Goal: Information Seeking & Learning: Learn about a topic

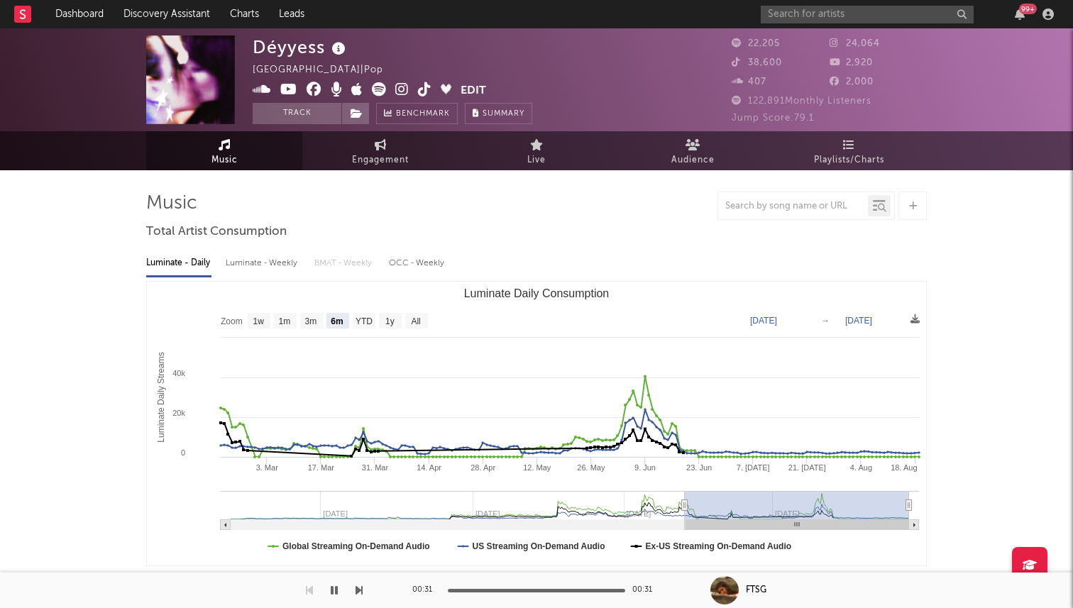
select select "6m"
click at [811, 20] on input "text" at bounding box center [867, 15] width 213 height 18
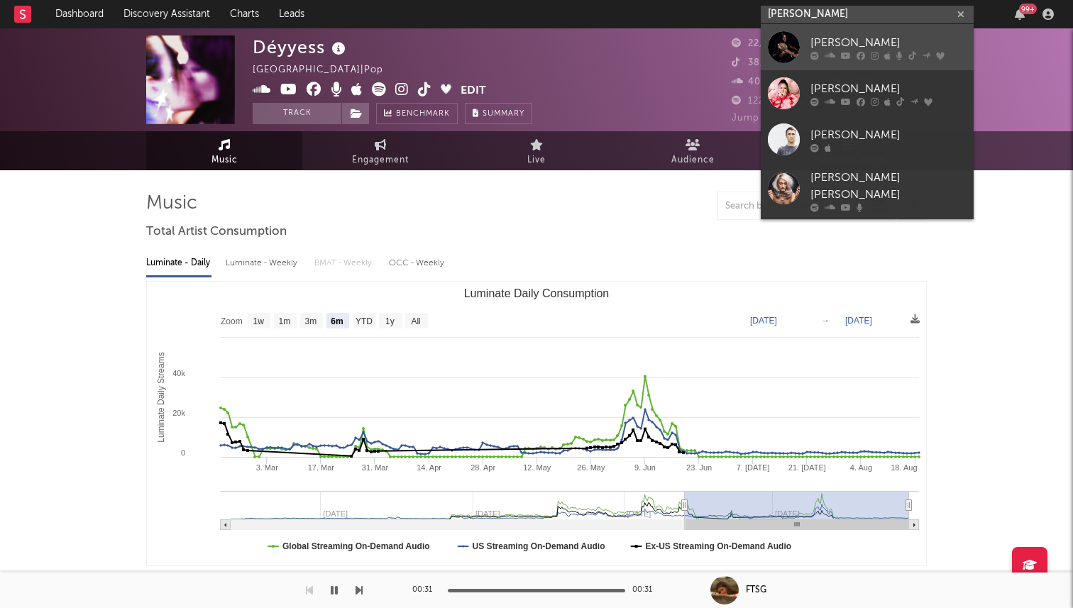
type input "jae stephens"
click at [786, 38] on div at bounding box center [784, 47] width 32 height 32
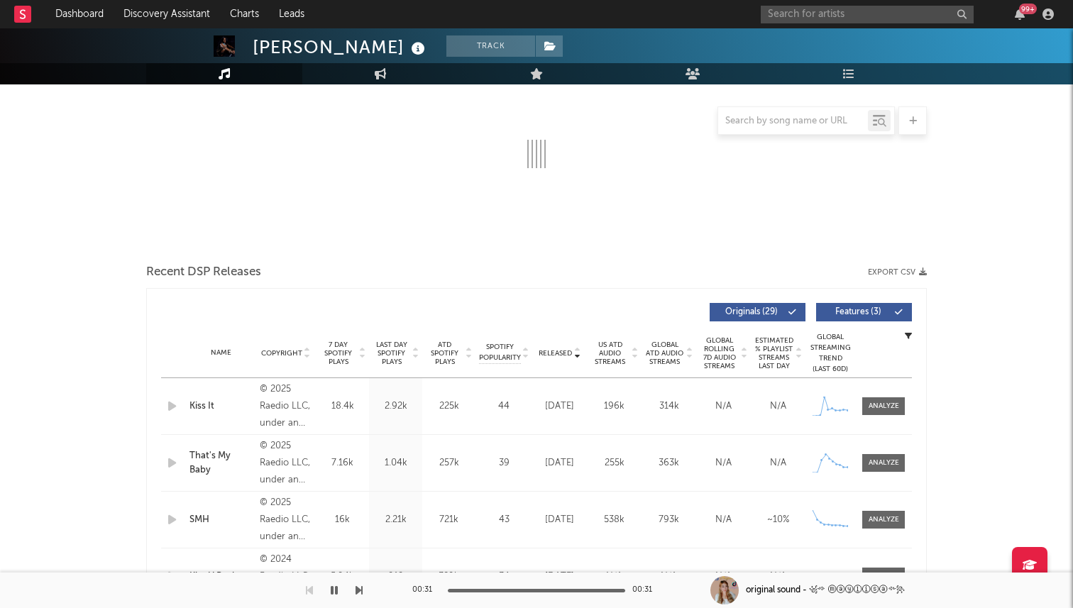
select select "6m"
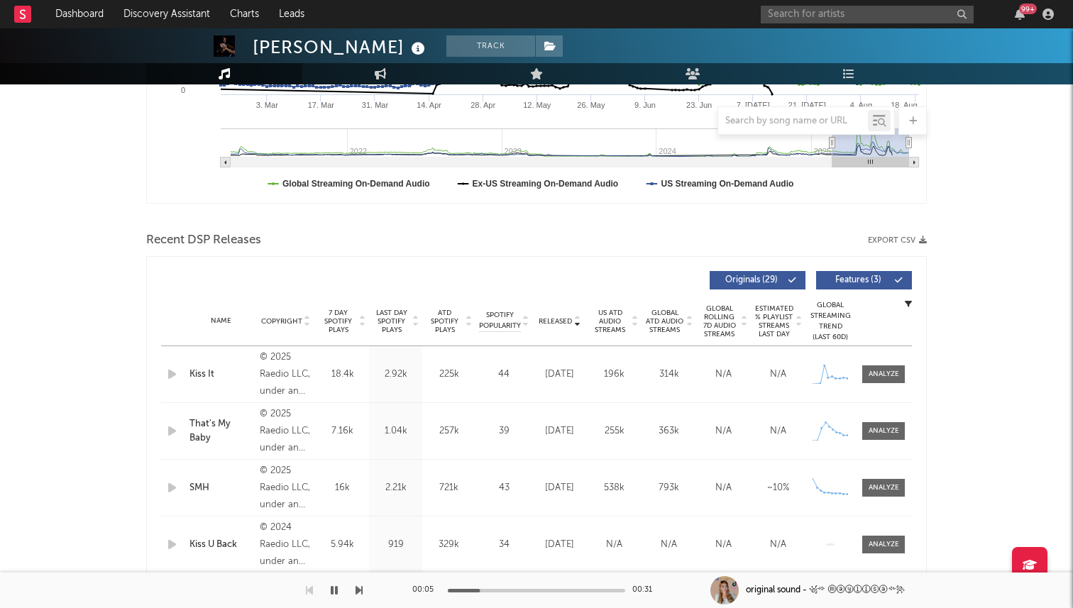
scroll to position [204, 0]
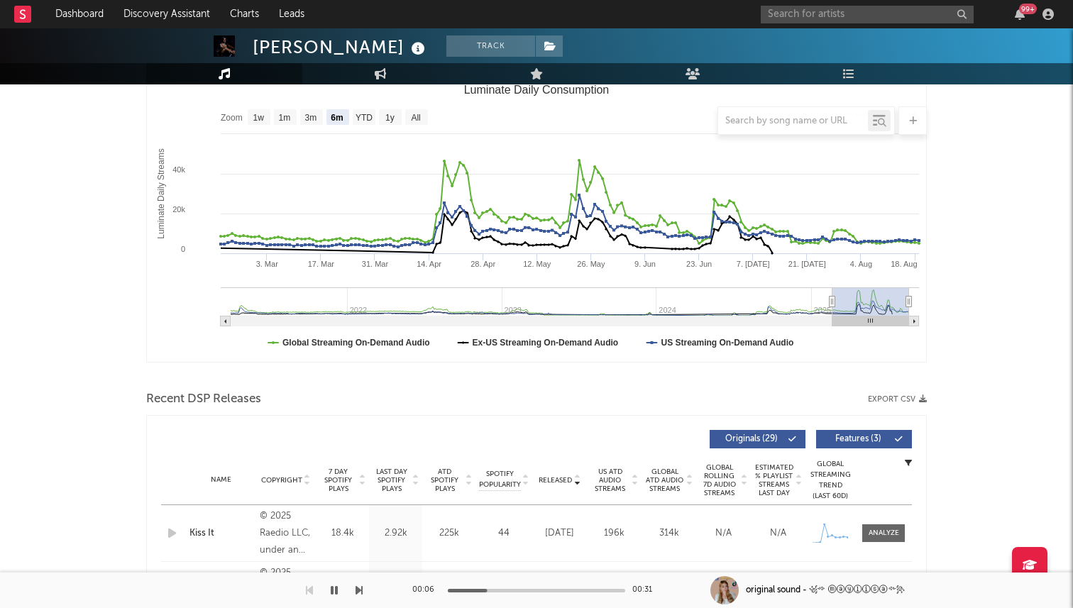
click at [336, 592] on icon "button" at bounding box center [334, 590] width 7 height 11
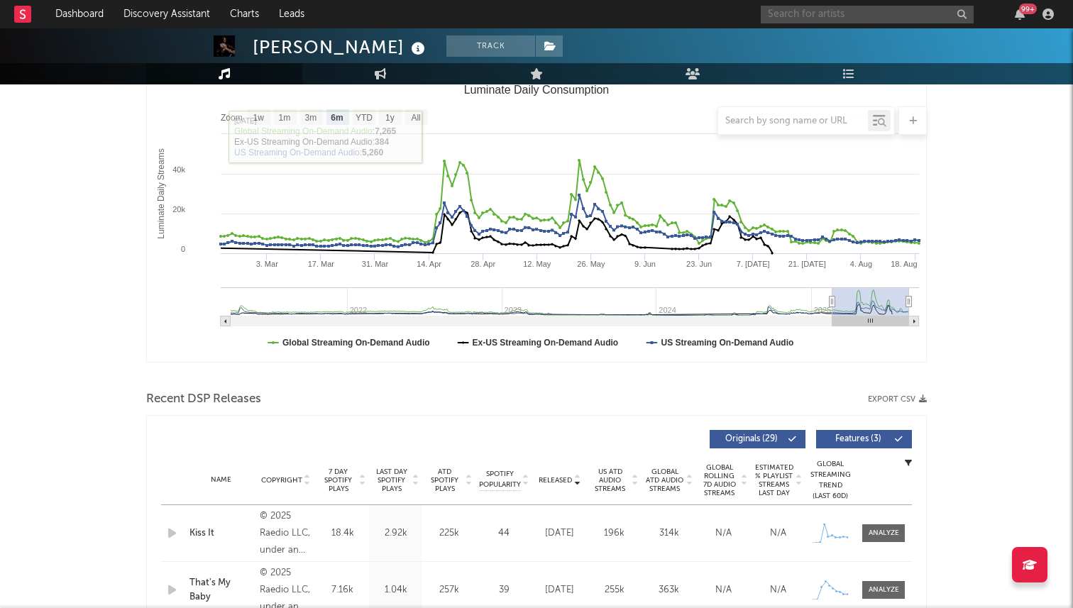
click at [823, 19] on input "text" at bounding box center [867, 15] width 213 height 18
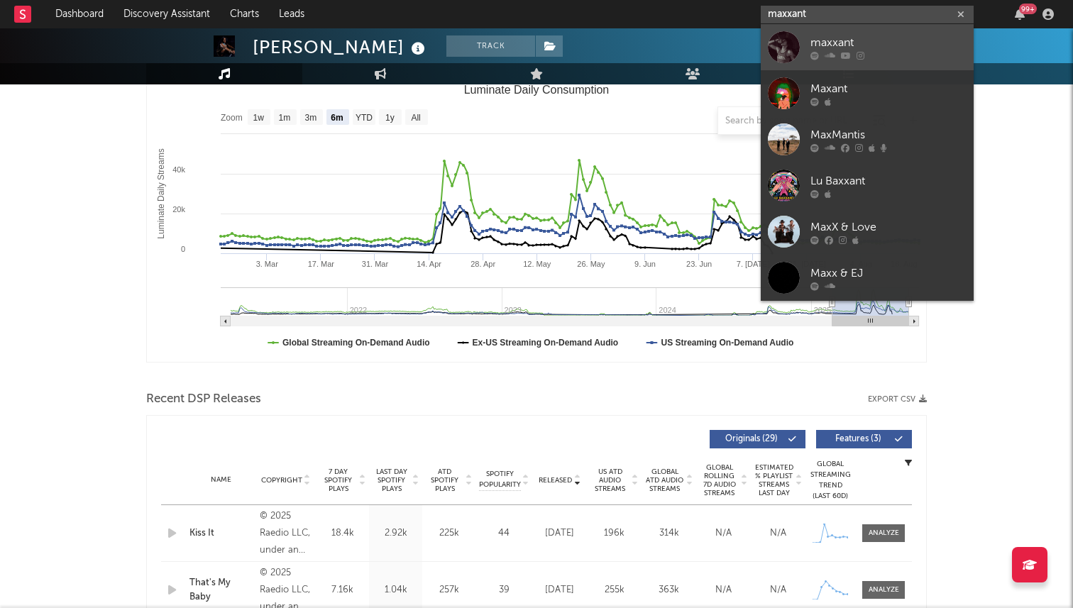
type input "maxxant"
click at [786, 49] on div at bounding box center [784, 47] width 32 height 32
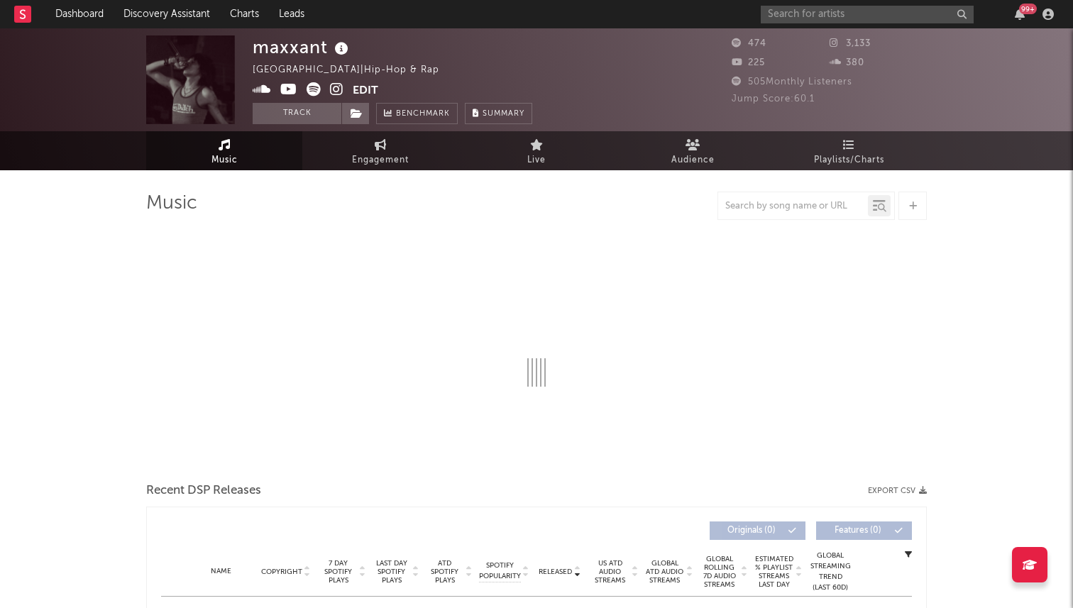
select select "1w"
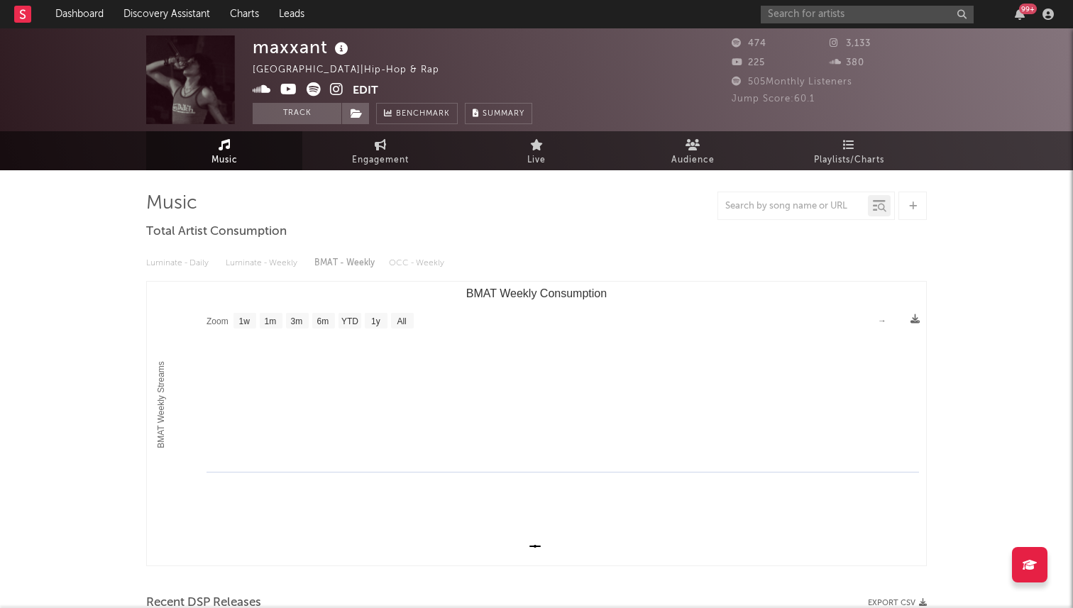
scroll to position [350, 0]
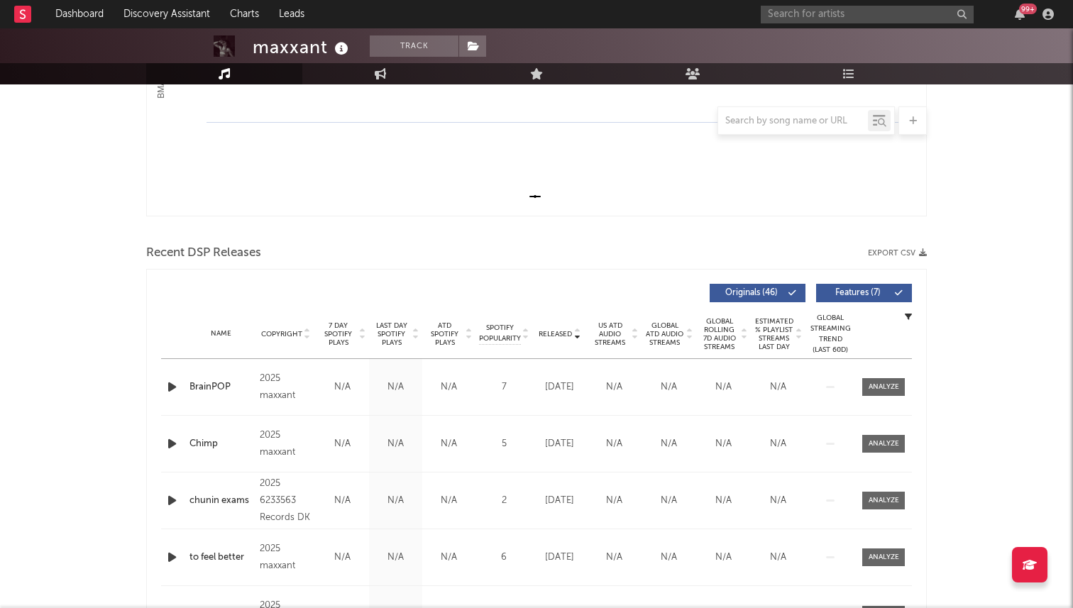
click at [170, 390] on icon "button" at bounding box center [172, 387] width 15 height 18
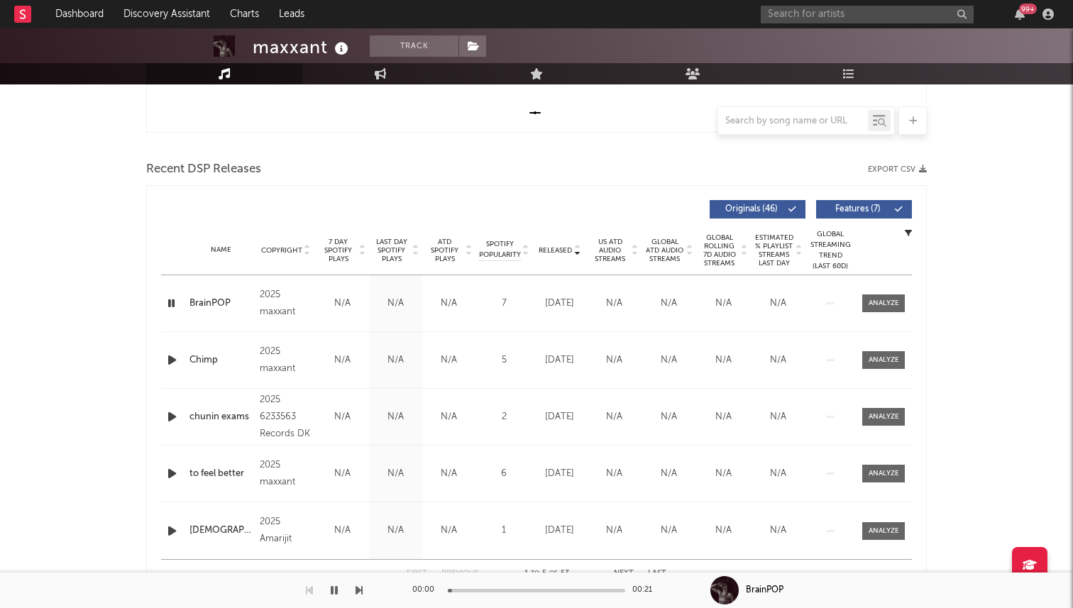
scroll to position [439, 0]
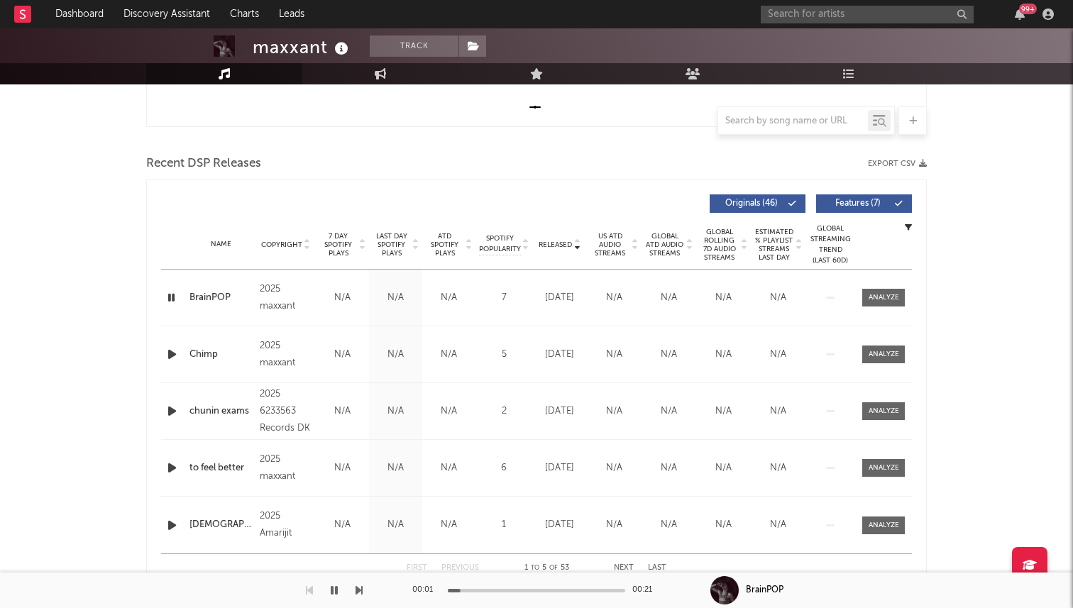
click at [542, 589] on div at bounding box center [536, 591] width 177 height 4
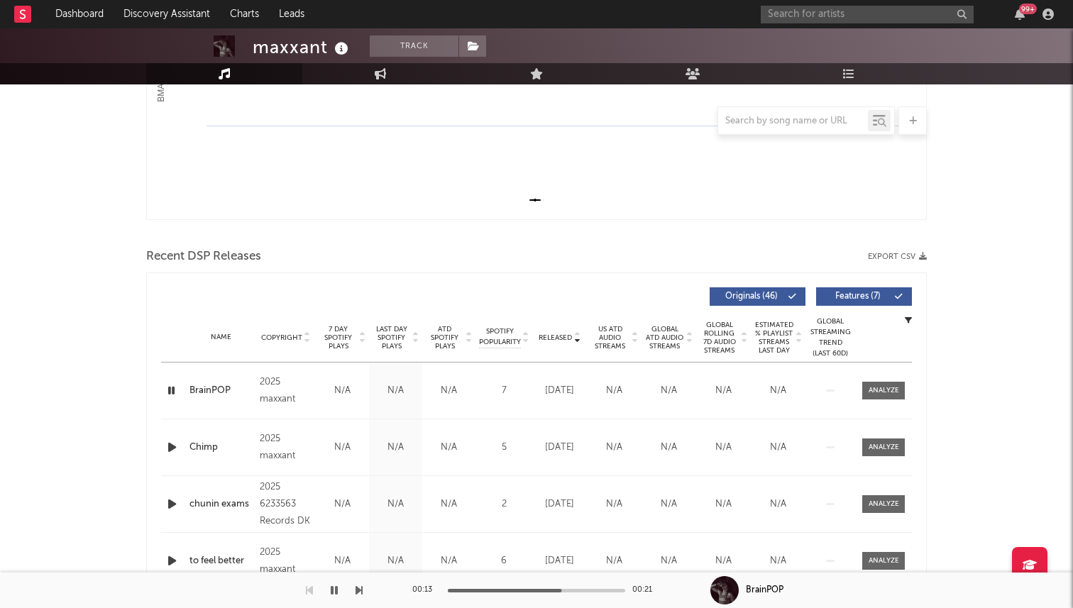
scroll to position [0, 0]
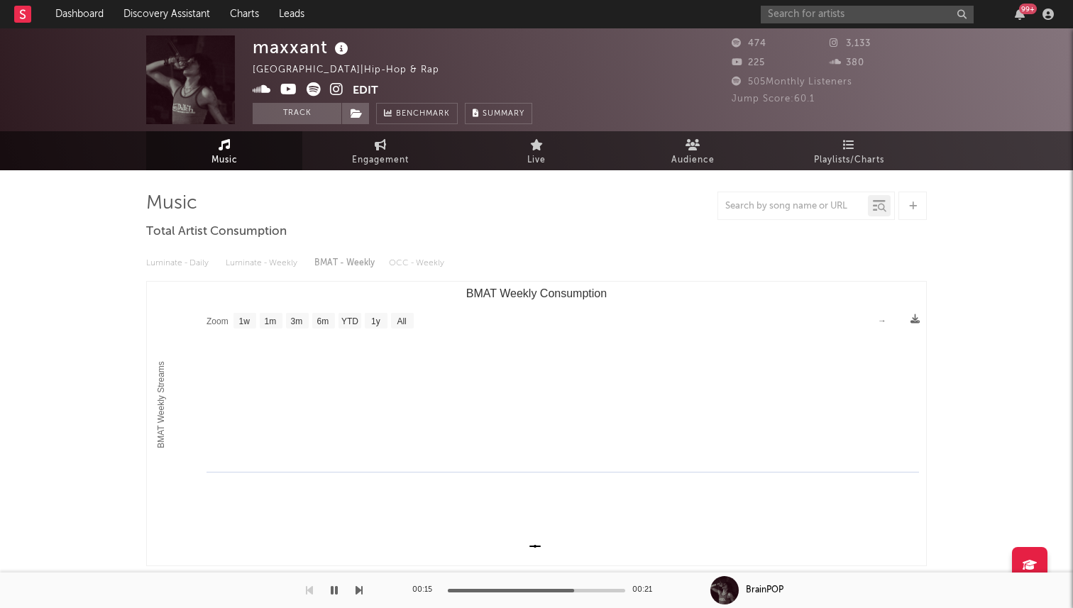
click at [263, 87] on icon at bounding box center [262, 89] width 18 height 14
click at [807, 14] on input "text" at bounding box center [867, 15] width 213 height 18
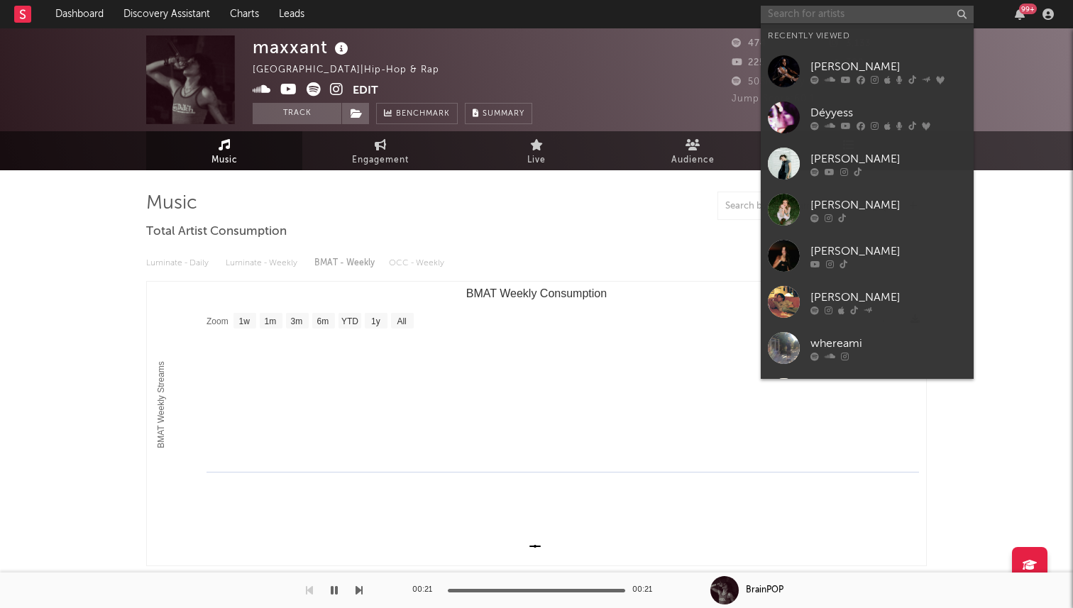
type input "w"
type input "e"
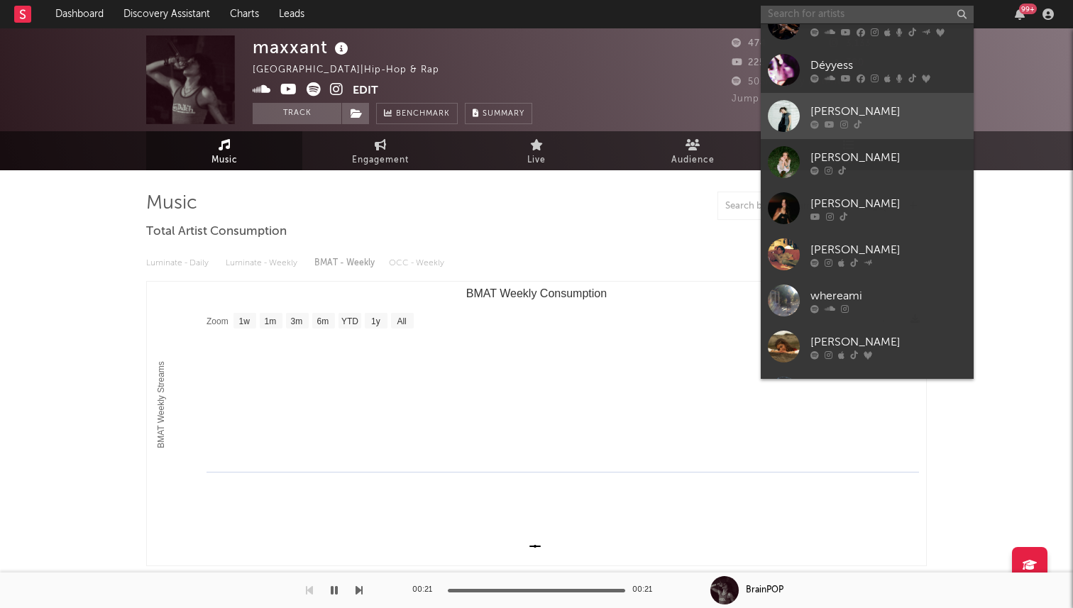
scroll to position [49, 0]
click at [886, 128] on link "Emma Ogier" at bounding box center [867, 115] width 213 height 46
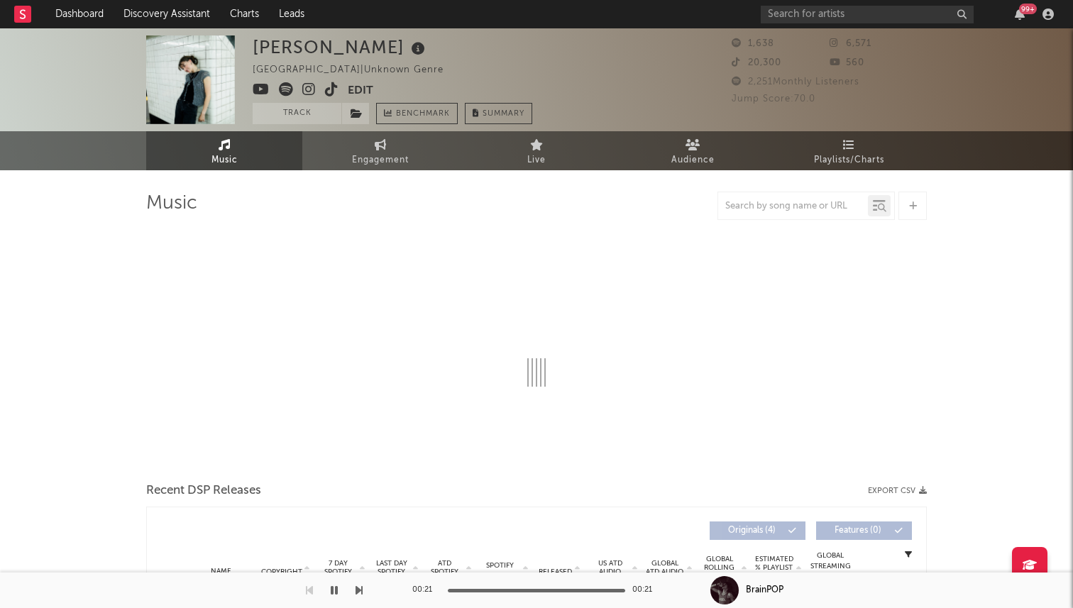
select select "6m"
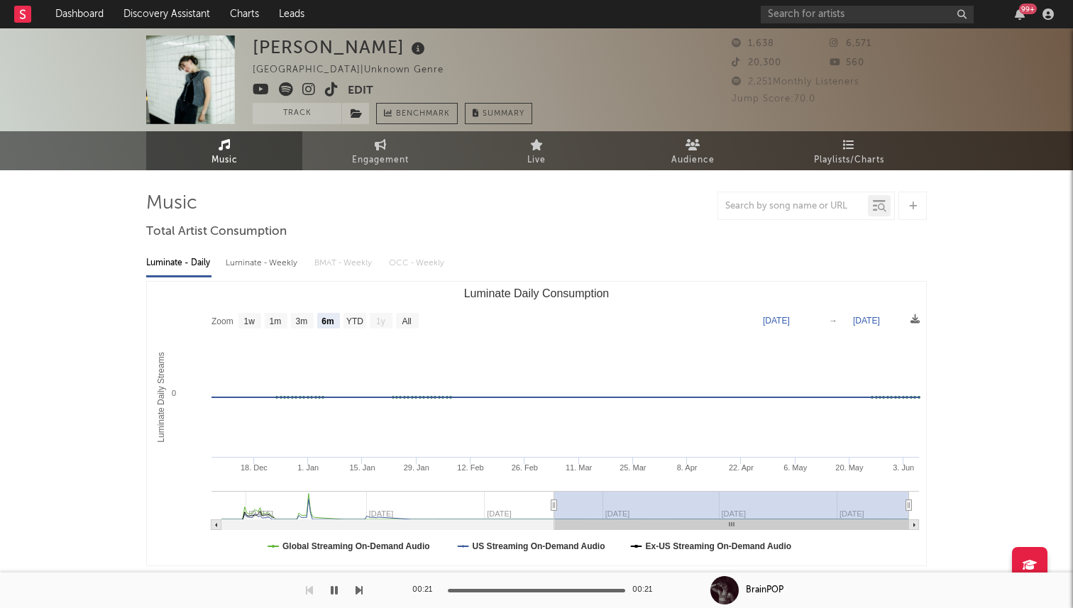
click at [330, 95] on icon at bounding box center [331, 89] width 13 height 14
click at [806, 18] on input "text" at bounding box center [867, 15] width 213 height 18
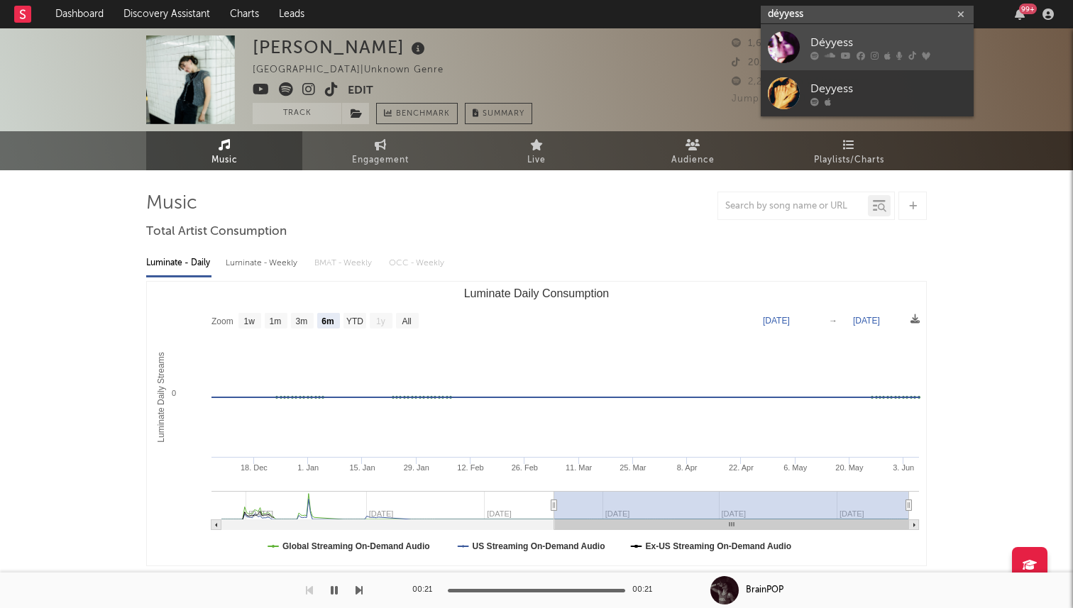
type input "déyyess"
click at [828, 45] on div "Déyyess" at bounding box center [889, 42] width 156 height 17
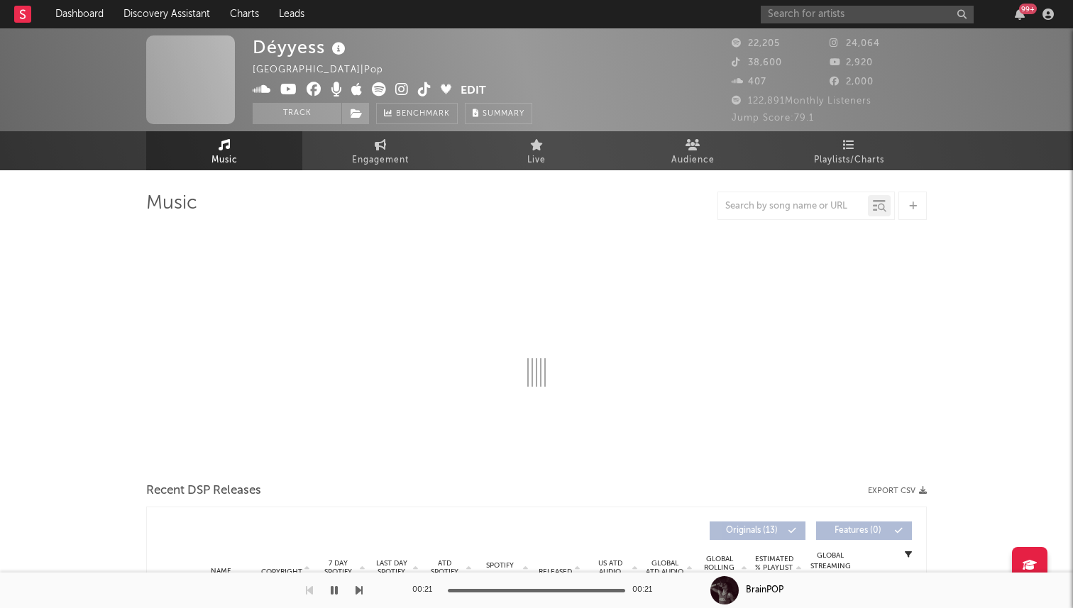
select select "6m"
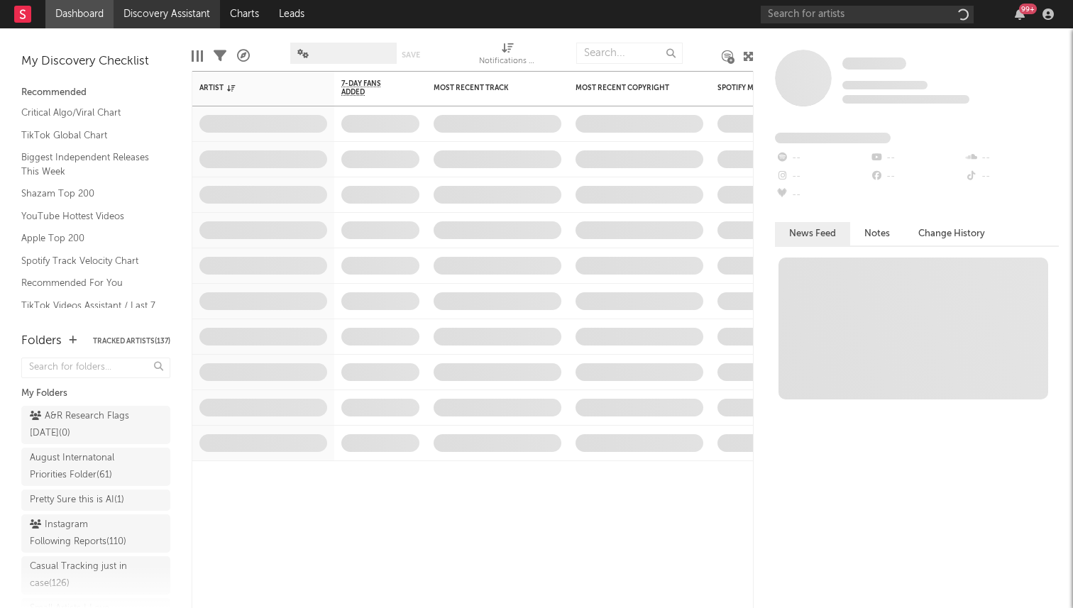
click at [156, 18] on link "Discovery Assistant" at bounding box center [167, 14] width 106 height 28
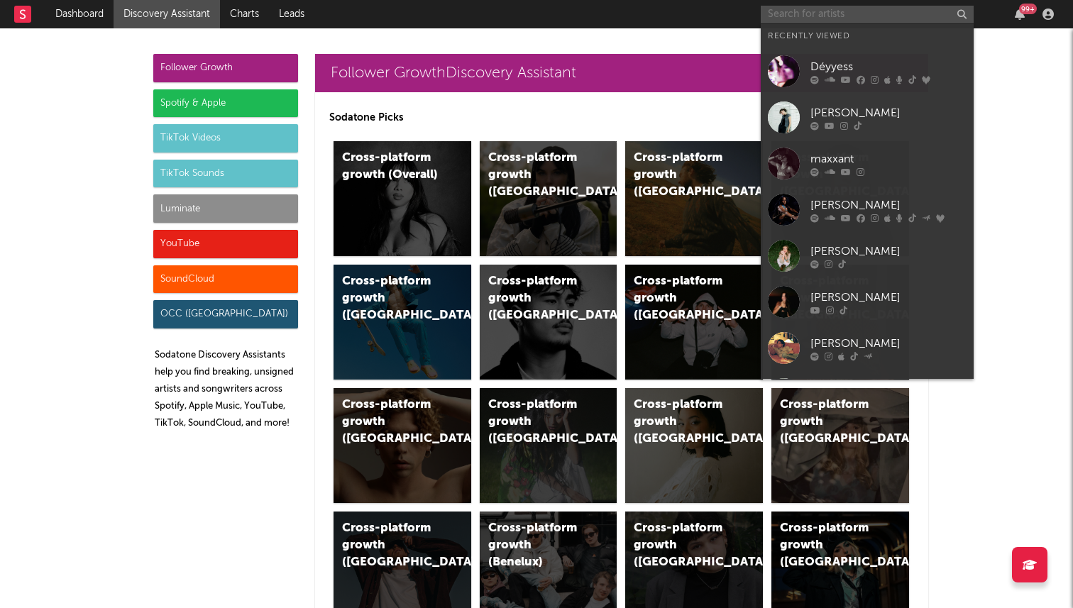
click at [833, 20] on input "text" at bounding box center [867, 15] width 213 height 18
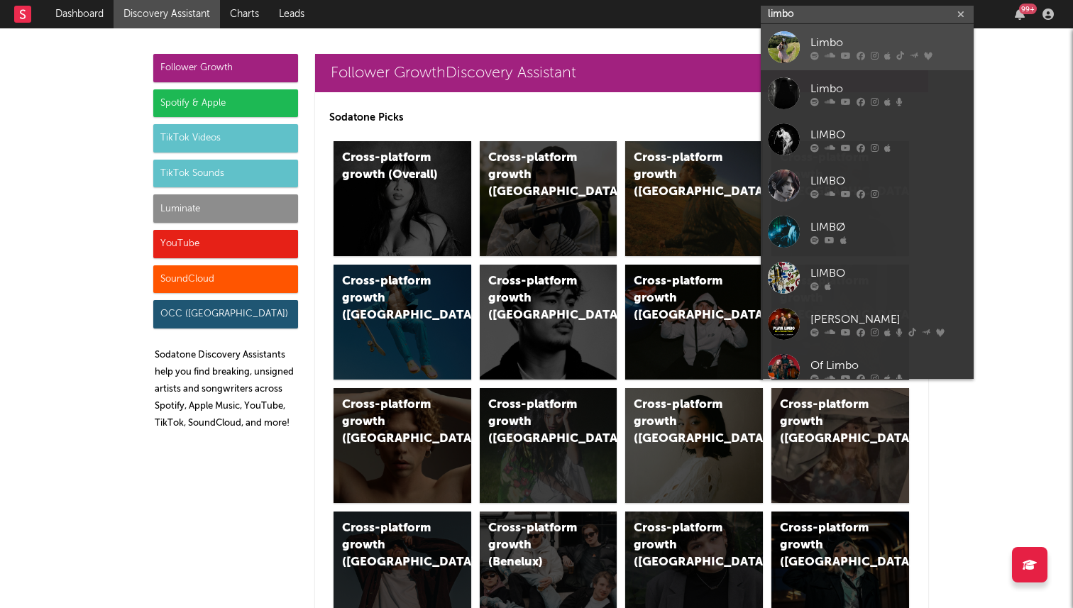
type input "limbo"
click at [780, 45] on div at bounding box center [784, 47] width 32 height 32
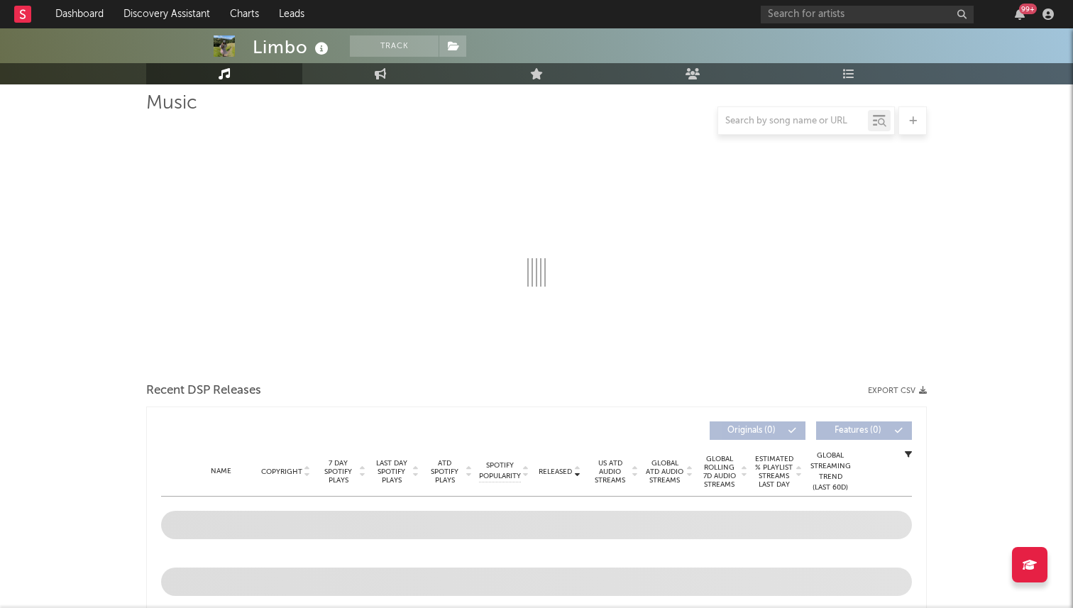
select select "6m"
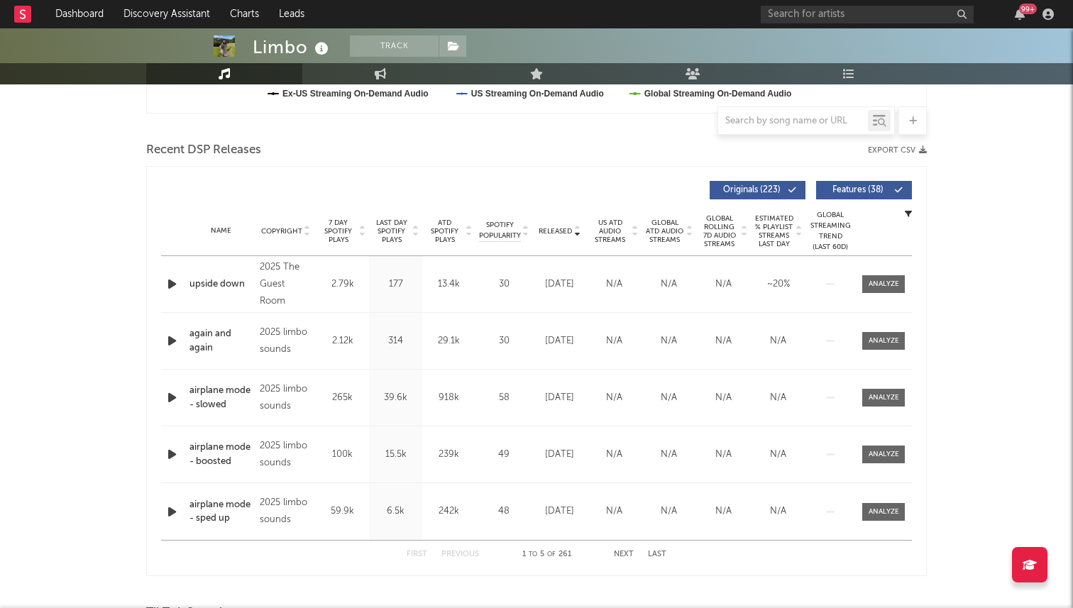
scroll to position [481, 0]
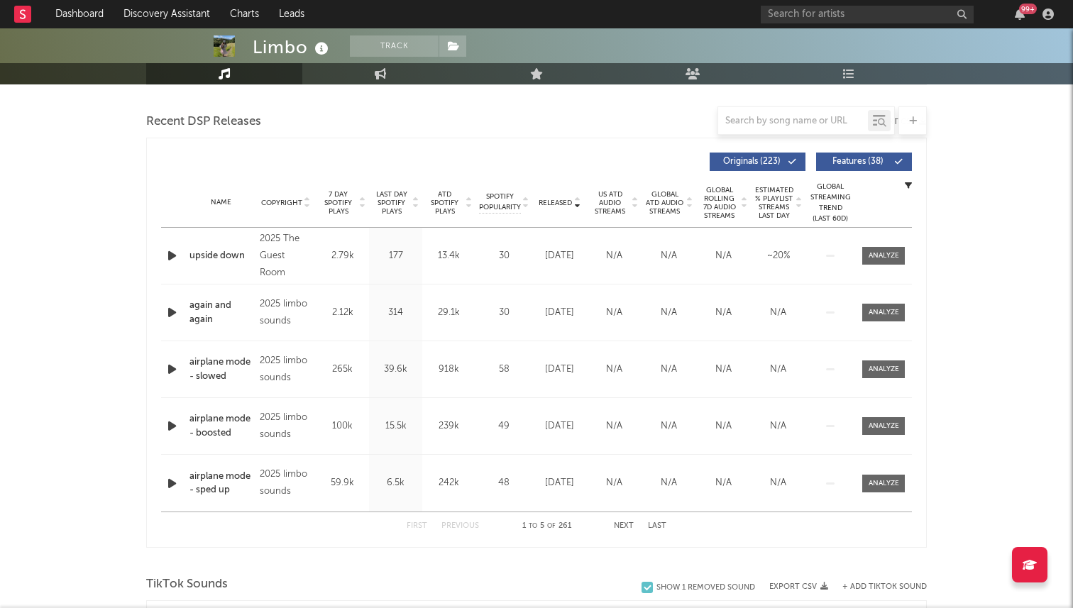
click at [171, 309] on icon "button" at bounding box center [172, 313] width 15 height 18
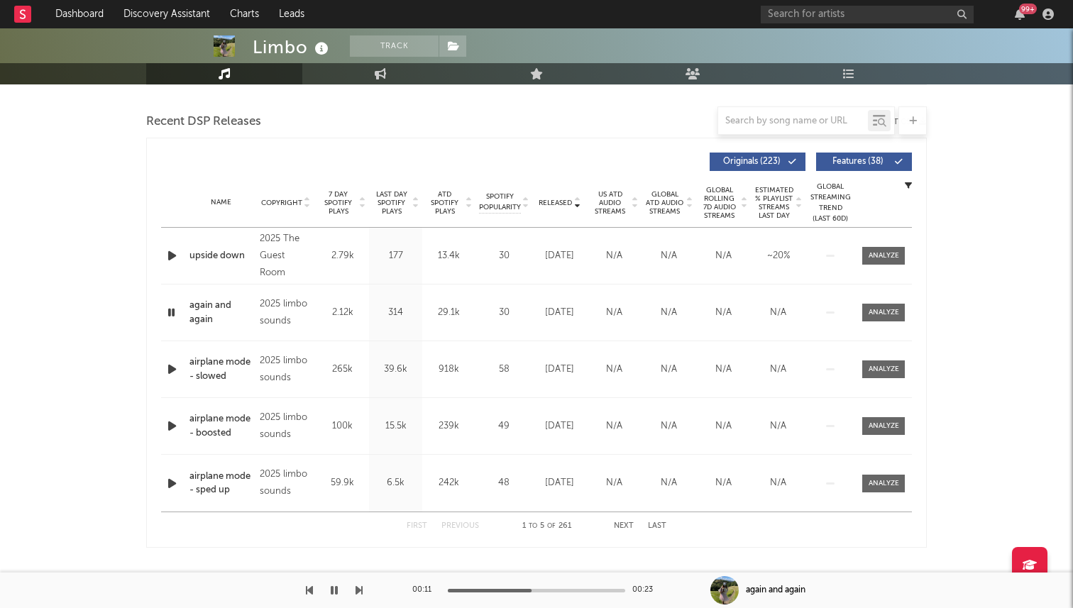
click at [532, 592] on div at bounding box center [536, 591] width 177 height 4
click at [170, 314] on icon "button" at bounding box center [171, 313] width 13 height 18
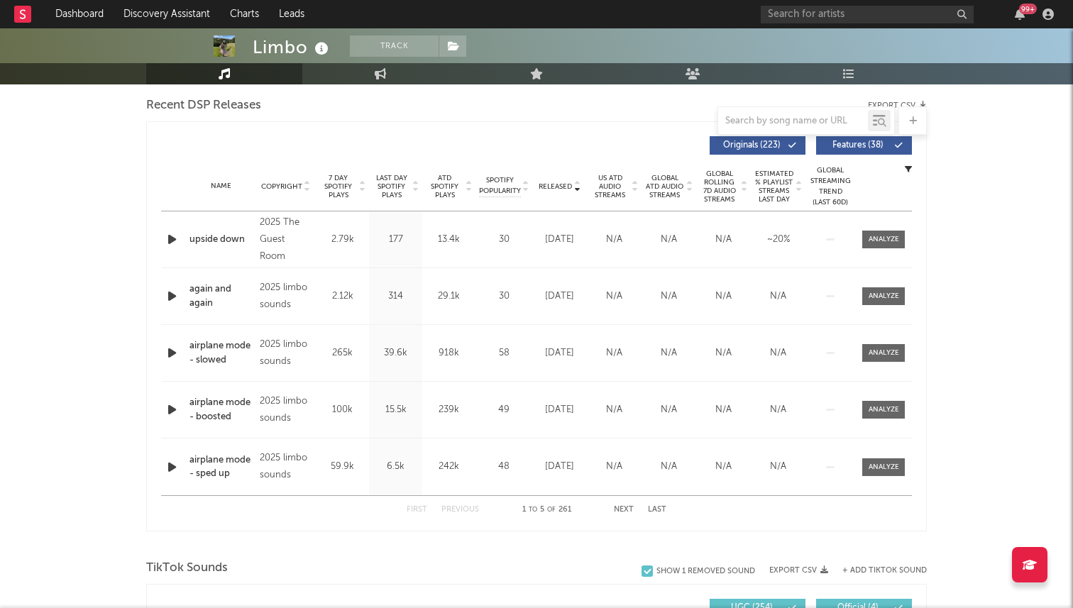
scroll to position [489, 0]
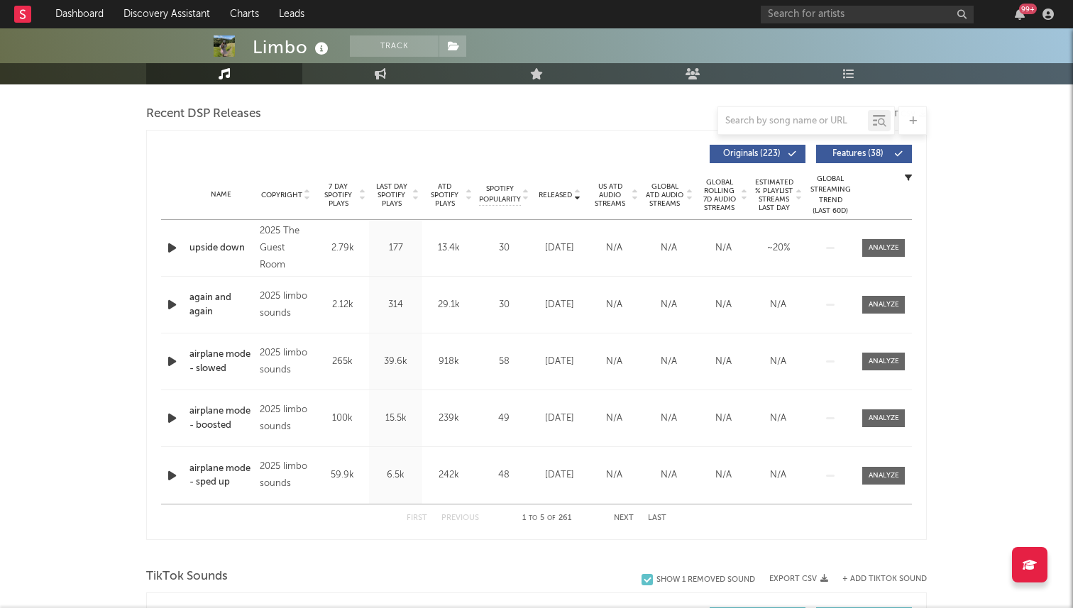
click at [338, 192] on span "7 Day Spotify Plays" at bounding box center [338, 195] width 38 height 26
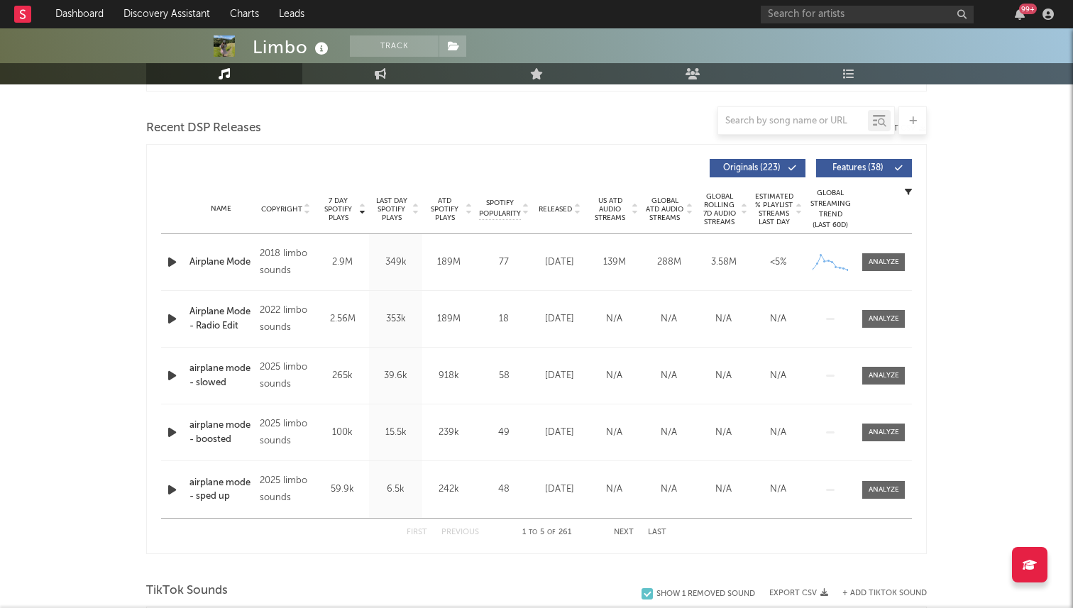
click at [547, 207] on span "Released" at bounding box center [555, 209] width 33 height 9
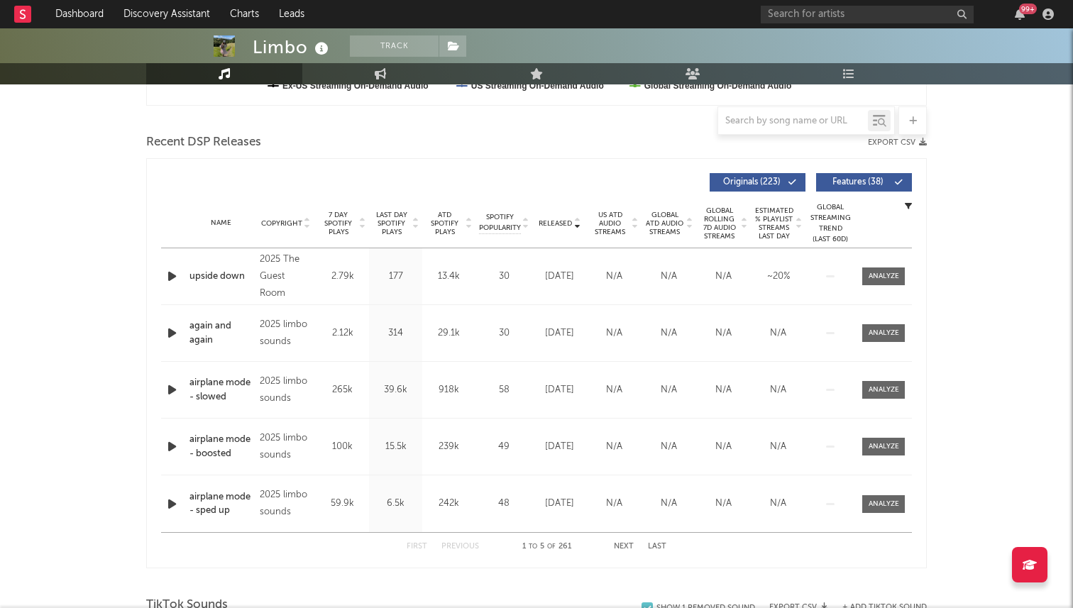
scroll to position [456, 0]
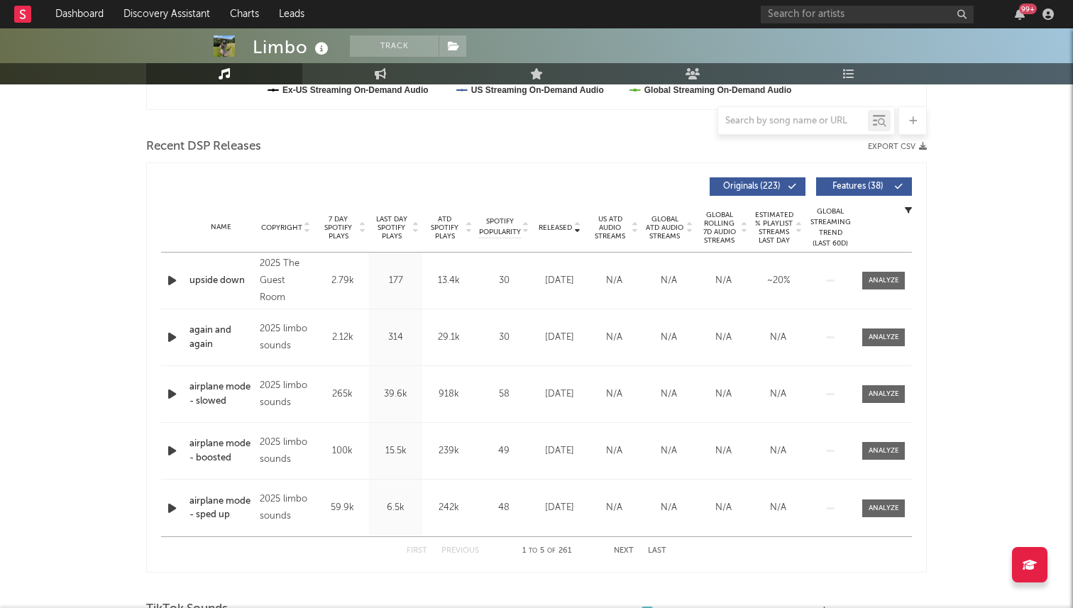
click at [342, 225] on span "7 Day Spotify Plays" at bounding box center [338, 228] width 38 height 26
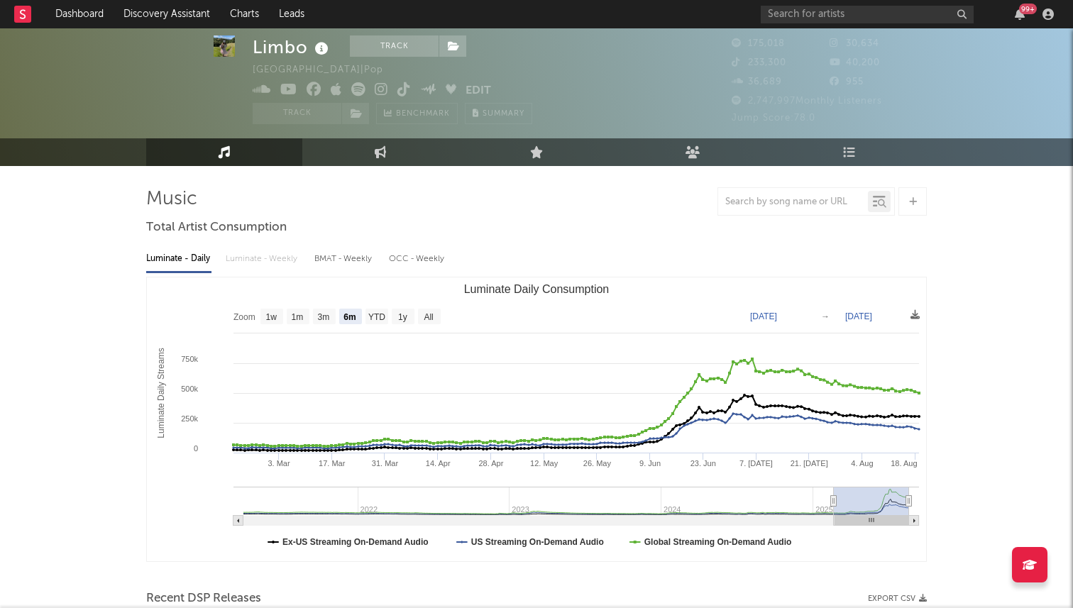
scroll to position [0, 0]
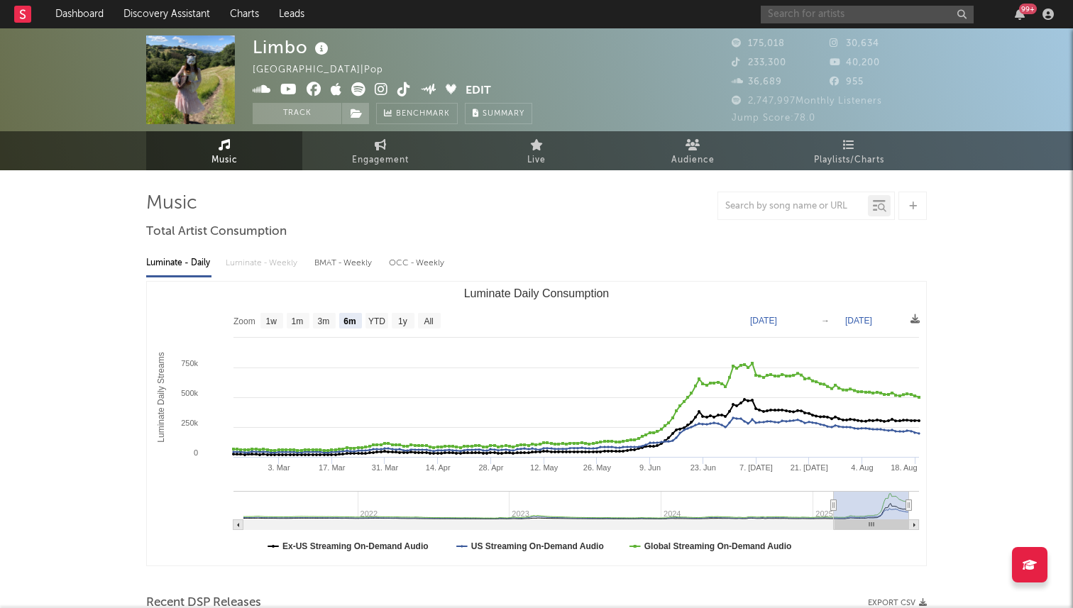
click at [794, 9] on input "text" at bounding box center [867, 15] width 213 height 18
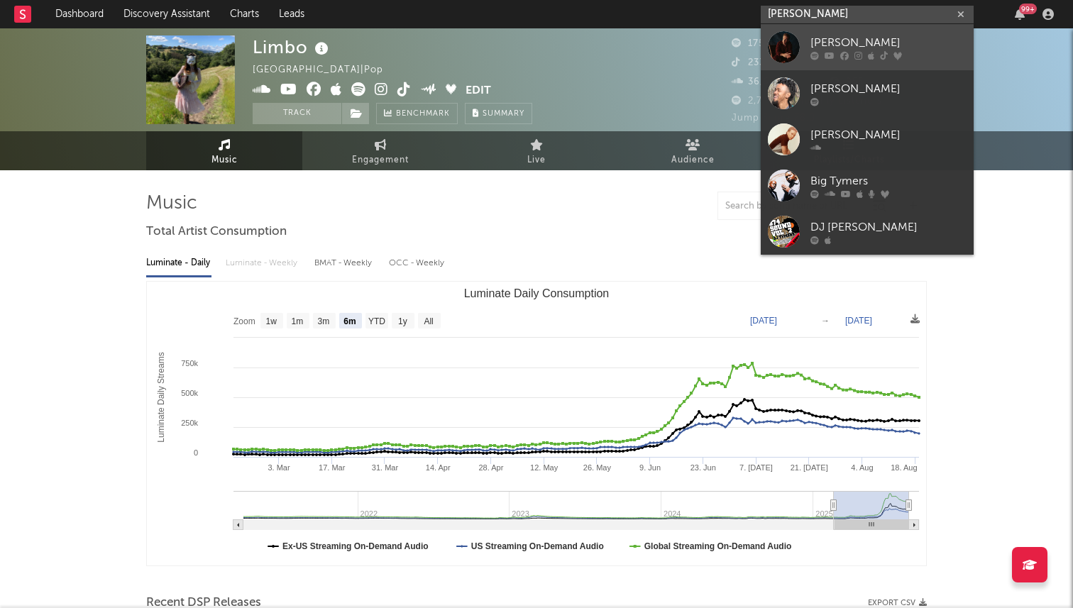
type input "ty myers"
click at [833, 31] on link "Ty Myers" at bounding box center [867, 47] width 213 height 46
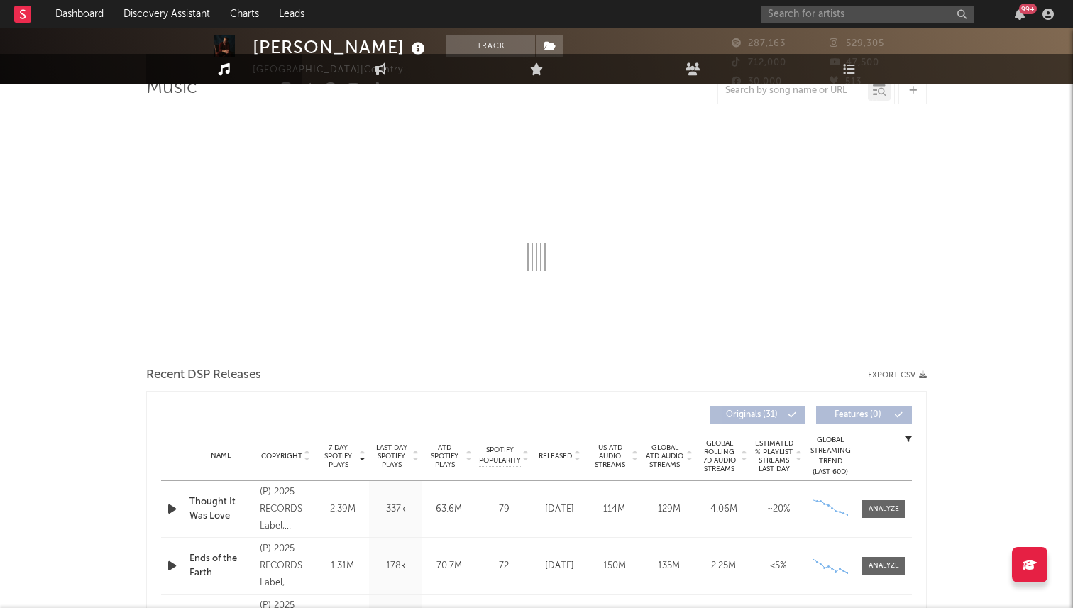
select select "6m"
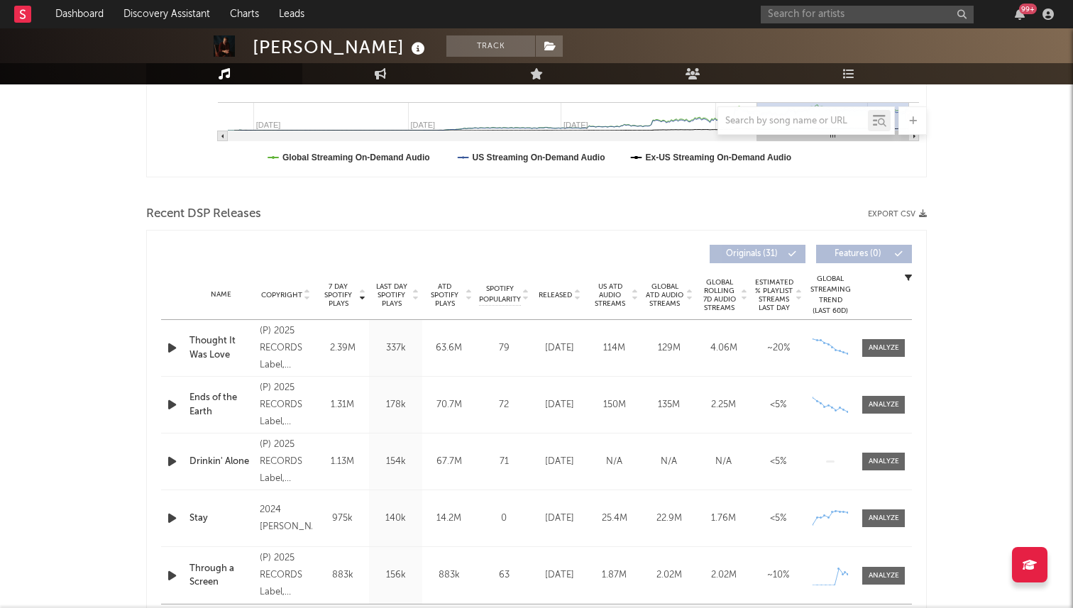
scroll to position [406, 0]
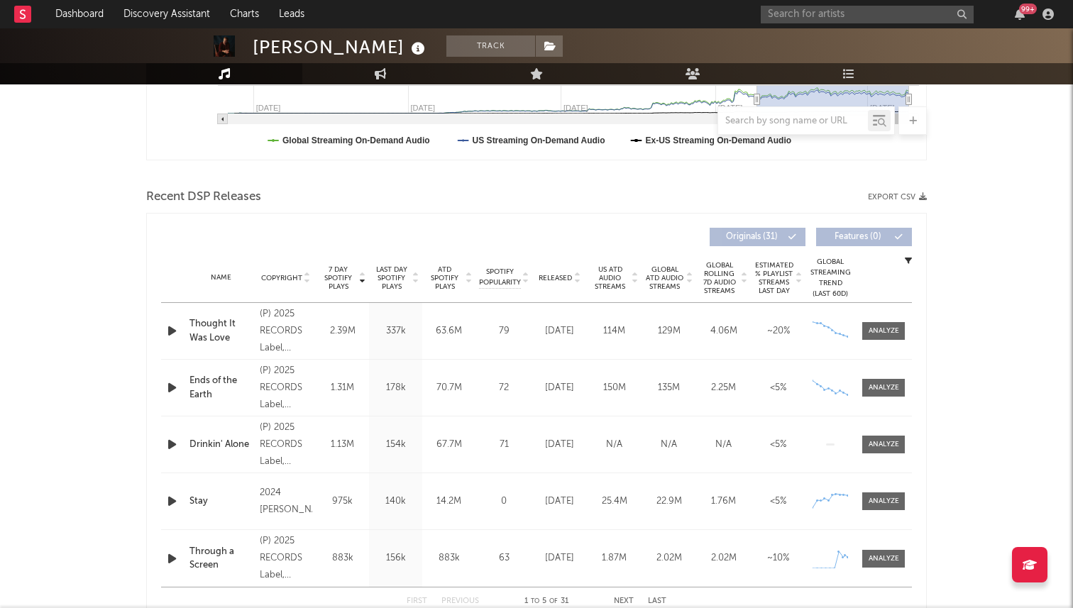
click at [360, 273] on icon at bounding box center [361, 276] width 7 height 6
click at [903, 11] on input "text" at bounding box center [867, 15] width 213 height 18
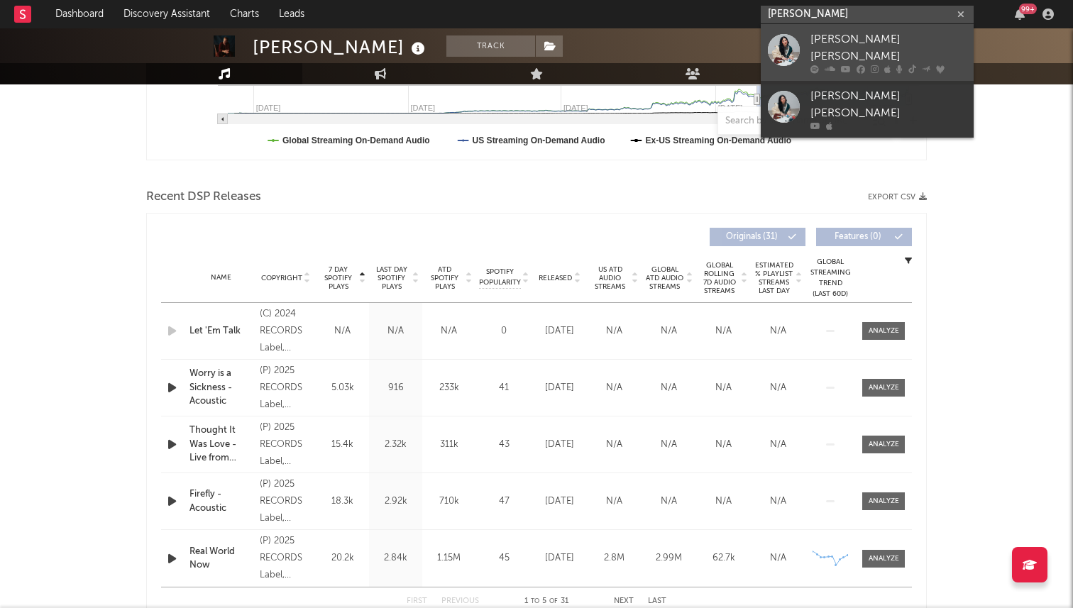
type input "lauren spencer"
click at [914, 38] on div "Lauren Spencer Smith" at bounding box center [889, 48] width 156 height 34
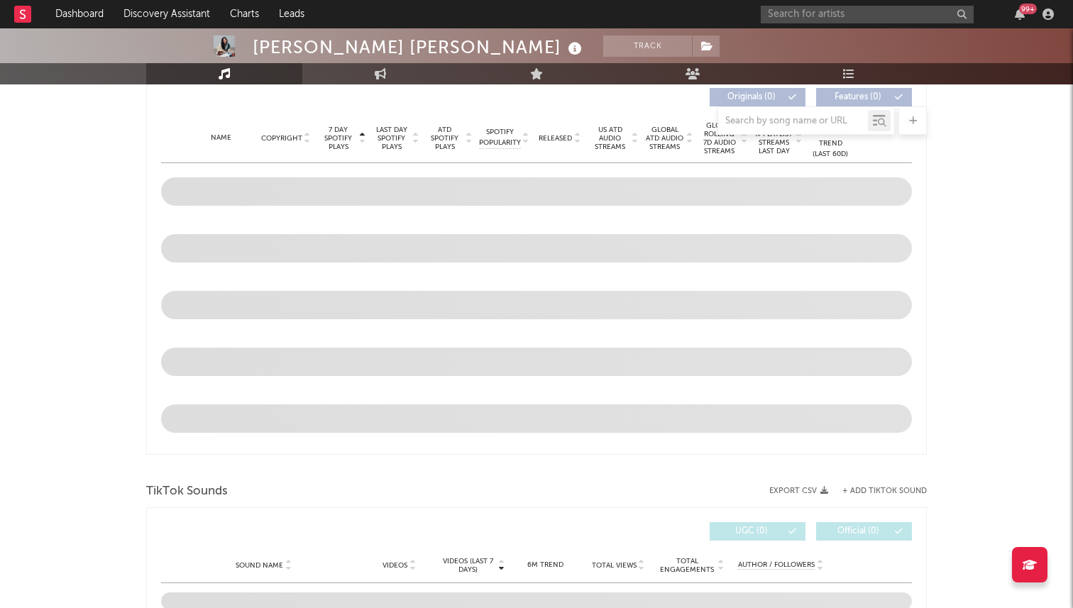
scroll to position [546, 0]
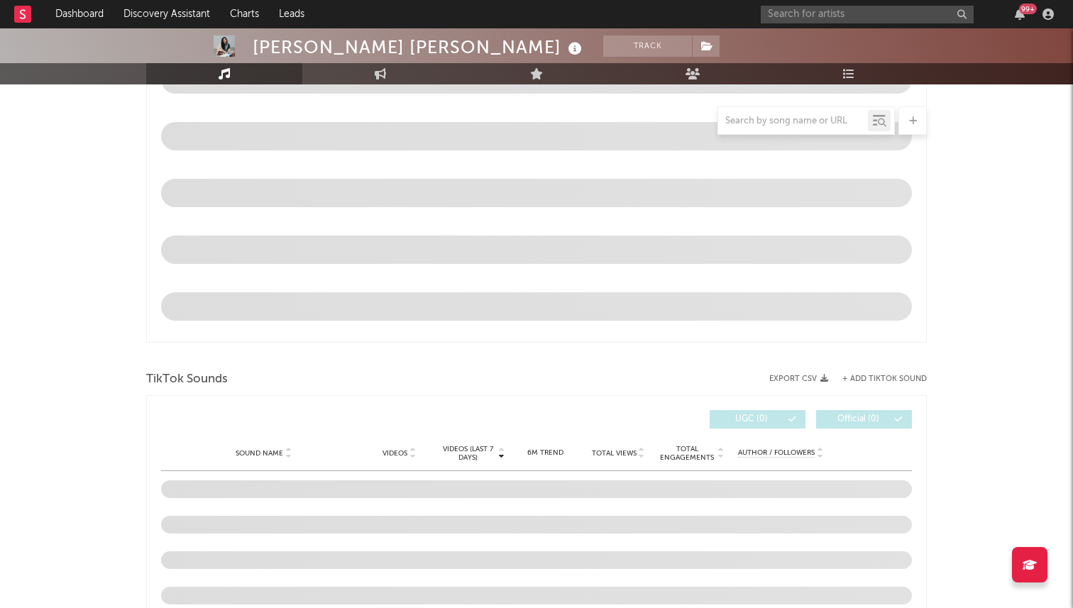
select select "6m"
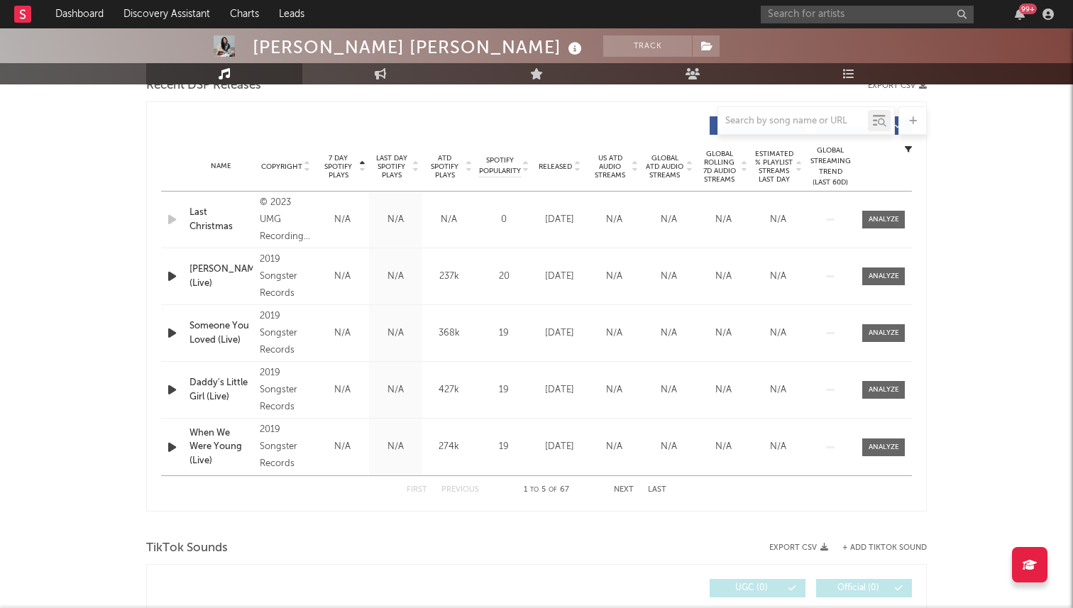
scroll to position [505, 0]
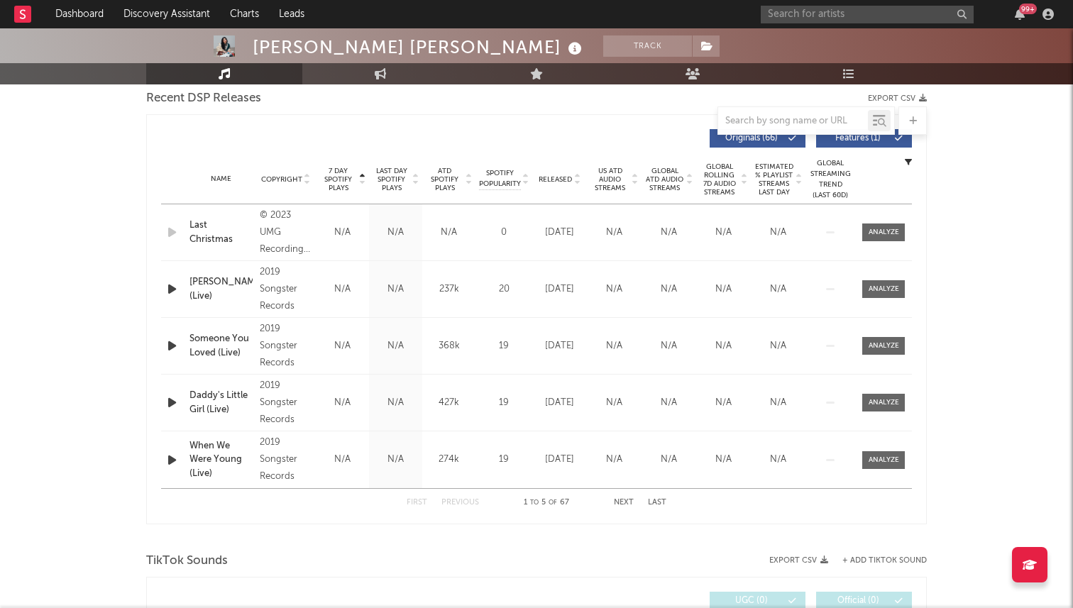
click at [553, 181] on span "Released" at bounding box center [555, 179] width 33 height 9
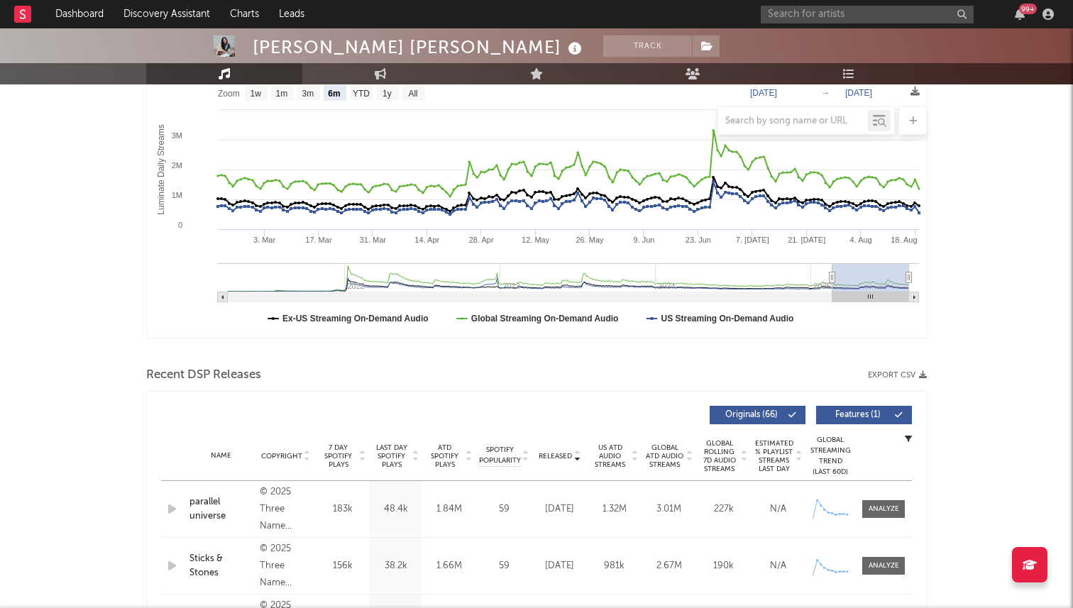
scroll to position [0, 0]
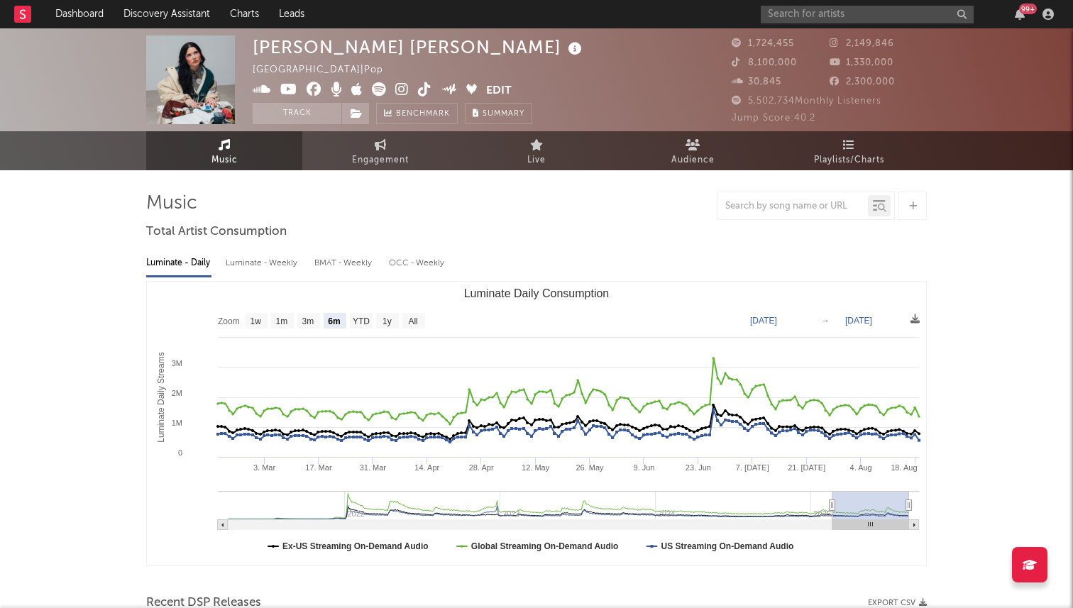
click at [400, 91] on icon at bounding box center [401, 89] width 13 height 14
click at [837, 16] on input "text" at bounding box center [867, 15] width 213 height 18
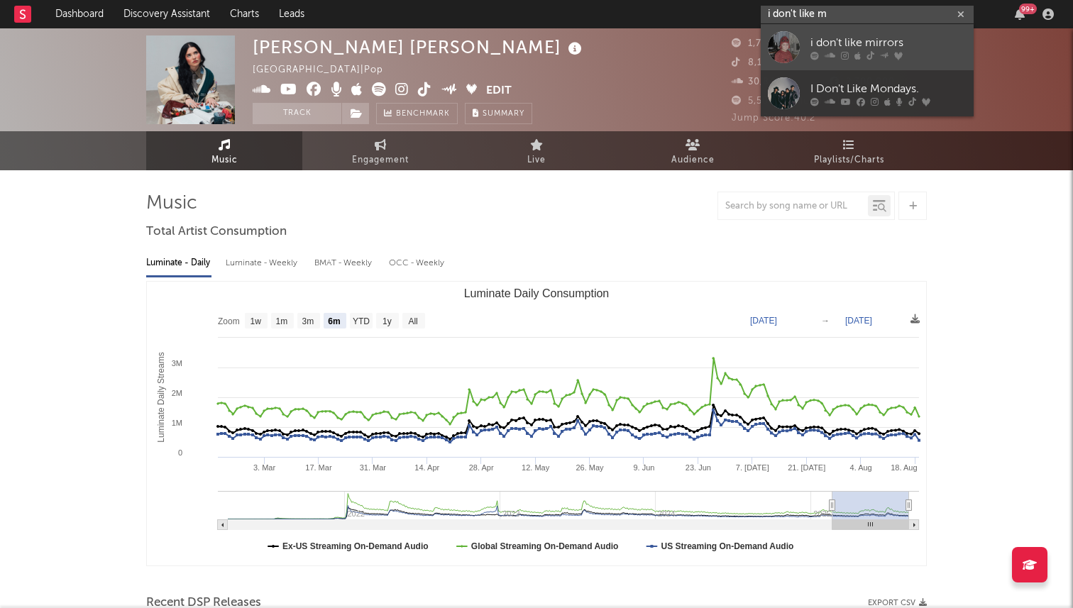
type input "i don't like m"
click at [831, 45] on div "i don't like mirrors" at bounding box center [889, 42] width 156 height 17
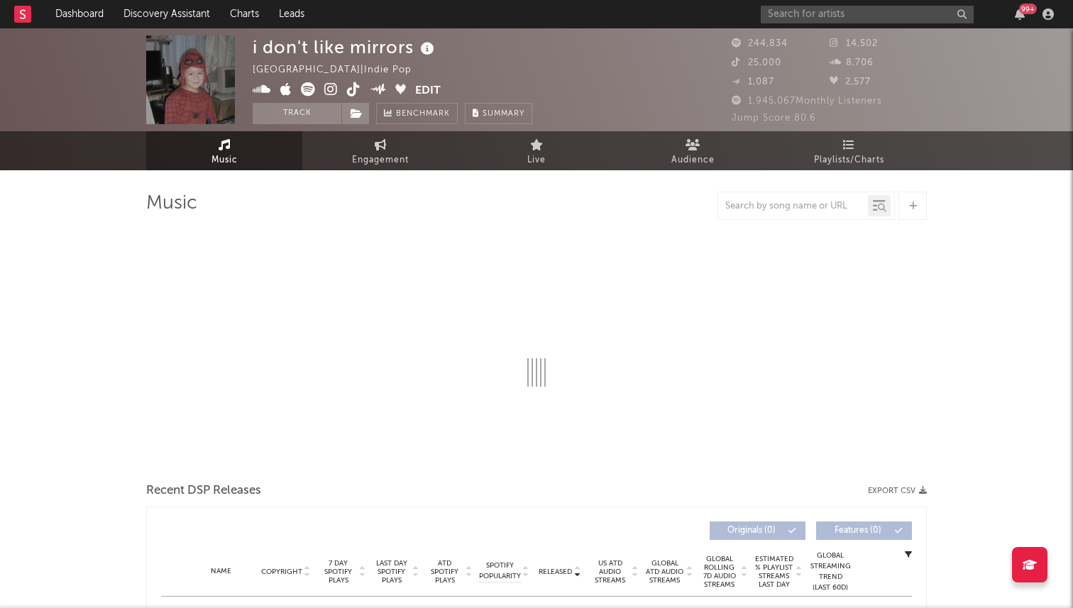
select select "6m"
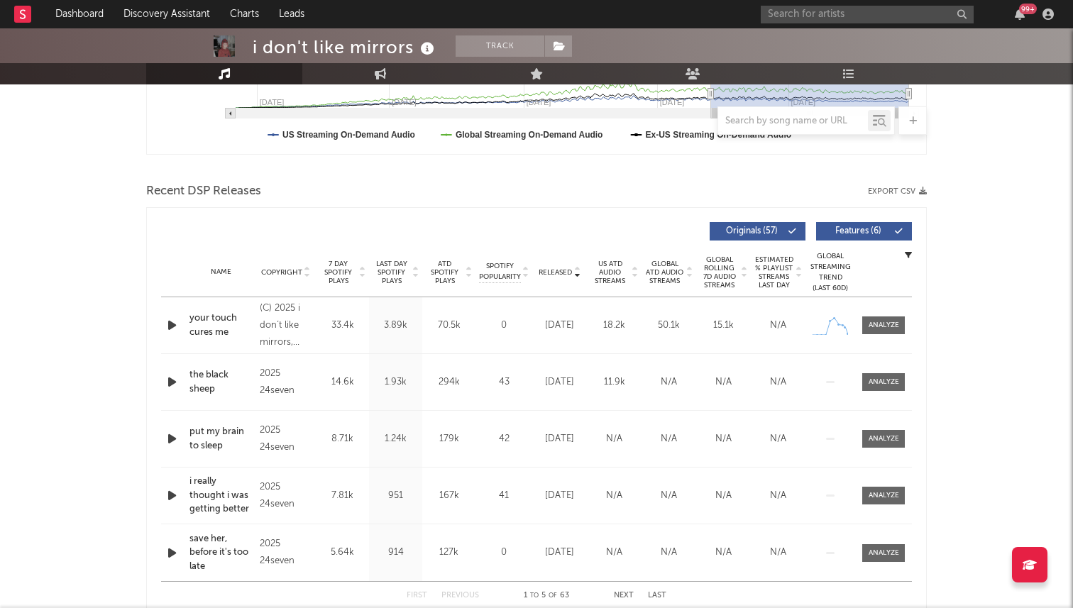
scroll to position [441, 0]
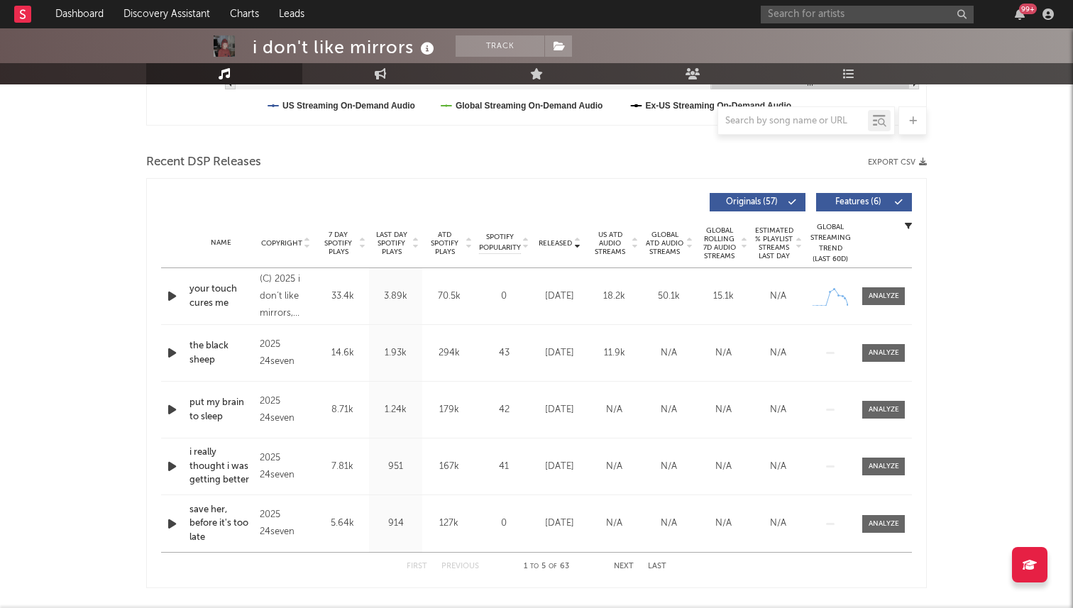
click at [335, 238] on span "7 Day Spotify Plays" at bounding box center [338, 244] width 38 height 26
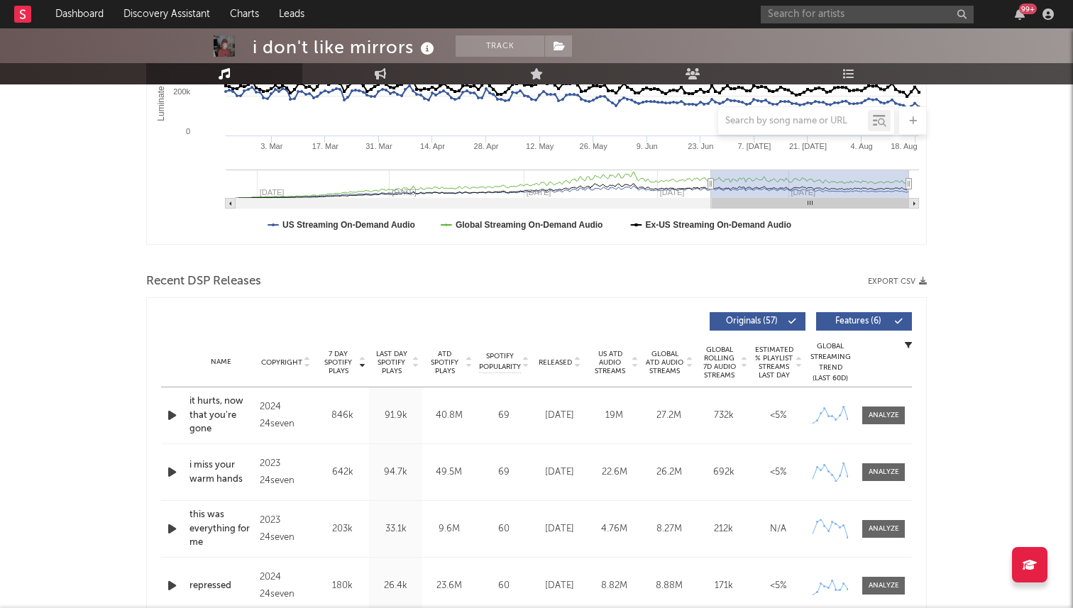
scroll to position [0, 0]
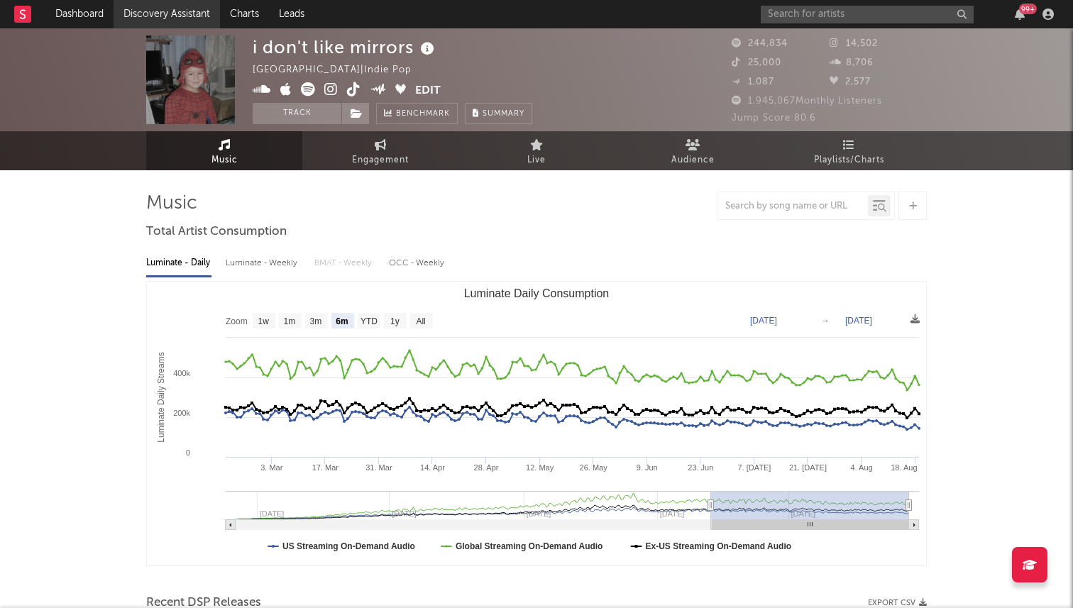
click at [162, 19] on link "Discovery Assistant" at bounding box center [167, 14] width 106 height 28
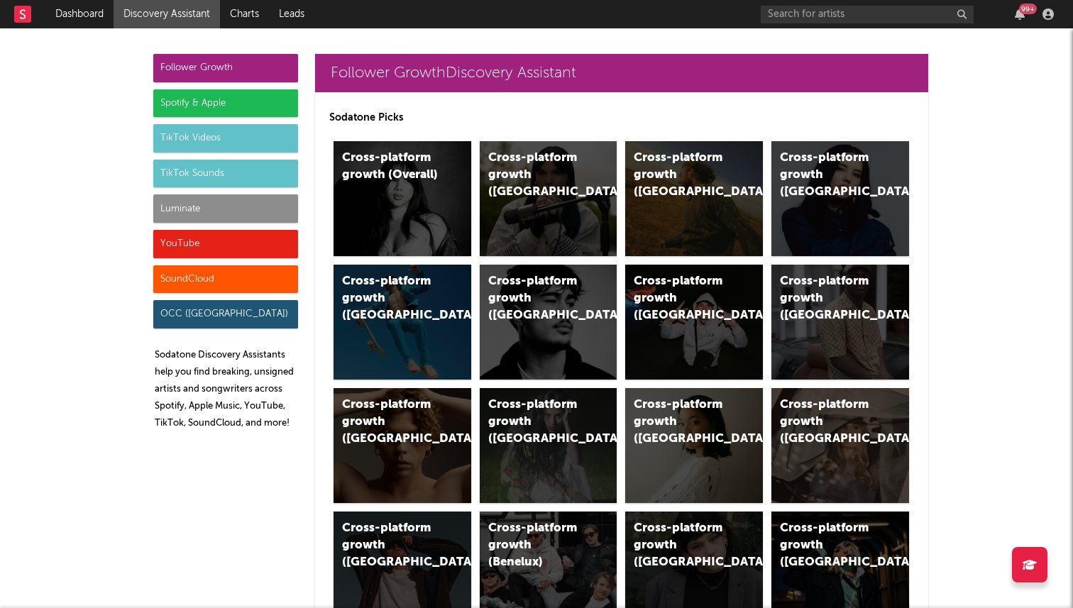
click at [269, 202] on div "Luminate" at bounding box center [225, 208] width 145 height 28
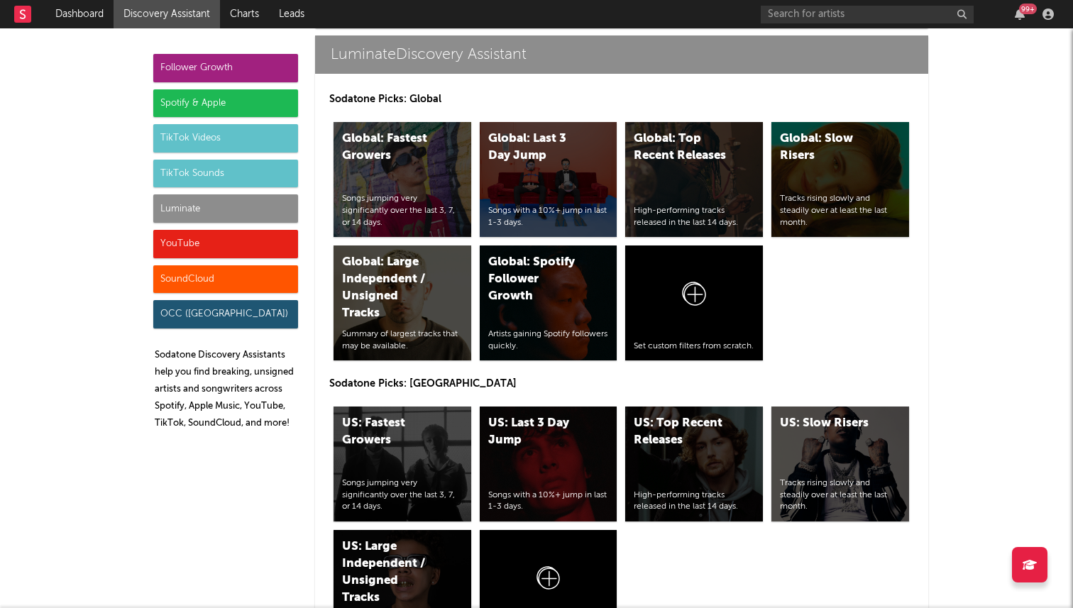
scroll to position [6260, 0]
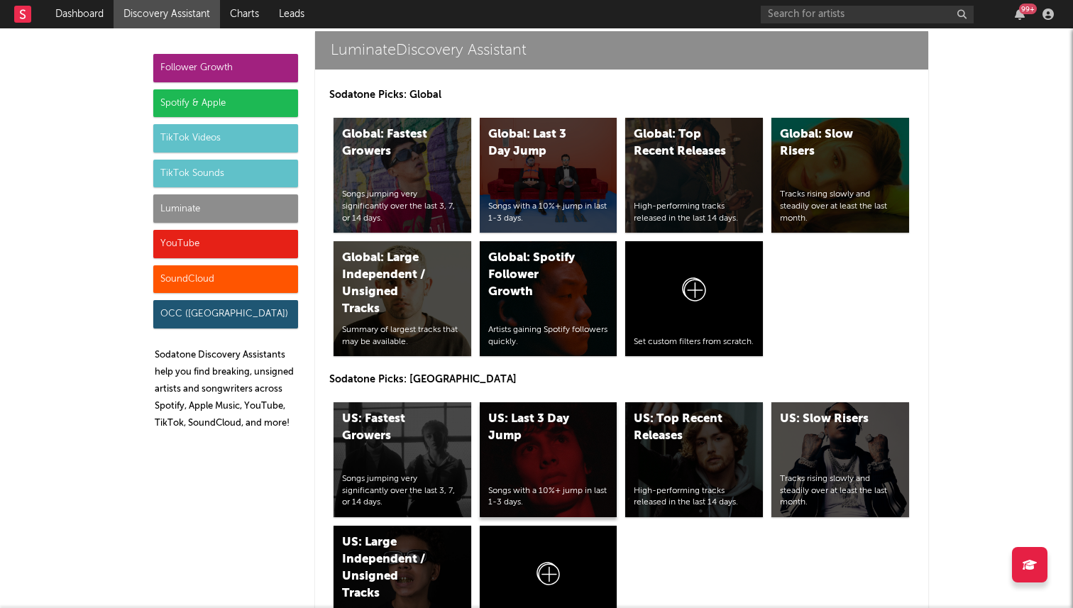
click at [507, 402] on div "US: Last 3 Day Jump Songs with a 10%+ jump in last 1-3 days." at bounding box center [549, 459] width 138 height 115
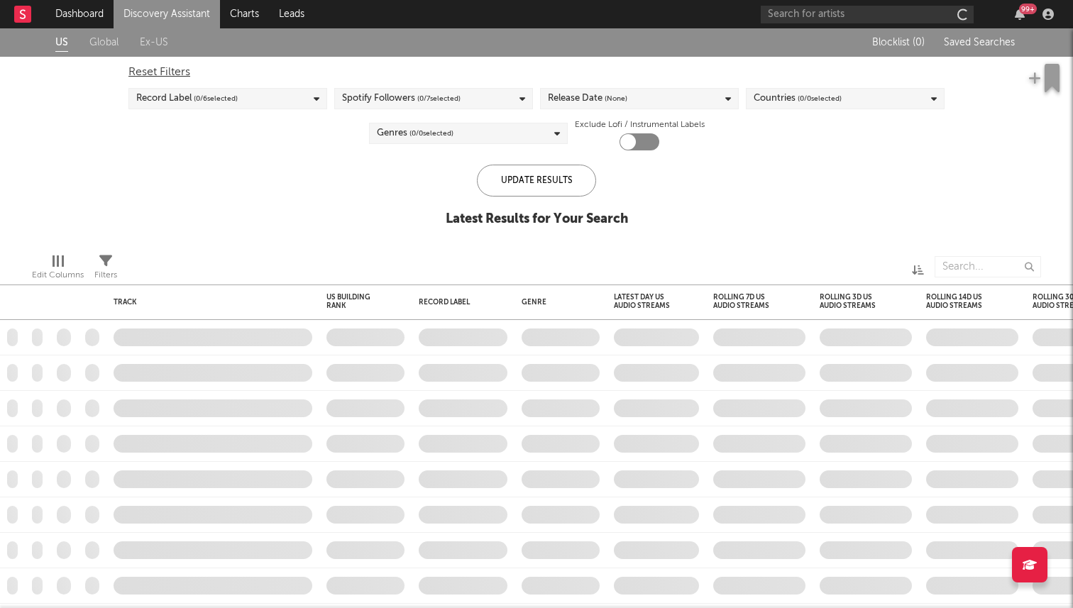
checkbox input "true"
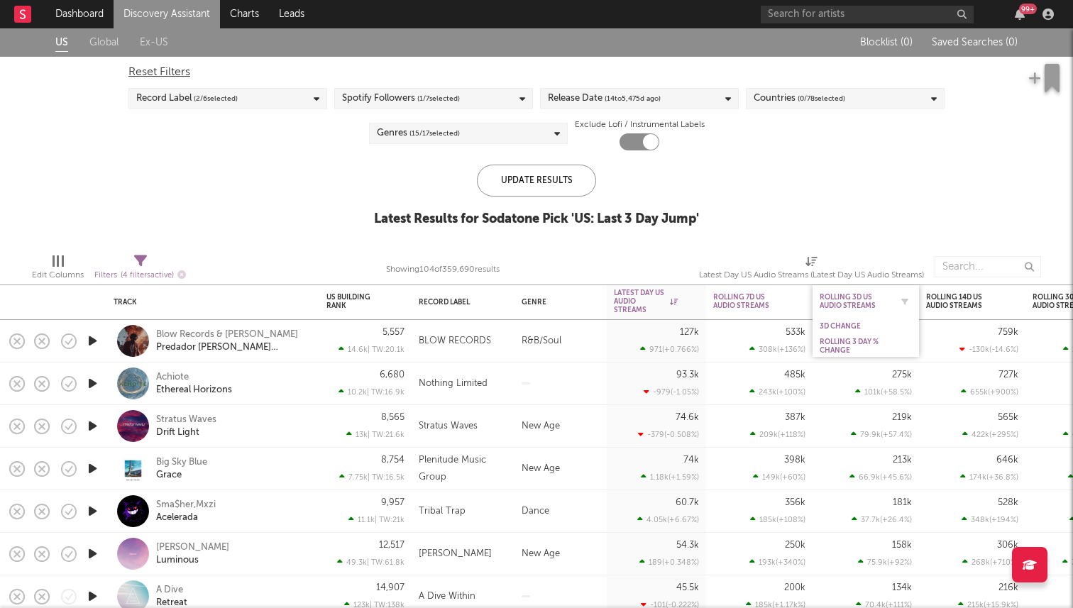
click at [838, 301] on div "Rolling 3D US Audio Streams" at bounding box center [855, 301] width 71 height 17
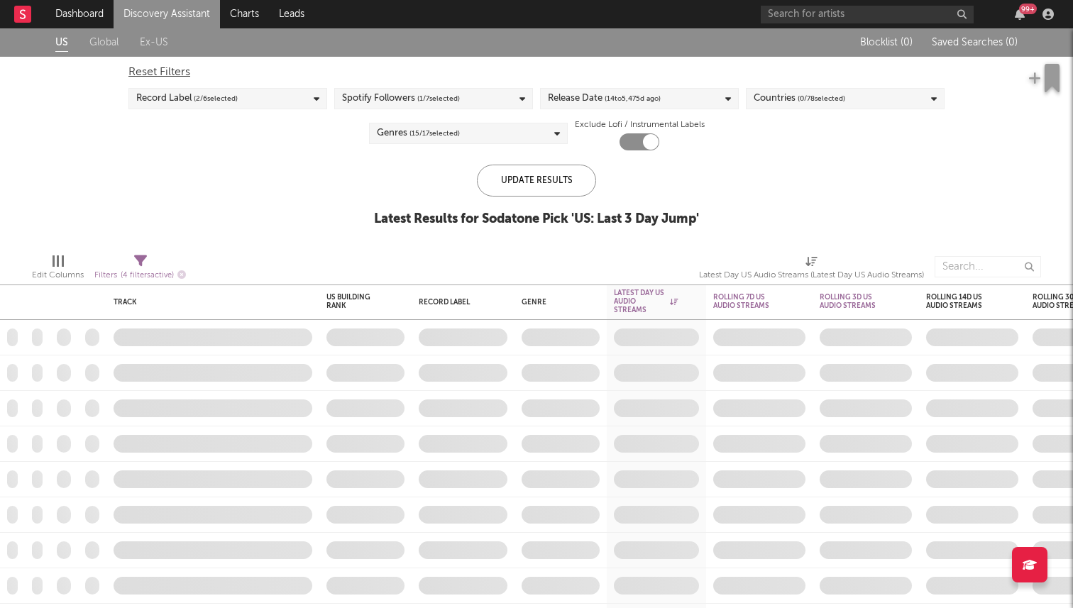
click at [167, 12] on link "Discovery Assistant" at bounding box center [167, 14] width 106 height 28
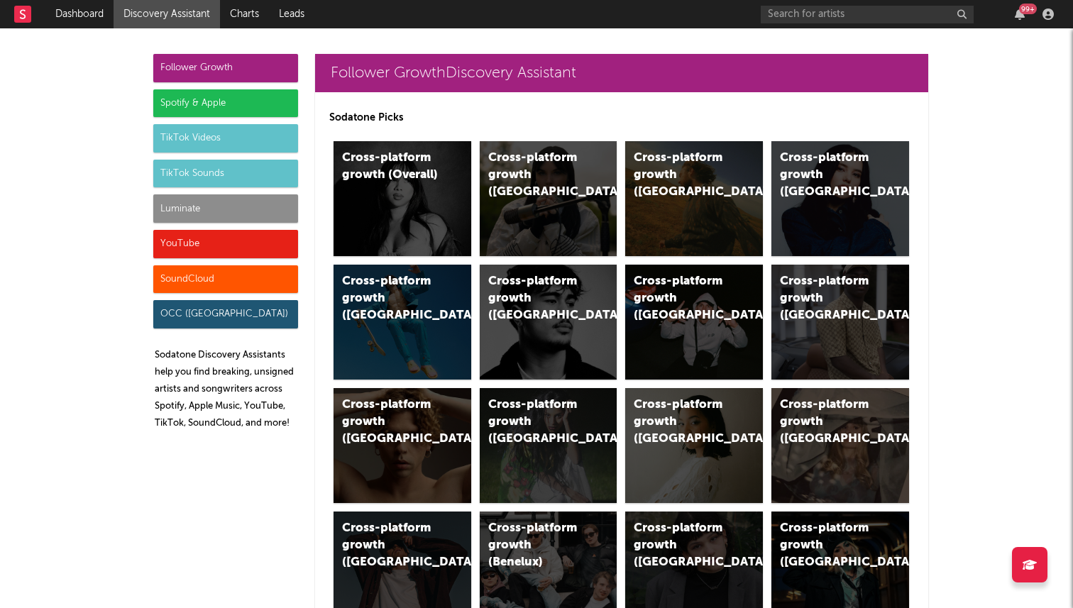
click at [194, 207] on div "Luminate" at bounding box center [225, 208] width 145 height 28
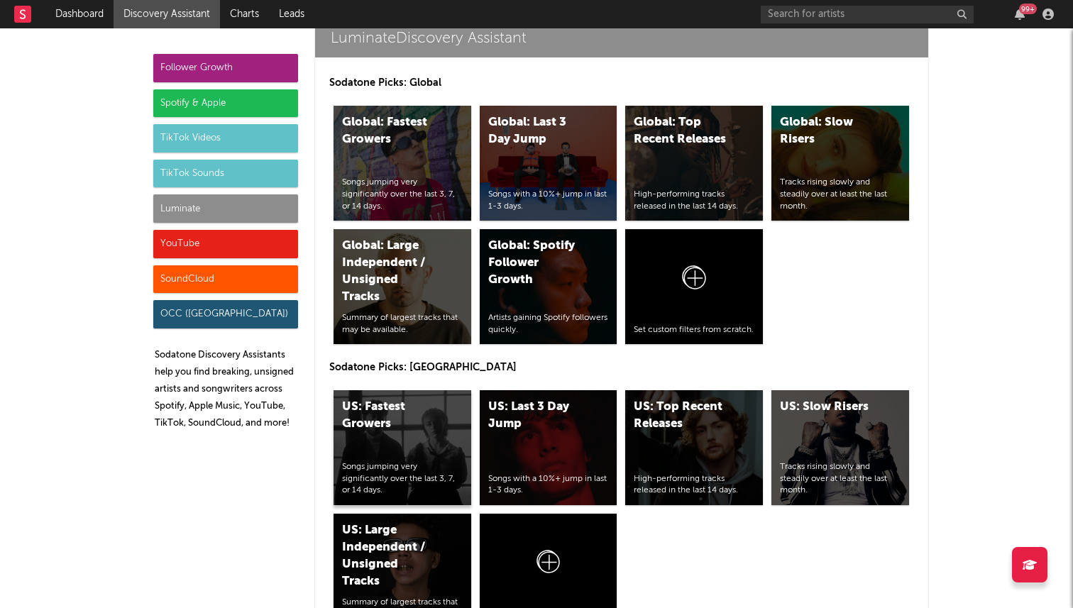
scroll to position [6360, 0]
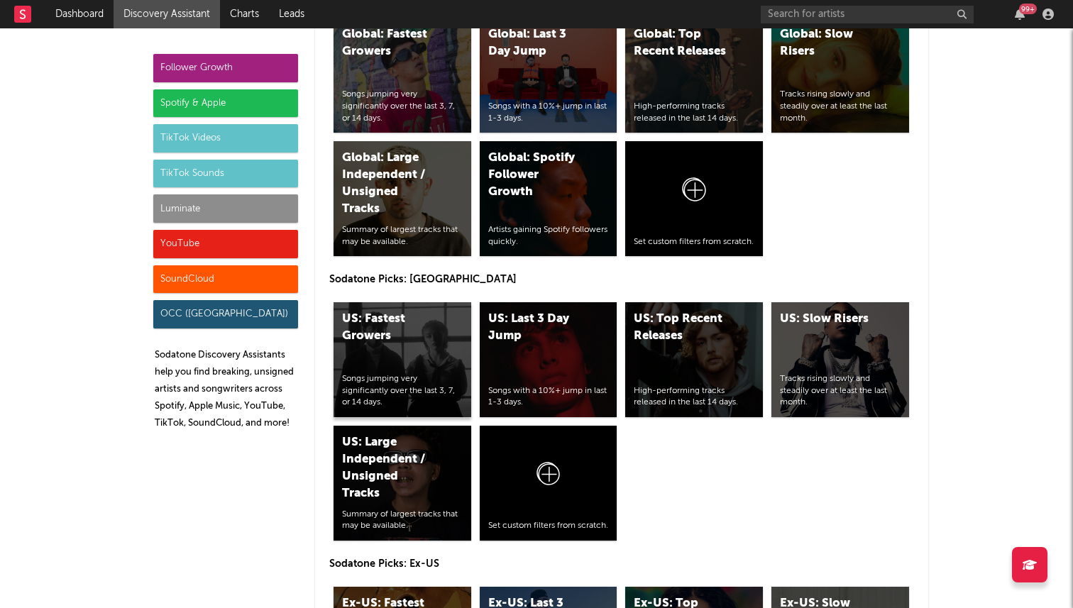
click at [427, 311] on div "US: Fastest Growers" at bounding box center [390, 328] width 97 height 34
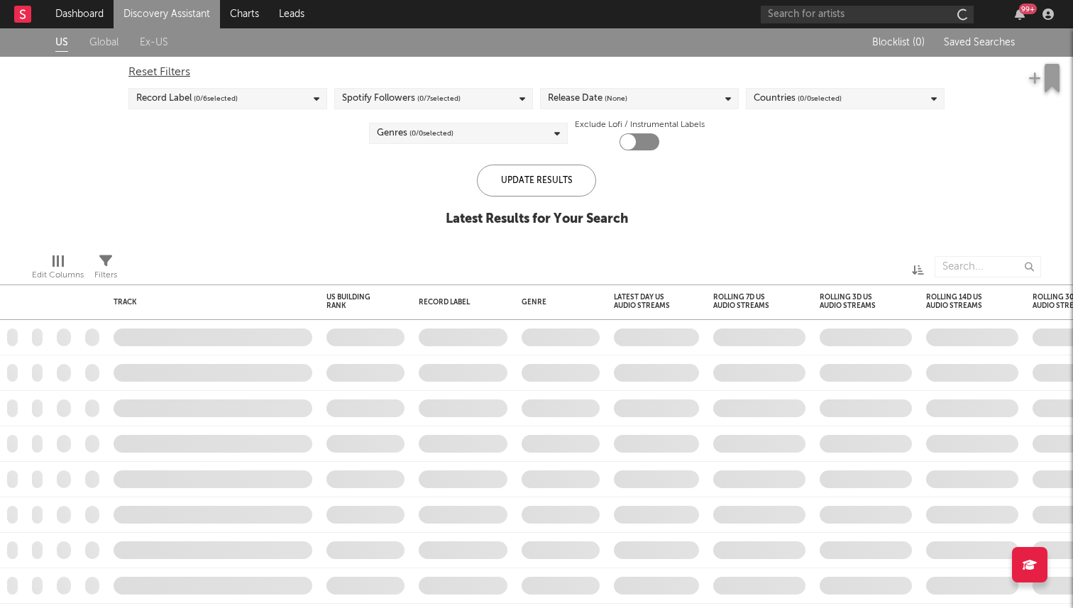
checkbox input "true"
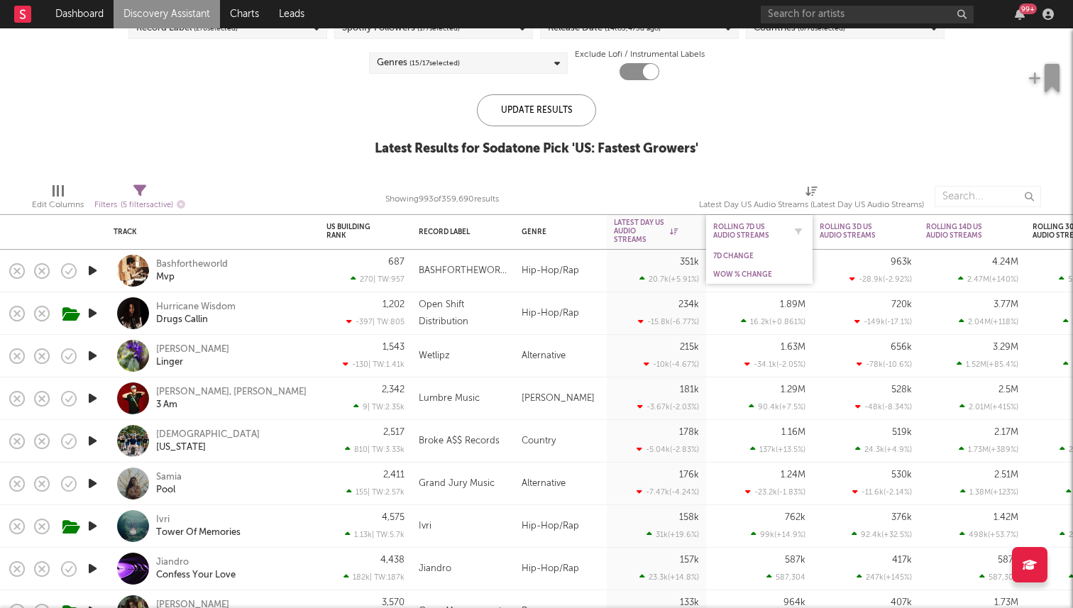
click at [755, 235] on div "Rolling 7D US Audio Streams" at bounding box center [748, 231] width 71 height 17
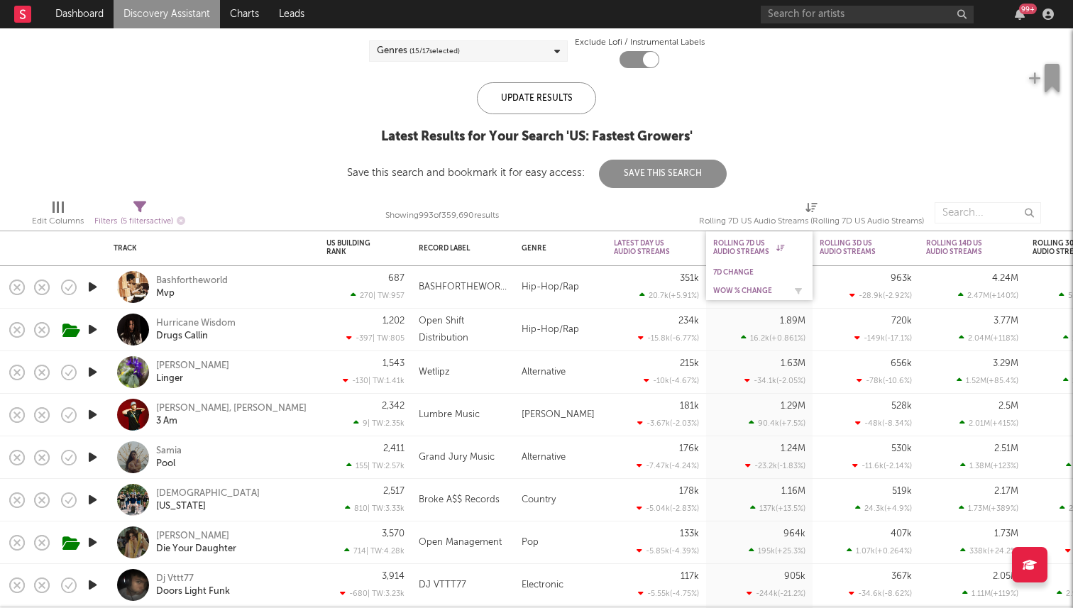
click at [745, 287] on div "WoW % Change" at bounding box center [748, 291] width 71 height 9
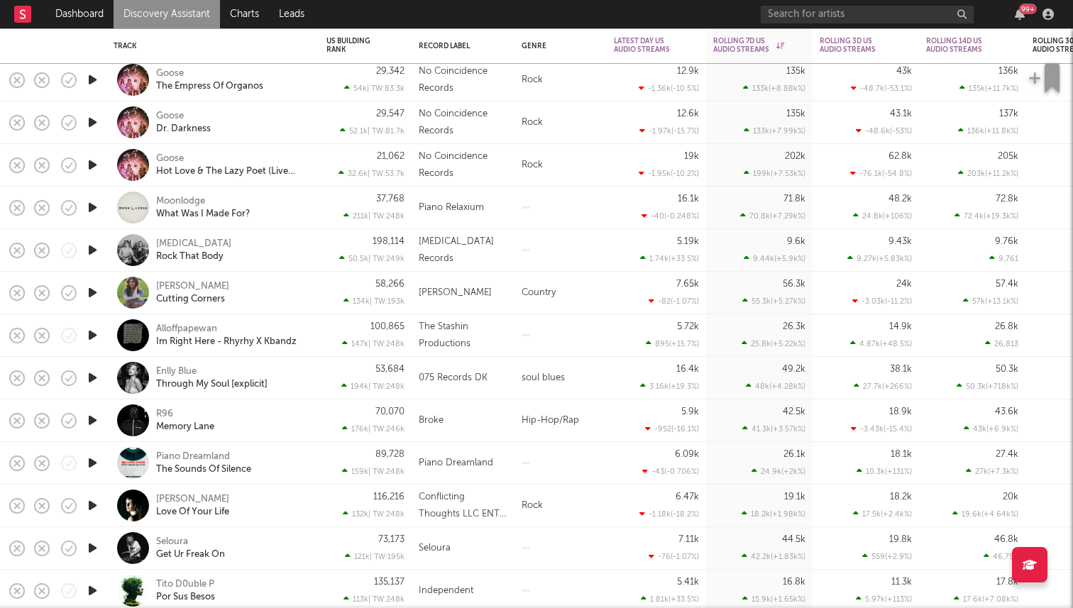
click at [90, 247] on icon "button" at bounding box center [92, 250] width 15 height 18
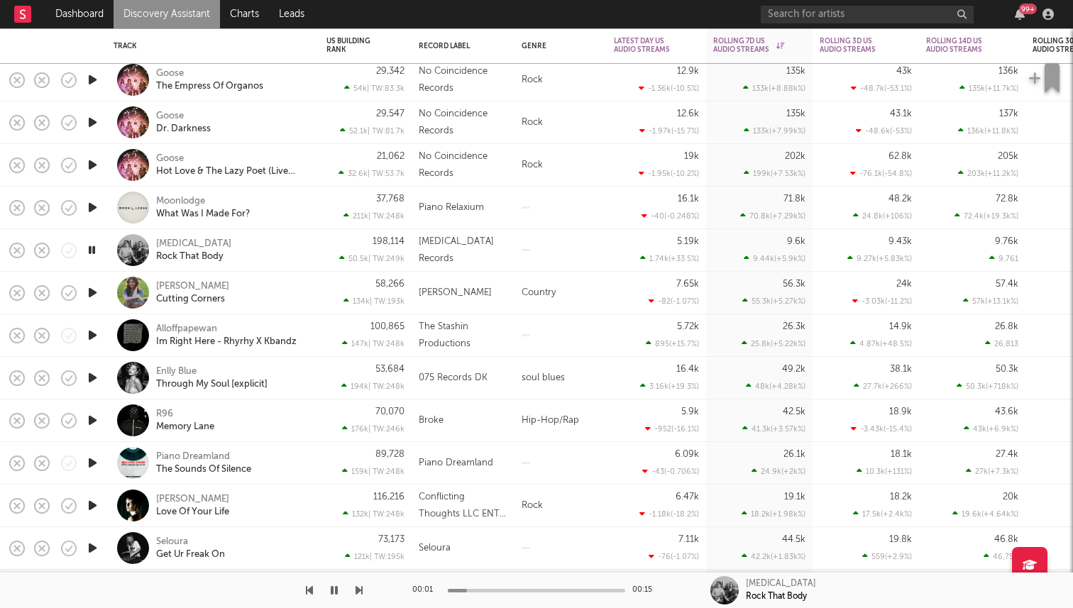
click at [542, 591] on div at bounding box center [536, 591] width 177 height 4
click at [89, 245] on icon "button" at bounding box center [91, 250] width 13 height 18
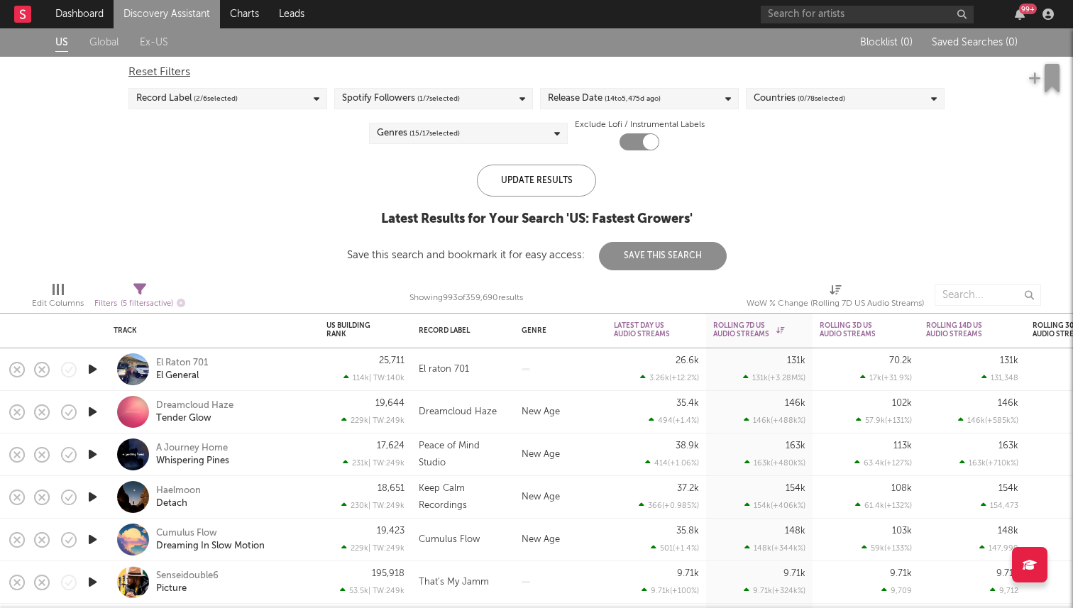
select select "or"
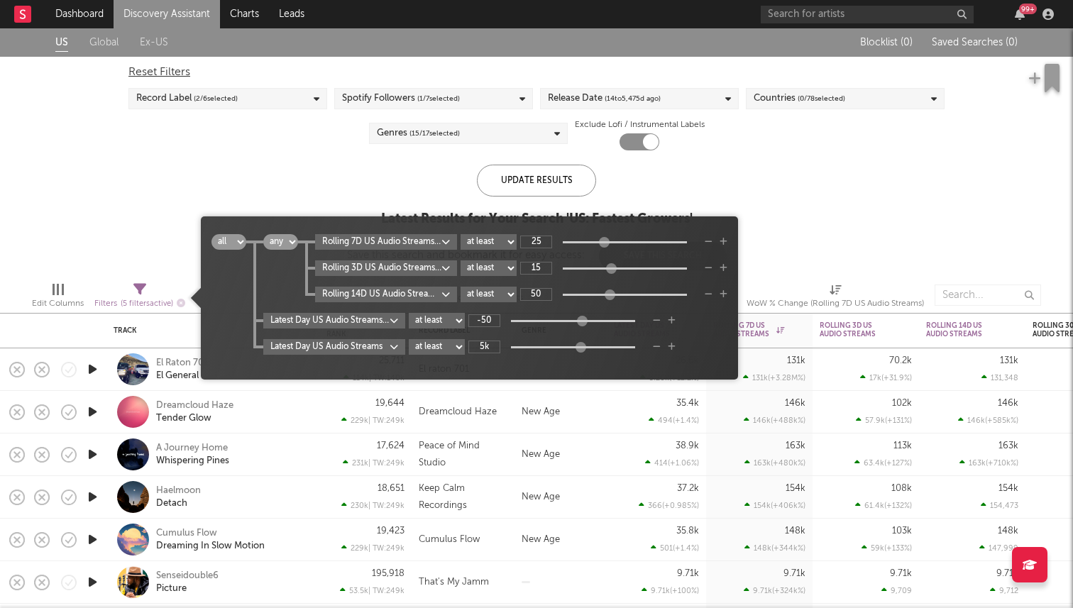
click at [133, 296] on div "Filters ( 5 filters active)" at bounding box center [139, 304] width 91 height 18
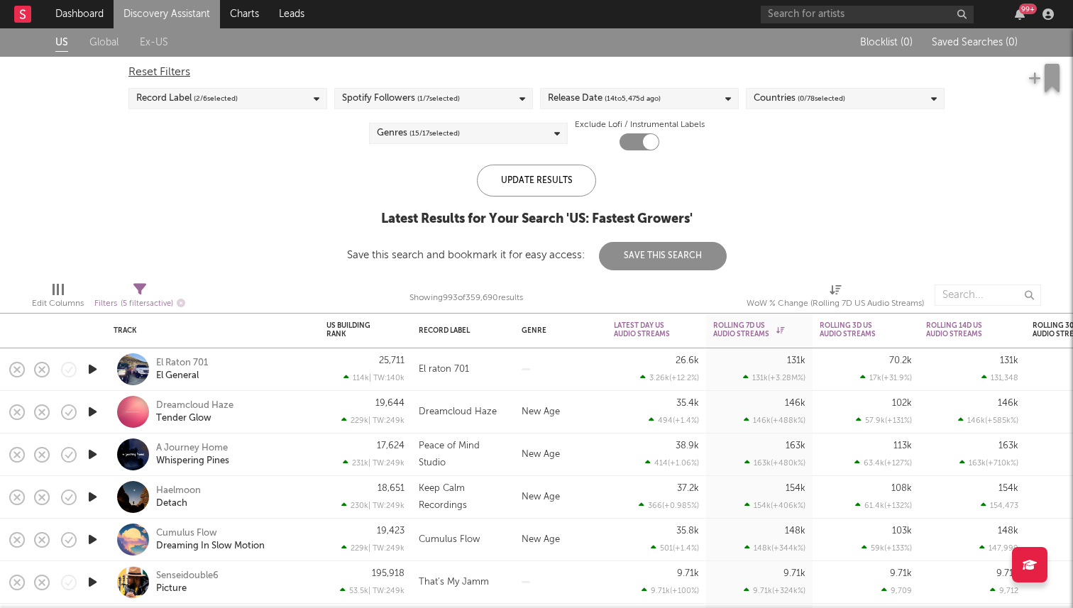
click at [146, 212] on div "US Global Ex-US Blocklist ( 0 ) Saved Searches ( 0 ) Reset Filters Record Label…" at bounding box center [536, 149] width 1073 height 242
click at [177, 9] on link "Discovery Assistant" at bounding box center [167, 14] width 106 height 28
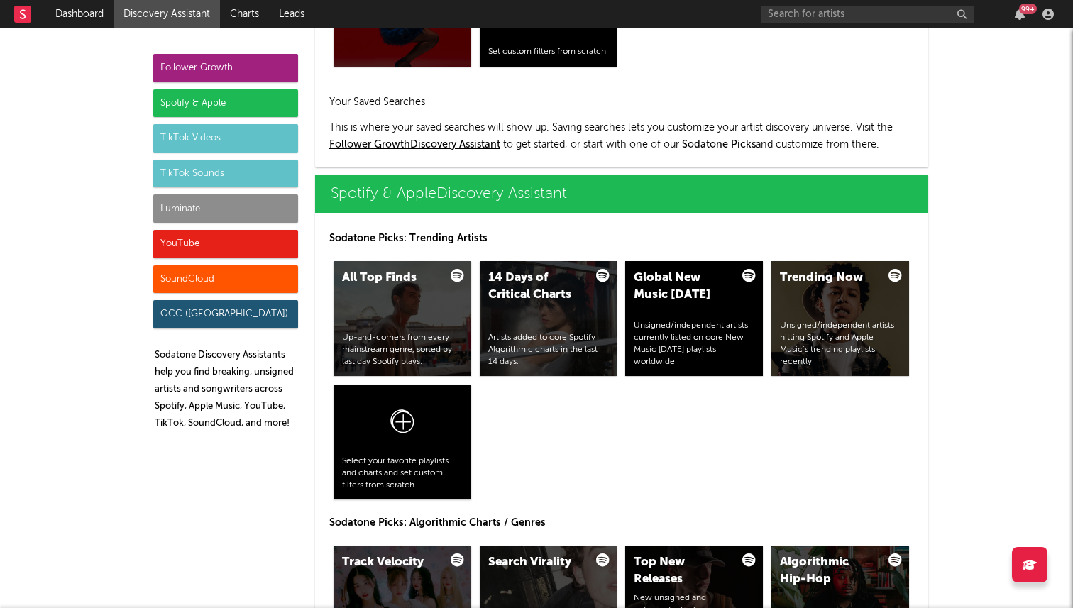
scroll to position [1274, 0]
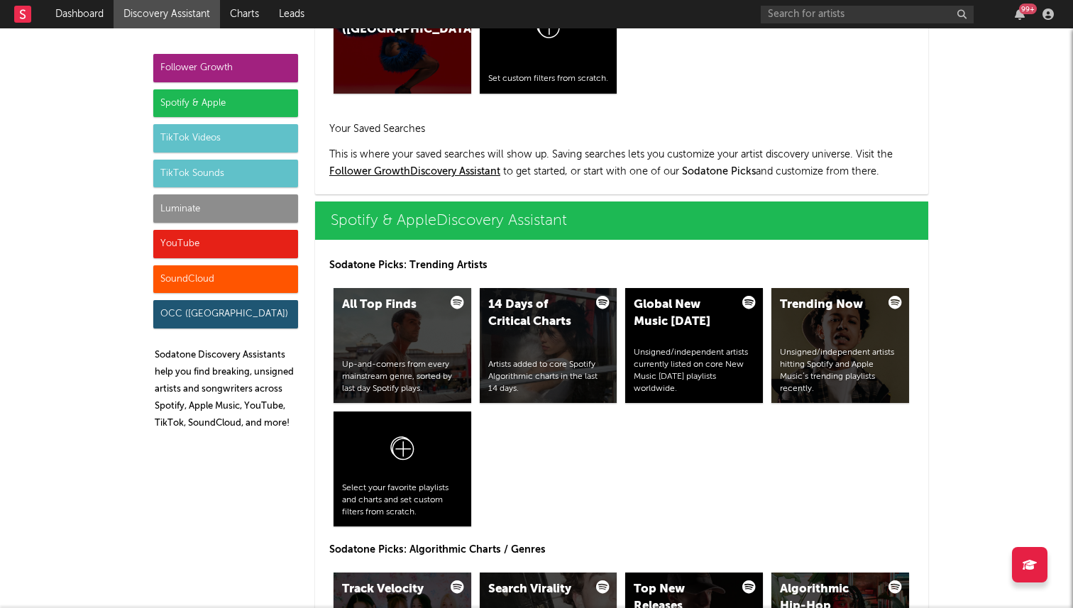
click at [268, 217] on div "Luminate" at bounding box center [225, 208] width 145 height 28
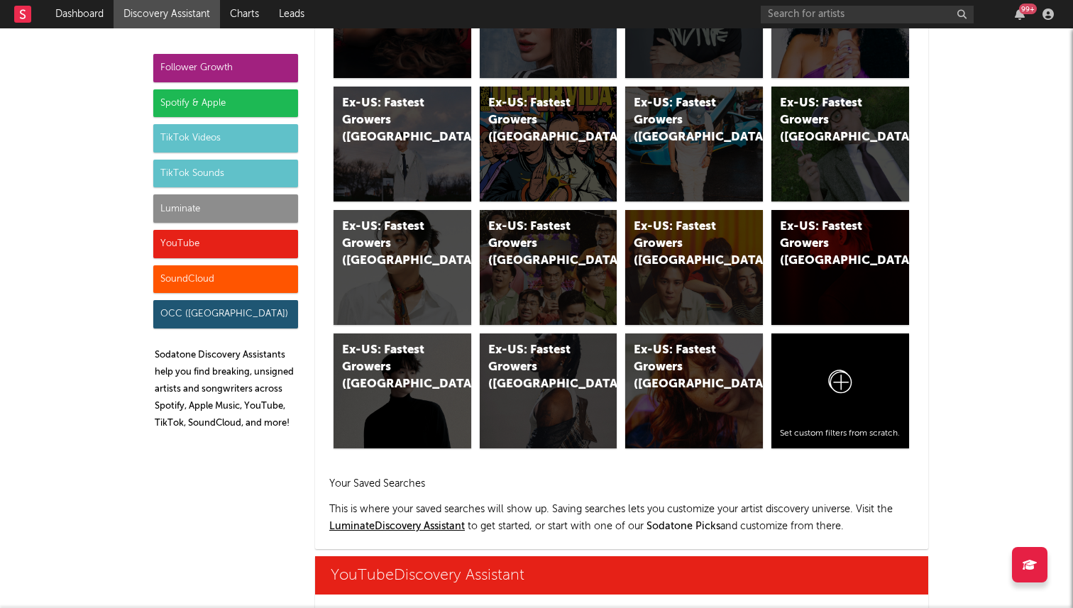
scroll to position [7525, 0]
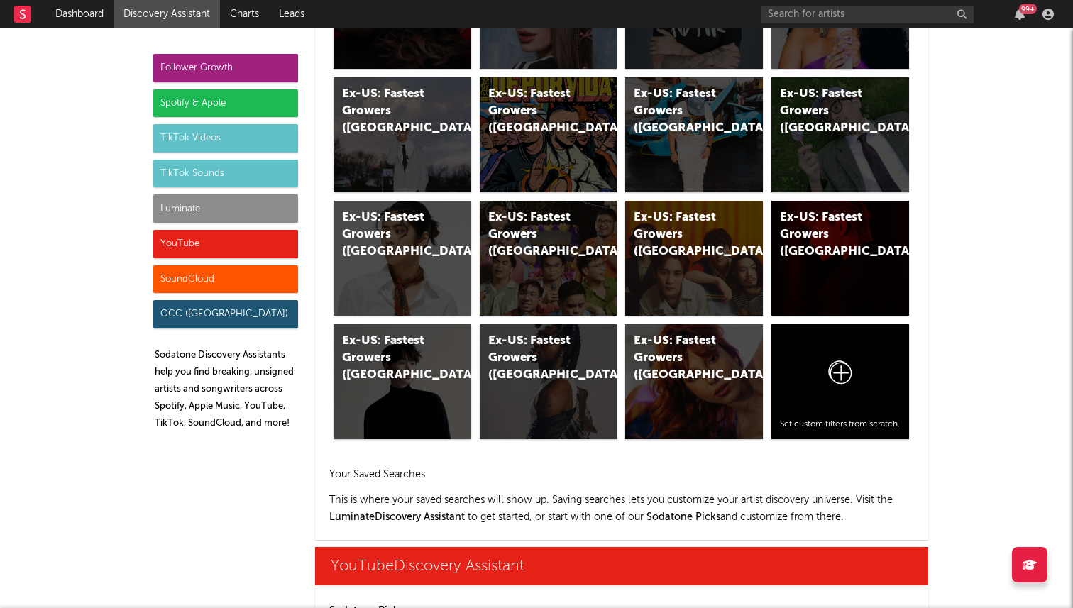
click at [1021, 13] on div "99 +" at bounding box center [1028, 9] width 18 height 11
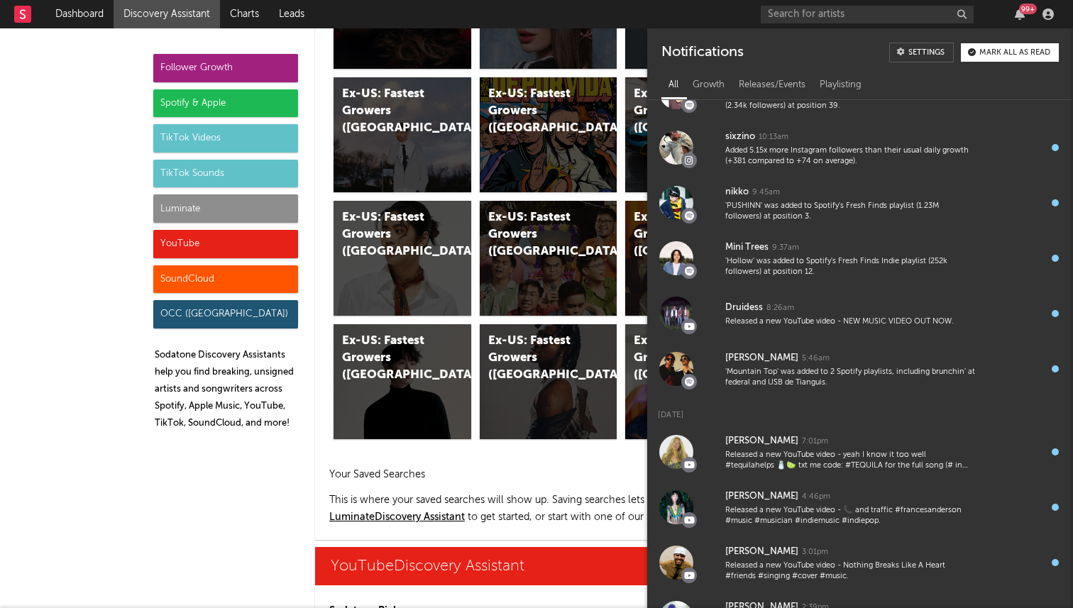
scroll to position [0, 0]
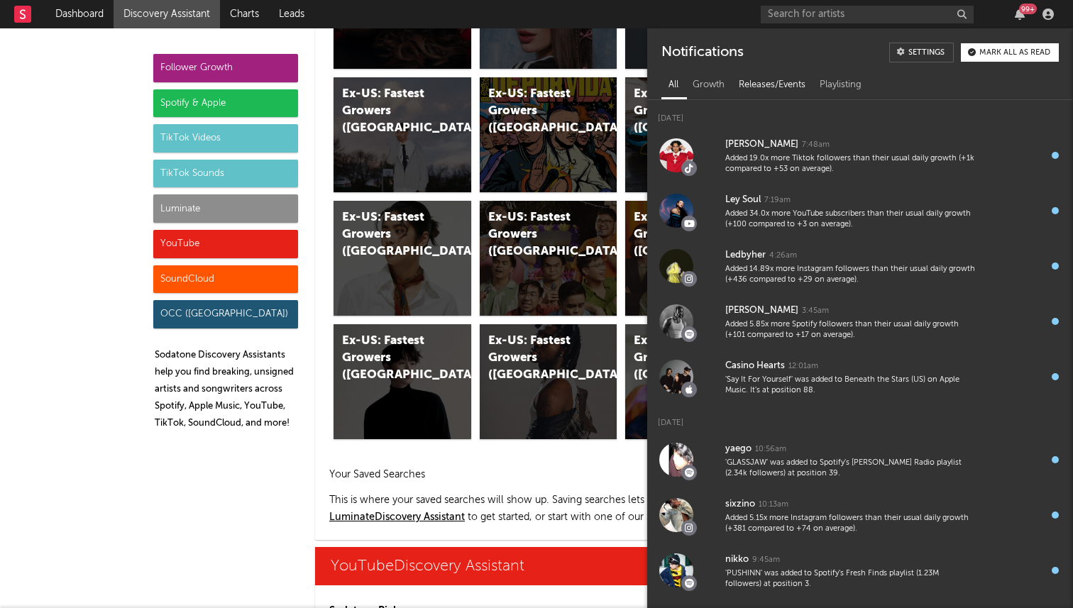
click at [755, 89] on div "Releases/Events" at bounding box center [772, 85] width 81 height 24
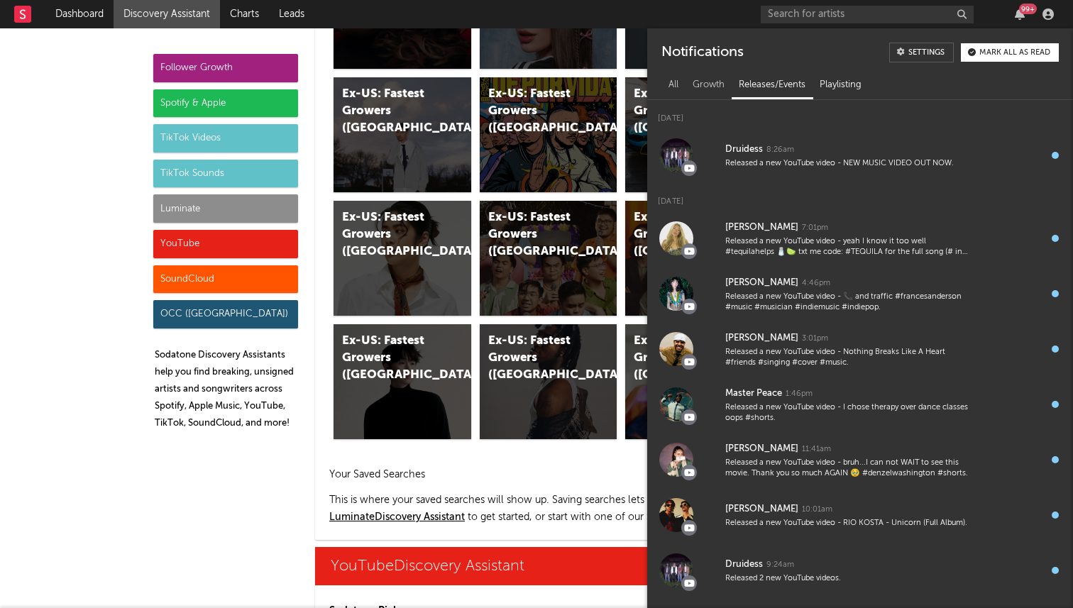
click at [855, 85] on div "Playlisting" at bounding box center [841, 85] width 56 height 24
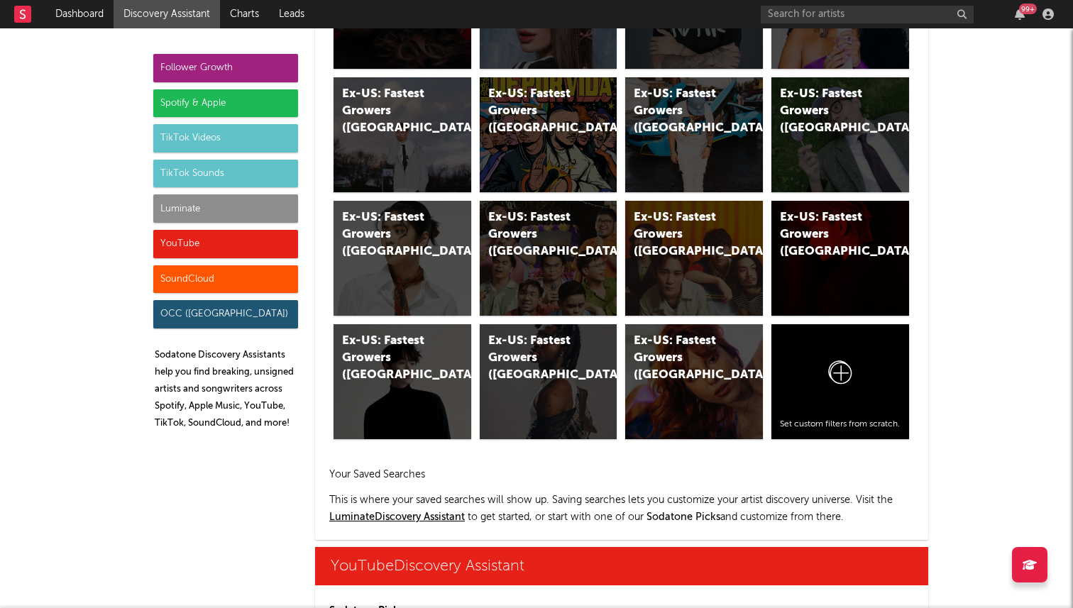
click at [450, 466] on h2 "Your Saved Searches" at bounding box center [621, 474] width 585 height 17
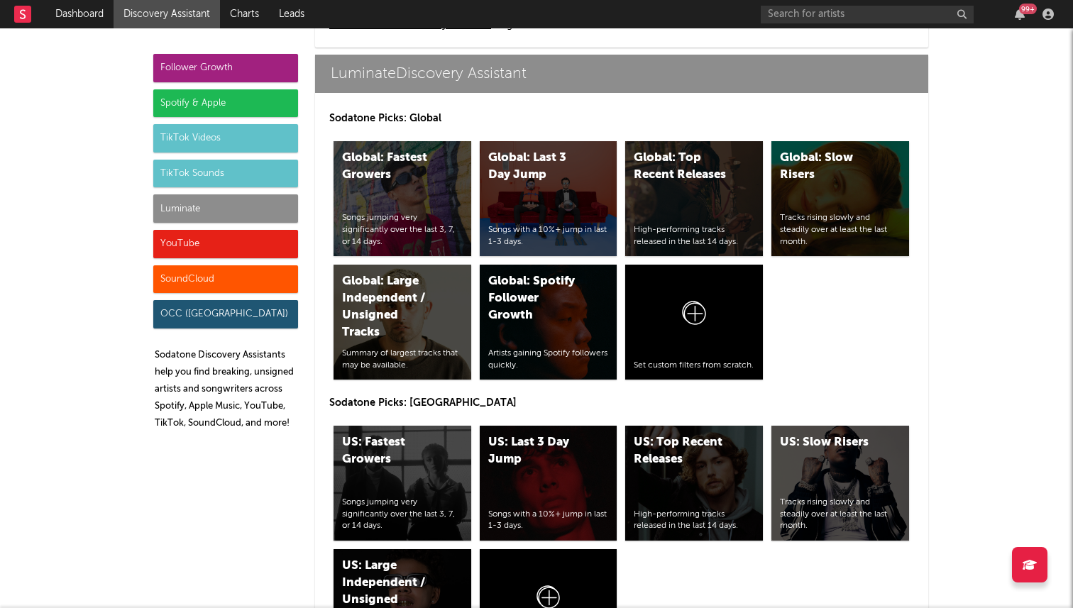
scroll to position [6297, 0]
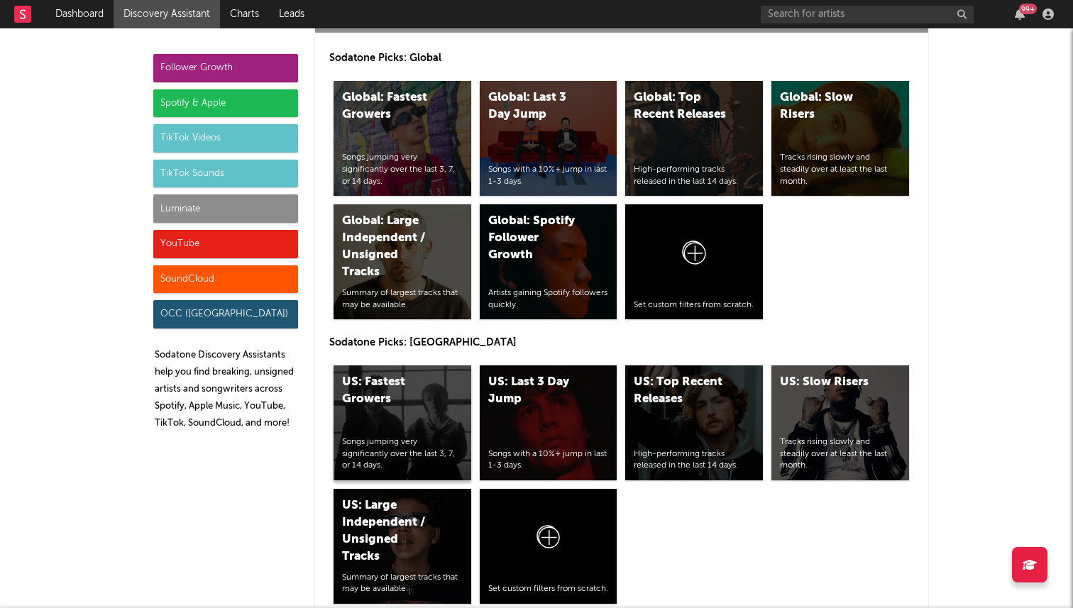
click at [409, 366] on div "US: Fastest Growers Songs jumping very significantly over the last 3, 7, or 14 …" at bounding box center [403, 423] width 138 height 115
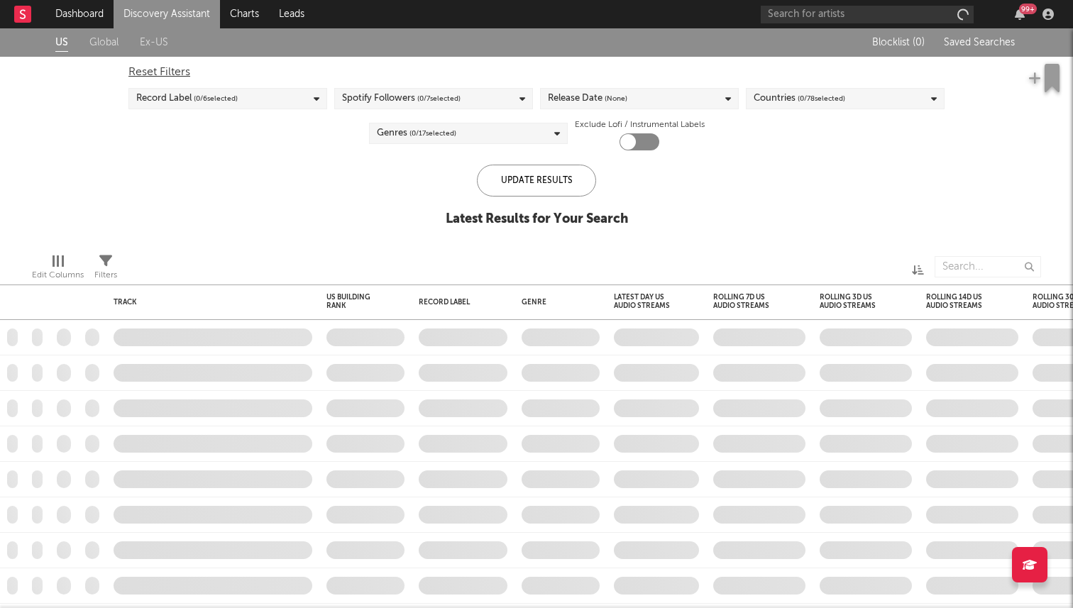
checkbox input "true"
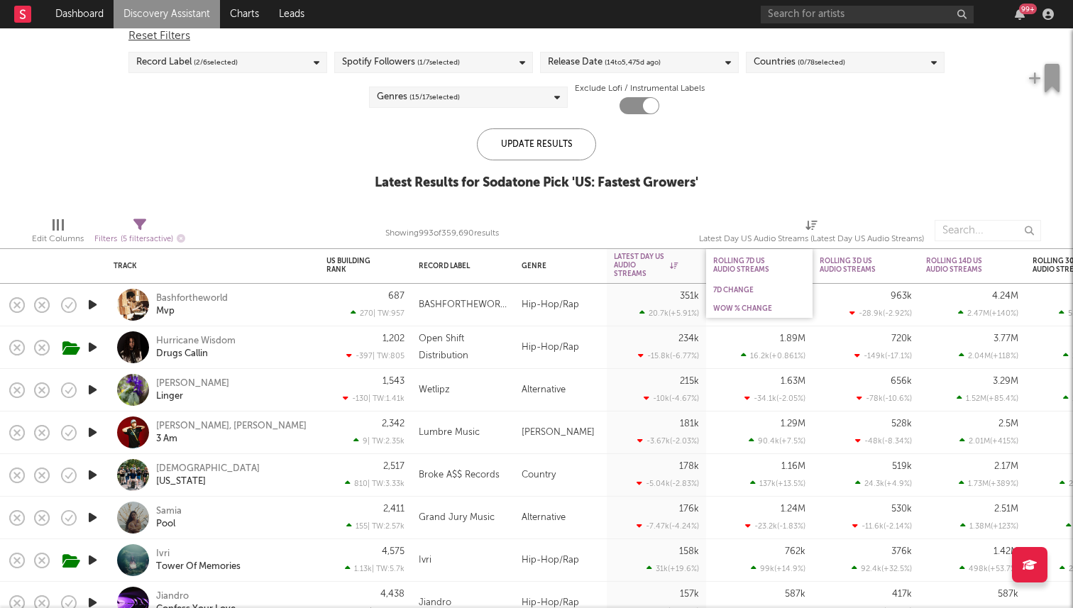
click at [752, 300] on div "WoW % Change" at bounding box center [759, 309] width 106 height 18
click at [747, 307] on div "WoW % Change" at bounding box center [748, 309] width 71 height 9
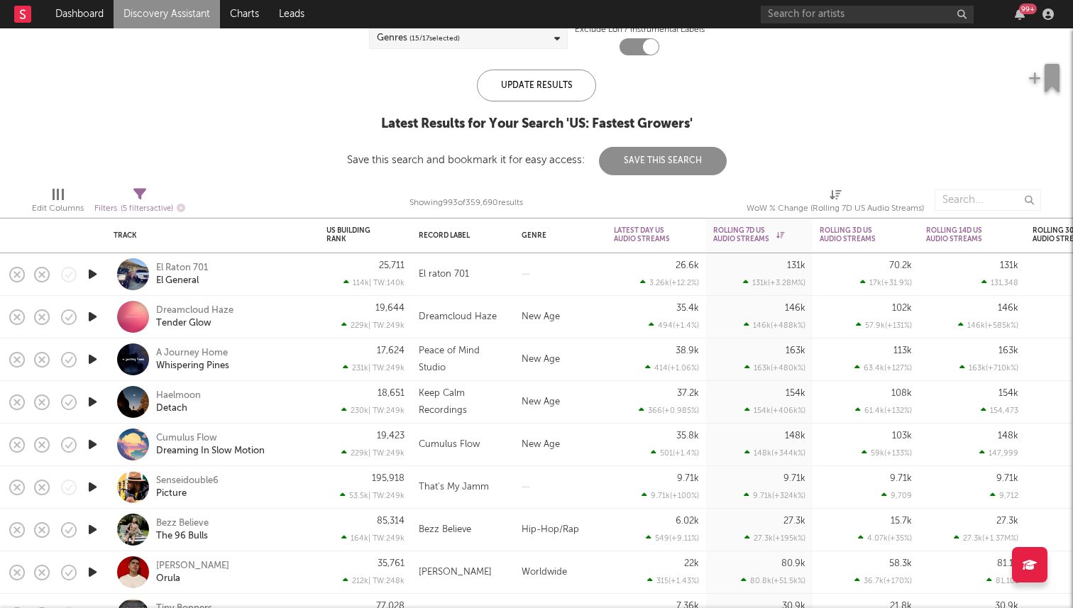
click at [90, 275] on icon "button" at bounding box center [92, 274] width 15 height 18
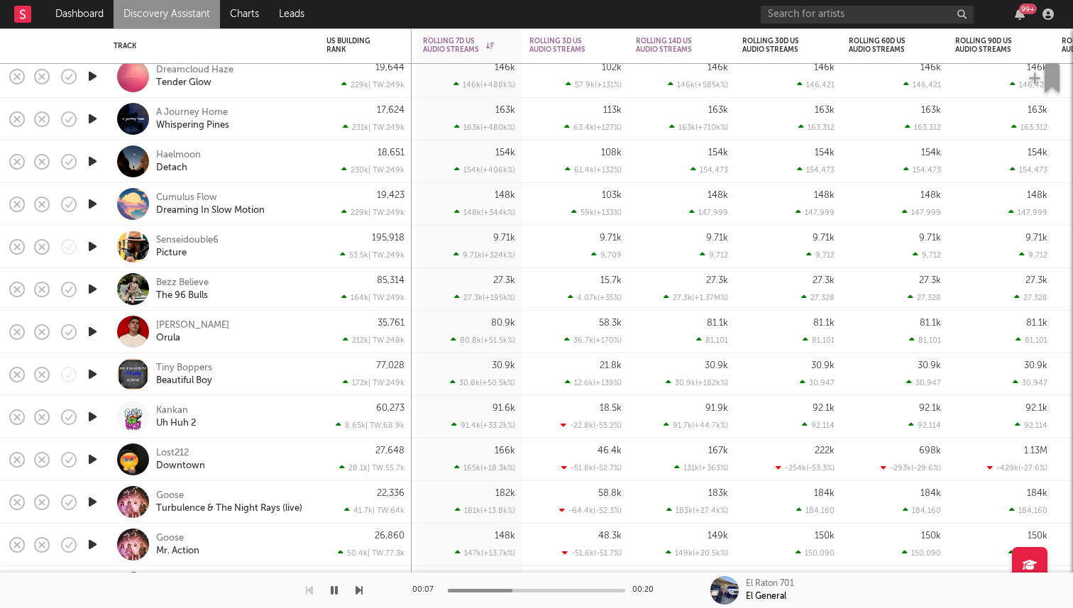
click at [100, 245] on div at bounding box center [92, 247] width 28 height 43
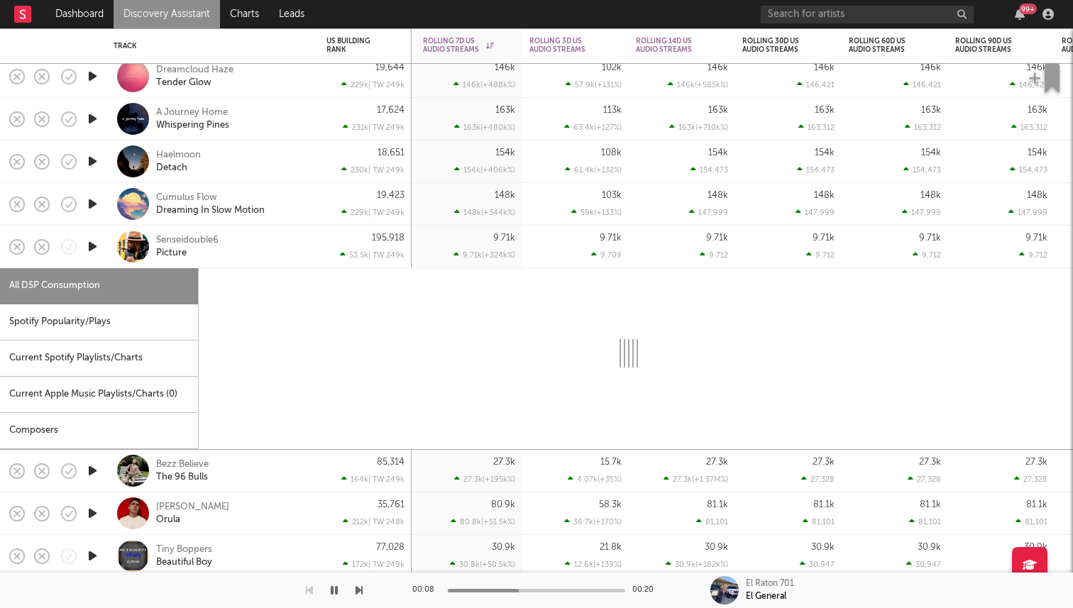
select select "1w"
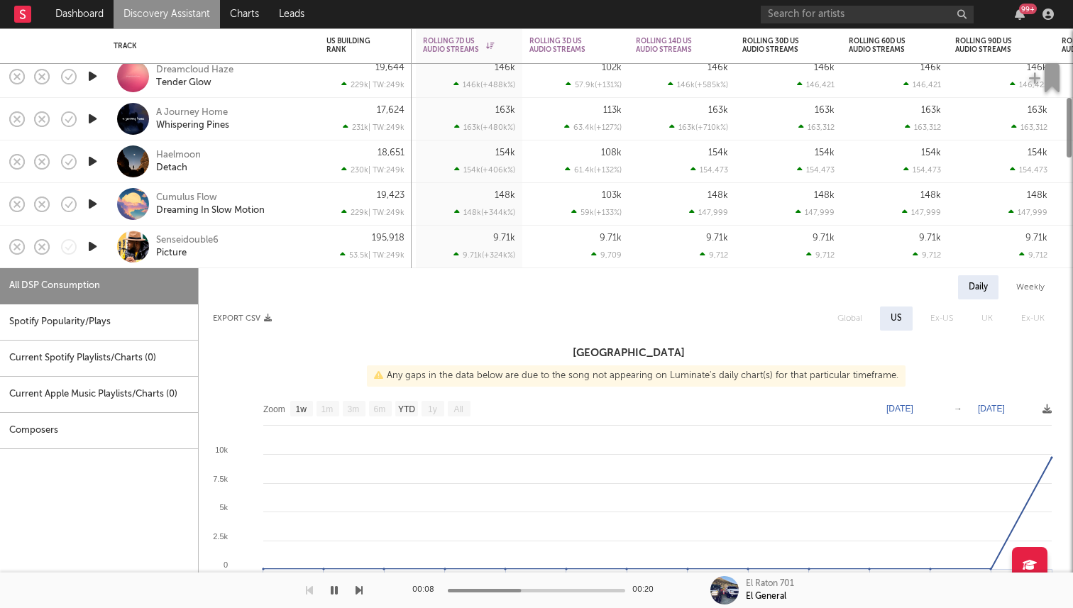
click at [106, 253] on div "Senseidouble6 Picture" at bounding box center [212, 247] width 213 height 43
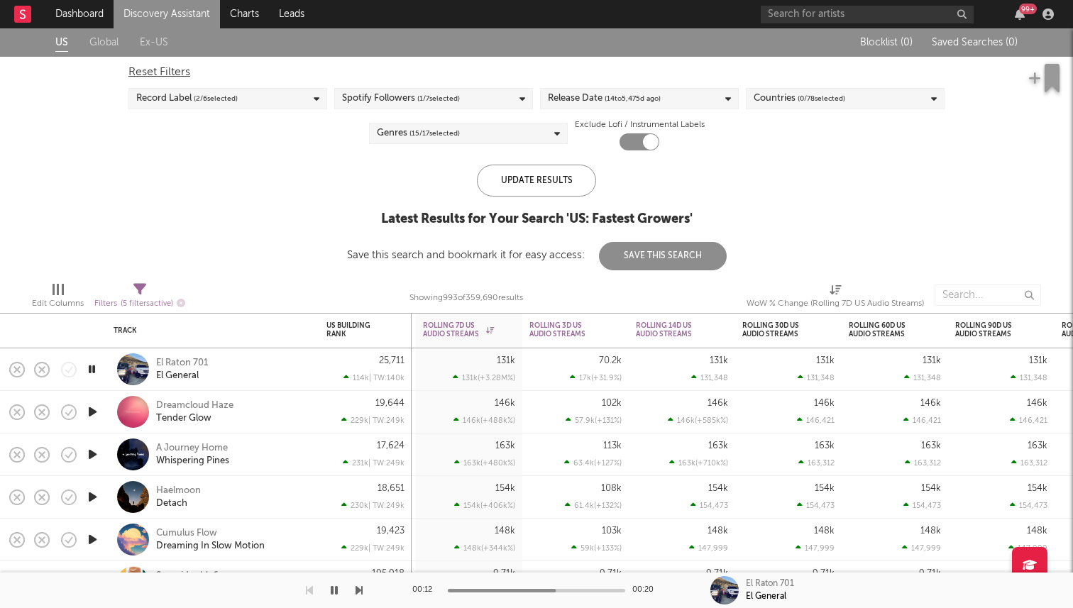
click at [65, 299] on div "Edit Columns" at bounding box center [58, 303] width 52 height 17
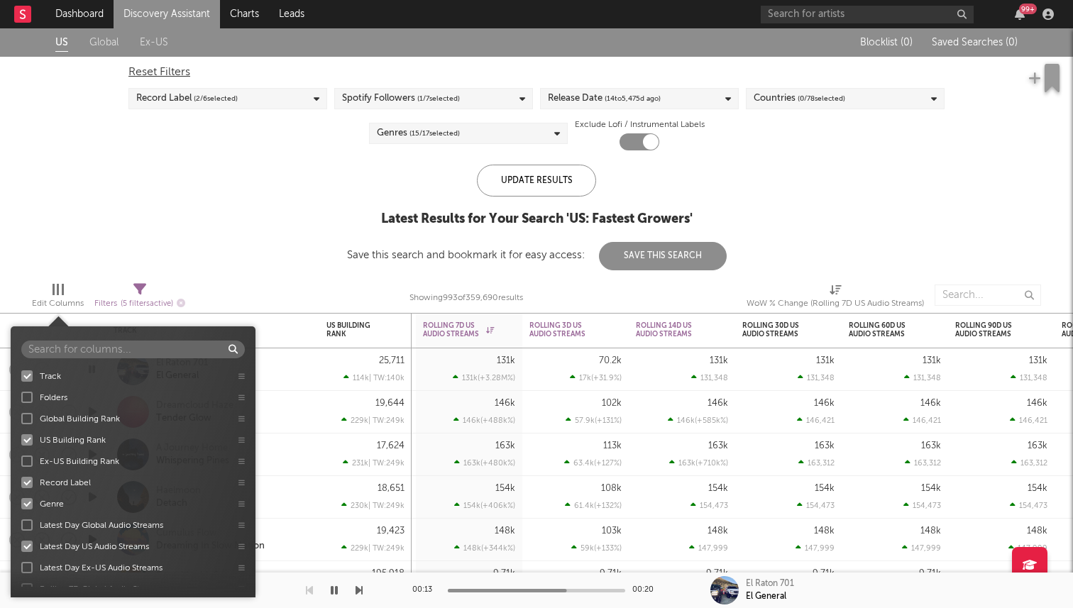
select select "or"
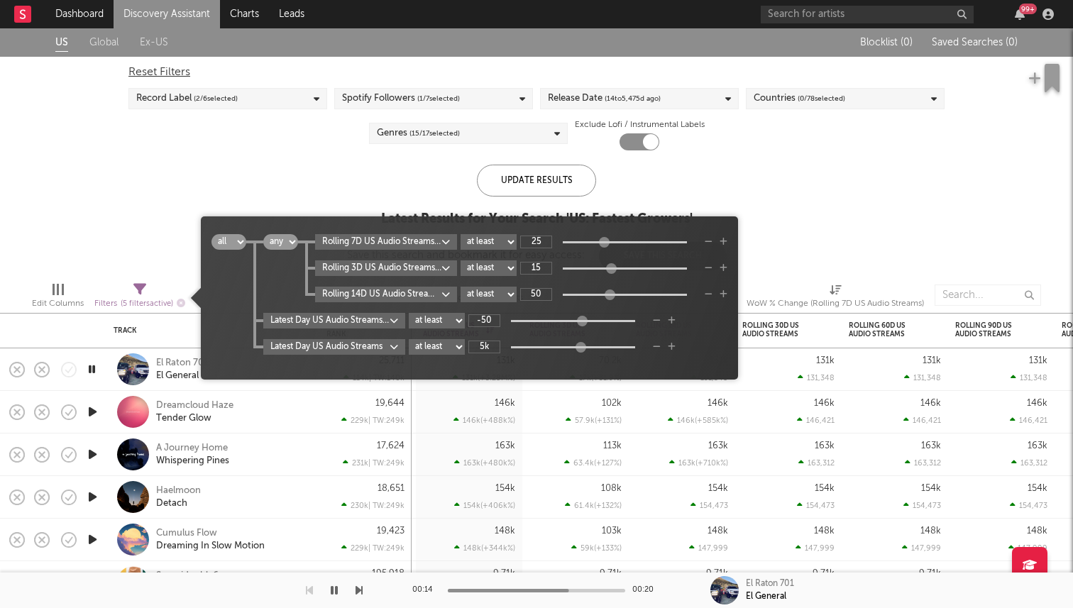
click at [133, 296] on div "Filters ( 5 filters active)" at bounding box center [139, 304] width 91 height 18
type input "84.3k"
drag, startPoint x: 604, startPoint y: 245, endPoint x: 648, endPoint y: 244, distance: 44.0
click at [648, 244] on div at bounding box center [648, 242] width 11 height 11
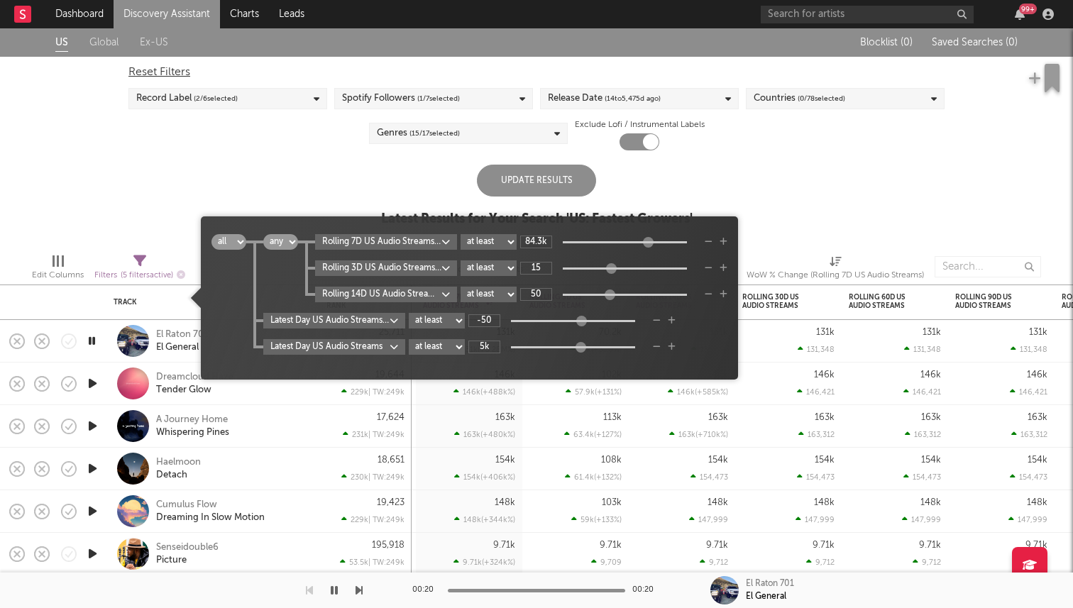
click at [666, 167] on div "Update Results Latest Results for Your Search ' US: Fastest Growers '" at bounding box center [537, 203] width 312 height 77
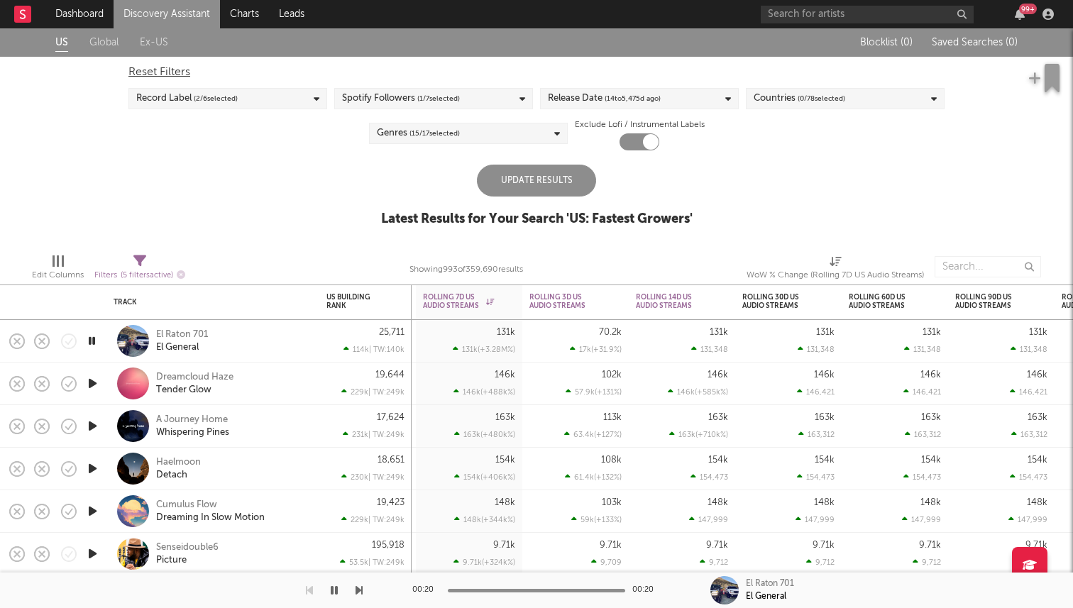
click at [572, 180] on div "Update Results" at bounding box center [536, 181] width 119 height 32
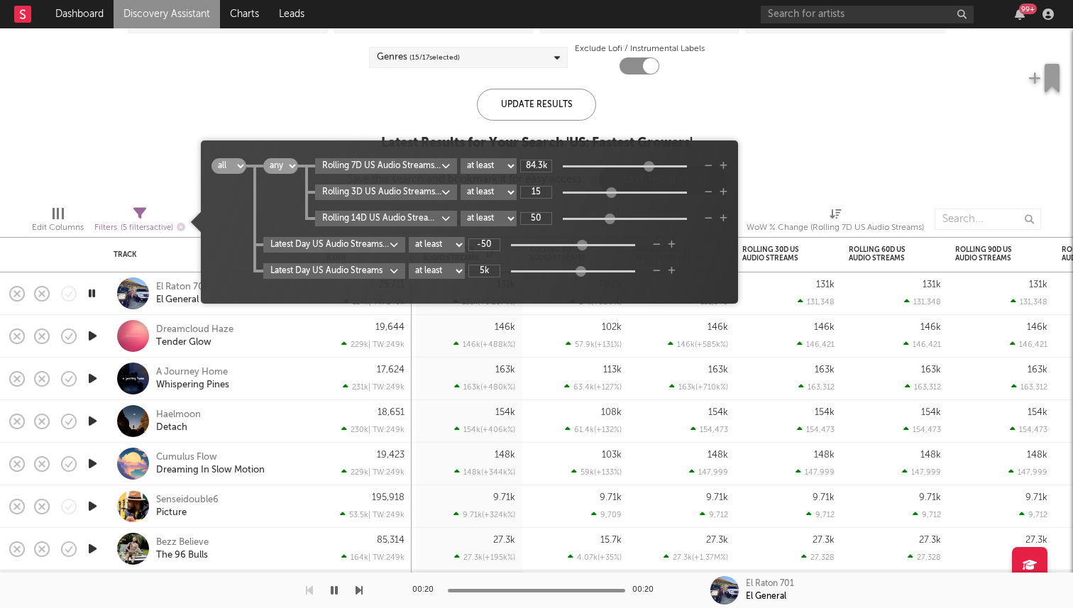
click at [134, 213] on icon at bounding box center [139, 213] width 13 height 13
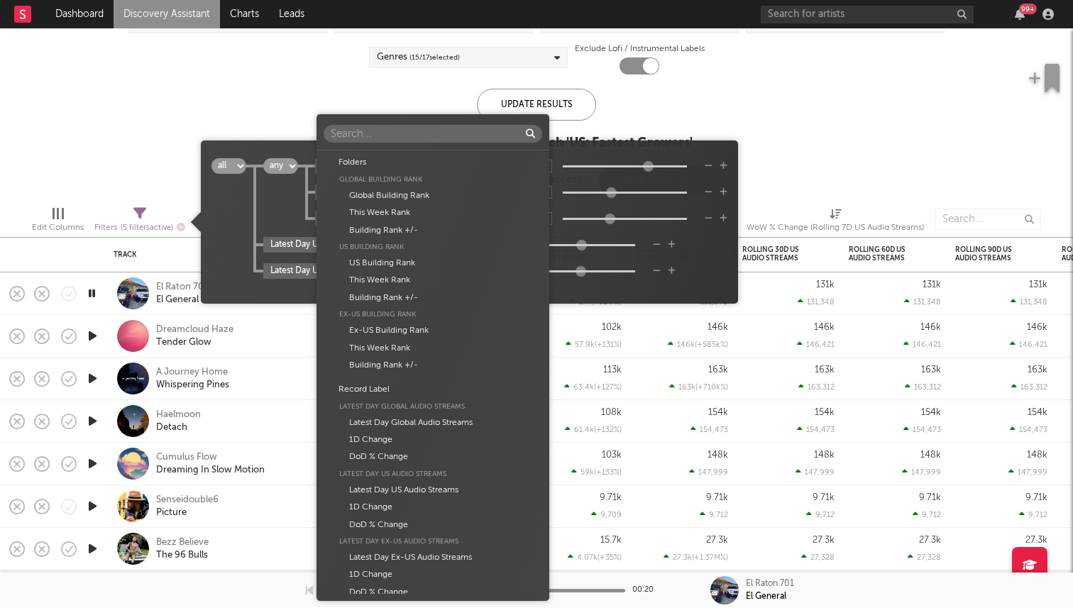
scroll to position [718, 0]
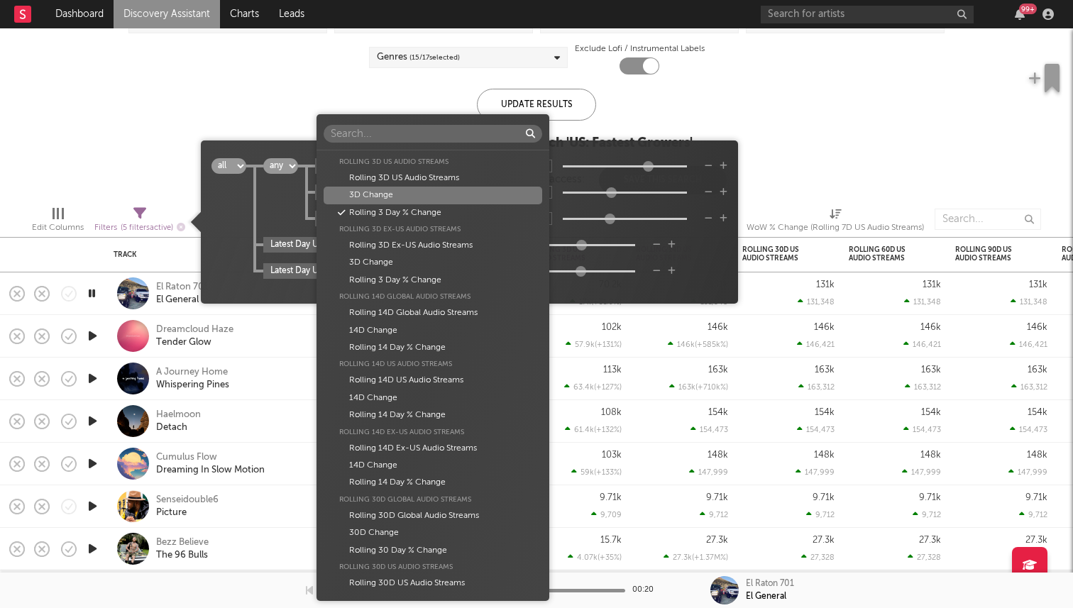
click at [427, 194] on body "Dashboard Discovery Assistant Charts Leads 99 + Notifications Settings Mark all…" at bounding box center [536, 304] width 1073 height 608
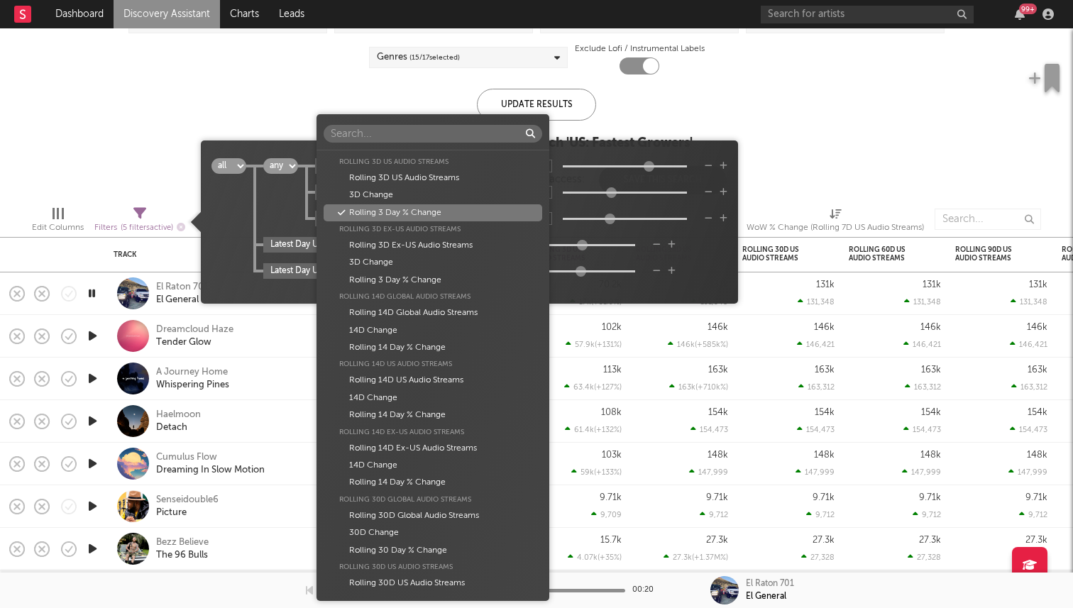
click at [270, 204] on div "Folders Global Building Rank Global Building Rank This Week Rank Building Rank …" at bounding box center [536, 304] width 1073 height 608
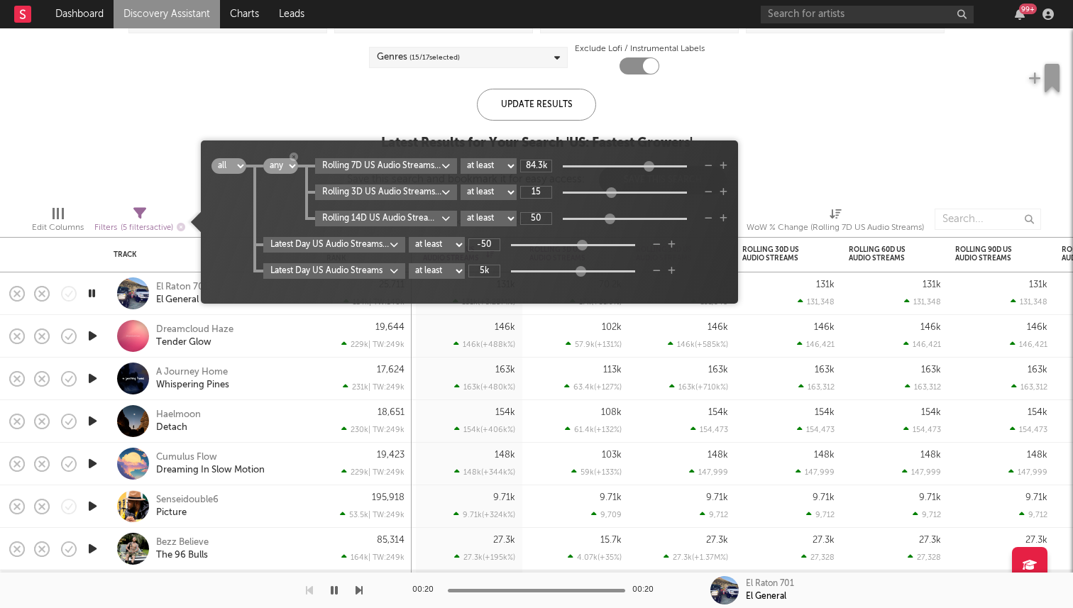
click at [287, 169] on select "all any" at bounding box center [280, 166] width 35 height 16
click at [287, 168] on select "all any" at bounding box center [280, 166] width 35 height 16
select select "and"
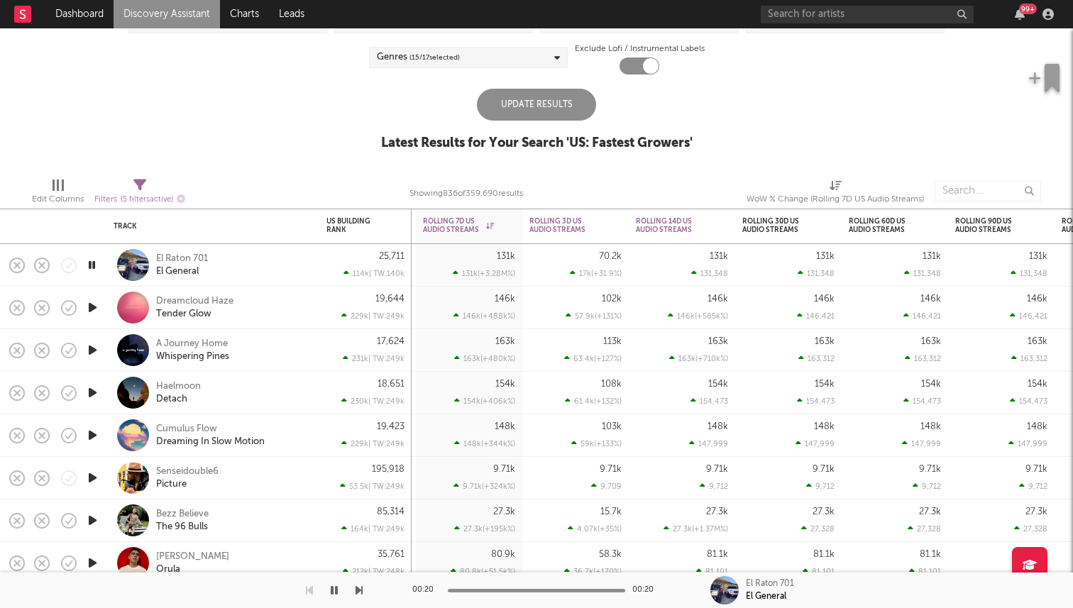
click at [513, 102] on div "Update Results" at bounding box center [536, 105] width 119 height 32
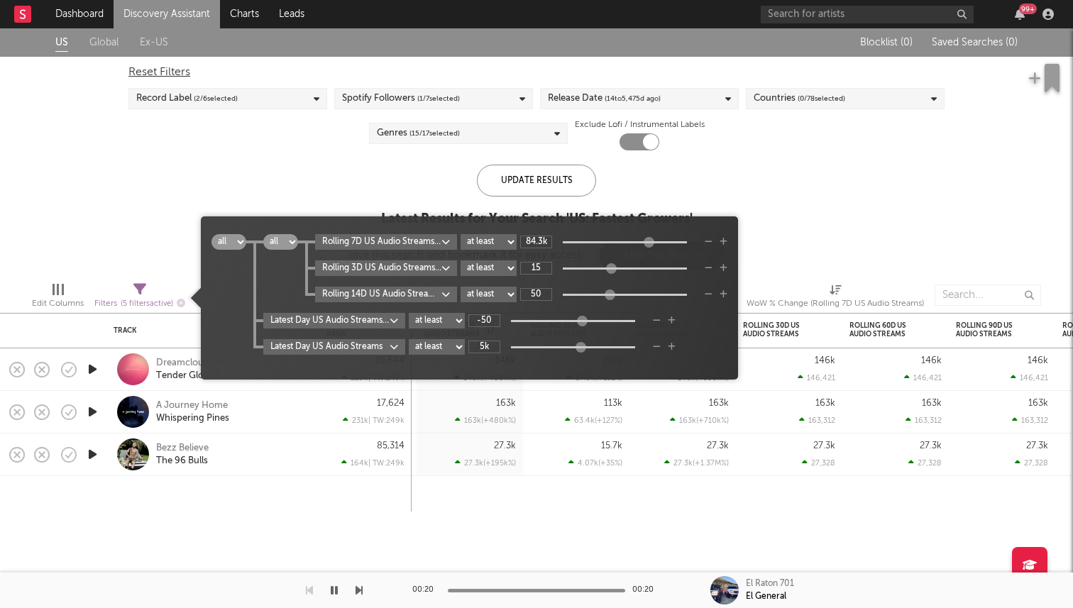
click at [133, 290] on span "Filters ( 5 filters active)" at bounding box center [139, 298] width 91 height 29
drag, startPoint x: 652, startPoint y: 244, endPoint x: 643, endPoint y: 244, distance: 8.5
click at [643, 244] on div at bounding box center [640, 242] width 11 height 11
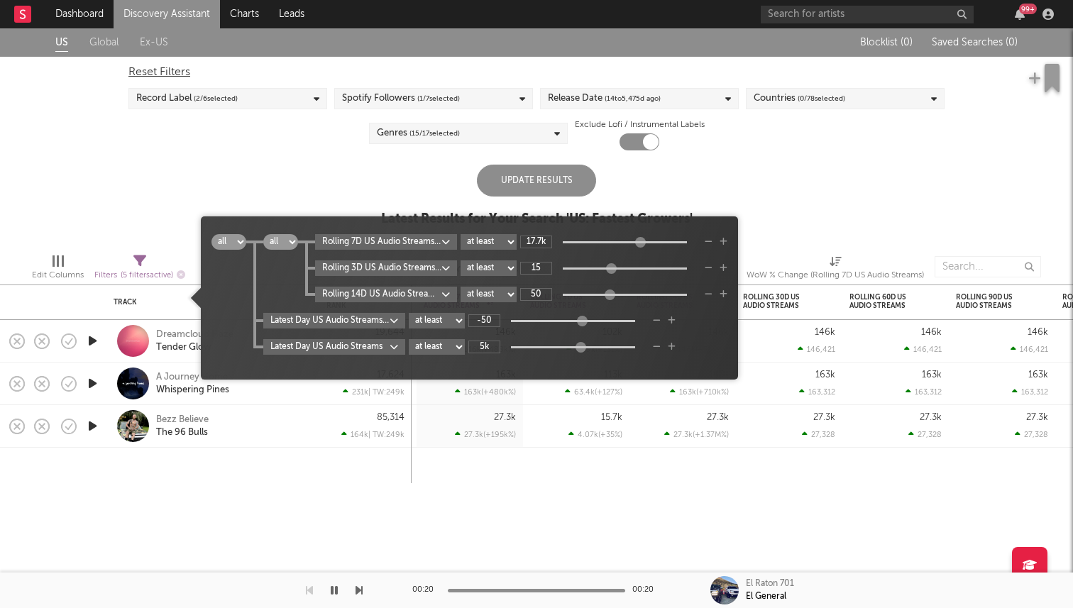
click at [235, 242] on select "all any" at bounding box center [229, 242] width 35 height 16
click at [439, 292] on body "Dashboard Discovery Assistant Charts Leads 99 + Notifications Settings Mark all…" at bounding box center [536, 304] width 1073 height 608
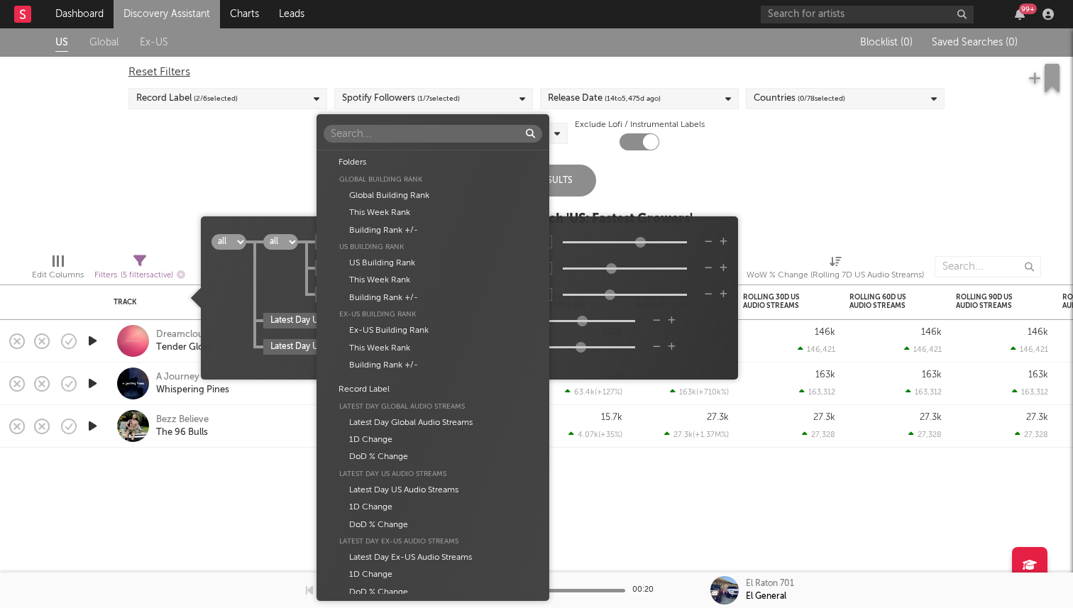
scroll to position [920, 0]
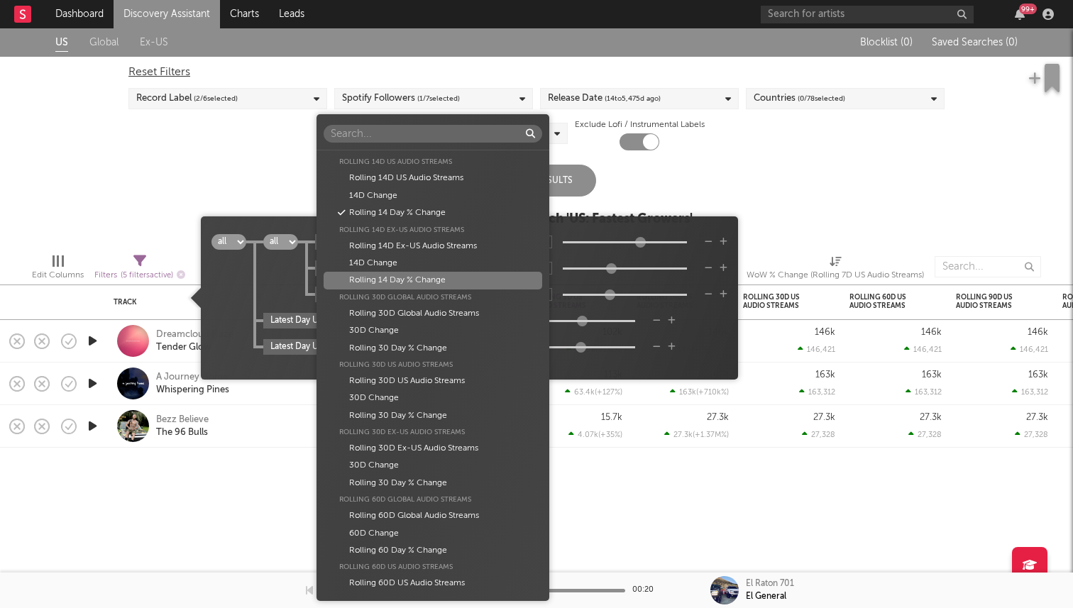
click at [288, 300] on div "Folders Global Building Rank Global Building Rank This Week Rank Building Rank …" at bounding box center [536, 304] width 1073 height 608
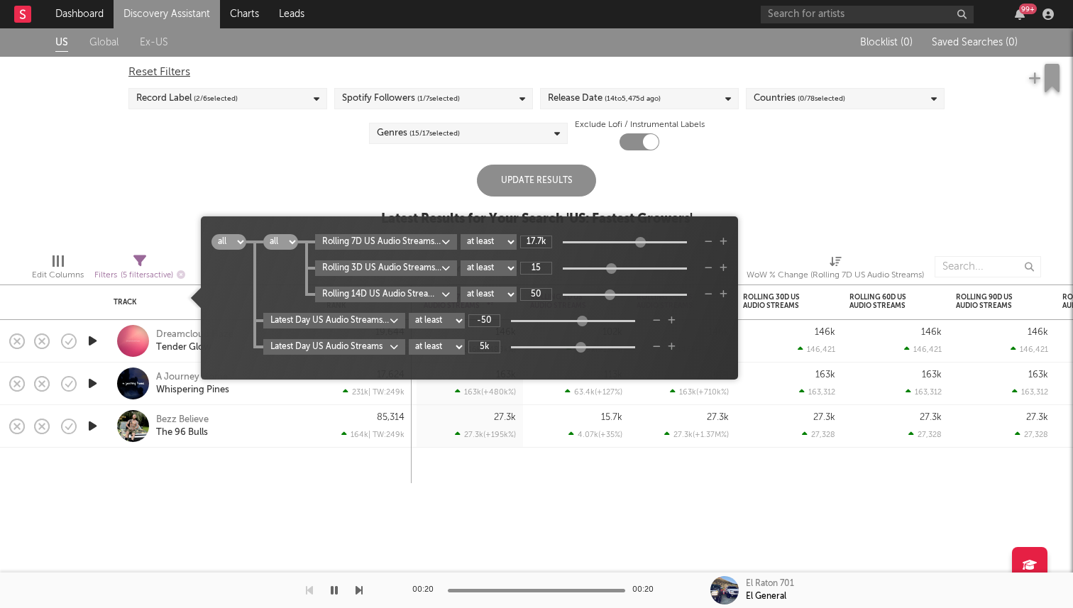
click at [420, 290] on body "Dashboard Discovery Assistant Charts Leads 99 + Notifications Settings Mark all…" at bounding box center [536, 304] width 1073 height 608
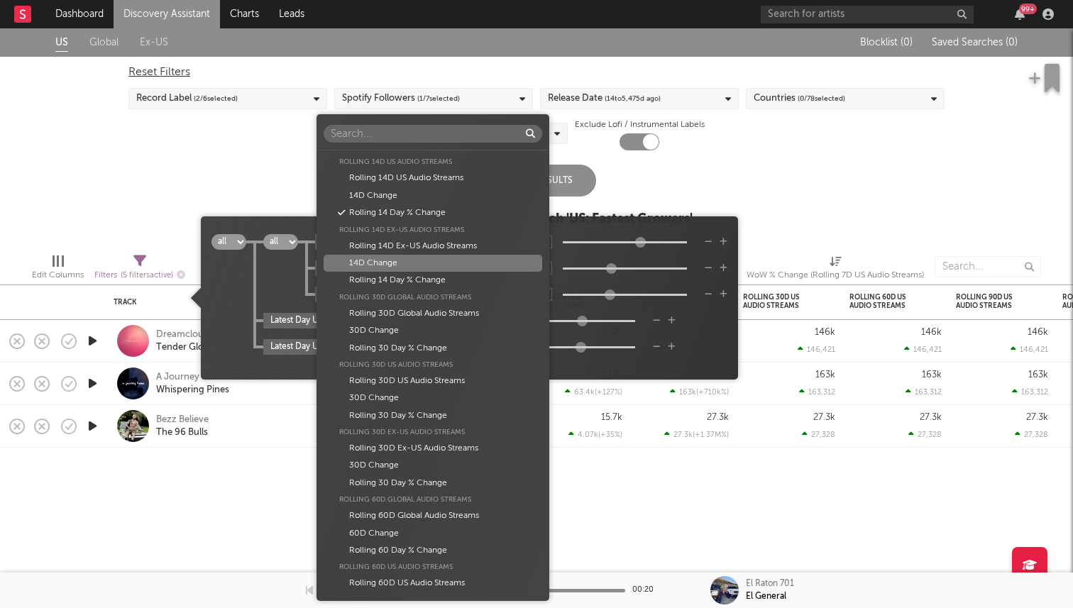
click at [292, 282] on div "Folders Global Building Rank Global Building Rank This Week Rank Building Rank …" at bounding box center [536, 304] width 1073 height 608
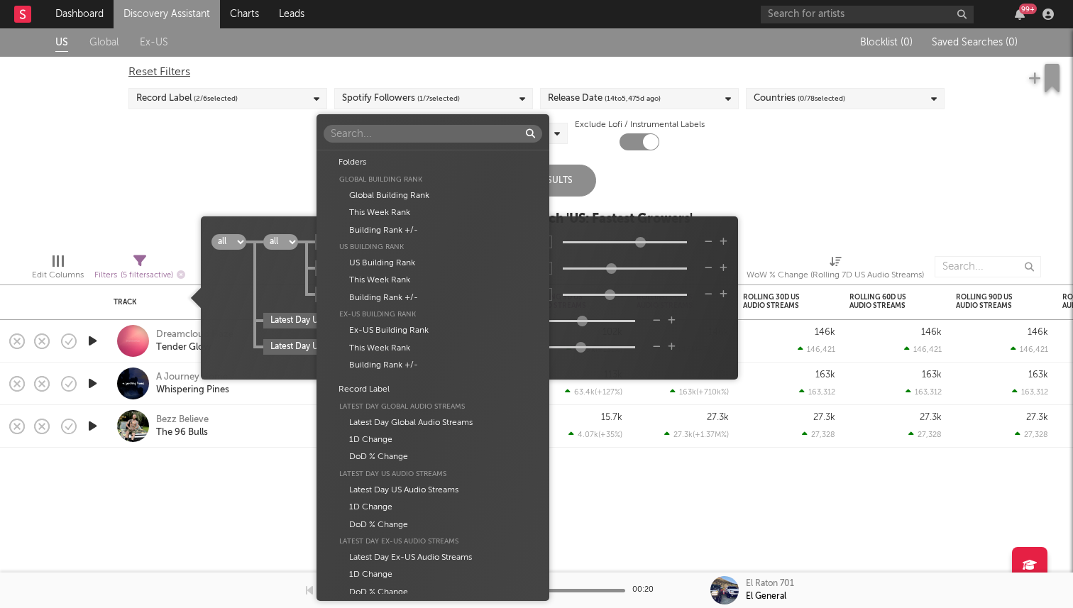
click at [429, 241] on body "Dashboard Discovery Assistant Charts Leads 99 + Notifications Settings Mark all…" at bounding box center [536, 304] width 1073 height 608
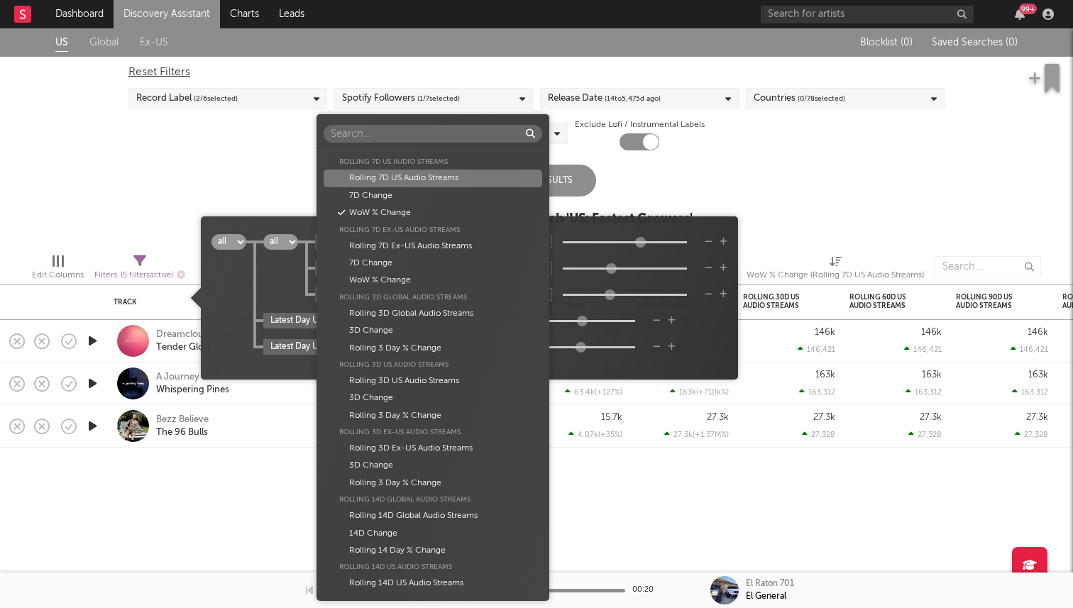
click at [434, 184] on div "Rolling 7D US Audio Streams" at bounding box center [433, 178] width 219 height 17
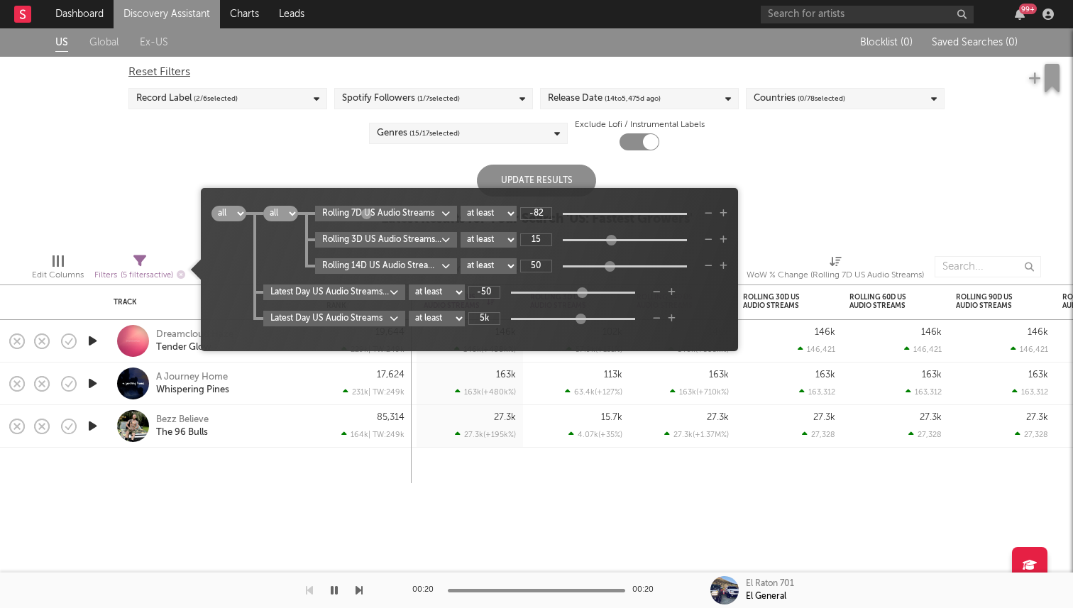
click at [583, 215] on div "-82" at bounding box center [608, 213] width 177 height 13
click at [582, 217] on div "-82" at bounding box center [608, 213] width 177 height 13
drag, startPoint x: 368, startPoint y: 217, endPoint x: 517, endPoint y: 222, distance: 149.2
click at [510, 224] on div "Rolling 7D US Audio Streams at least at most between 7.08k Rolling 3D US Audio …" at bounding box center [512, 240] width 429 height 68
type input "85.9k"
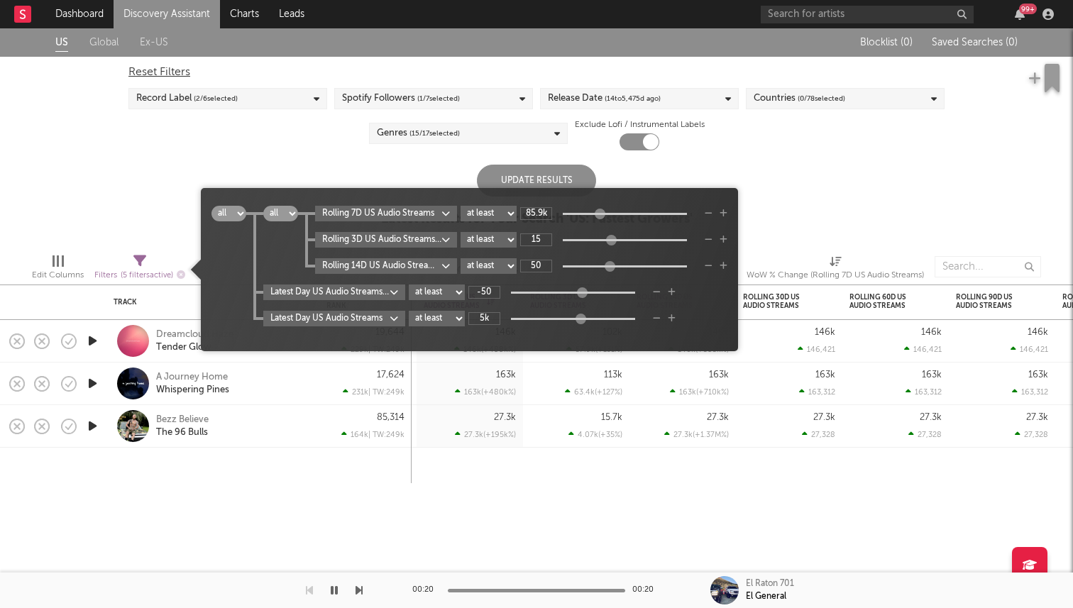
drag, startPoint x: 564, startPoint y: 216, endPoint x: 601, endPoint y: 220, distance: 37.2
click at [601, 220] on div "Rolling 7D US Audio Streams at least at most between 85.9k" at bounding box center [521, 214] width 412 height 16
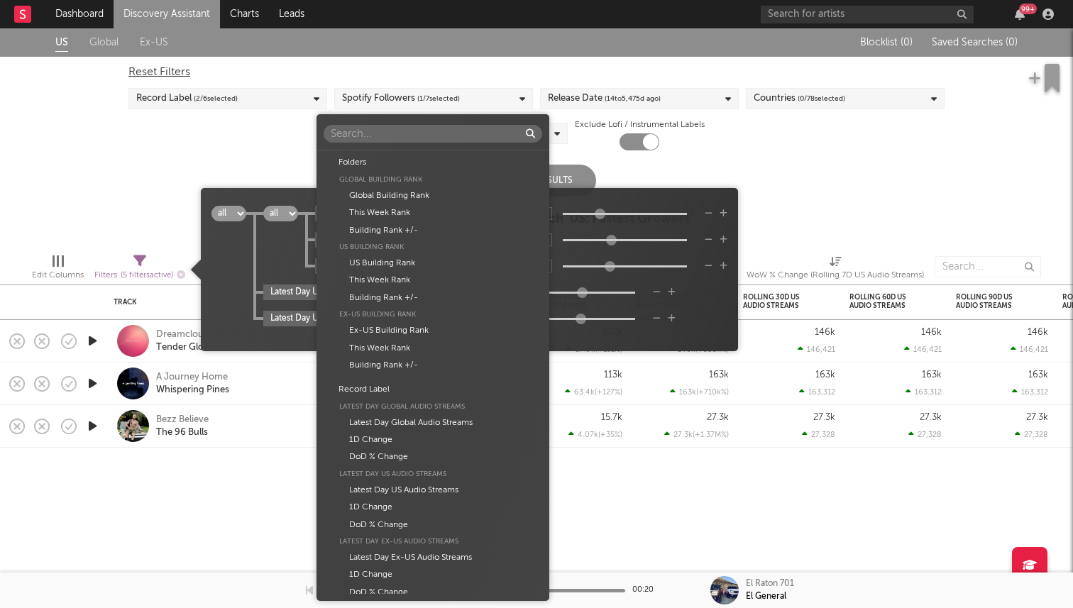
click at [434, 237] on body "Dashboard Discovery Assistant Charts Leads 99 + Notifications Settings Mark all…" at bounding box center [536, 304] width 1073 height 608
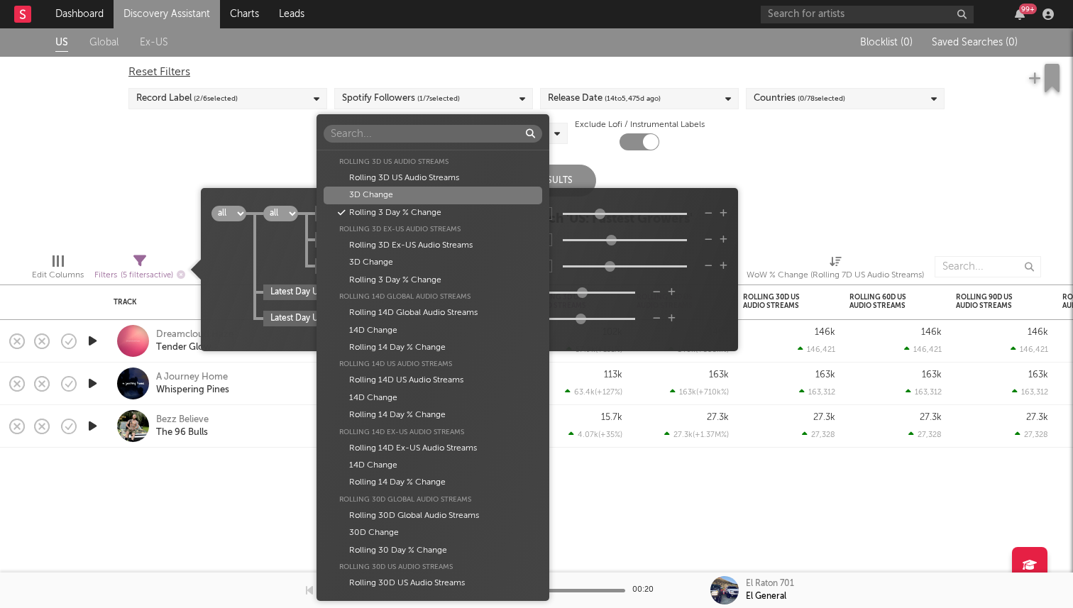
click at [424, 198] on div "3D Change" at bounding box center [433, 195] width 219 height 17
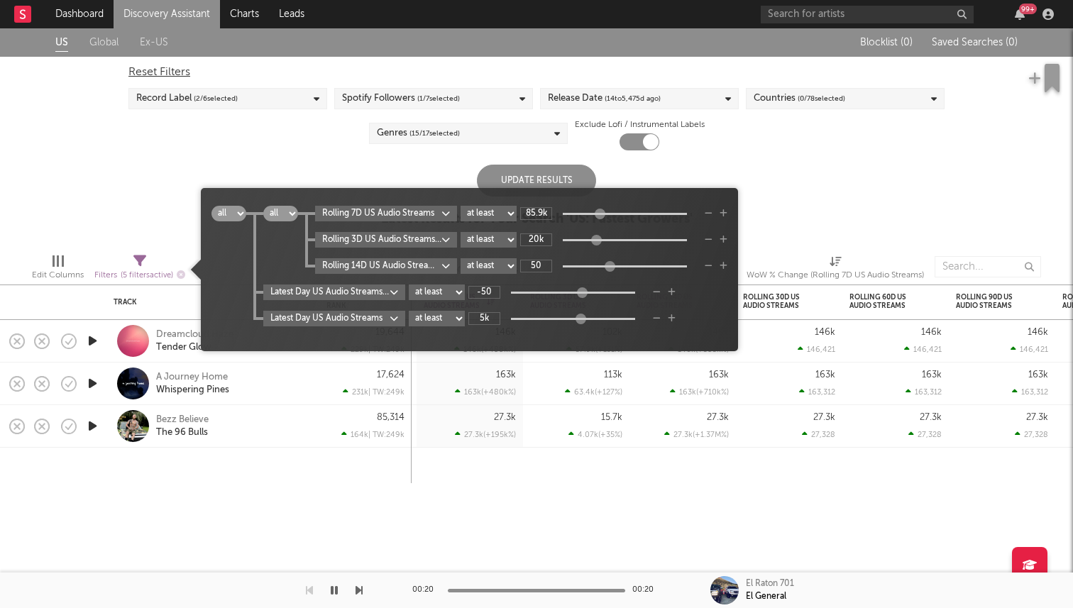
drag, startPoint x: 557, startPoint y: 242, endPoint x: 598, endPoint y: 243, distance: 41.9
click at [598, 243] on div at bounding box center [596, 240] width 11 height 11
type input "14.9k"
drag, startPoint x: 597, startPoint y: 240, endPoint x: 586, endPoint y: 240, distance: 10.6
click at [586, 240] on div at bounding box center [585, 240] width 11 height 11
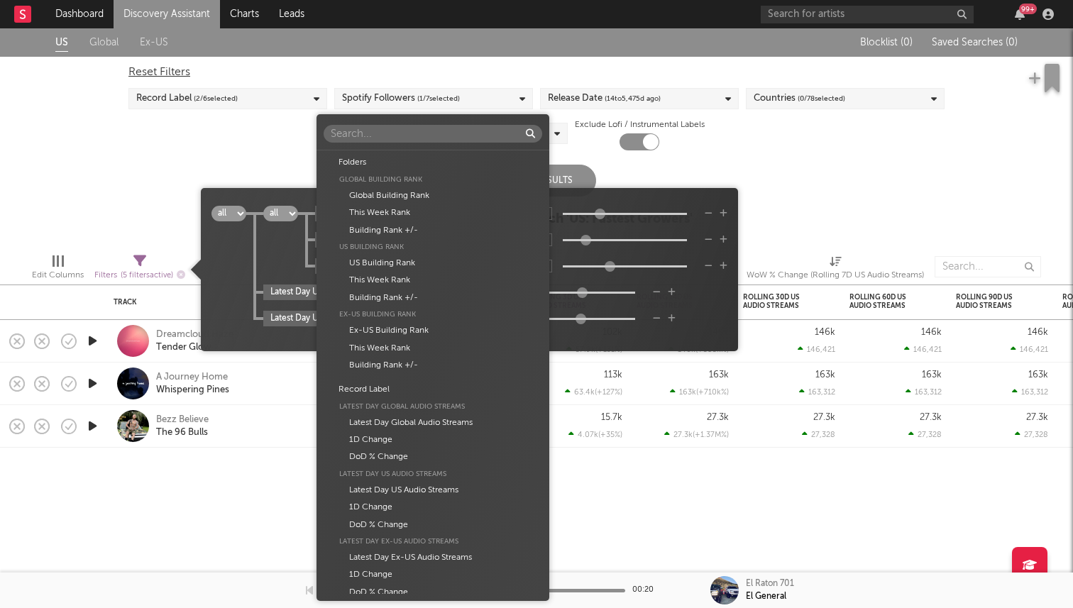
scroll to position [920, 0]
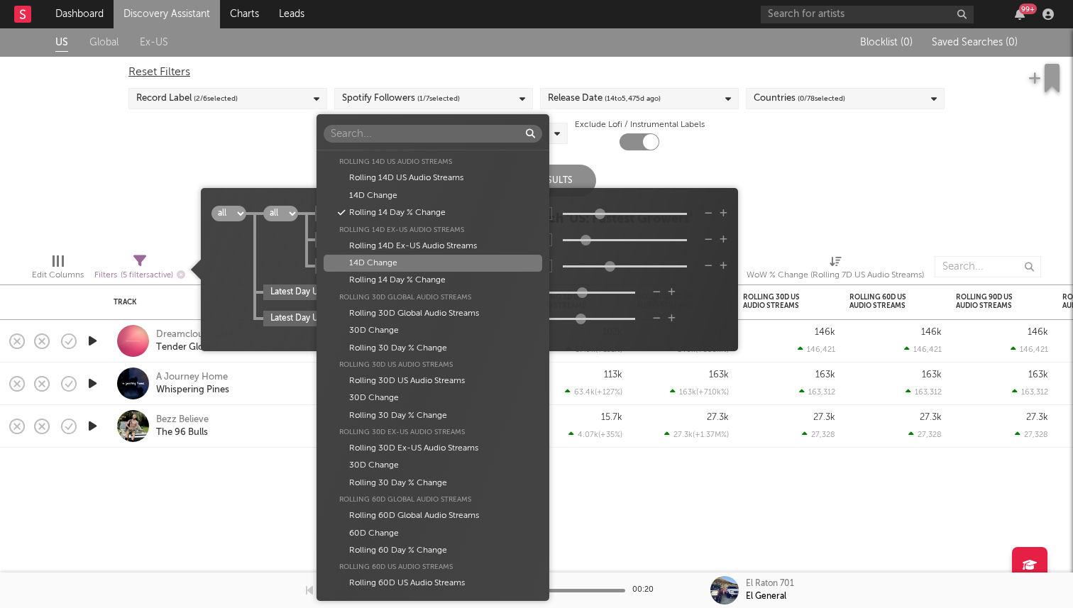
click at [450, 263] on body "Dashboard Discovery Assistant Charts Leads 99 + Notifications Settings Mark all…" at bounding box center [536, 304] width 1073 height 608
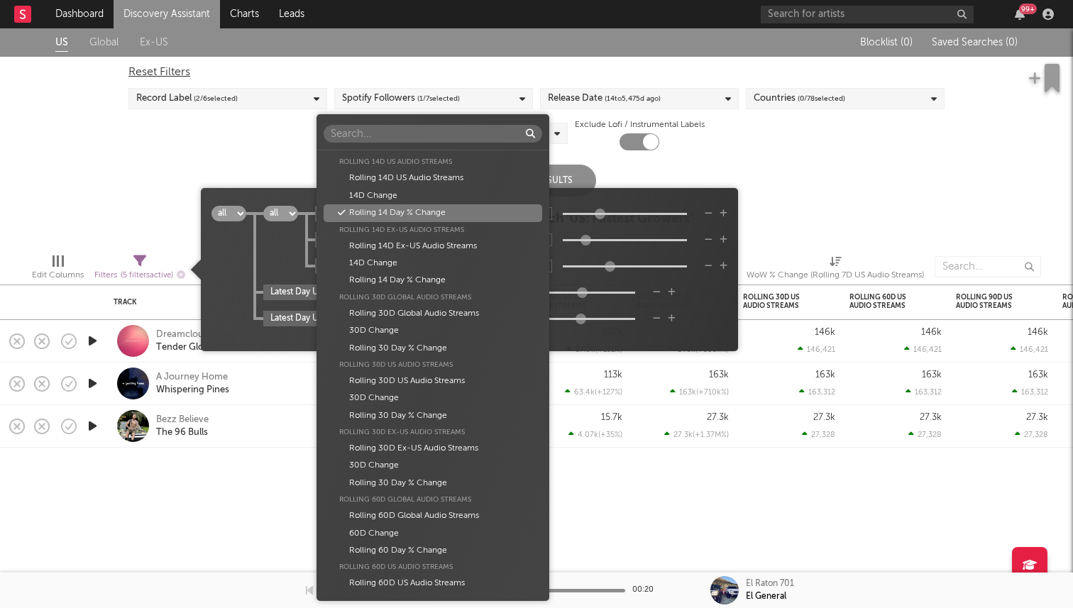
click at [432, 214] on div "Rolling 14 Day % Change" at bounding box center [433, 212] width 219 height 17
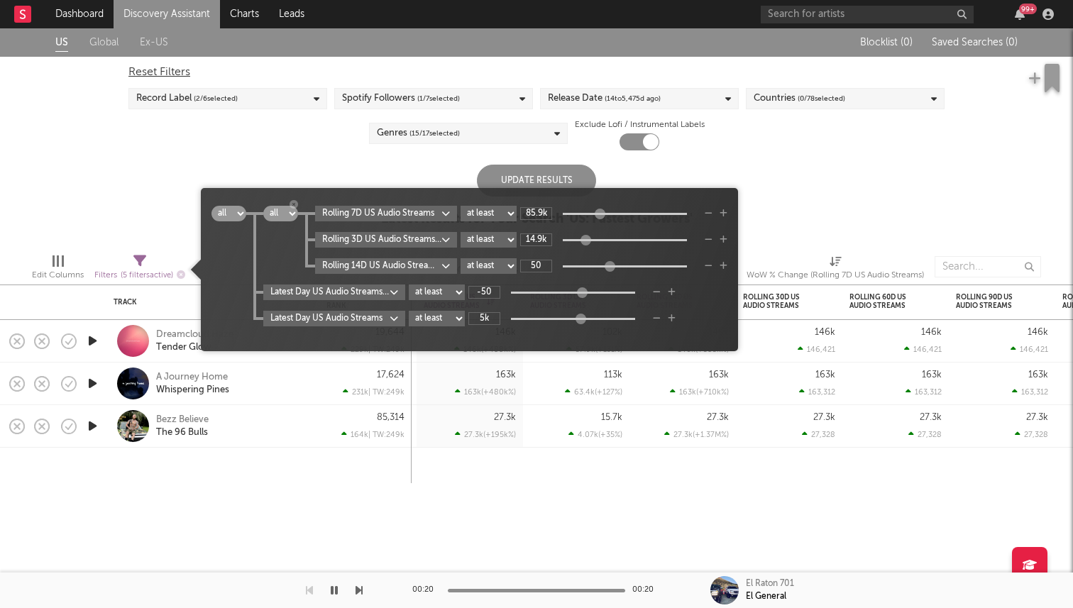
click at [278, 215] on select "all any" at bounding box center [280, 214] width 35 height 16
select select "or"
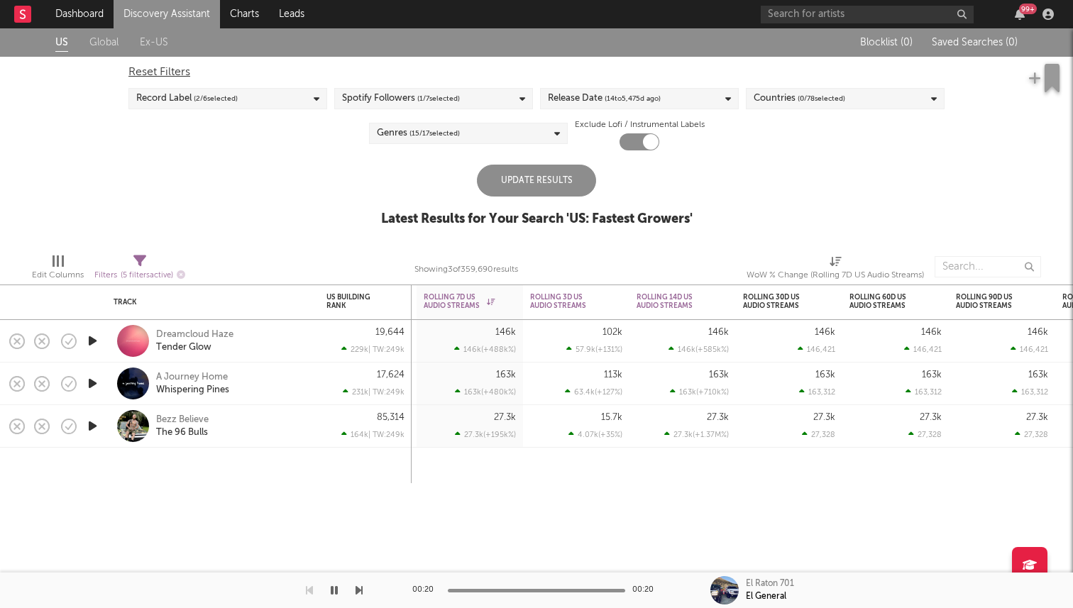
click at [560, 170] on div "Update Results" at bounding box center [536, 181] width 119 height 32
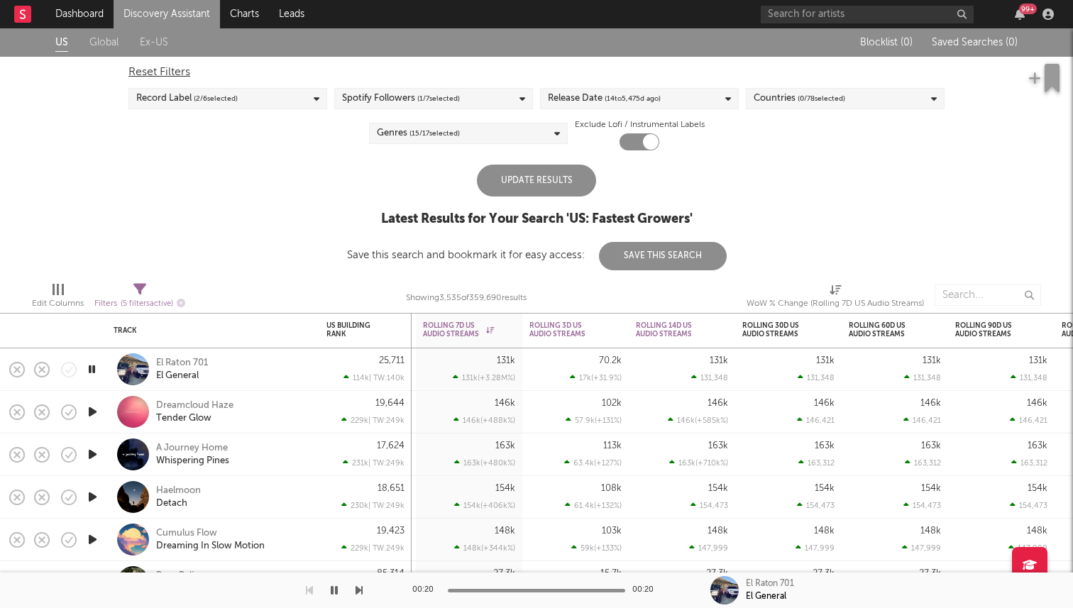
click at [522, 177] on div "Update Results" at bounding box center [536, 181] width 119 height 32
click at [146, 294] on icon at bounding box center [139, 289] width 13 height 13
select select "or"
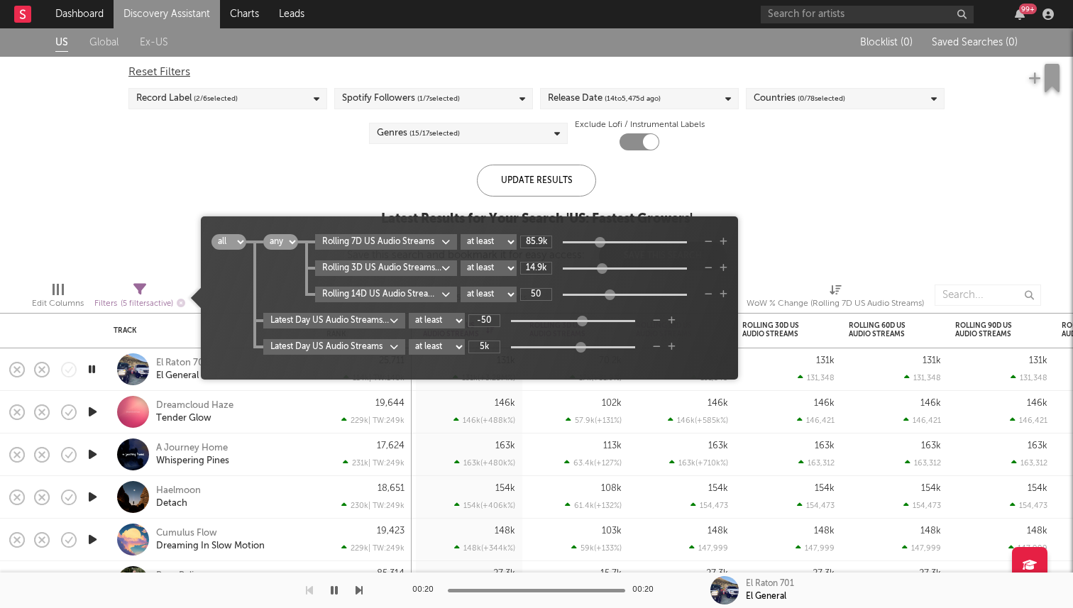
click at [598, 241] on div at bounding box center [599, 242] width 11 height 11
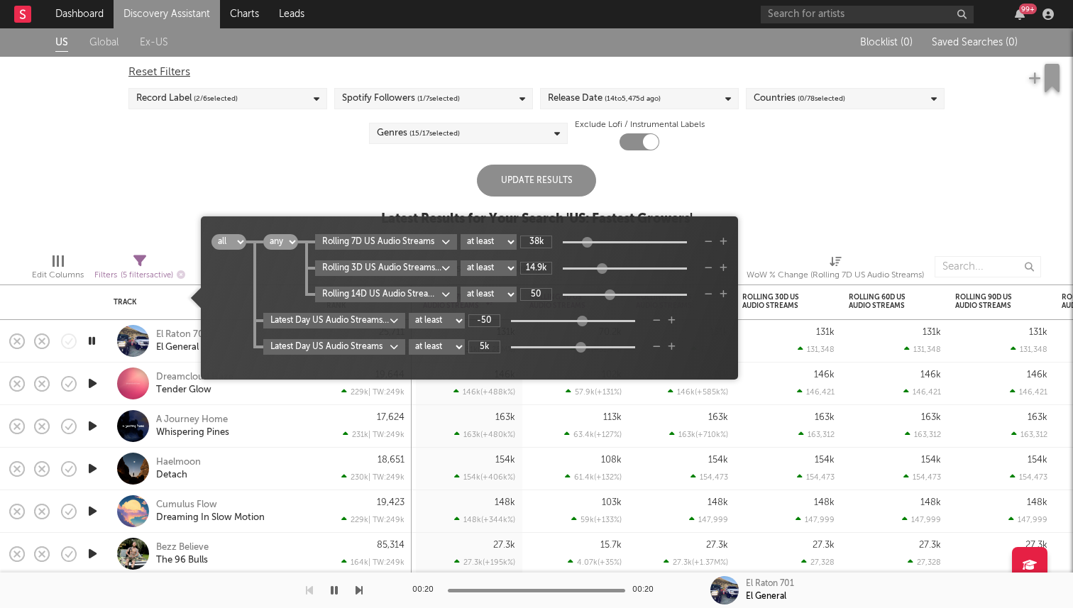
type input "39.9k"
drag, startPoint x: 692, startPoint y: 243, endPoint x: 593, endPoint y: 241, distance: 98.7
click at [593, 241] on div at bounding box center [588, 242] width 11 height 11
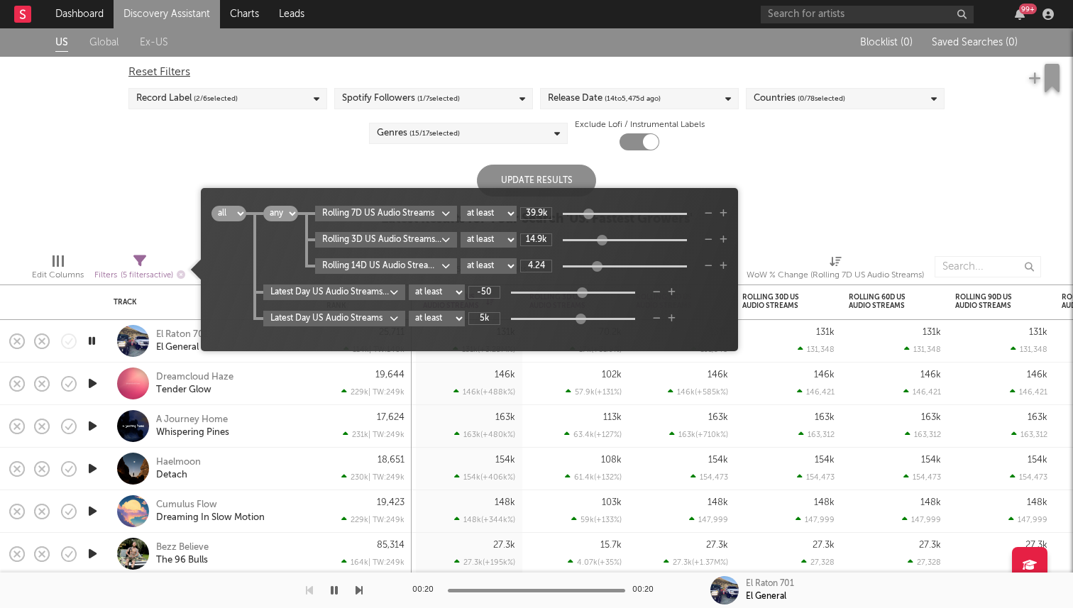
type input "3.73"
drag, startPoint x: 610, startPoint y: 268, endPoint x: 596, endPoint y: 268, distance: 14.2
click at [596, 268] on div at bounding box center [595, 266] width 11 height 11
click at [711, 268] on icon "button" at bounding box center [709, 266] width 8 height 9
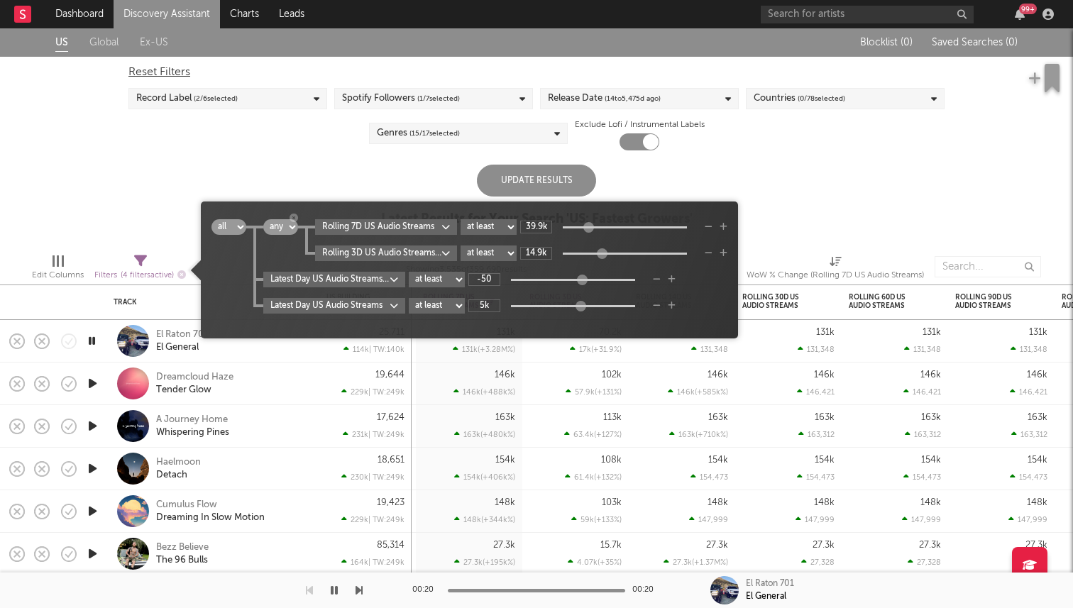
click at [281, 227] on select "all any" at bounding box center [280, 227] width 35 height 16
select select "and"
type input "78k"
drag, startPoint x: 587, startPoint y: 225, endPoint x: 597, endPoint y: 226, distance: 10.0
click at [597, 226] on div at bounding box center [598, 226] width 11 height 11
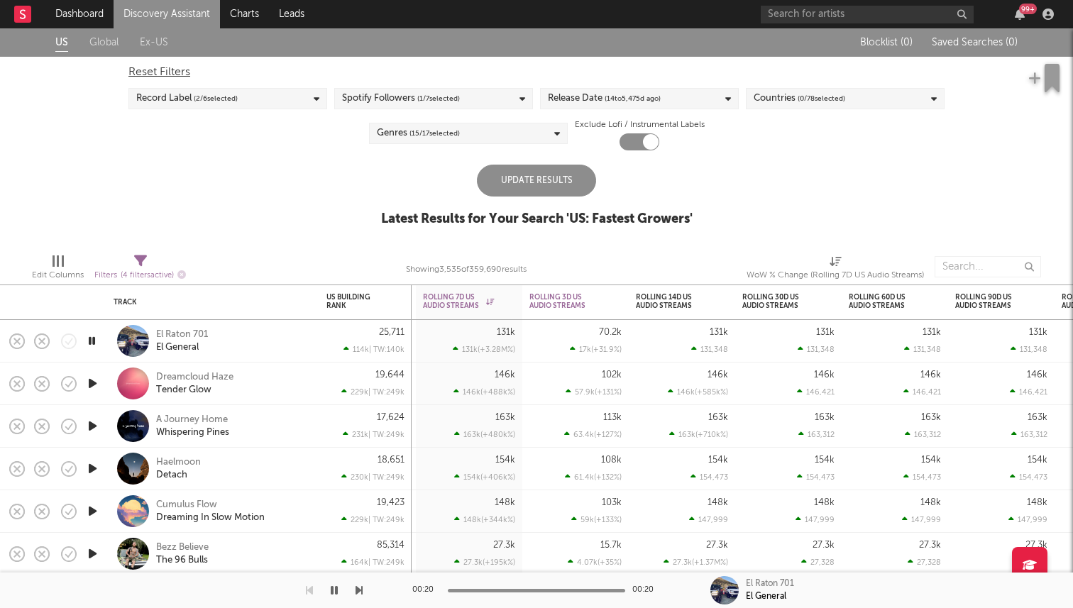
click at [555, 173] on div "Update Results" at bounding box center [536, 181] width 119 height 32
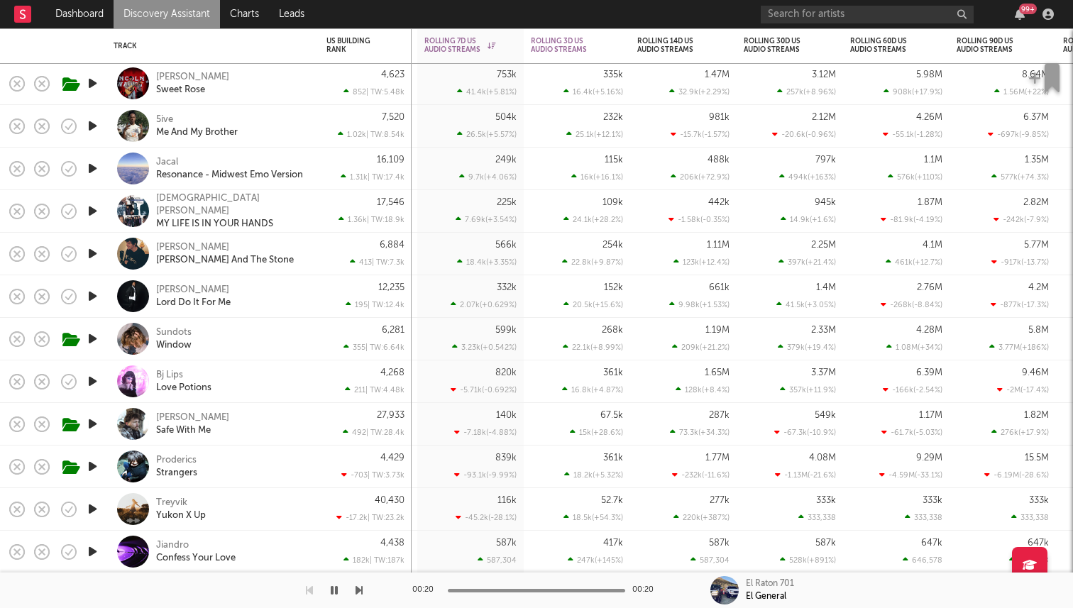
click at [98, 420] on icon "button" at bounding box center [92, 424] width 15 height 18
click at [92, 420] on icon "button" at bounding box center [91, 424] width 13 height 18
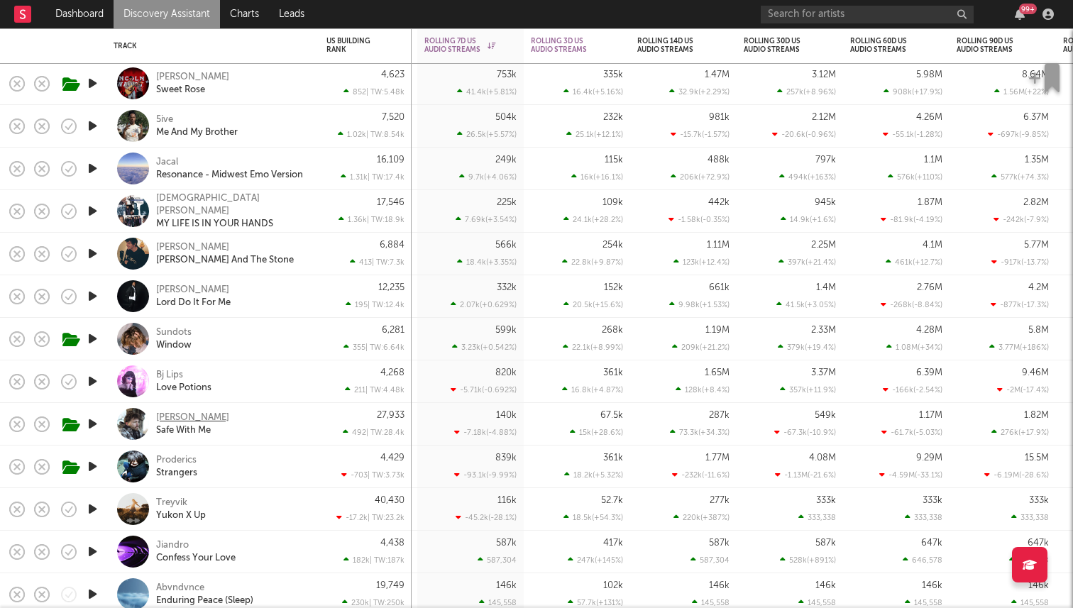
click at [180, 417] on div "Ike Dweck" at bounding box center [192, 418] width 73 height 13
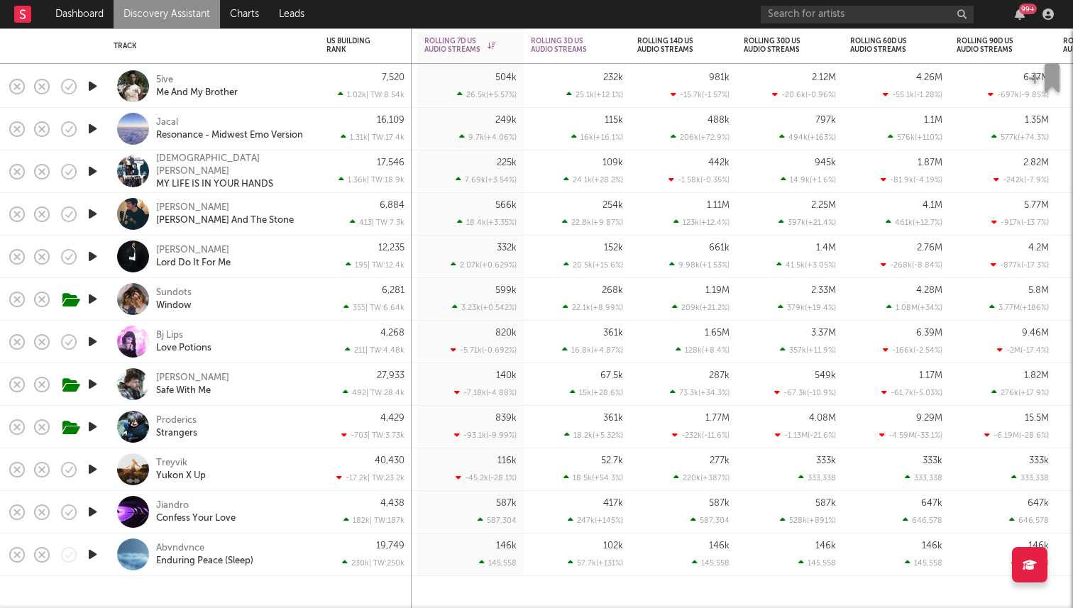
click at [90, 302] on icon "button" at bounding box center [92, 299] width 15 height 18
click at [90, 302] on icon "button" at bounding box center [91, 299] width 13 height 18
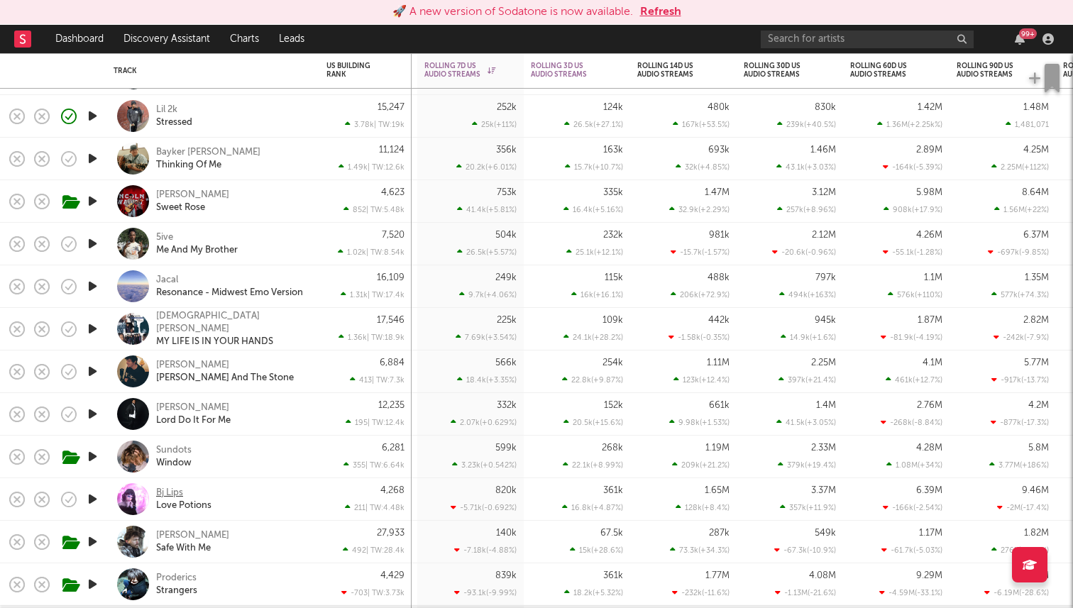
click at [173, 491] on div "Bj Lips" at bounding box center [169, 493] width 27 height 13
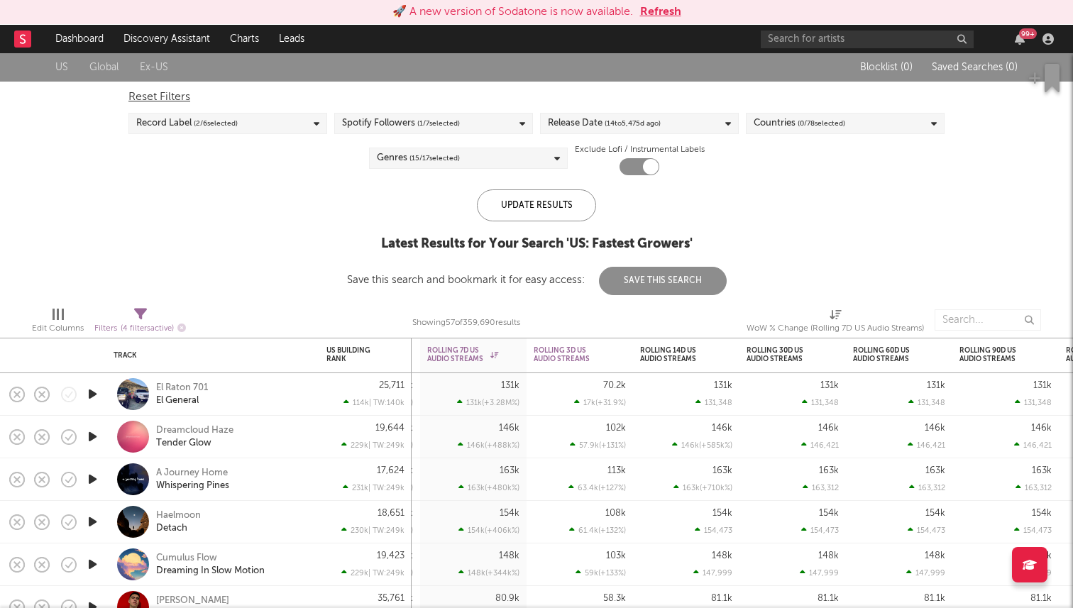
click at [146, 314] on icon at bounding box center [140, 314] width 13 height 13
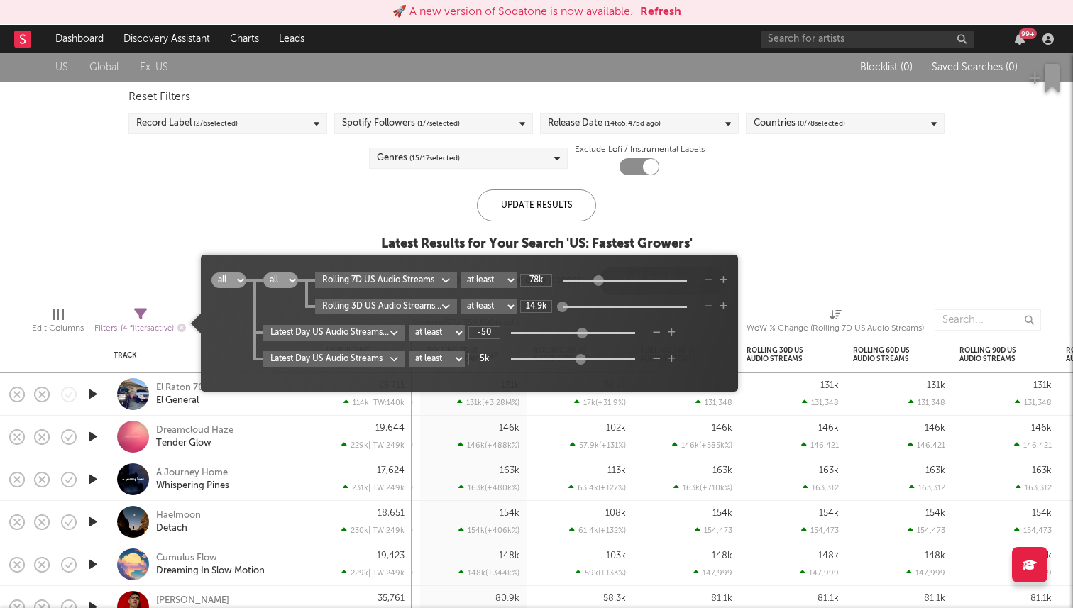
click at [379, 336] on body "🚀 A new version of Sodatone is now available. Refresh Dashboard Discovery Assis…" at bounding box center [536, 304] width 1073 height 608
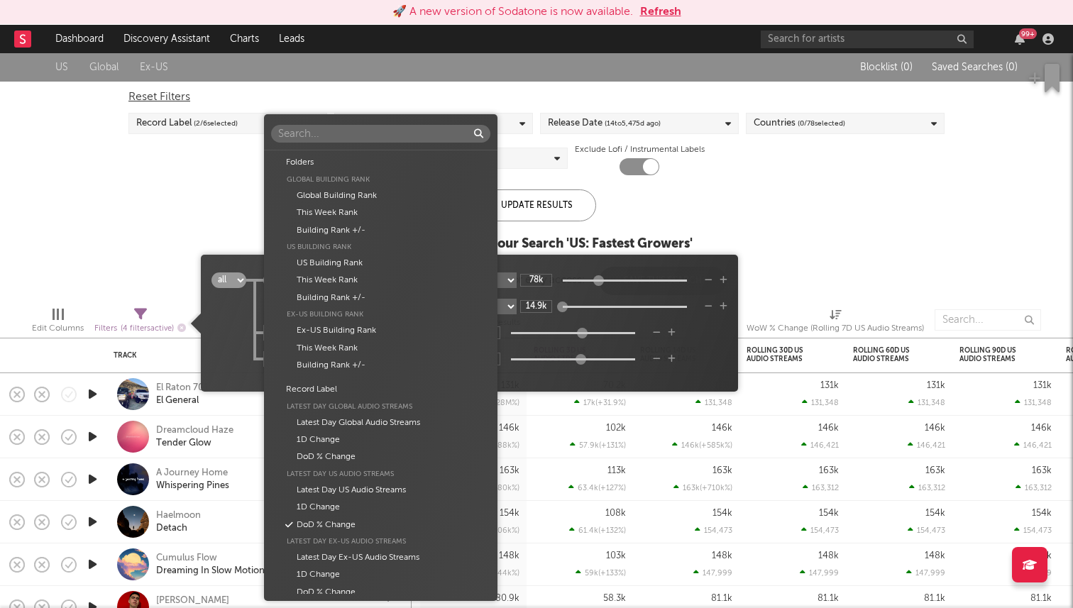
scroll to position [312, 0]
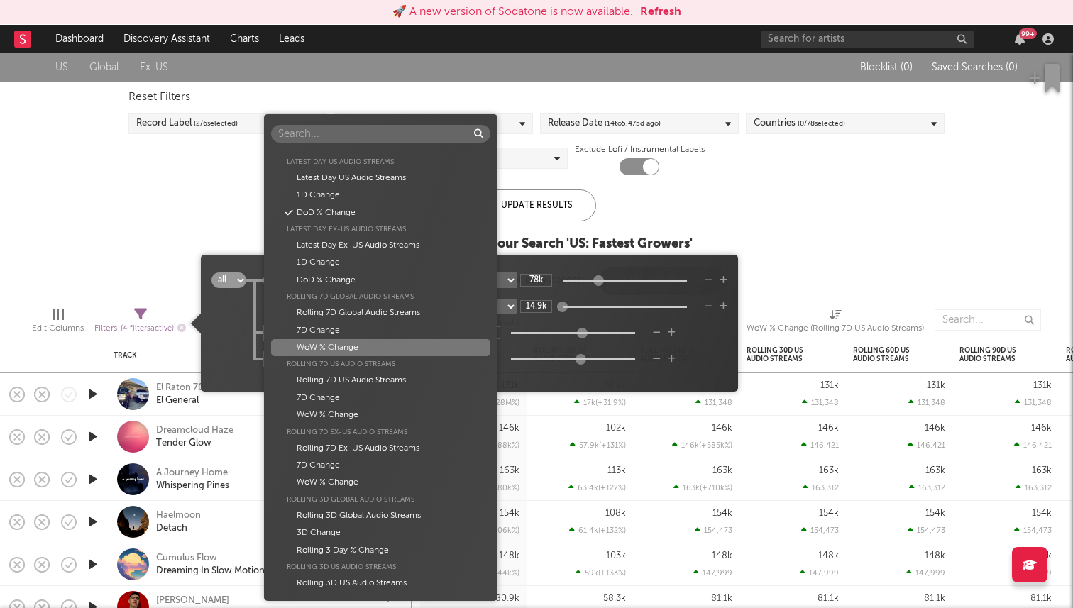
click at [234, 349] on div "Folders Global Building Rank Global Building Rank This Week Rank Building Rank …" at bounding box center [536, 304] width 1073 height 608
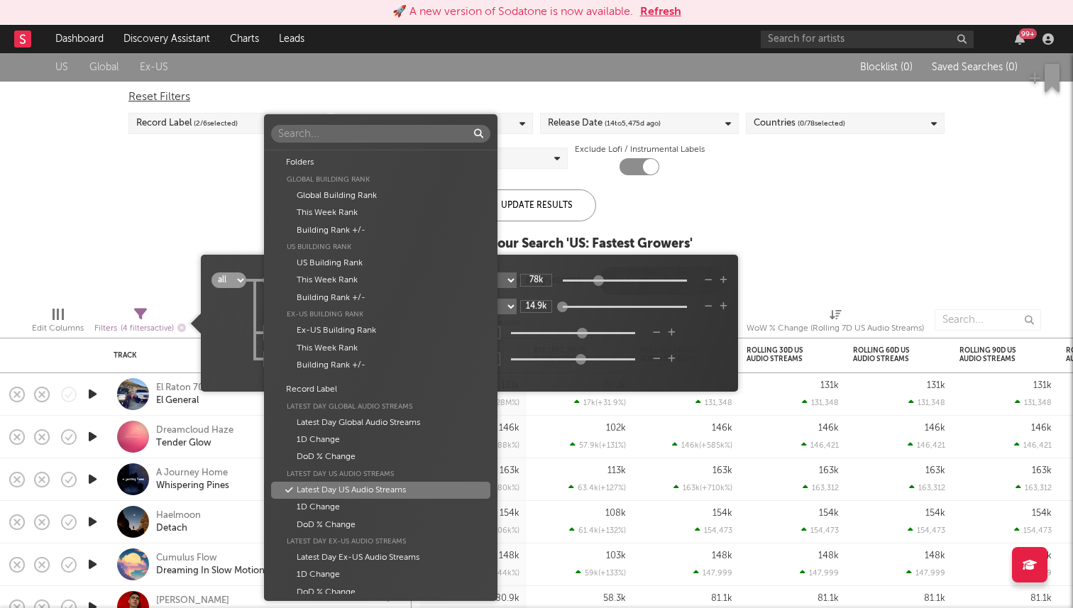
click at [385, 360] on body "🚀 A new version of Sodatone is now available. Refresh Dashboard Discovery Assis…" at bounding box center [536, 304] width 1073 height 608
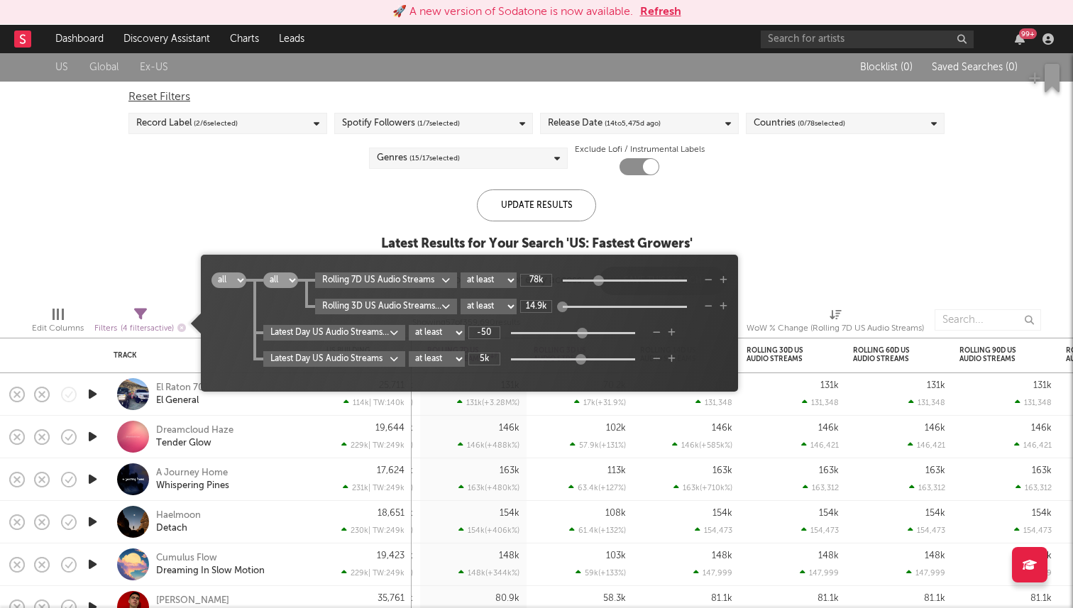
click at [217, 351] on div "Folders Global Building Rank Global Building Rank This Week Rank Building Rank …" at bounding box center [536, 304] width 1073 height 608
type input "15k"
drag, startPoint x: 564, startPoint y: 303, endPoint x: 546, endPoint y: 307, distance: 18.9
click at [546, 307] on div "15k" at bounding box center [608, 306] width 177 height 13
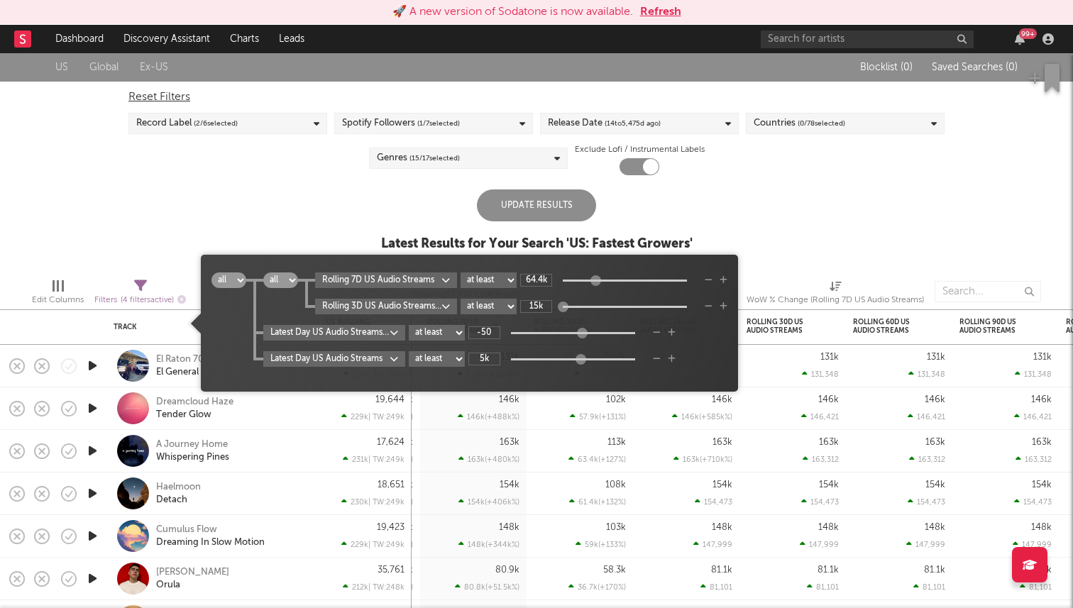
type input "61.4k"
click at [594, 279] on div at bounding box center [595, 280] width 11 height 11
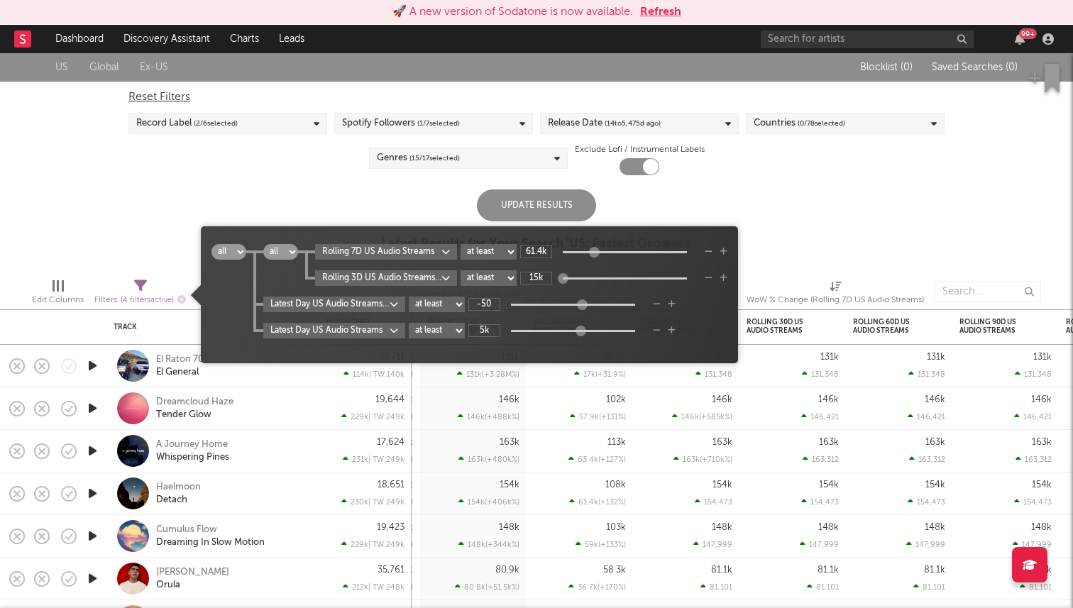
click at [551, 209] on div "Update Results" at bounding box center [536, 206] width 119 height 32
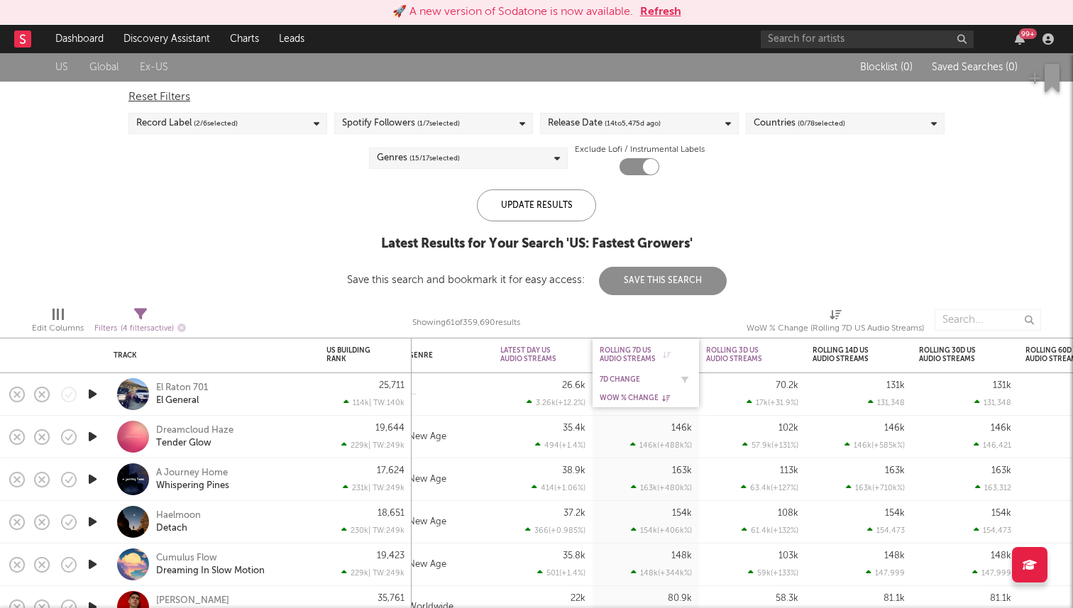
click at [632, 376] on div "7D Change" at bounding box center [635, 380] width 71 height 9
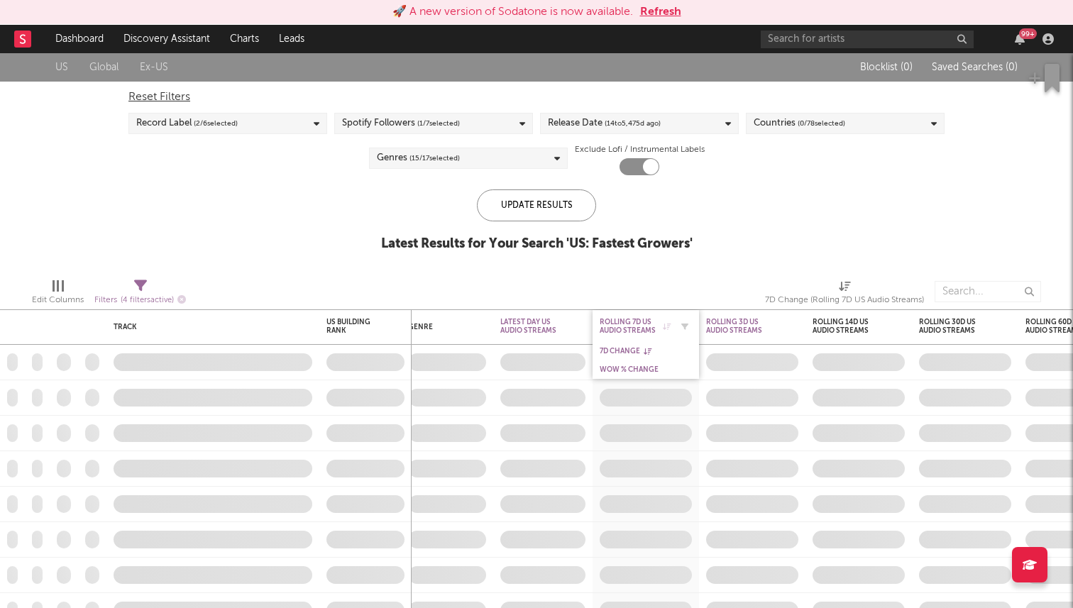
click at [632, 332] on div "Rolling 7D US Audio Streams" at bounding box center [635, 326] width 71 height 17
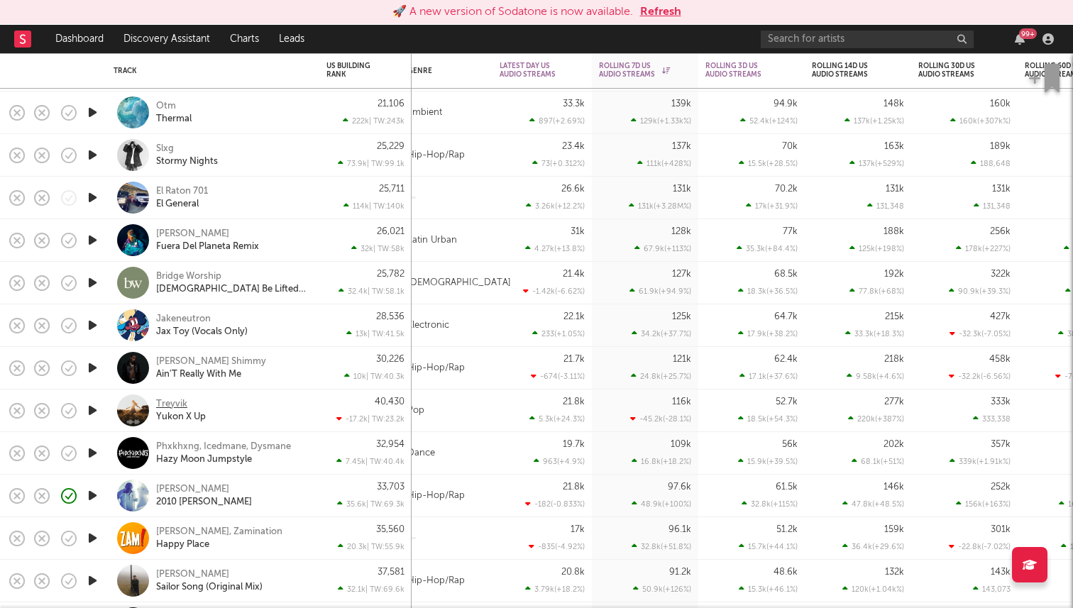
click at [177, 403] on div "Treyvik" at bounding box center [171, 404] width 31 height 13
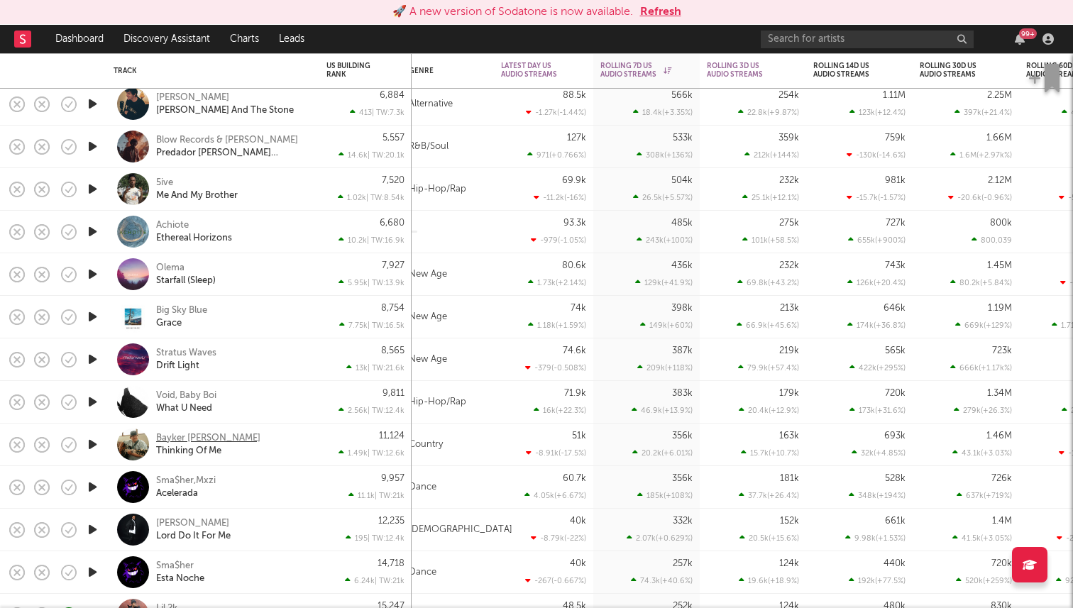
click at [223, 442] on div "Bayker Blankenship" at bounding box center [208, 438] width 104 height 13
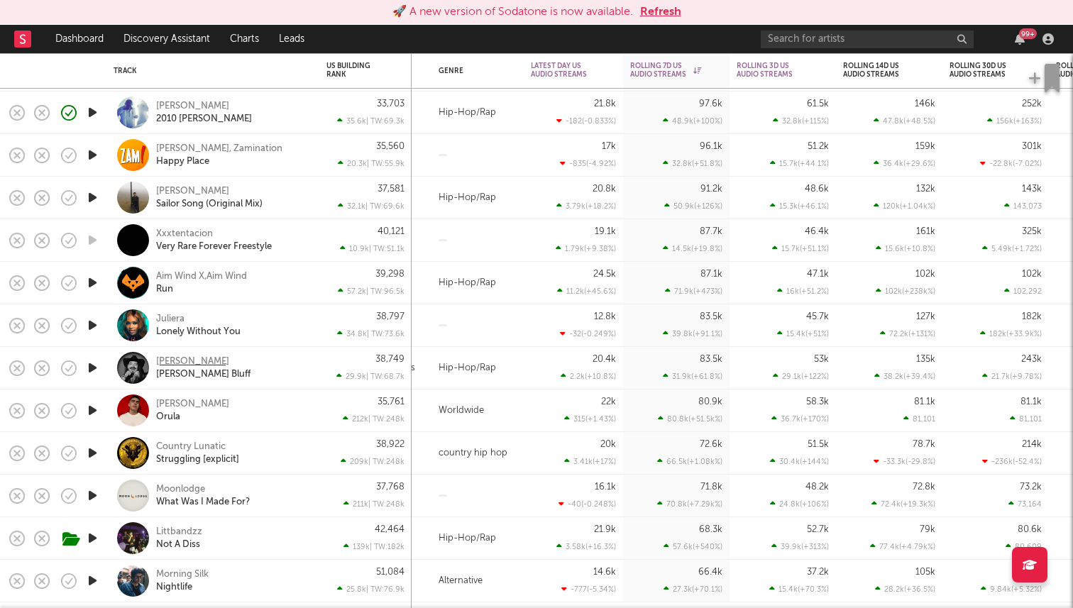
click at [191, 357] on div "Ryan Charles" at bounding box center [192, 362] width 73 height 13
click at [170, 314] on div "Juliera" at bounding box center [170, 319] width 28 height 13
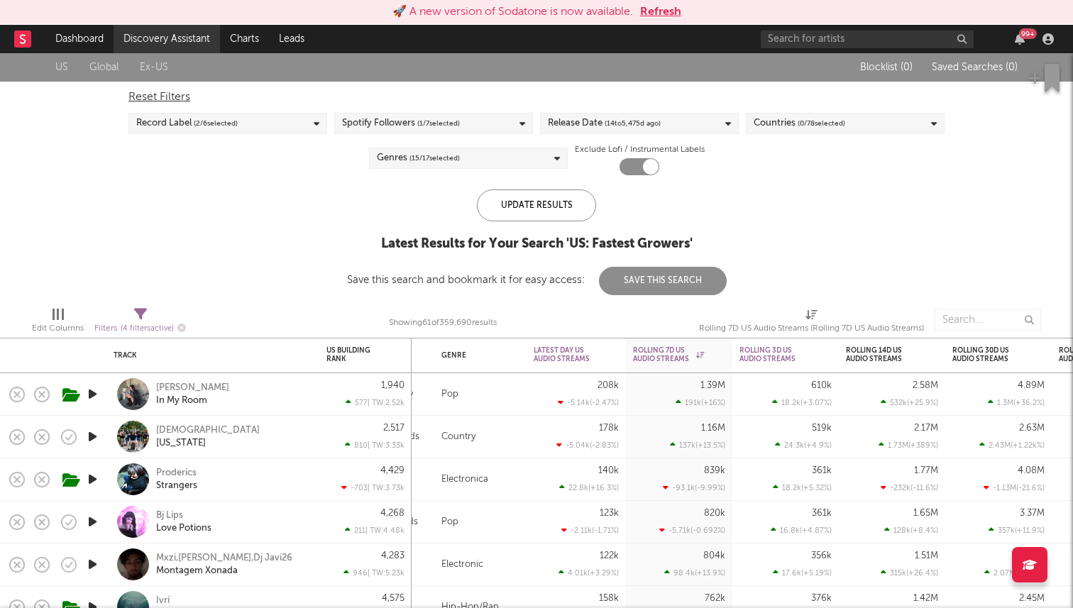
click at [194, 43] on link "Discovery Assistant" at bounding box center [167, 39] width 106 height 28
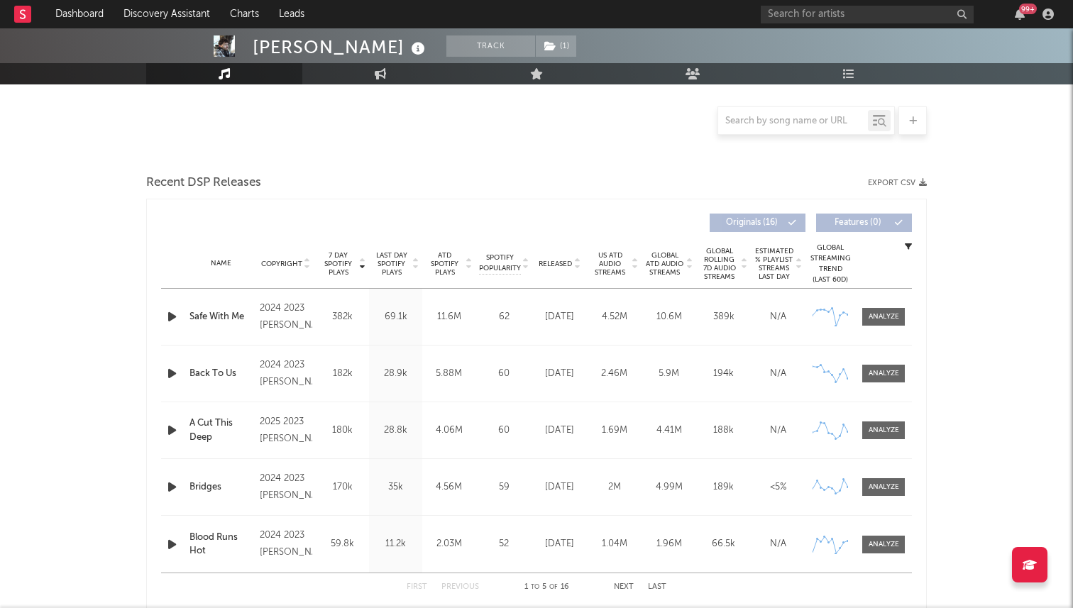
select select "6m"
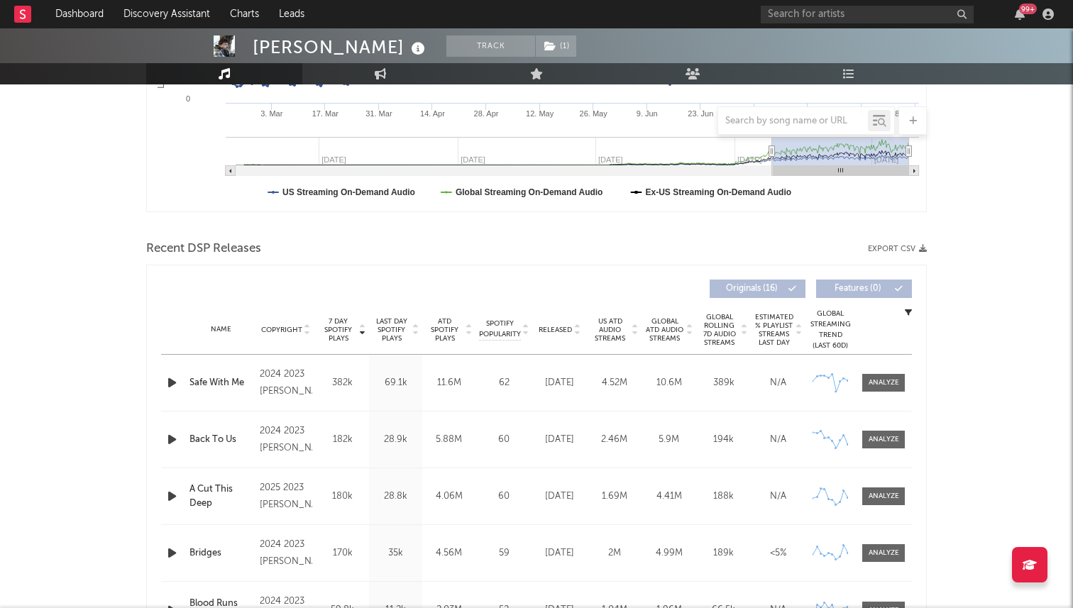
scroll to position [341, 0]
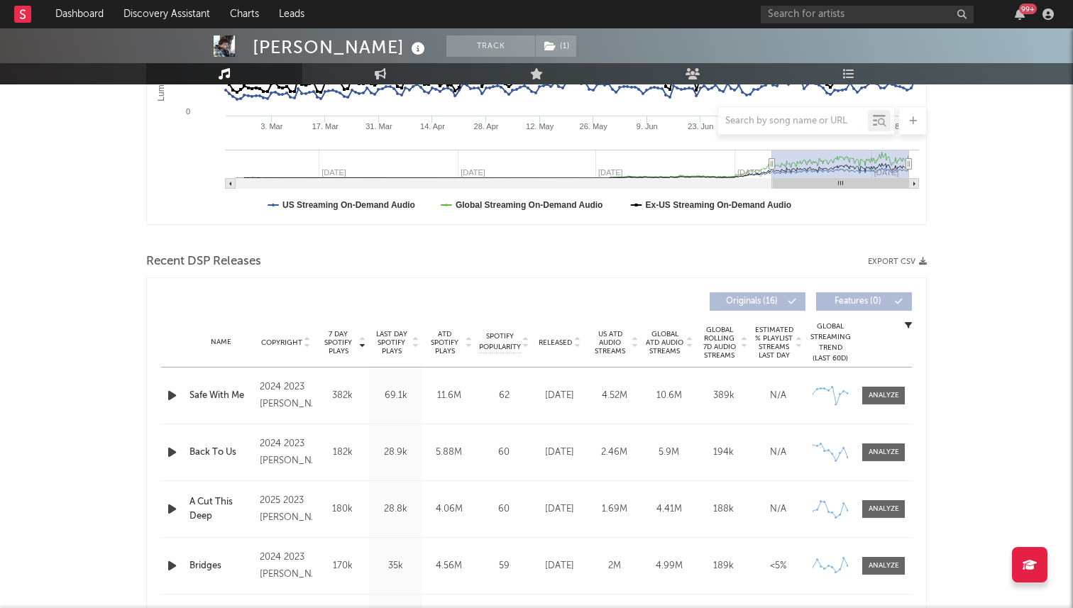
click at [562, 339] on span "Released" at bounding box center [555, 343] width 33 height 9
click at [340, 340] on span "7 Day Spotify Plays" at bounding box center [338, 343] width 38 height 26
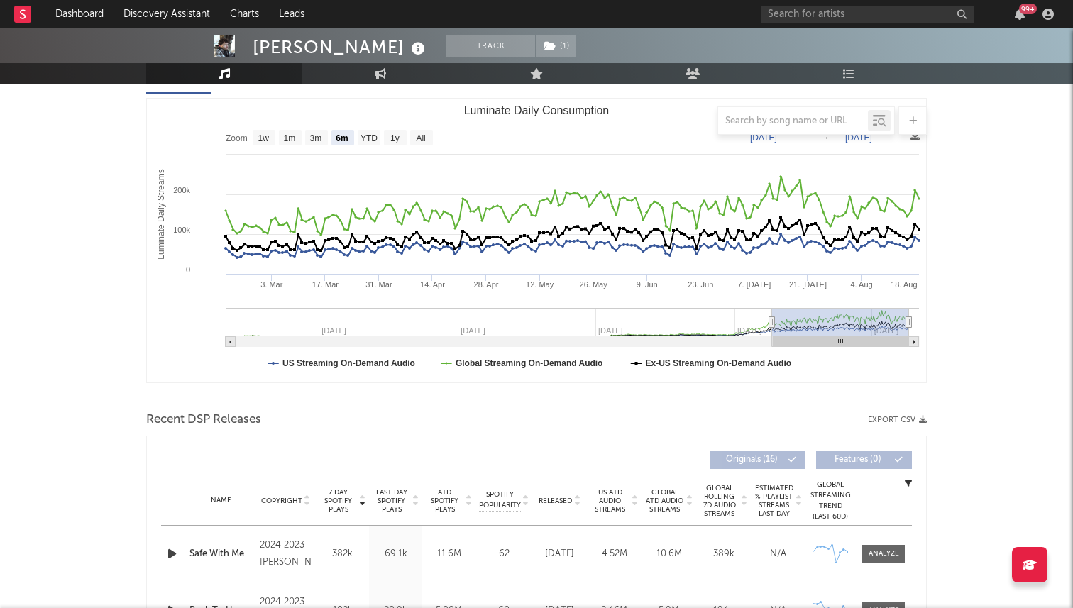
scroll to position [0, 0]
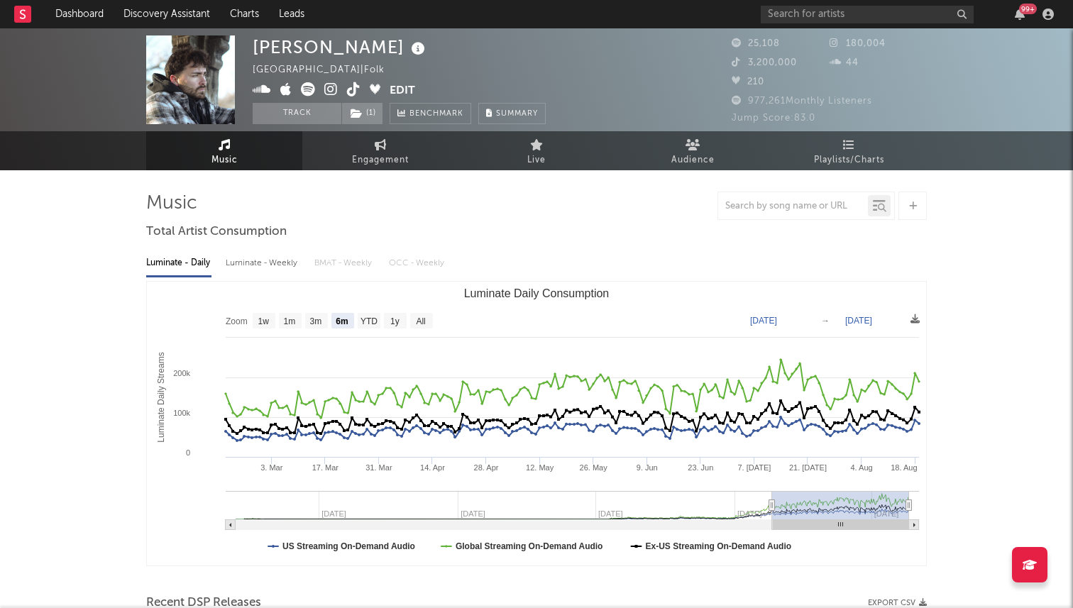
click at [352, 87] on icon at bounding box center [353, 89] width 13 height 14
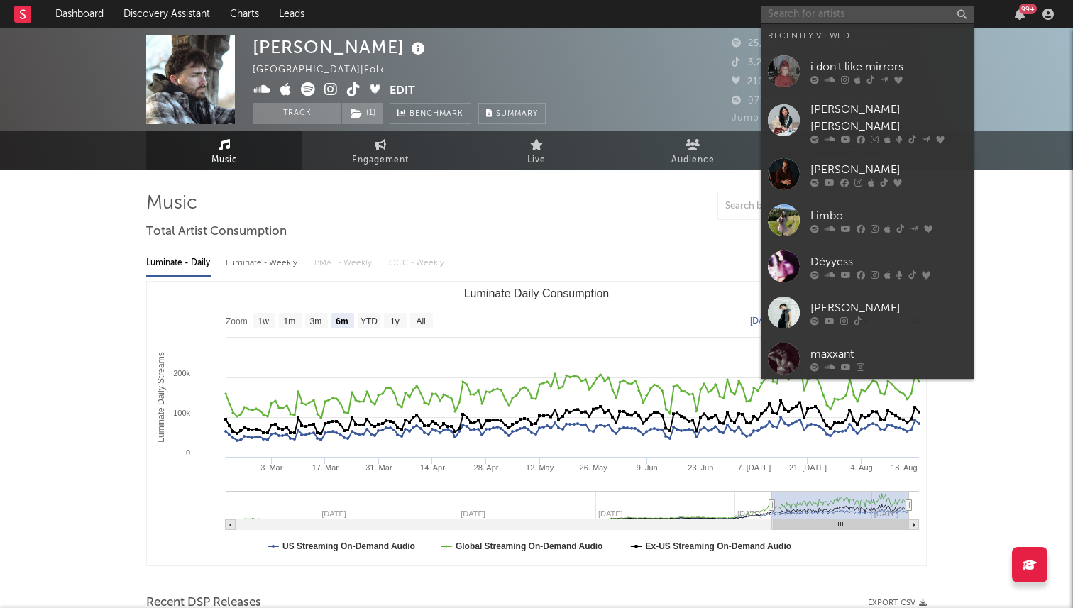
click at [832, 14] on input "text" at bounding box center [867, 15] width 213 height 18
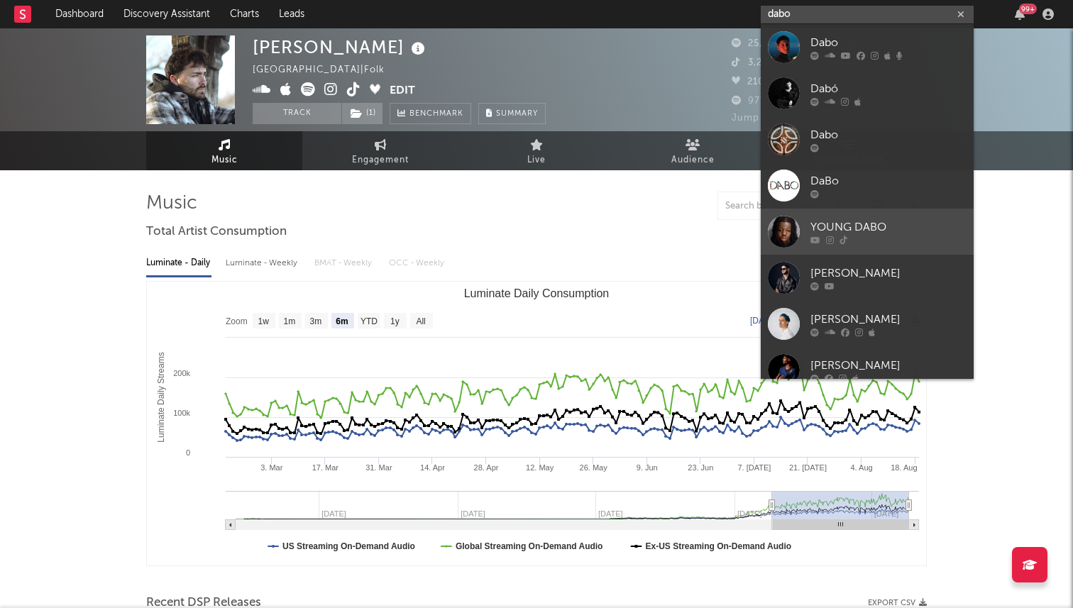
type input "dabo"
click at [787, 232] on div at bounding box center [784, 232] width 32 height 32
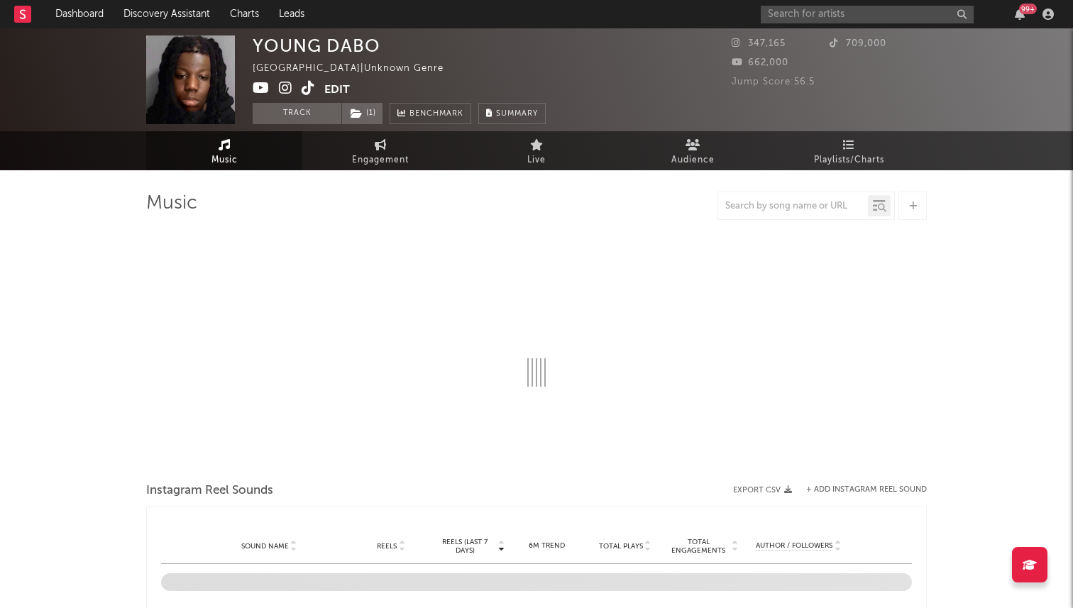
select select "1w"
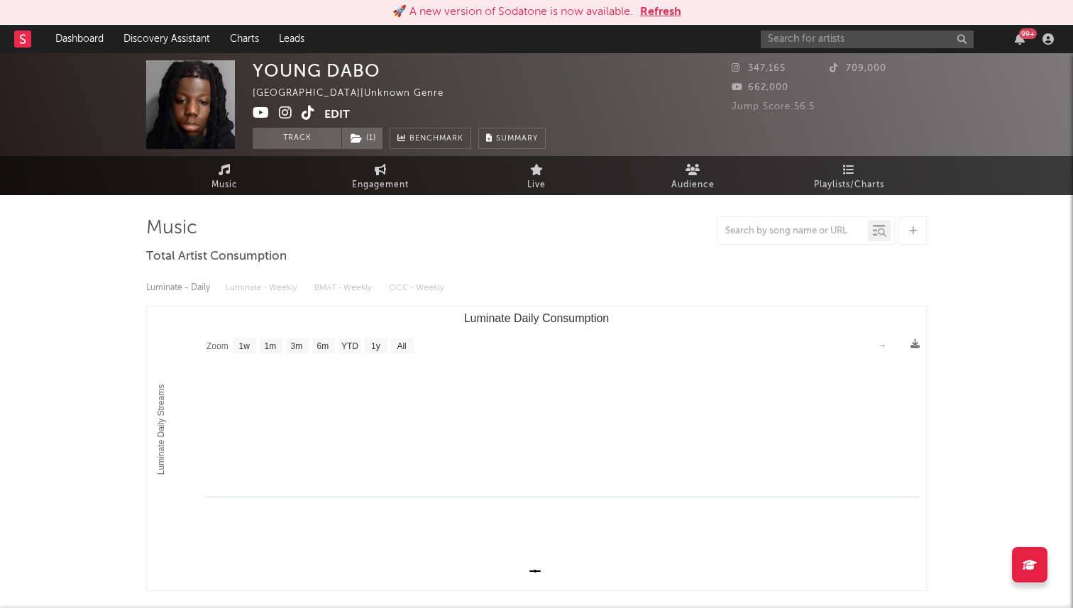
click at [332, 118] on button "Edit" at bounding box center [337, 115] width 26 height 18
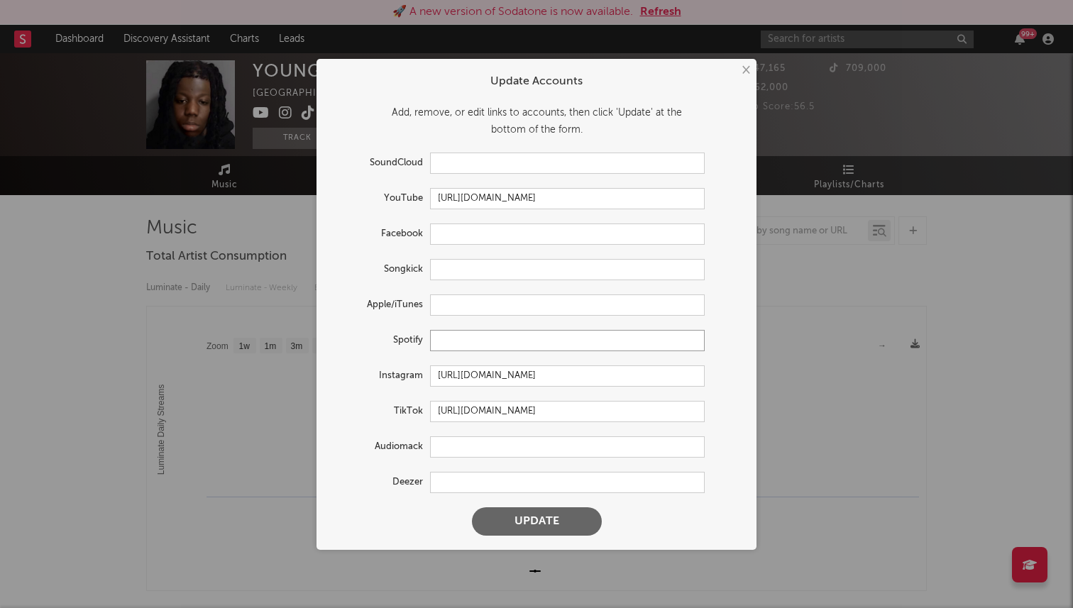
click at [449, 343] on input "text" at bounding box center [567, 340] width 275 height 21
click at [456, 162] on input "text" at bounding box center [567, 163] width 275 height 21
paste input "https://soundcloud.com/user-599345600"
type input "https://soundcloud.com/user-599345600"
click at [513, 505] on form "Update Accounts Add, remove, or edit links to accounts, then click 'Update' at …" at bounding box center [537, 304] width 426 height 477
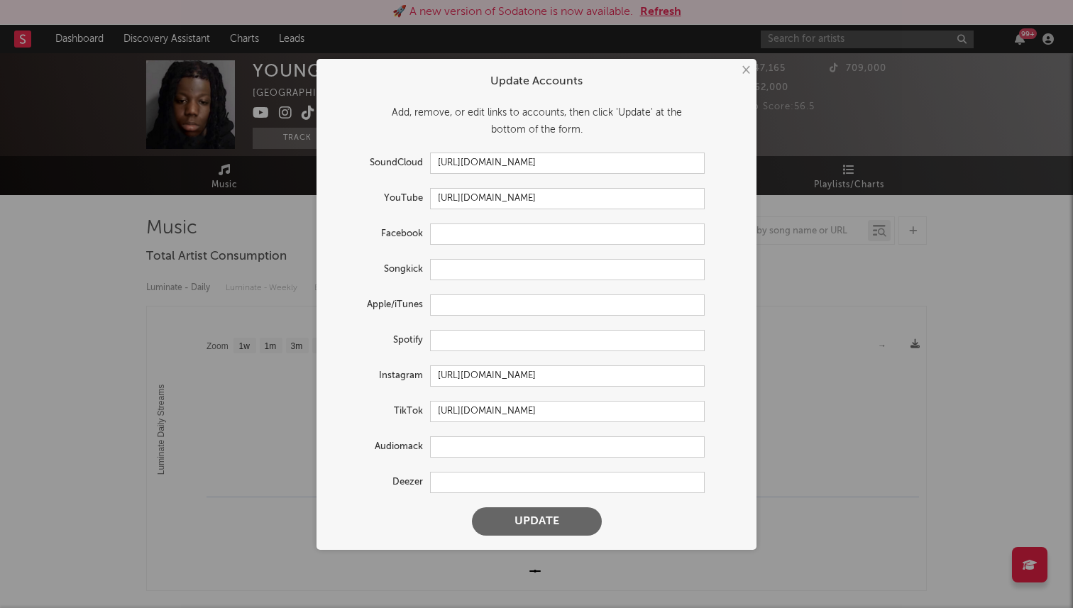
click at [517, 530] on button "Update" at bounding box center [537, 522] width 130 height 28
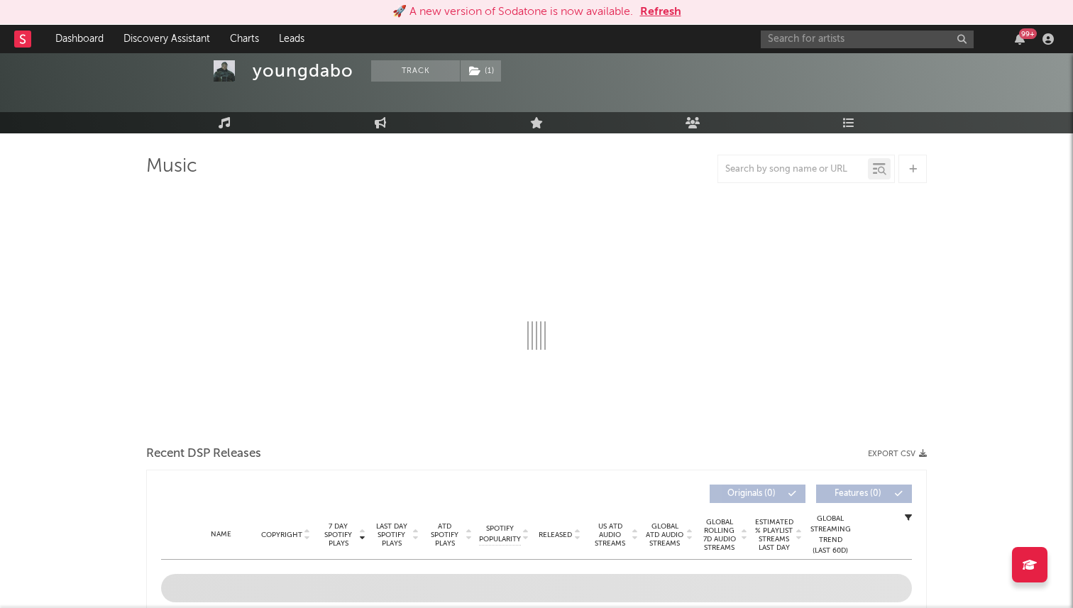
select select "1w"
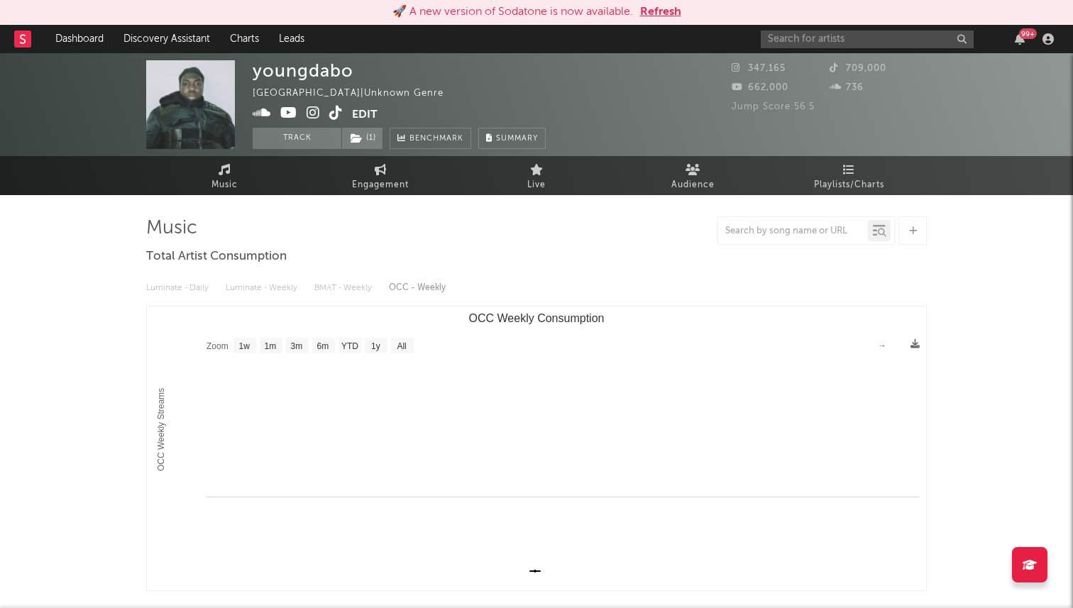
click at [313, 115] on icon at bounding box center [313, 113] width 13 height 14
click at [364, 138] on span "( 1 )" at bounding box center [362, 138] width 42 height 21
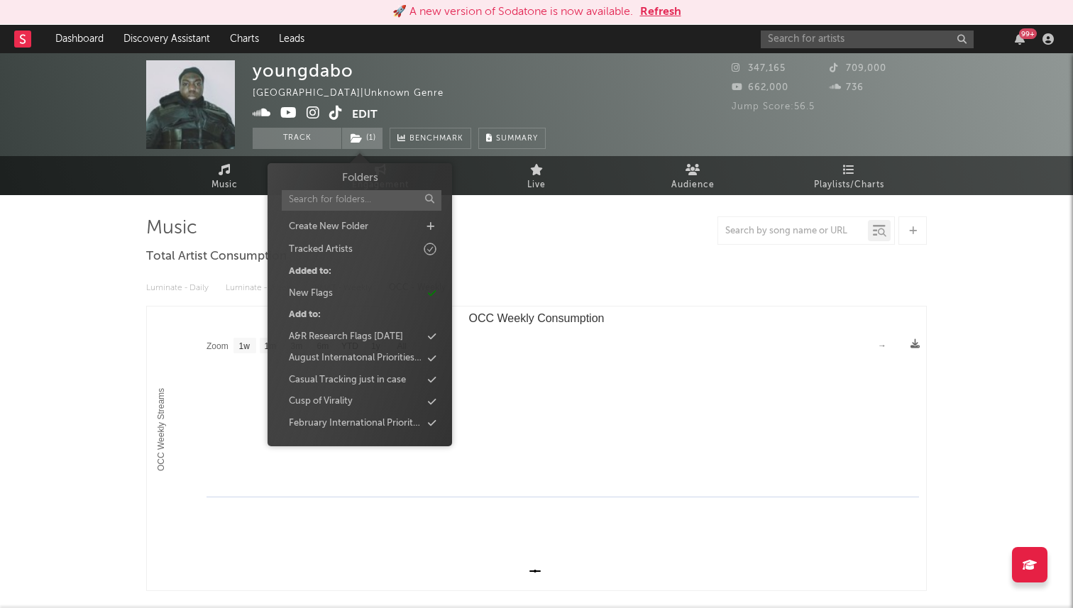
click at [531, 287] on div "Luminate - Daily Luminate - Weekly BMAT - Weekly OCC - Weekly" at bounding box center [536, 288] width 781 height 24
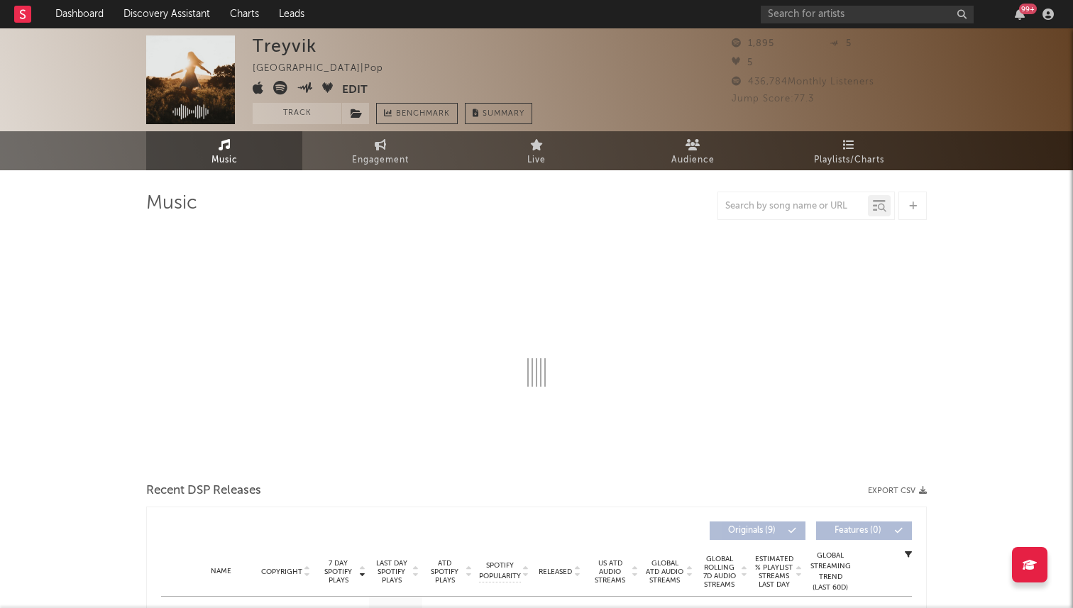
select select "6m"
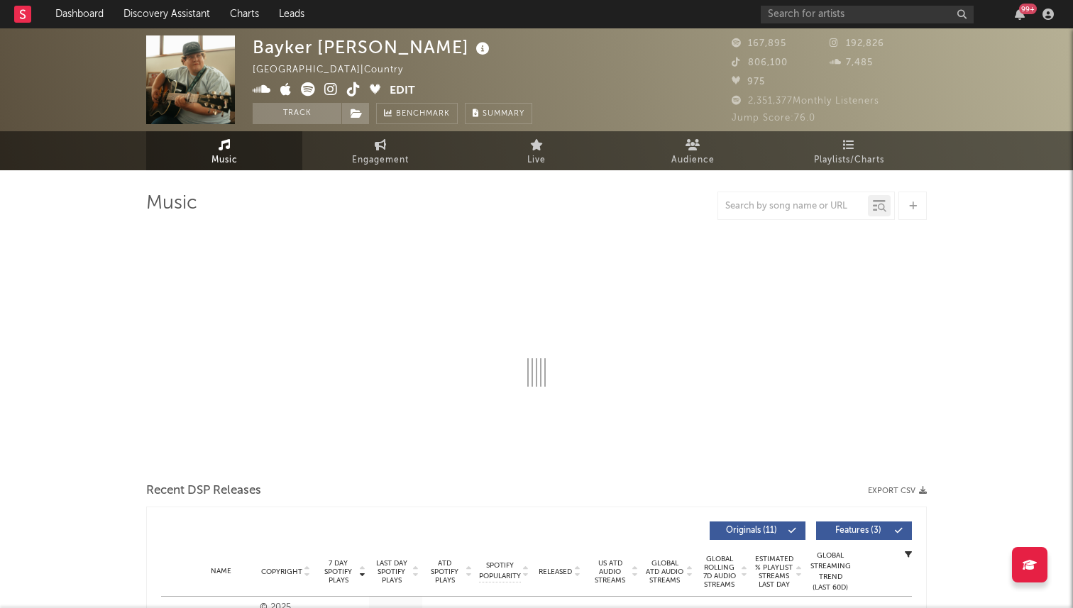
select select "6m"
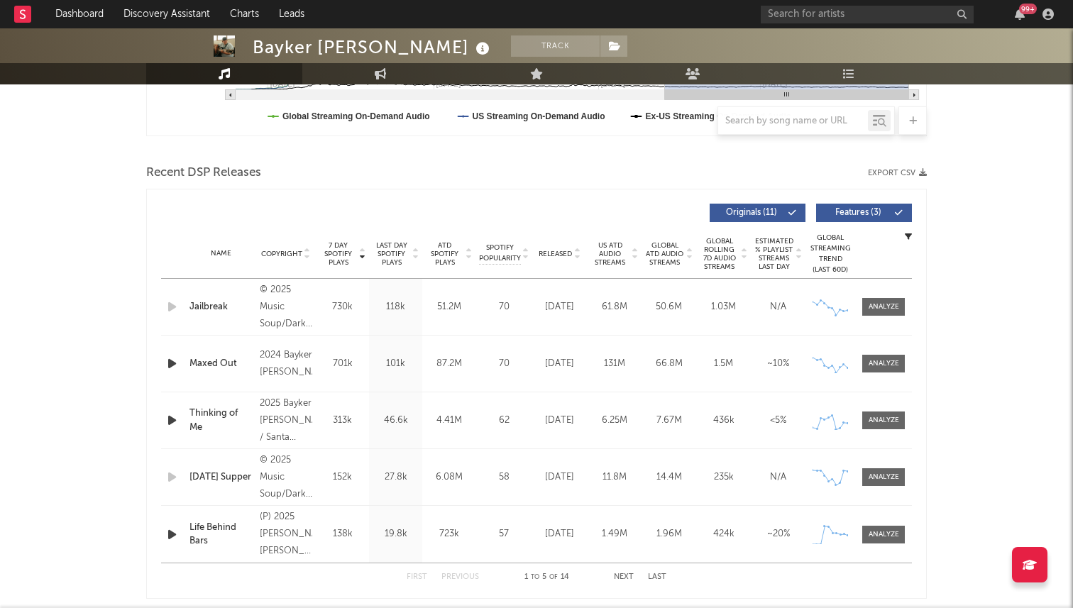
scroll to position [450, 0]
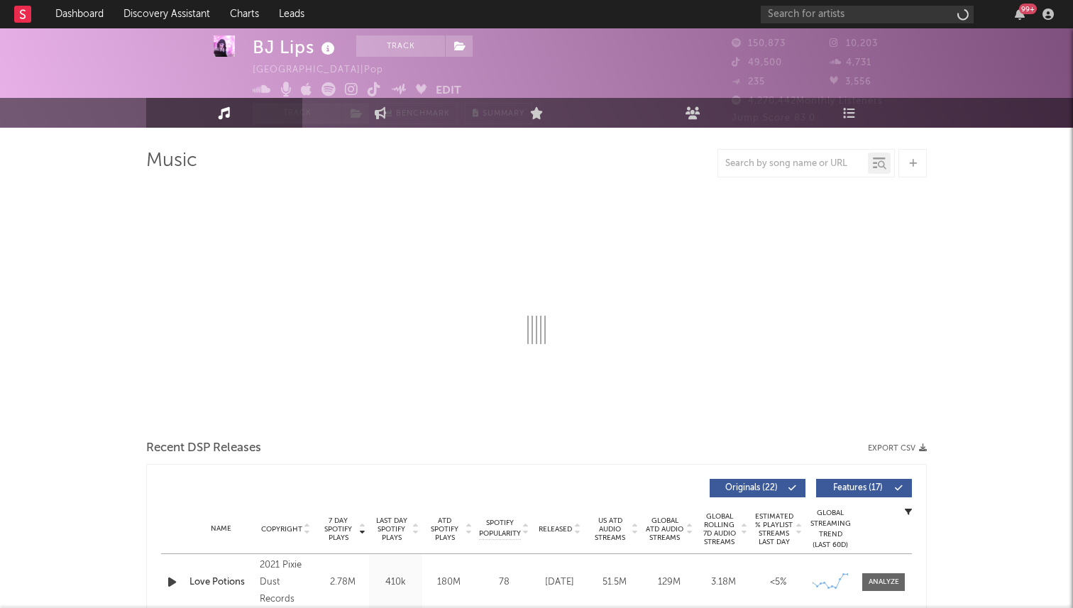
select select "6m"
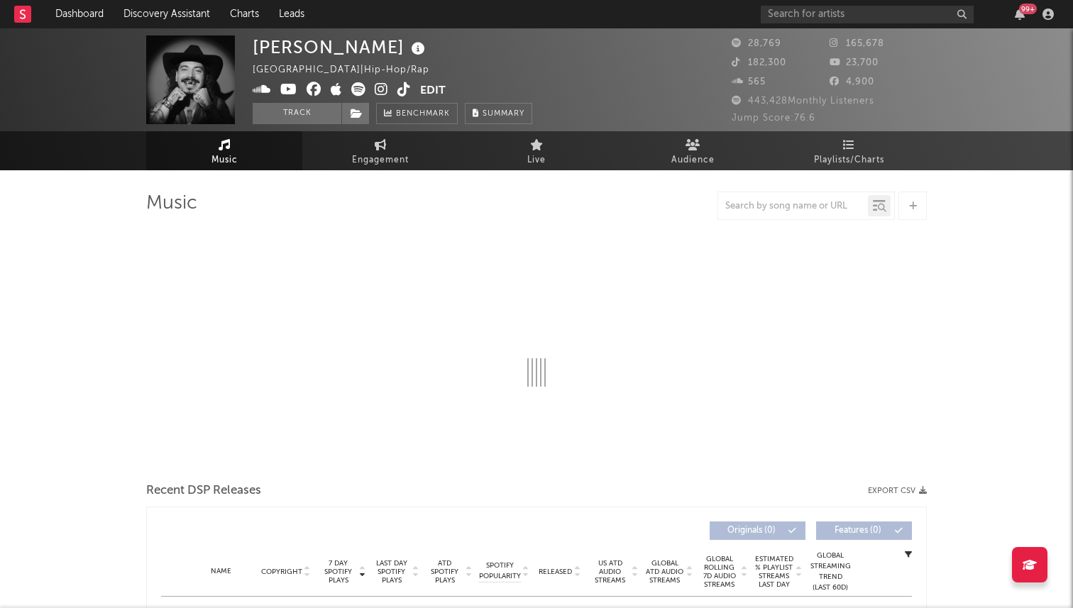
select select "6m"
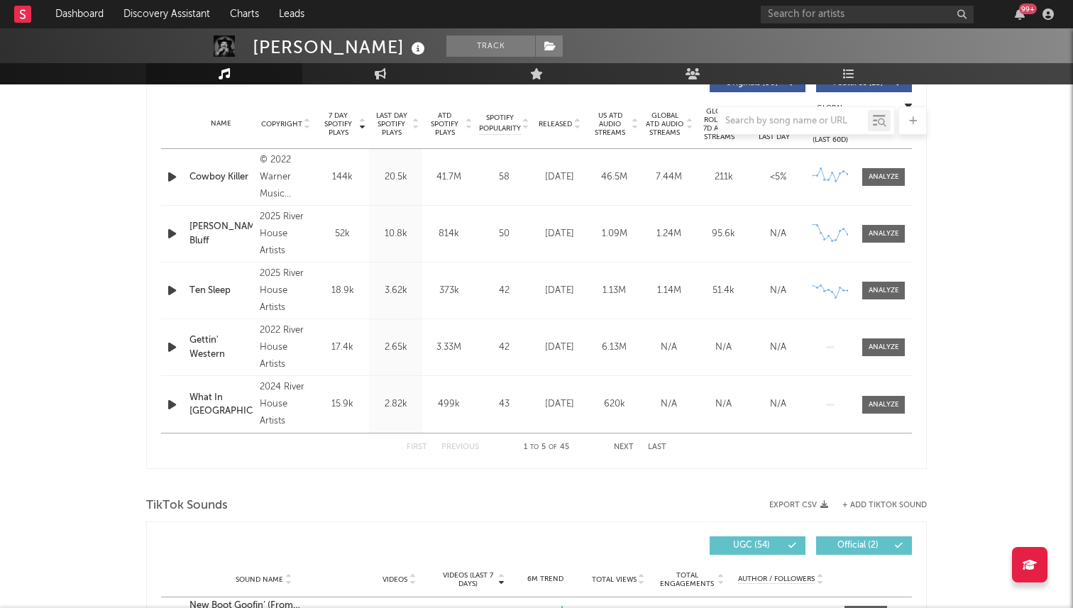
scroll to position [554, 0]
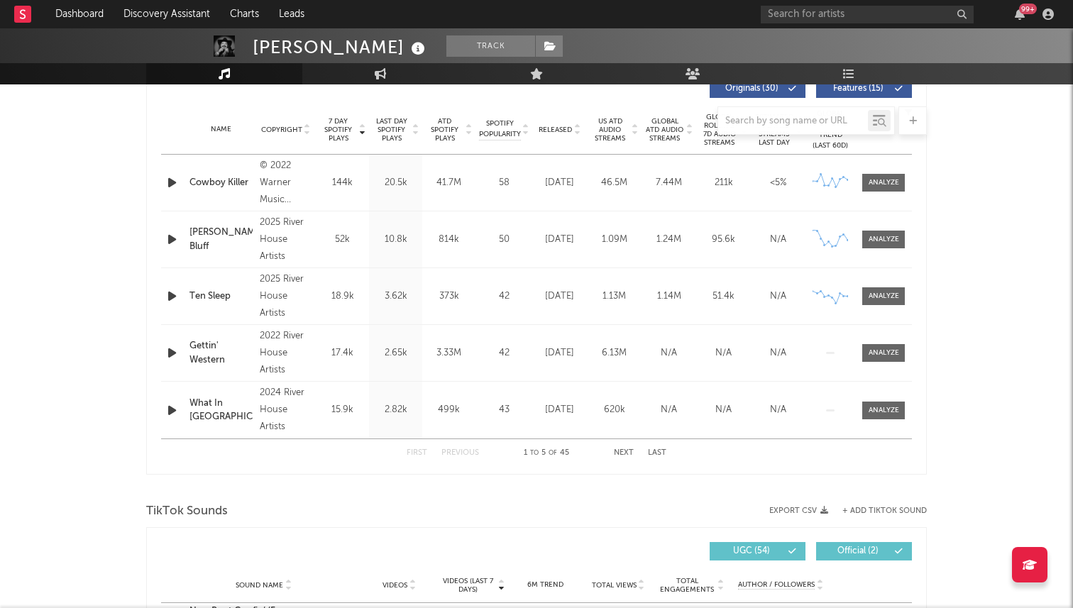
click at [564, 128] on div at bounding box center [536, 120] width 781 height 28
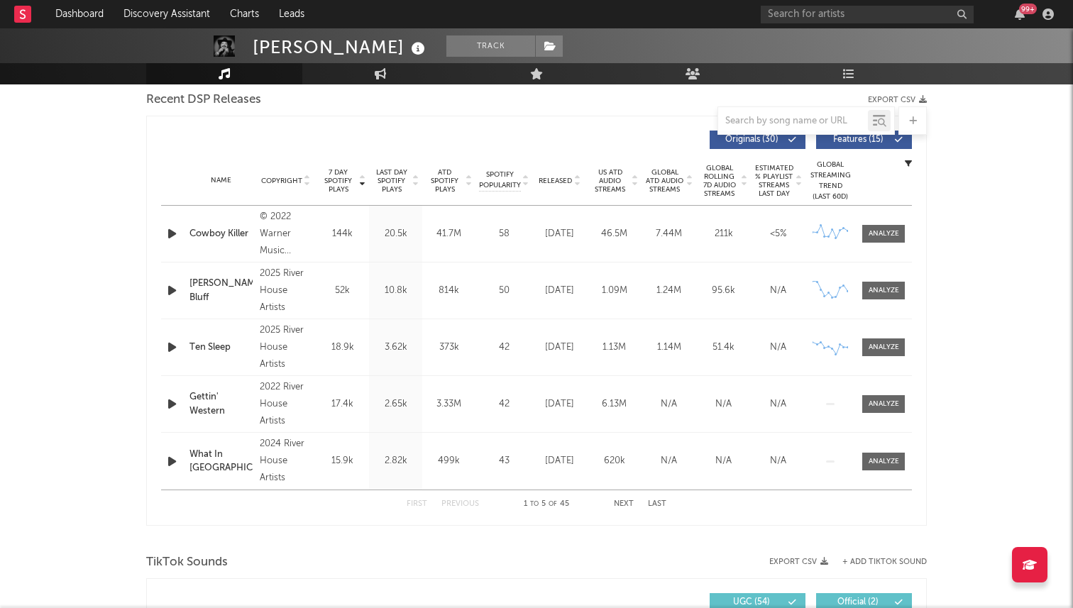
scroll to position [482, 0]
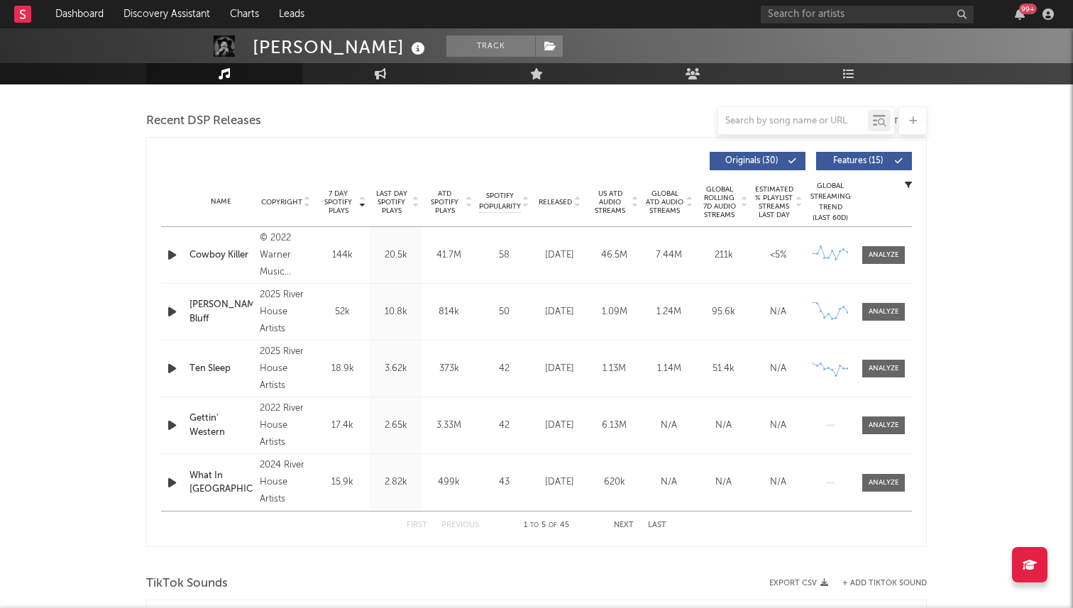
click at [568, 202] on span "Released" at bounding box center [555, 202] width 33 height 9
click at [342, 199] on span "7 Day Spotify Plays" at bounding box center [338, 203] width 38 height 26
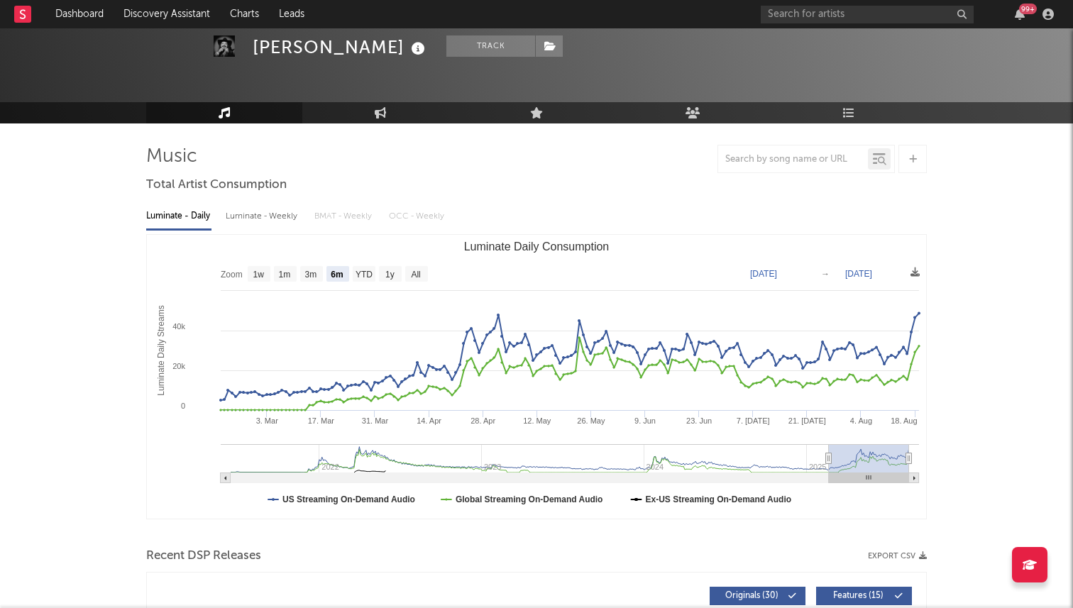
scroll to position [0, 0]
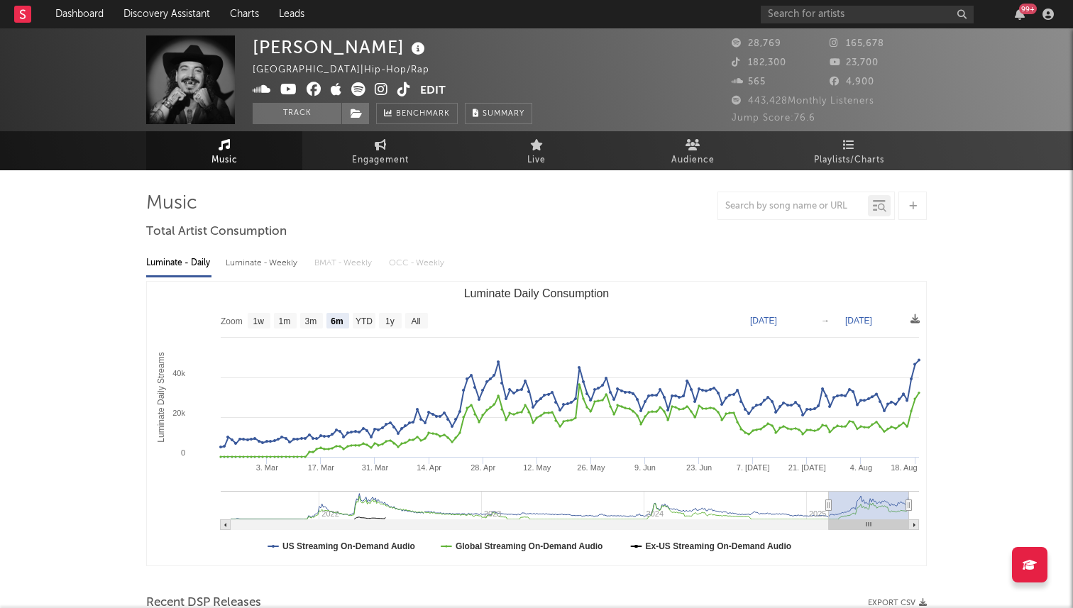
click at [359, 94] on icon at bounding box center [358, 89] width 14 height 14
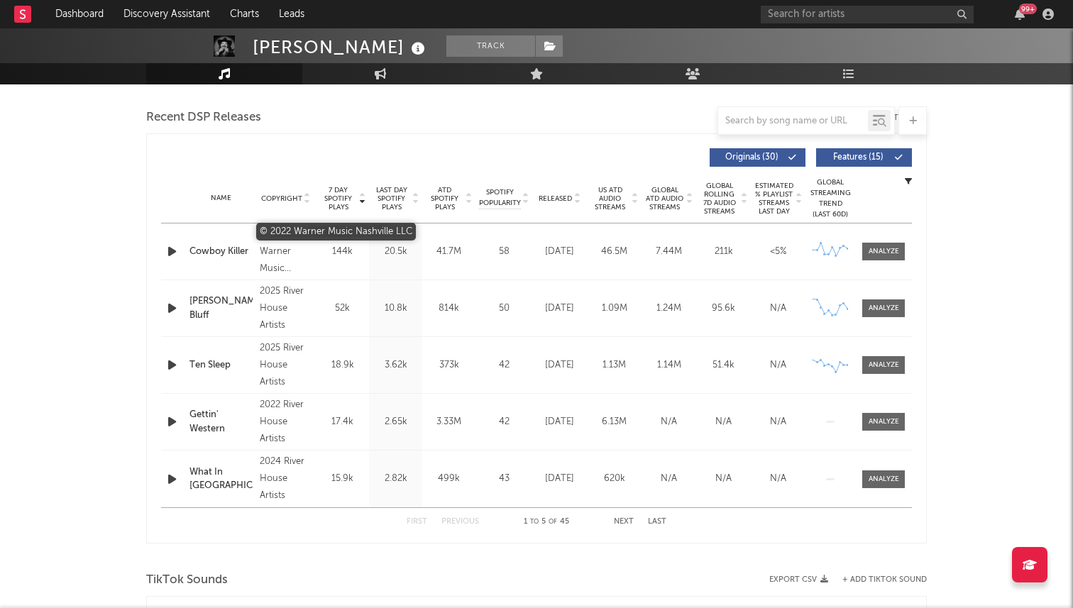
scroll to position [485, 0]
click at [627, 520] on button "Next" at bounding box center [624, 523] width 20 height 8
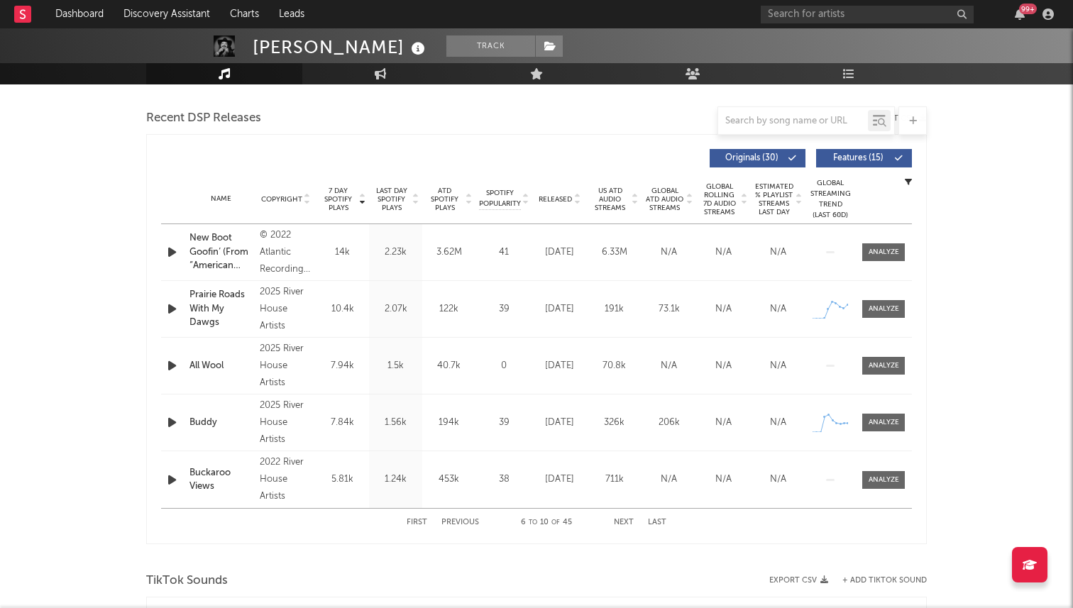
click at [627, 520] on button "Next" at bounding box center [624, 523] width 20 height 8
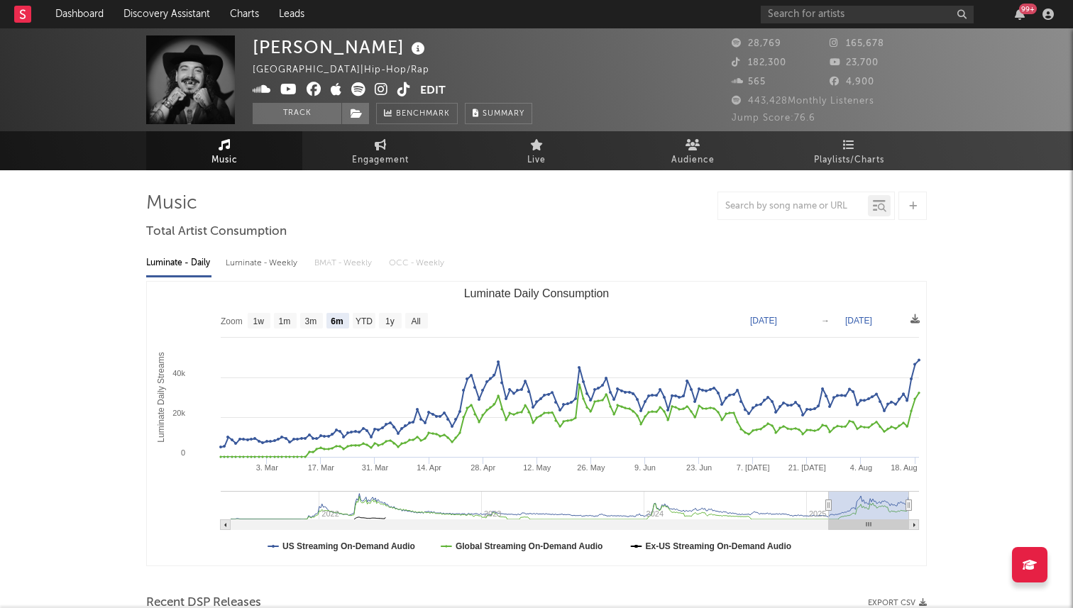
click at [410, 90] on span at bounding box center [337, 91] width 168 height 18
click at [403, 91] on icon at bounding box center [404, 89] width 13 height 14
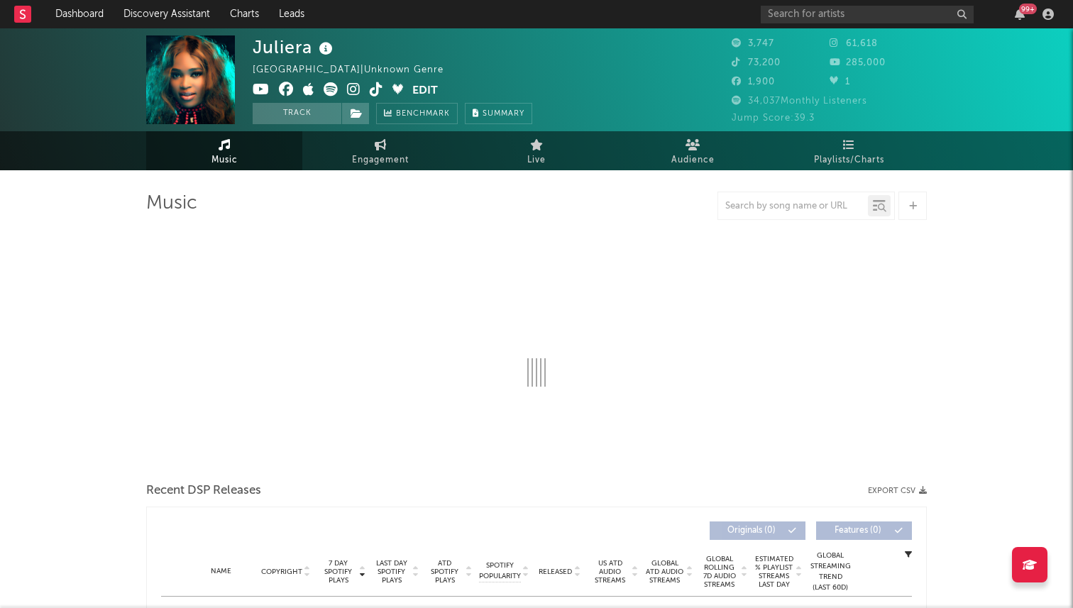
select select "6m"
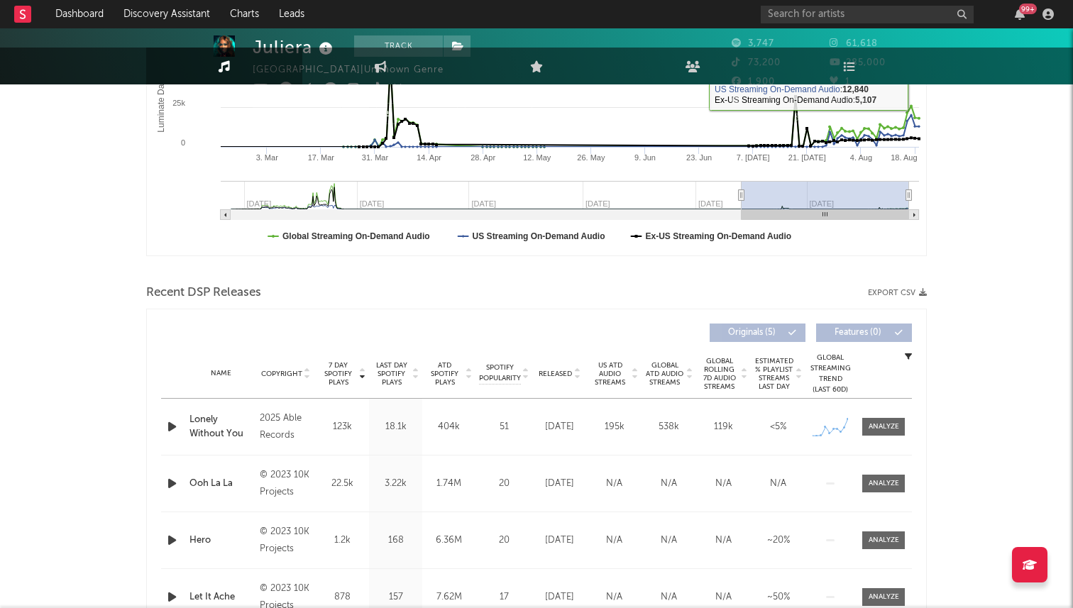
scroll to position [522, 0]
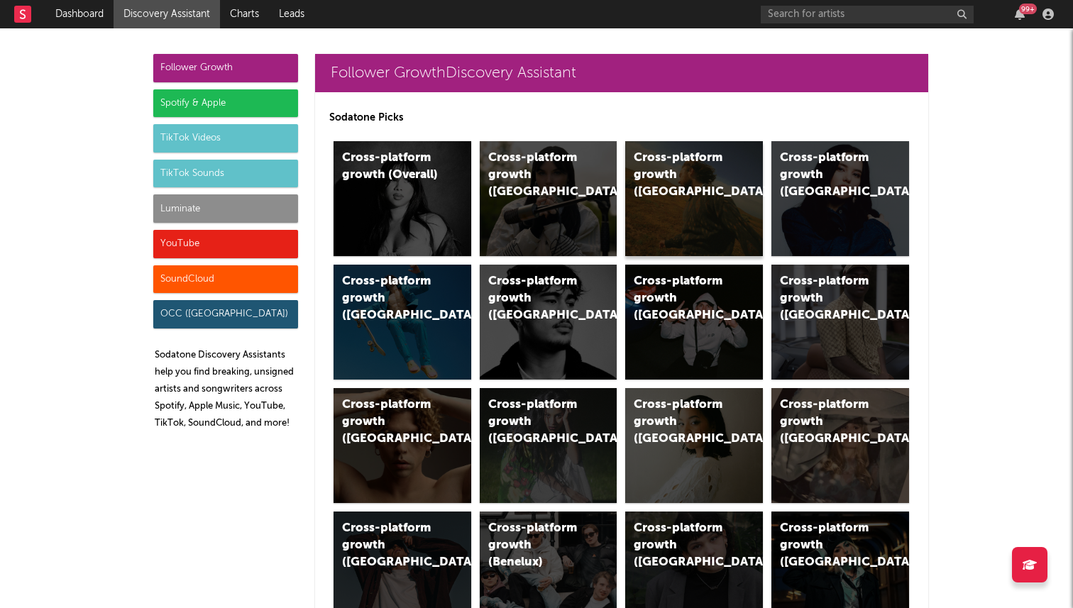
click at [640, 191] on div "Cross-platform growth ([GEOGRAPHIC_DATA])" at bounding box center [694, 198] width 138 height 115
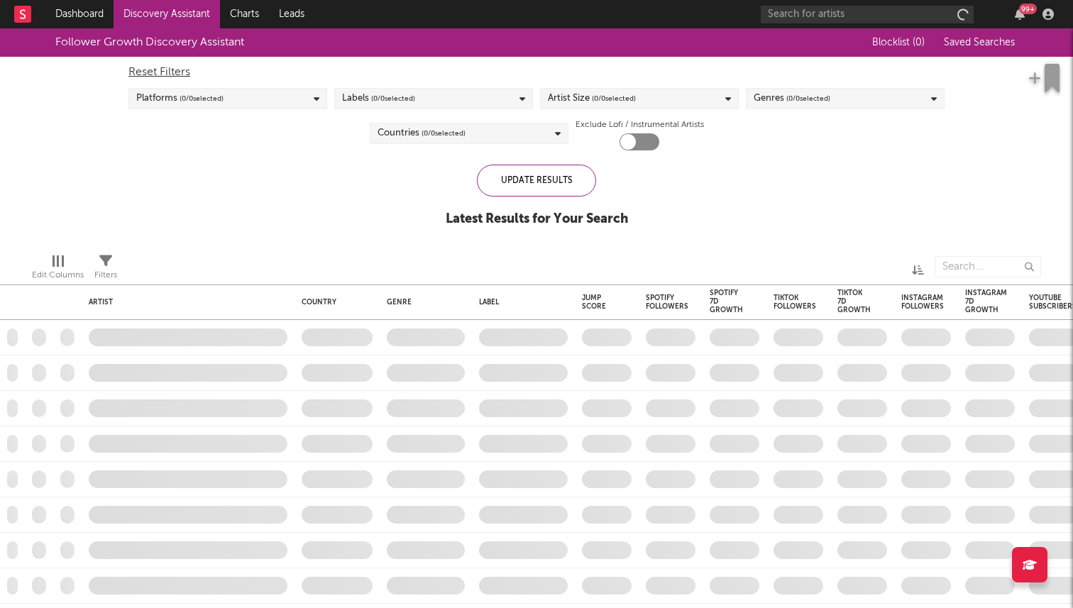
checkbox input "true"
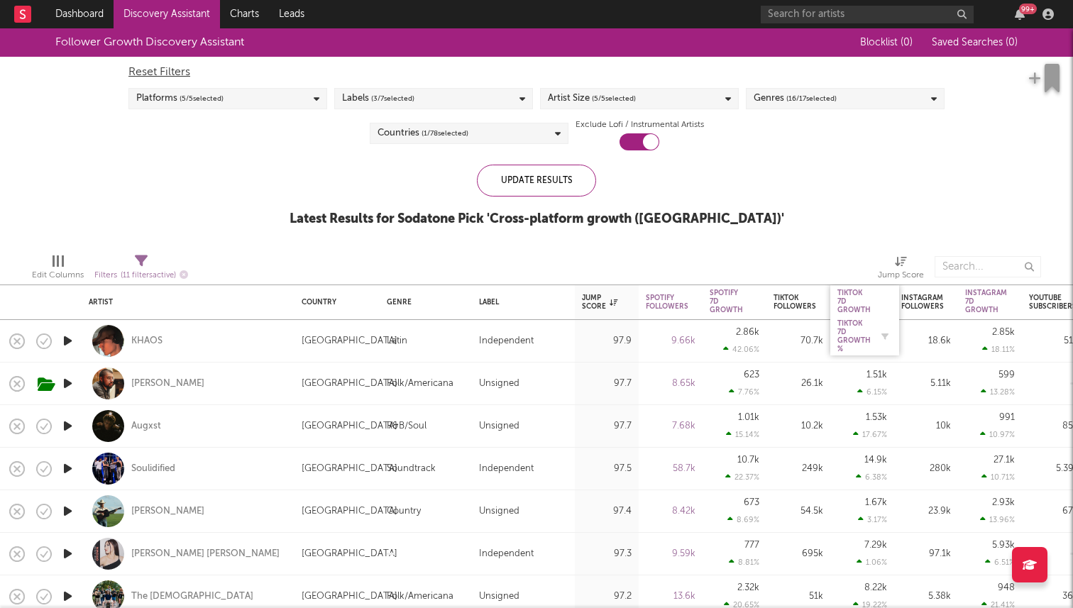
click at [862, 342] on div "Tiktok 7D Growth %" at bounding box center [854, 336] width 33 height 34
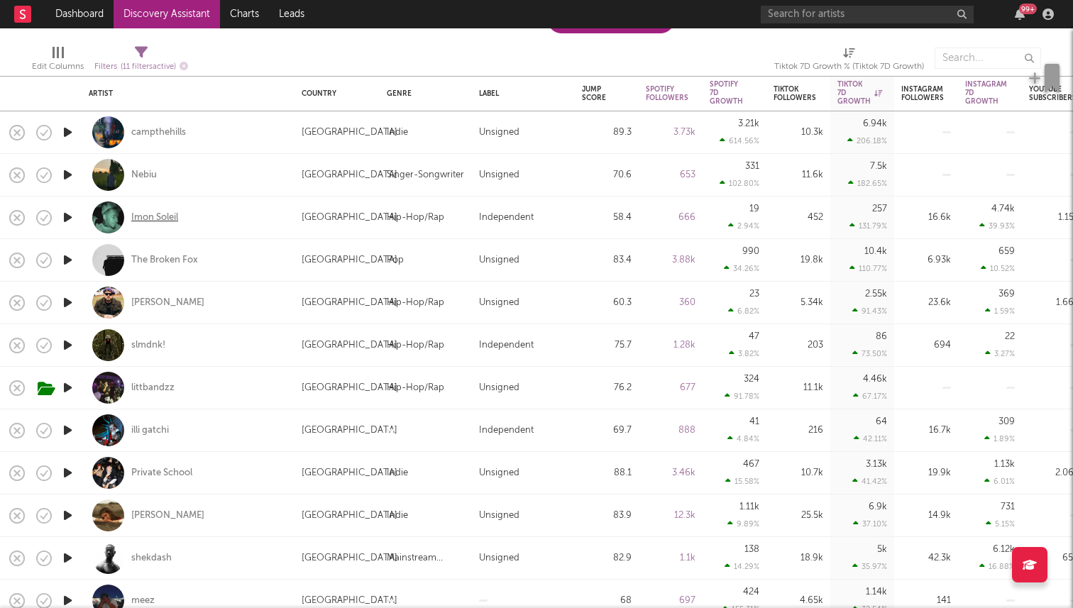
click at [164, 221] on div "Imon Soleil" at bounding box center [154, 218] width 47 height 13
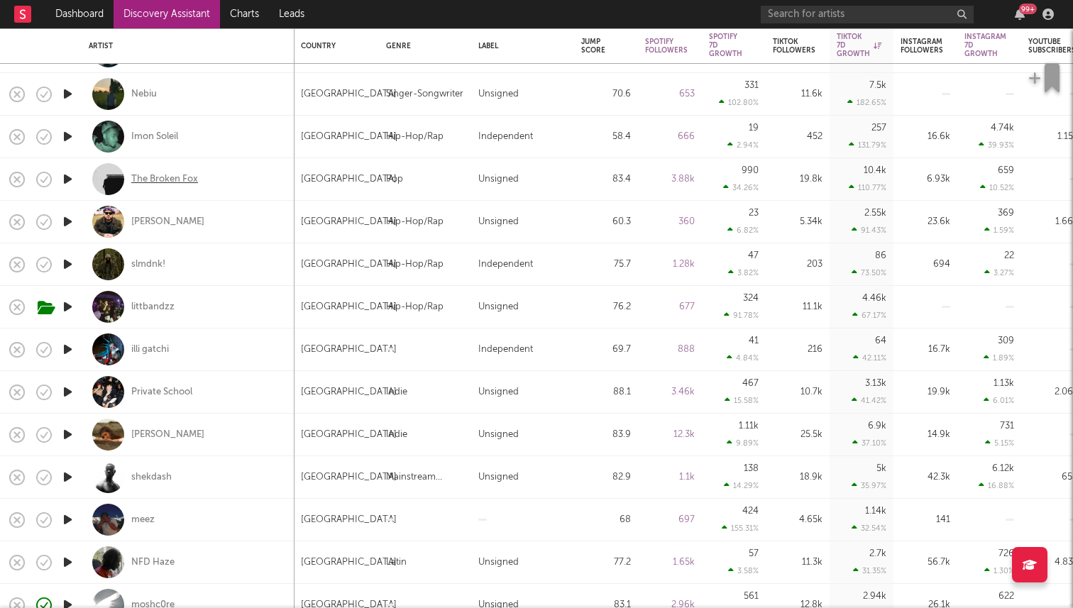
click at [161, 175] on div "The Broken Fox" at bounding box center [164, 179] width 67 height 13
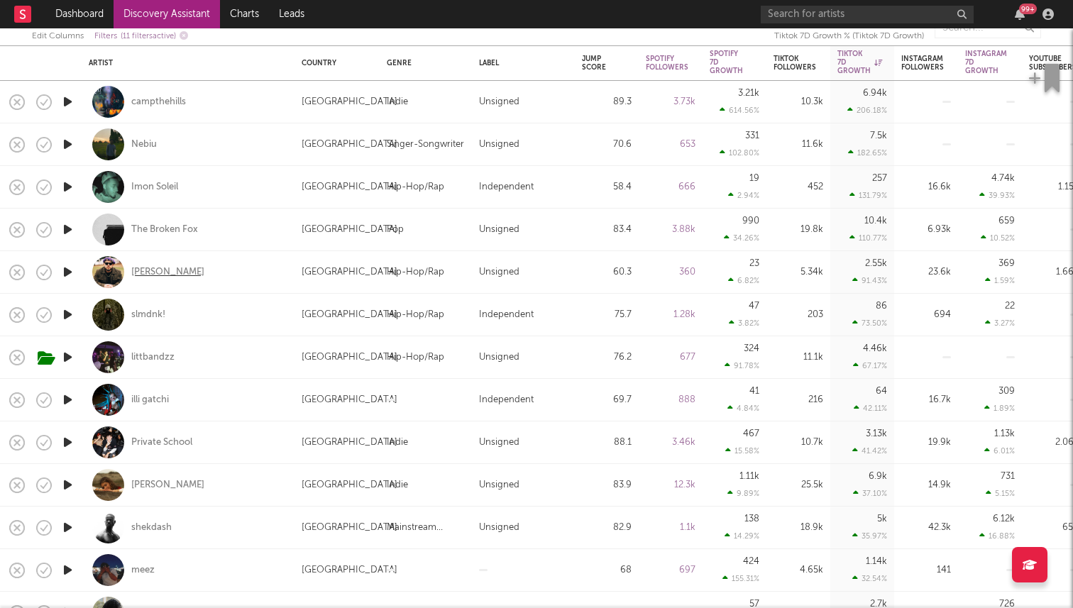
click at [159, 276] on div "[PERSON_NAME]" at bounding box center [167, 272] width 73 height 13
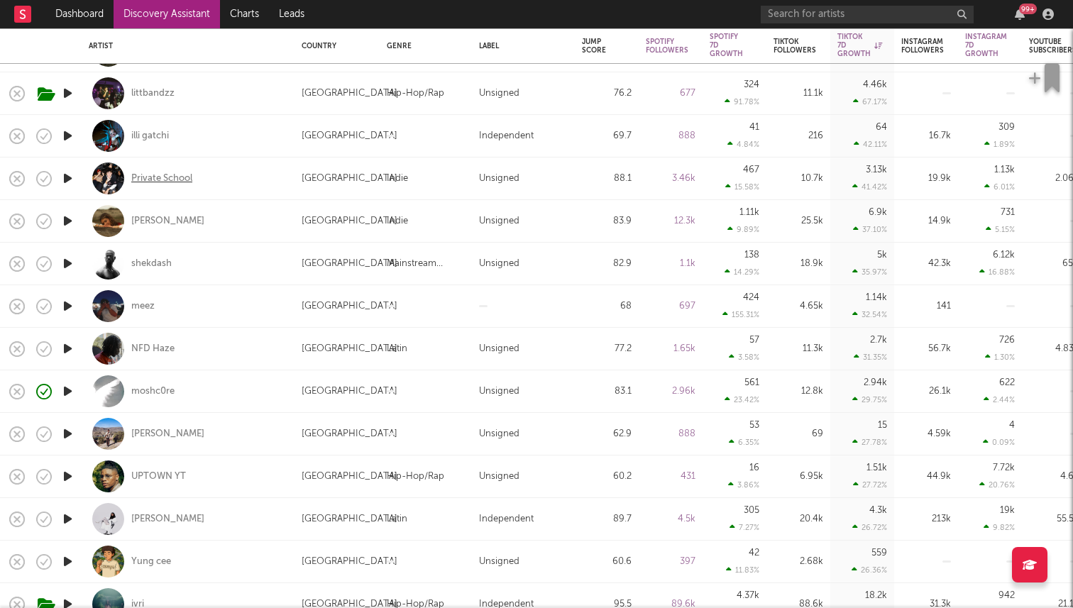
click at [158, 180] on div "Private School" at bounding box center [161, 178] width 61 height 13
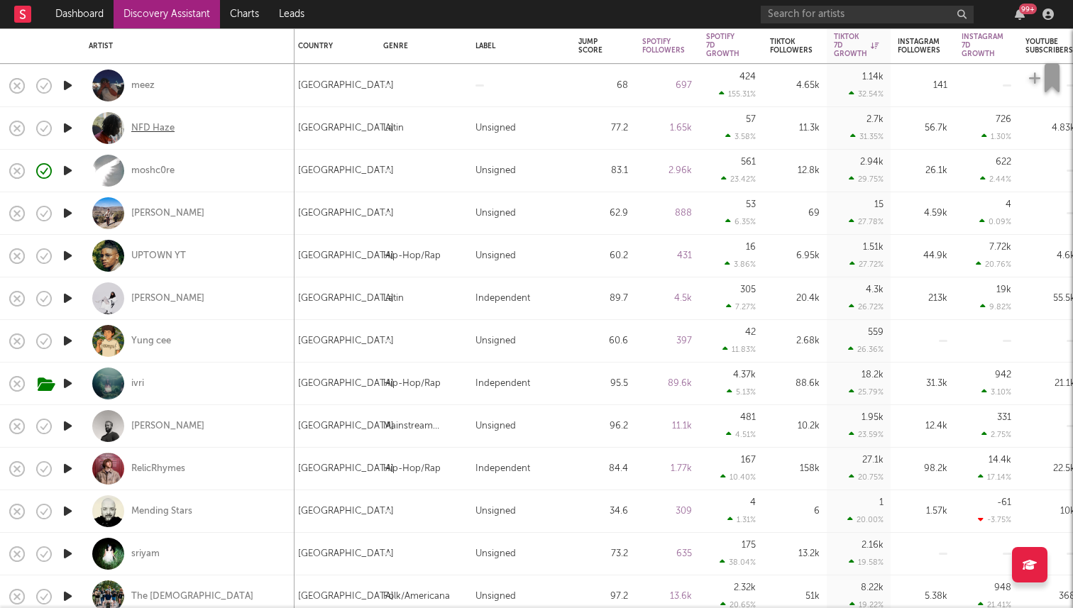
click at [152, 124] on div "NFD Haze" at bounding box center [152, 128] width 43 height 13
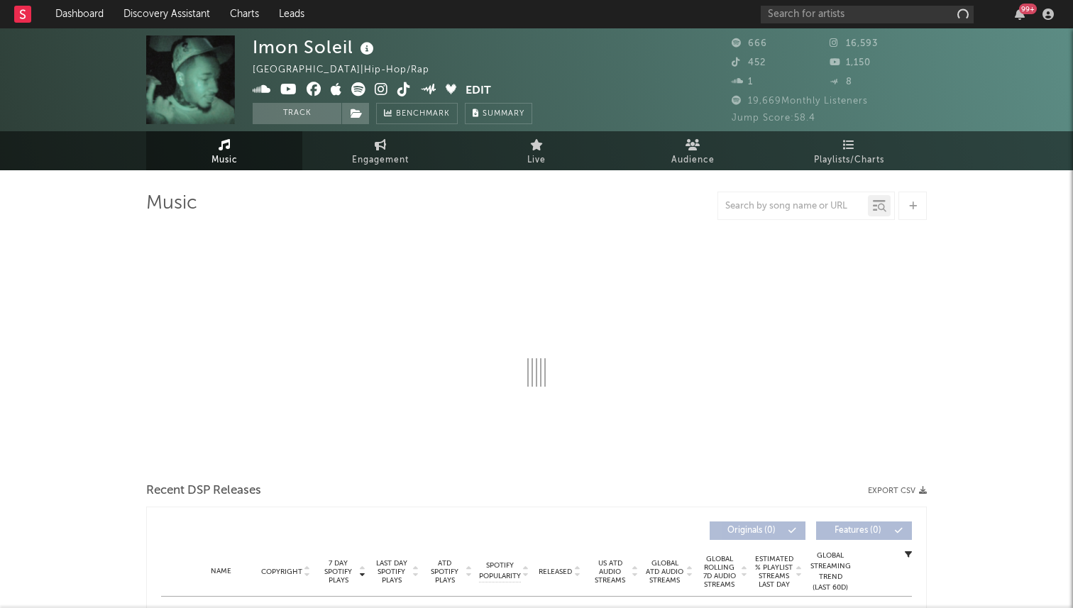
select select "1w"
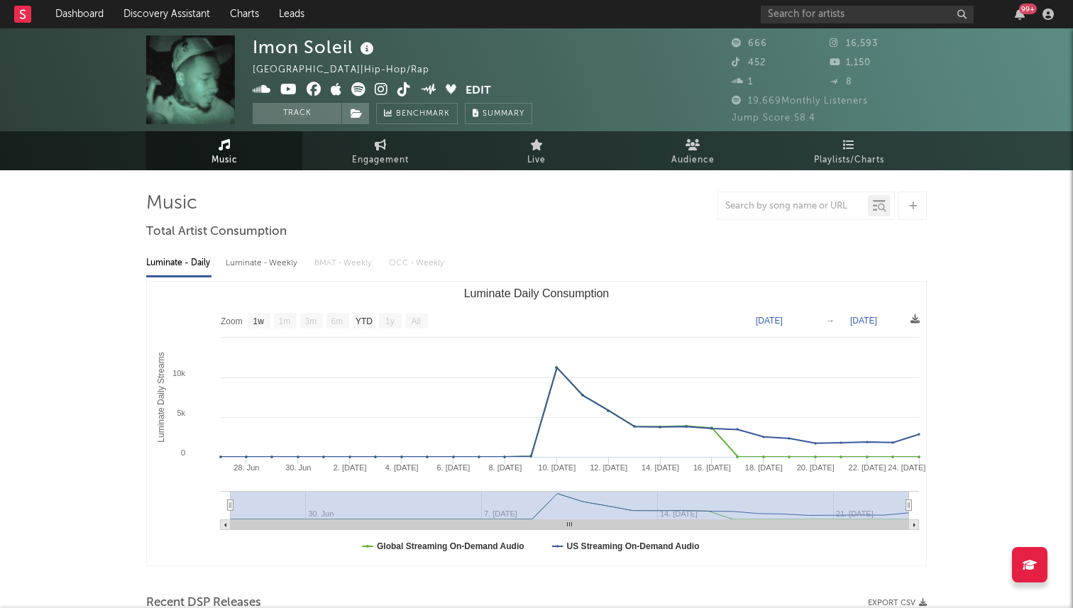
click at [401, 91] on icon at bounding box center [404, 89] width 13 height 14
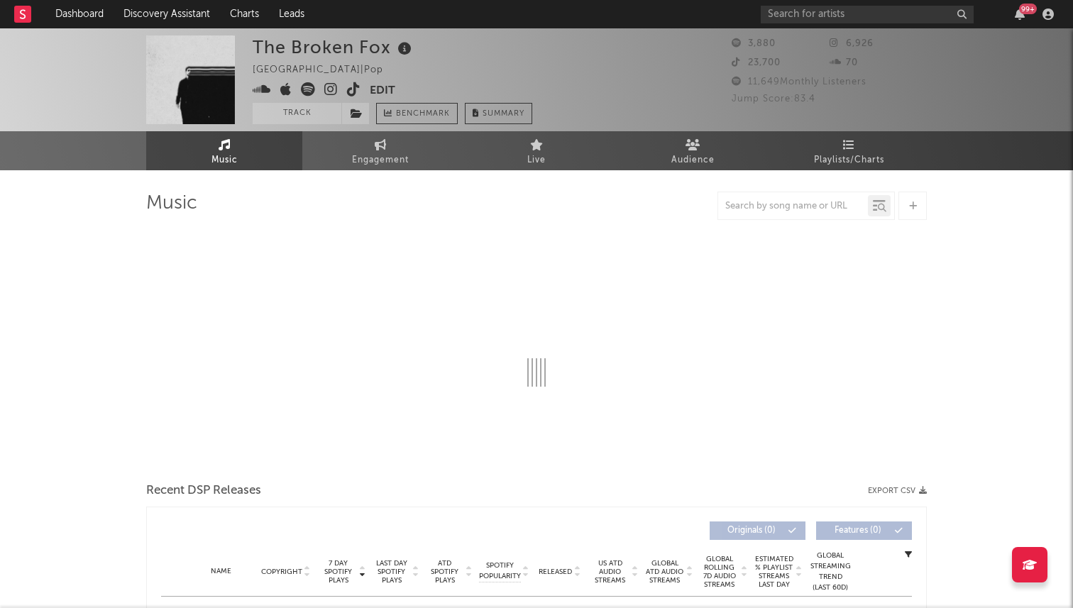
select select "1w"
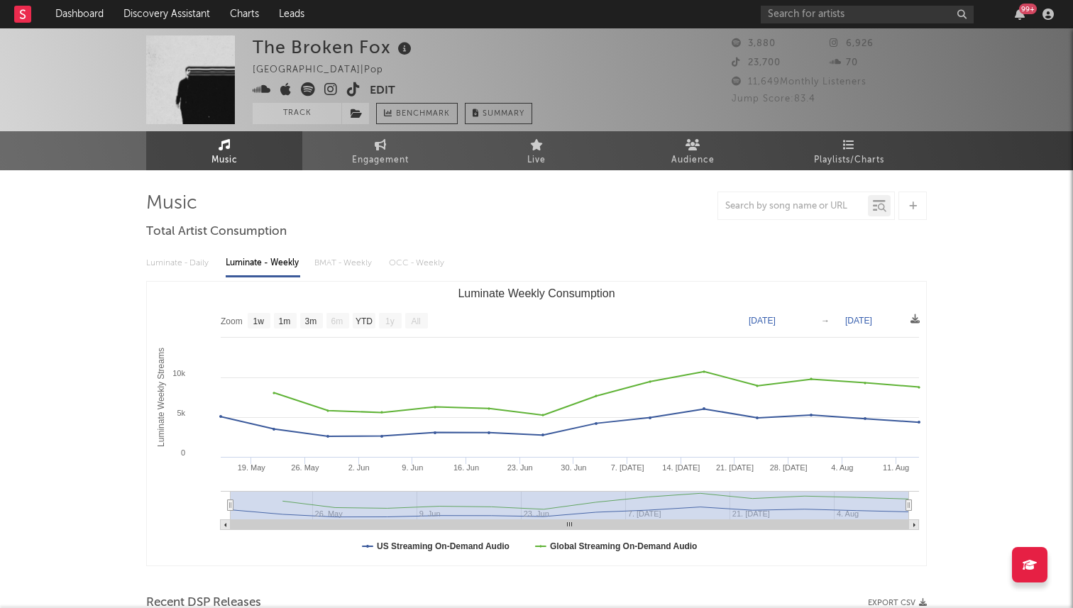
click at [353, 97] on link at bounding box center [353, 91] width 13 height 14
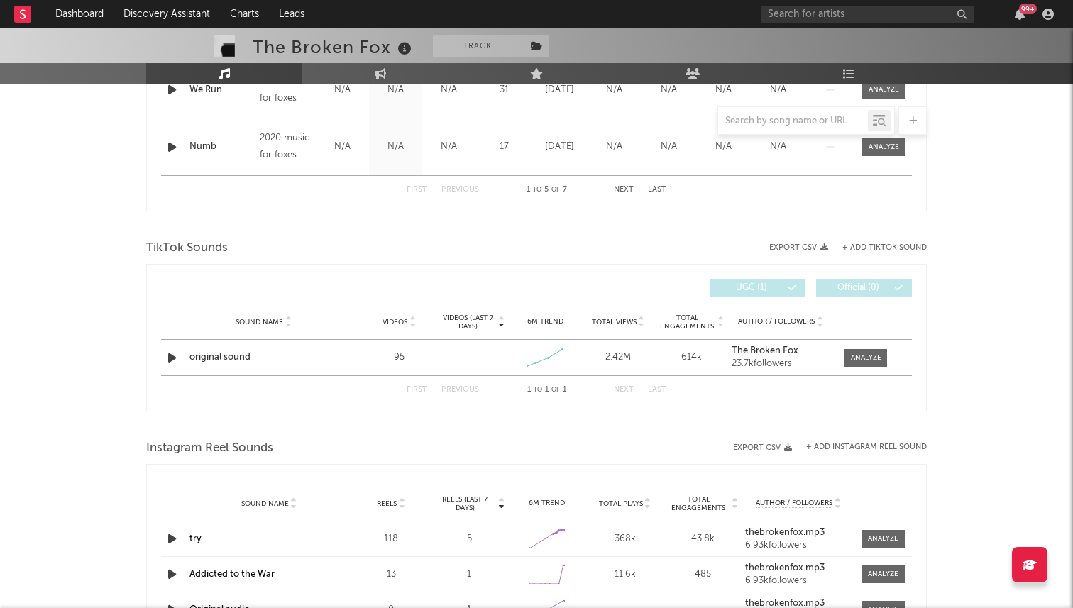
scroll to position [779, 0]
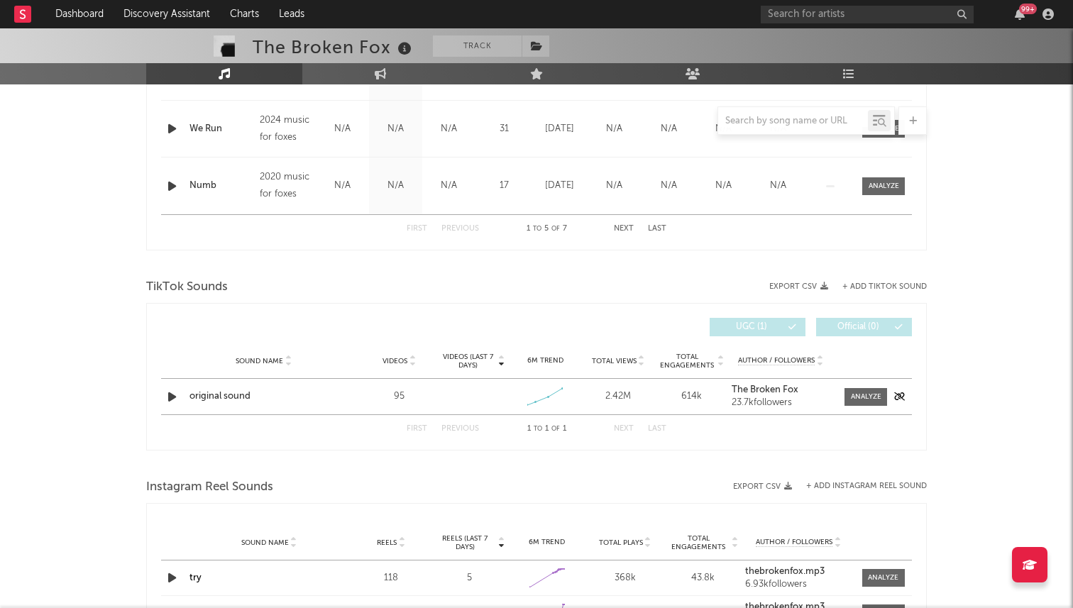
click at [217, 395] on div "original sound" at bounding box center [264, 397] width 148 height 14
click at [865, 390] on span at bounding box center [866, 397] width 43 height 18
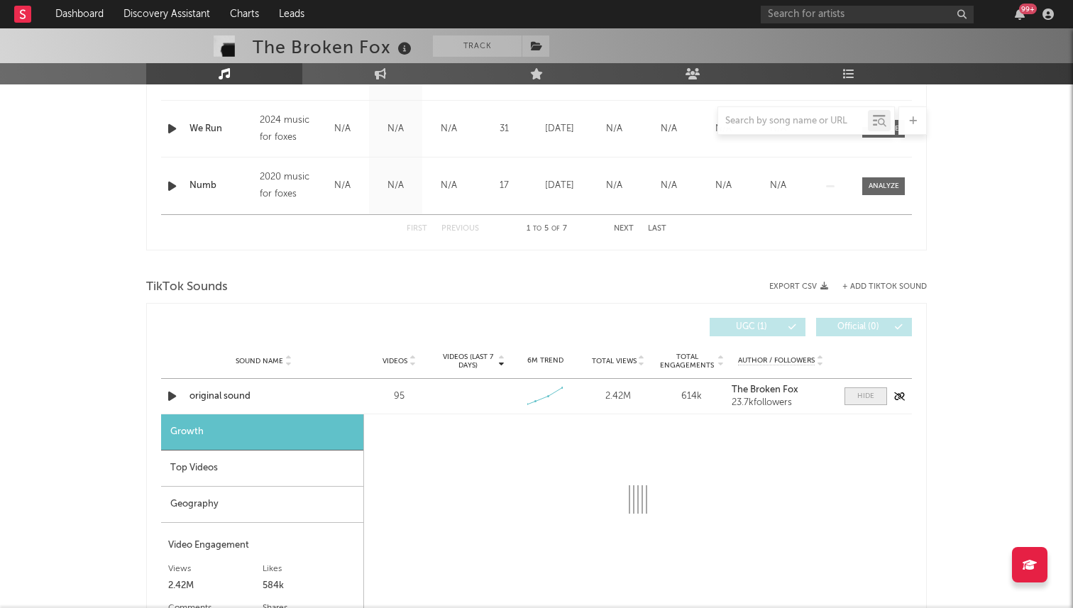
select select "1w"
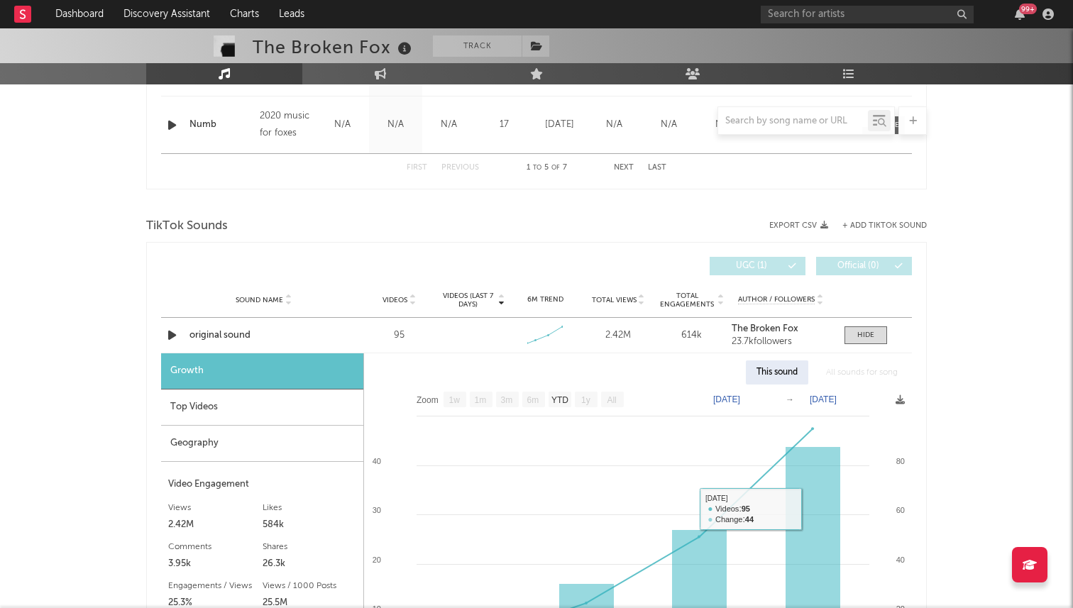
scroll to position [848, 0]
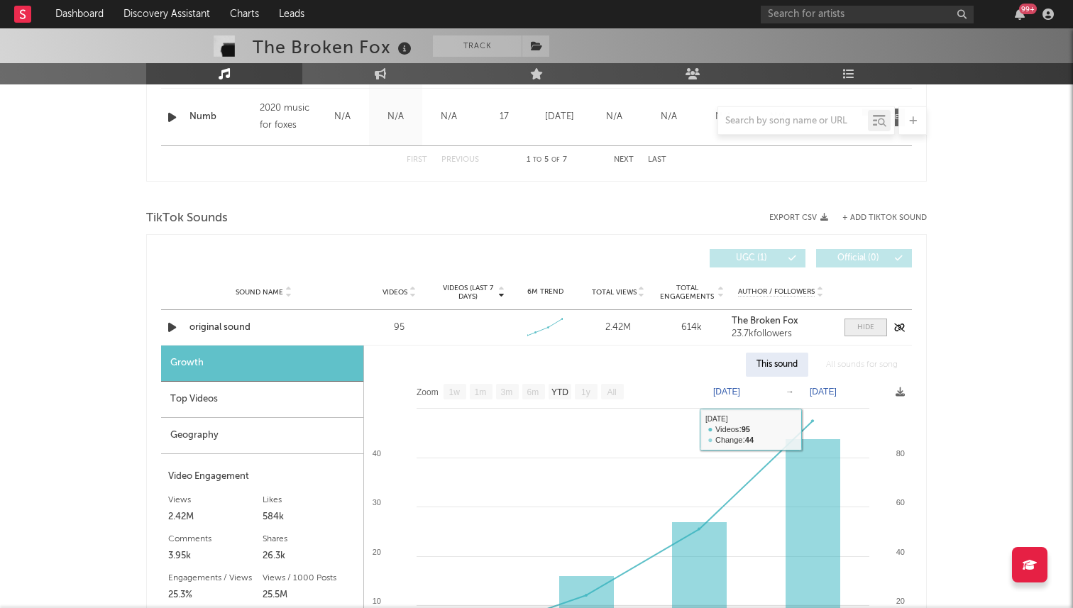
click at [867, 320] on span at bounding box center [866, 328] width 43 height 18
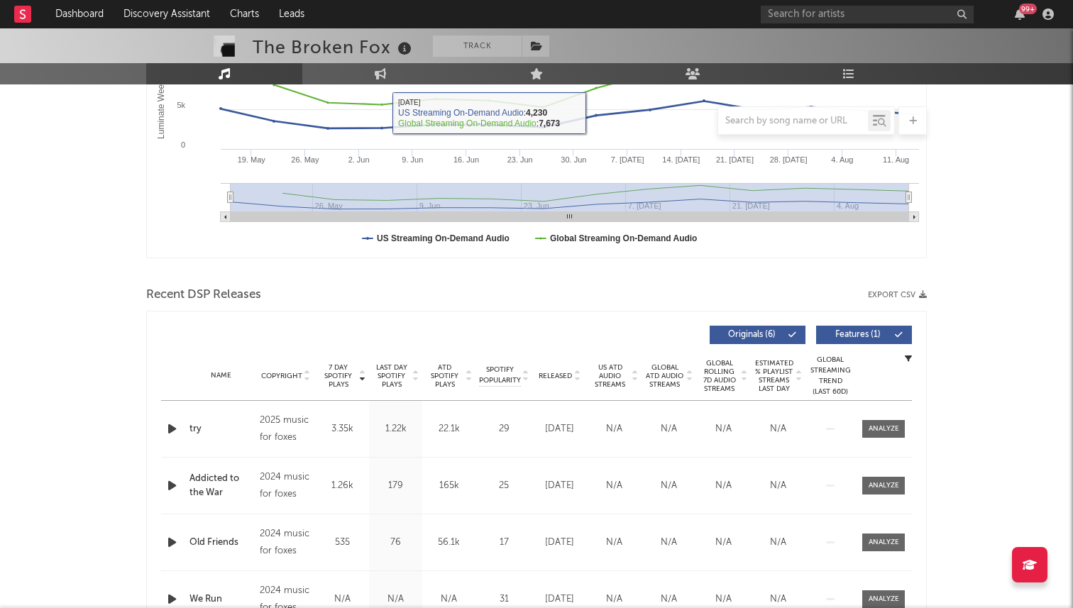
scroll to position [0, 0]
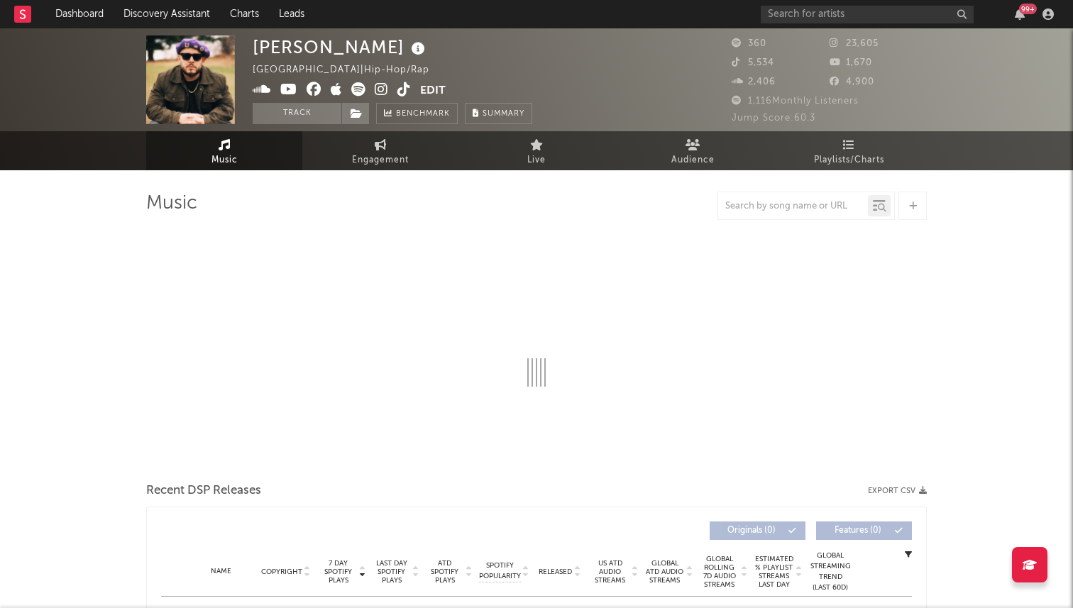
select select "1w"
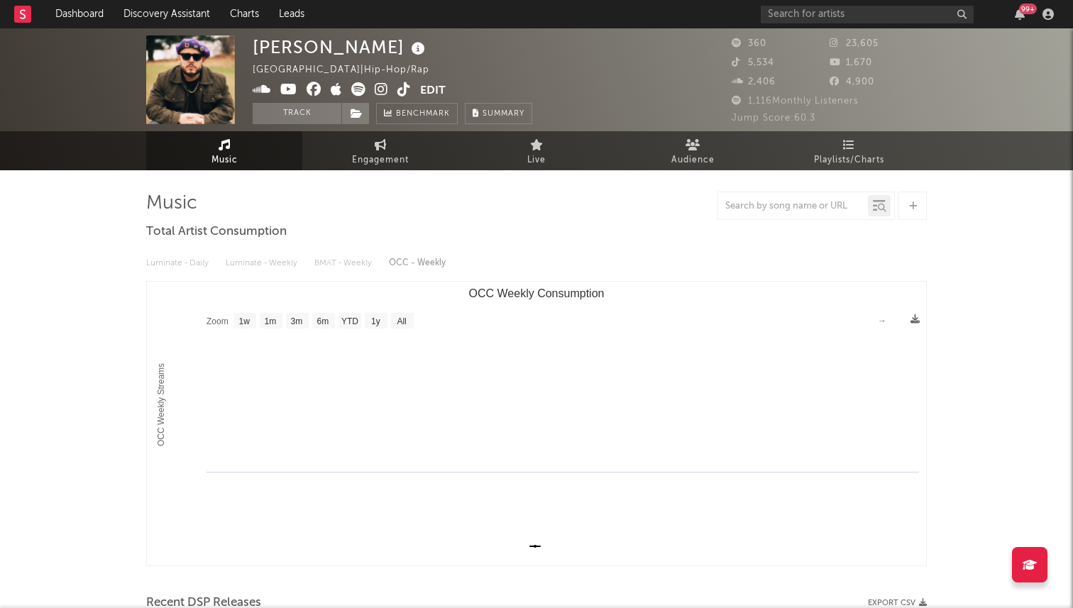
click at [399, 92] on icon at bounding box center [404, 89] width 13 height 14
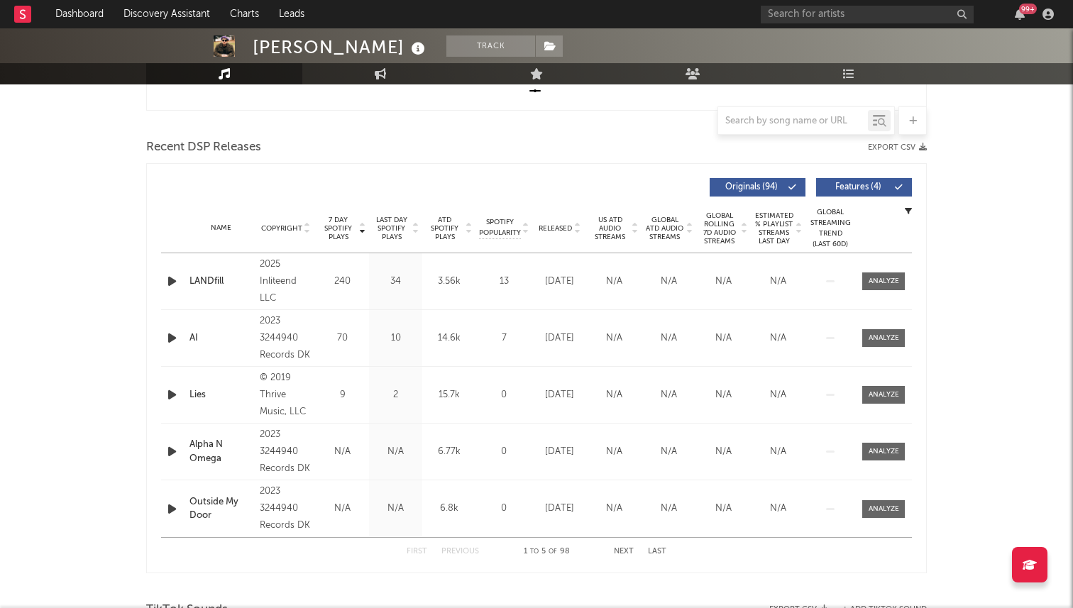
scroll to position [460, 0]
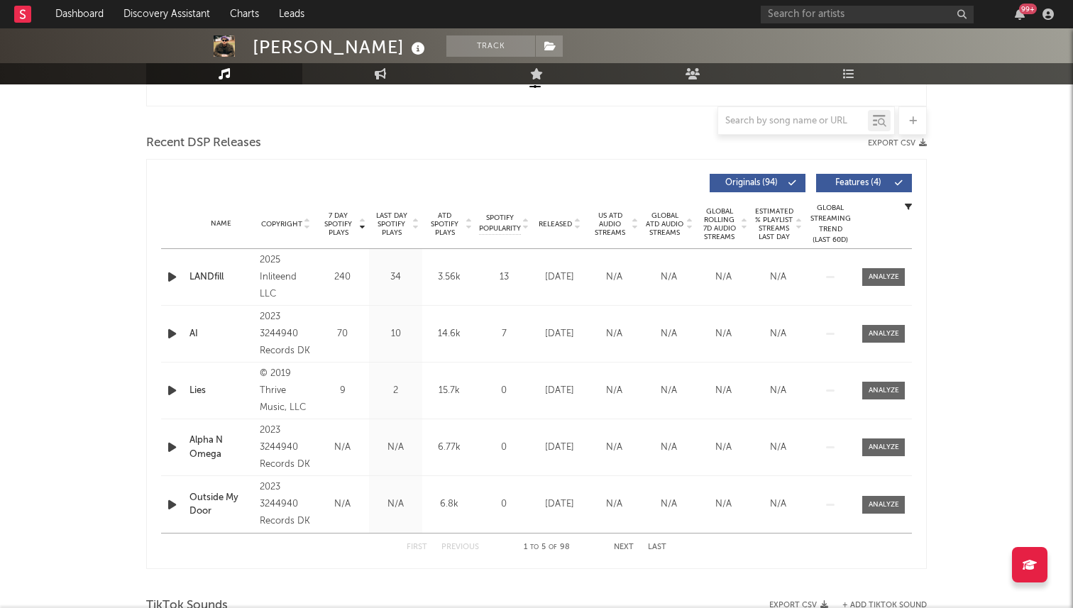
click at [556, 224] on span "Released" at bounding box center [555, 224] width 33 height 9
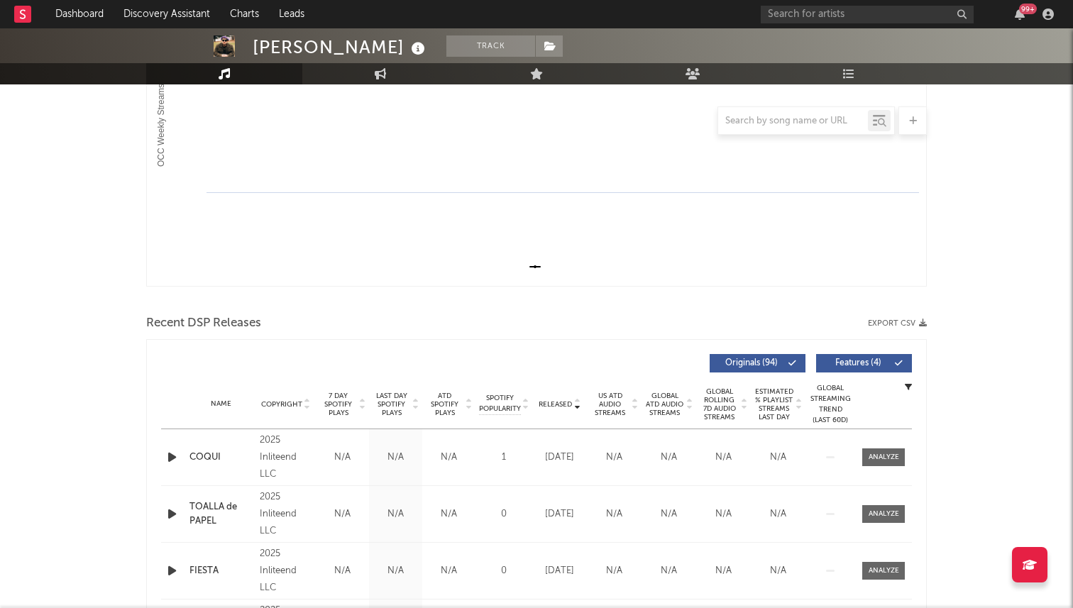
scroll to position [0, 0]
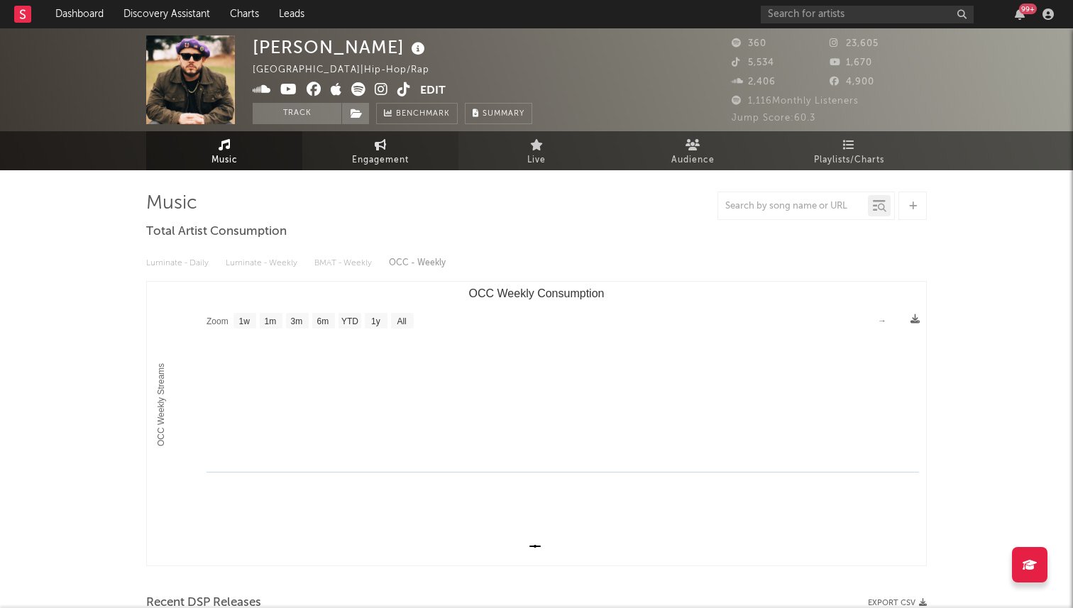
click at [353, 163] on span "Engagement" at bounding box center [380, 160] width 57 height 17
select select "1w"
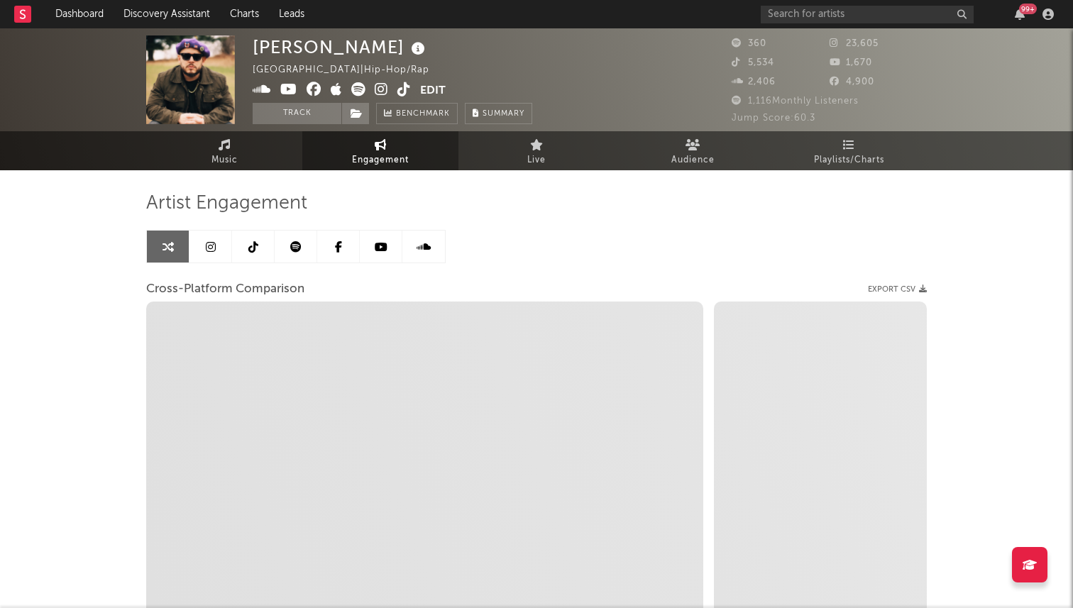
click at [255, 246] on icon at bounding box center [253, 246] width 10 height 11
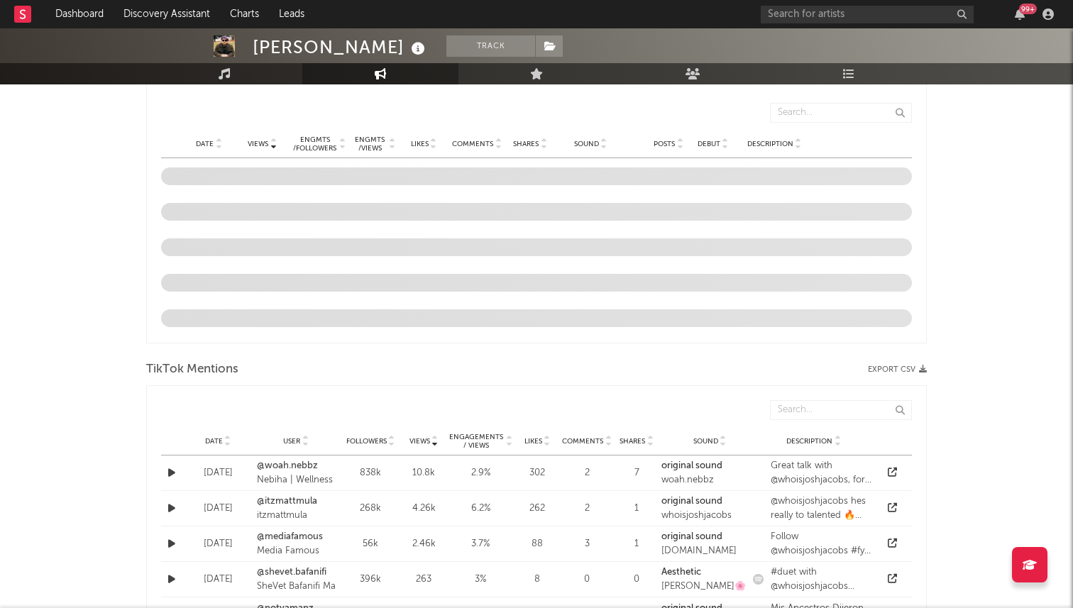
select select "6m"
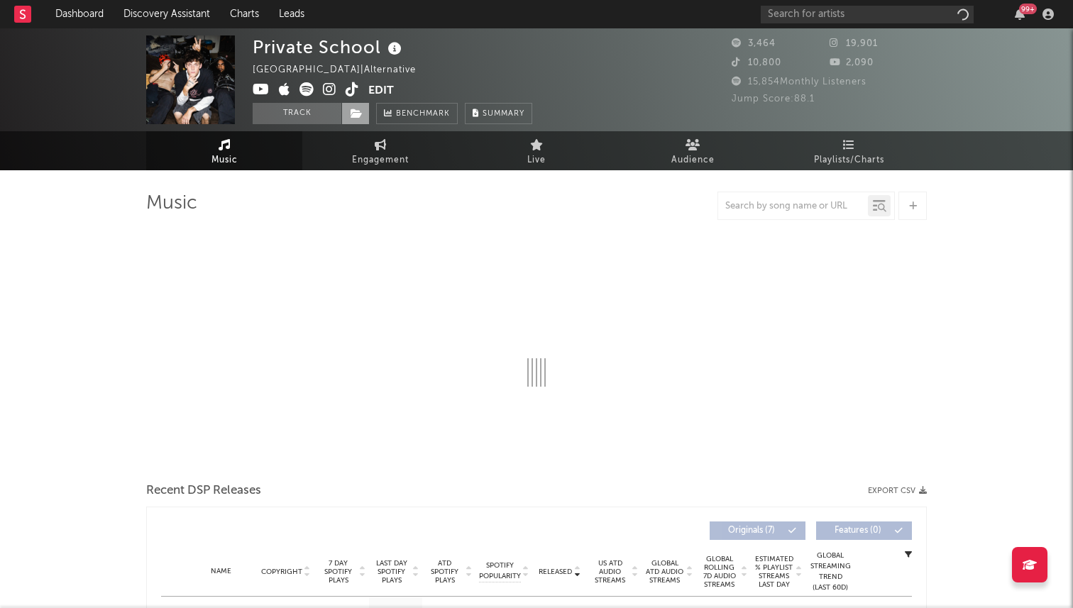
select select "1w"
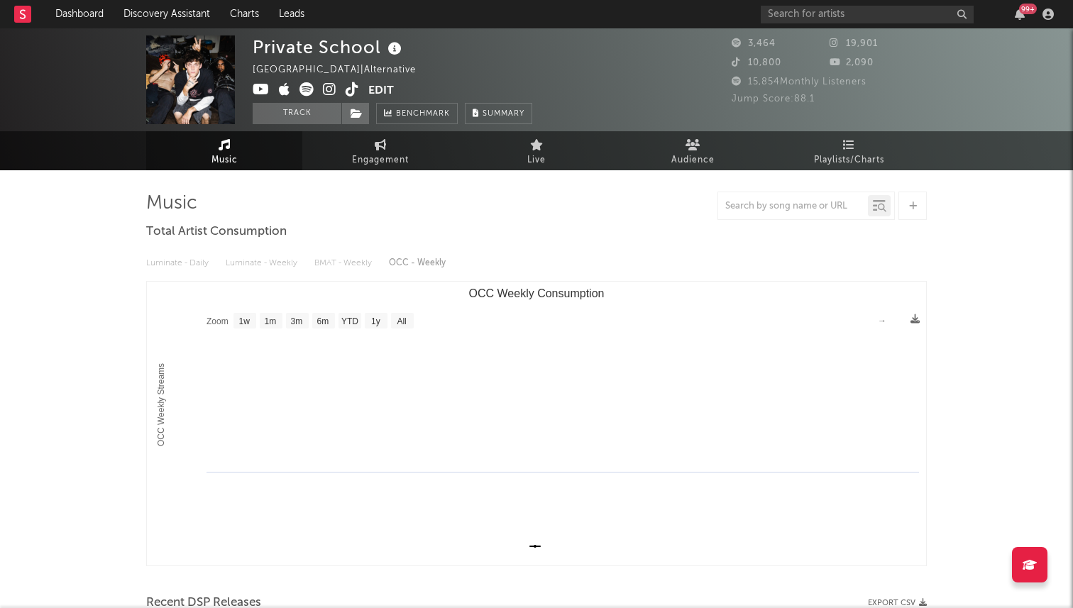
click at [369, 162] on span "Engagement" at bounding box center [380, 160] width 57 height 17
select select "1w"
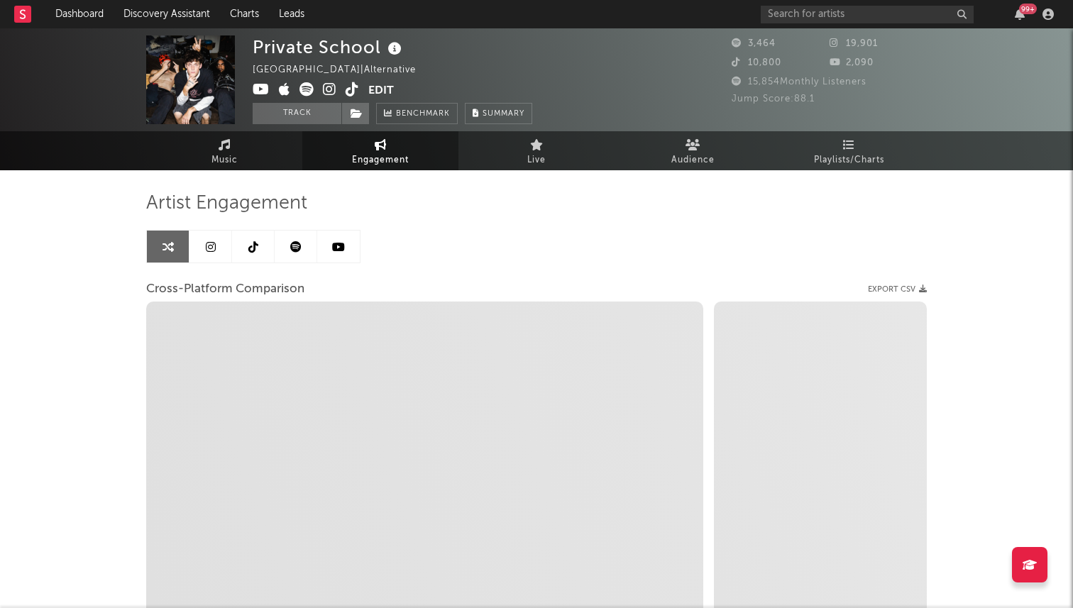
click at [250, 243] on icon at bounding box center [253, 246] width 10 height 11
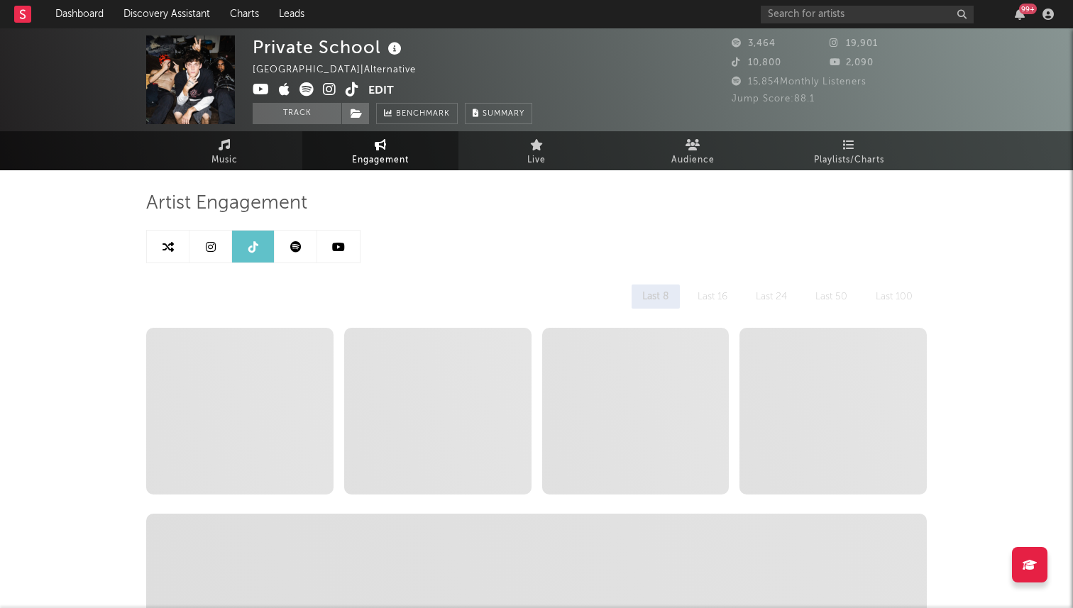
select select "1w"
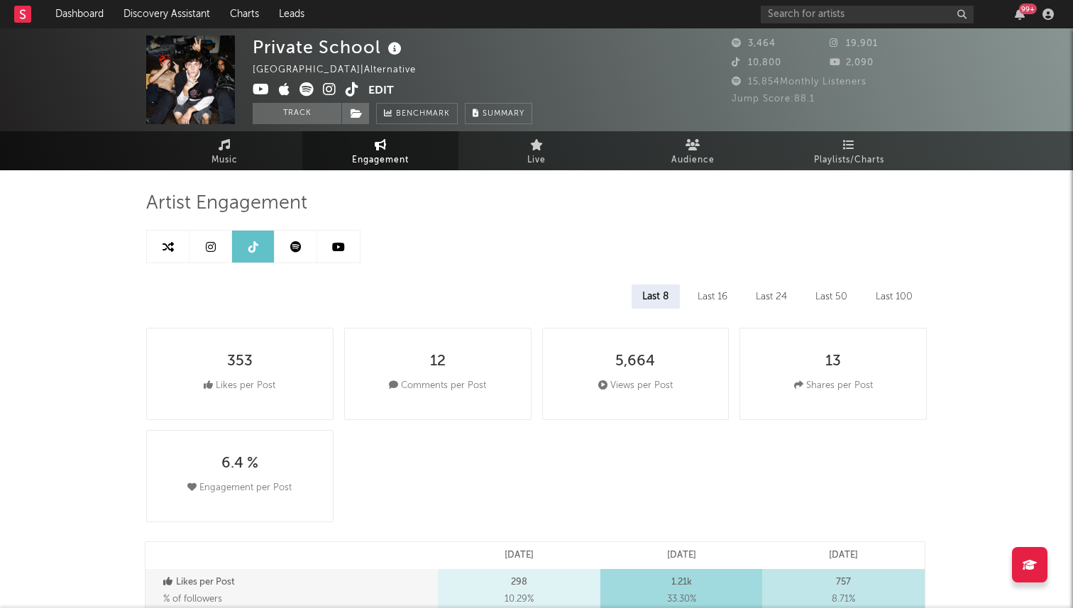
click at [346, 89] on icon at bounding box center [352, 89] width 13 height 14
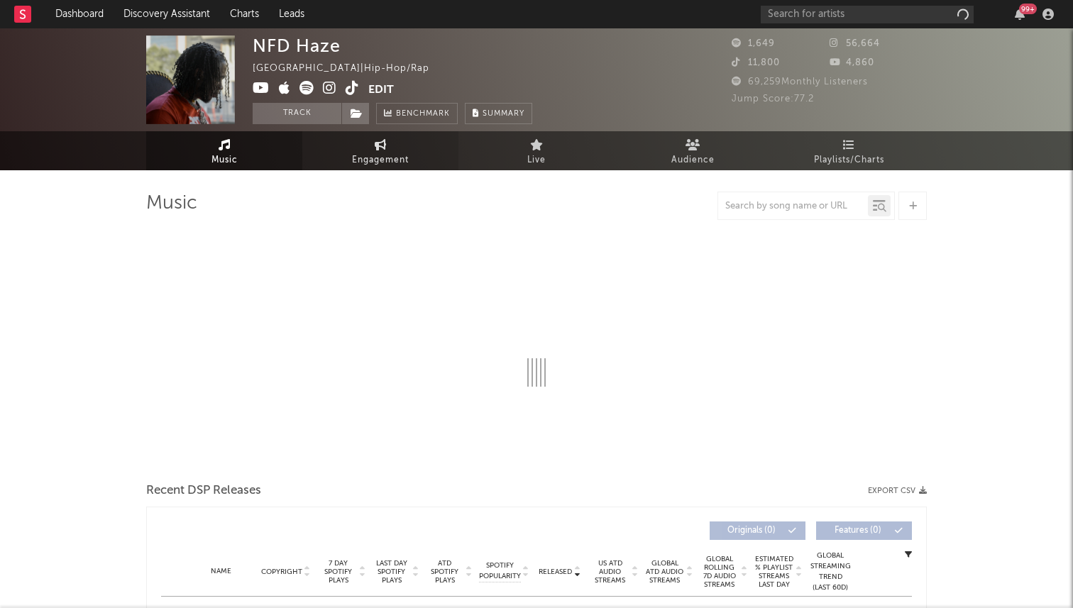
select select "6m"
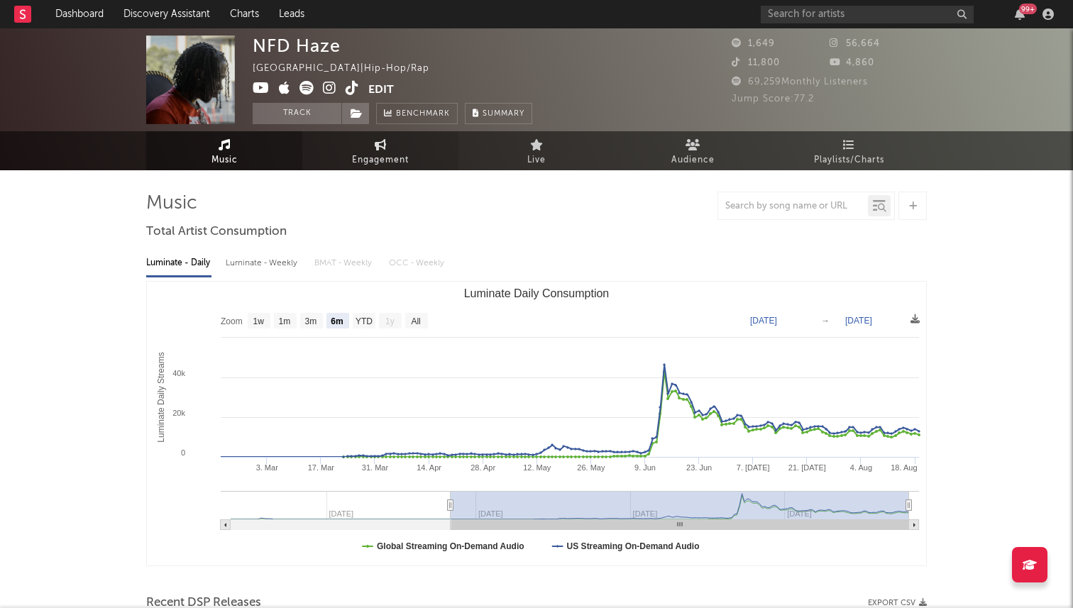
click at [402, 153] on span "Engagement" at bounding box center [380, 160] width 57 height 17
select select "1w"
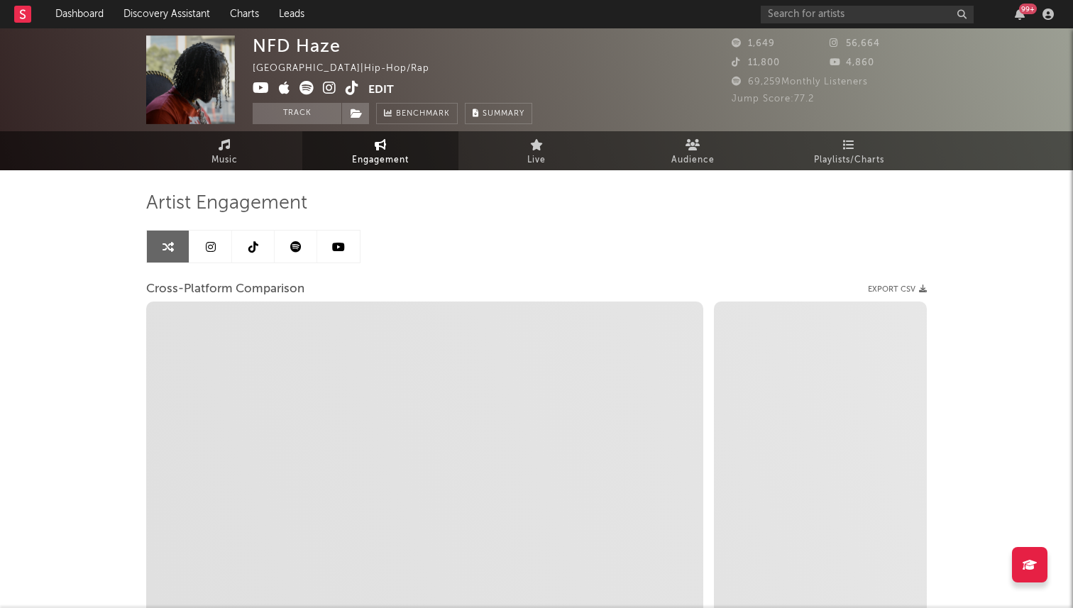
click at [350, 91] on icon at bounding box center [352, 88] width 13 height 14
select select "1m"
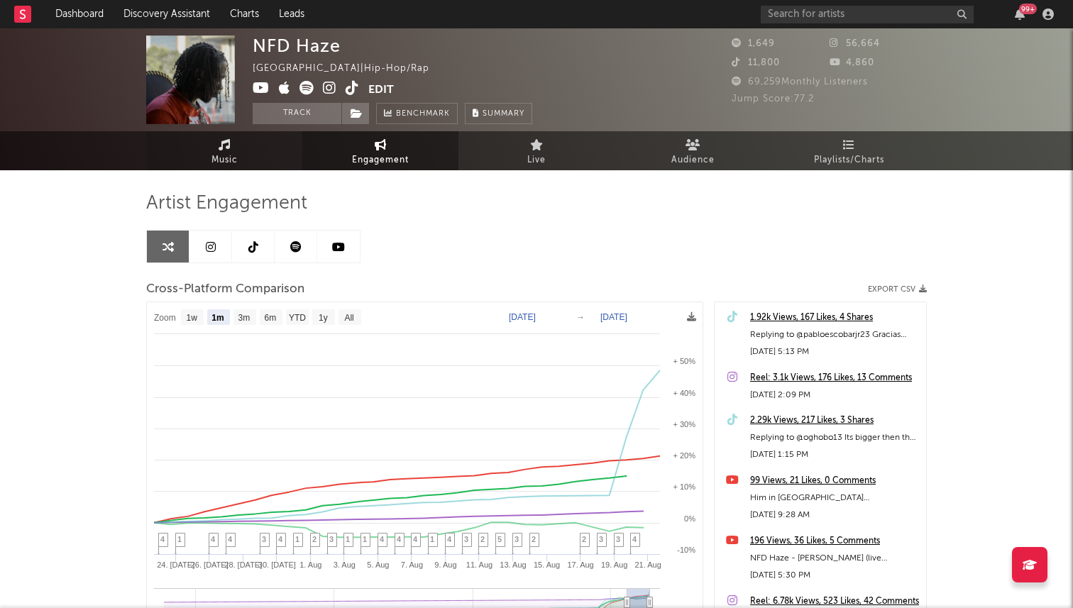
click at [241, 143] on link "Music" at bounding box center [224, 150] width 156 height 39
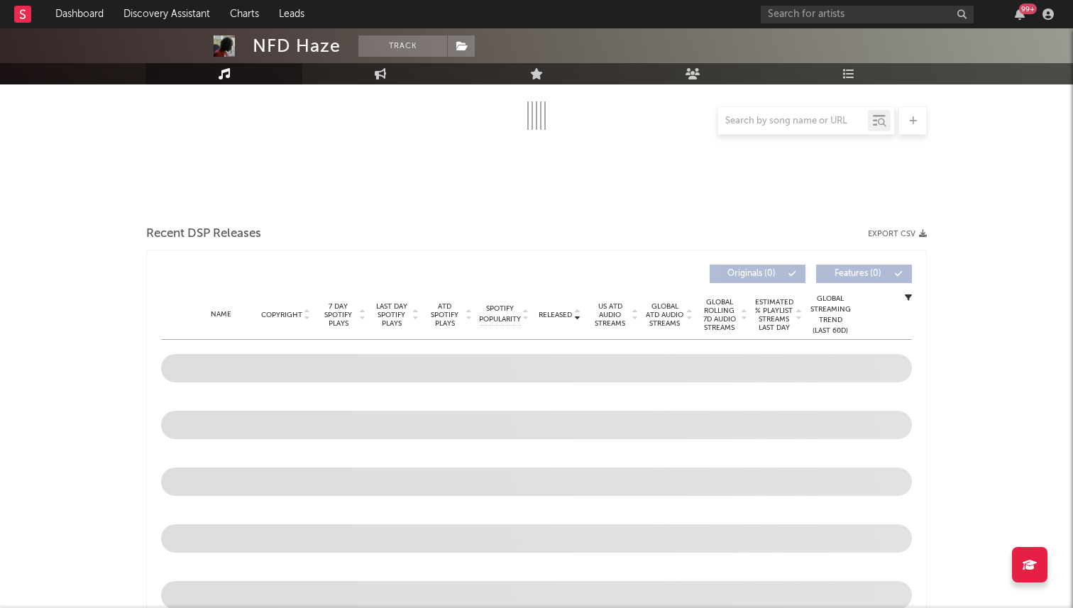
select select "6m"
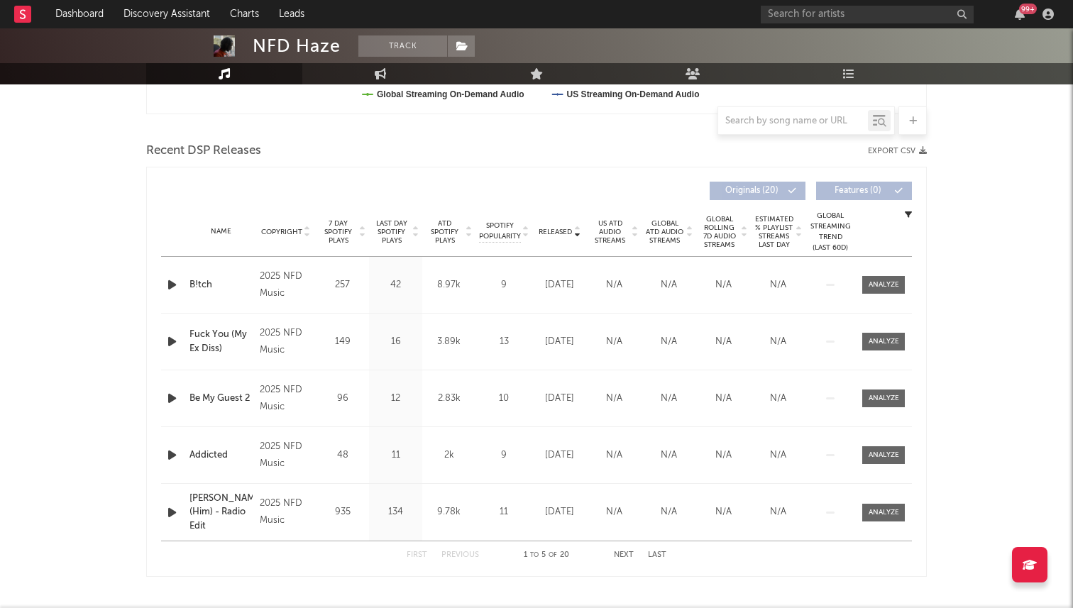
scroll to position [476, 0]
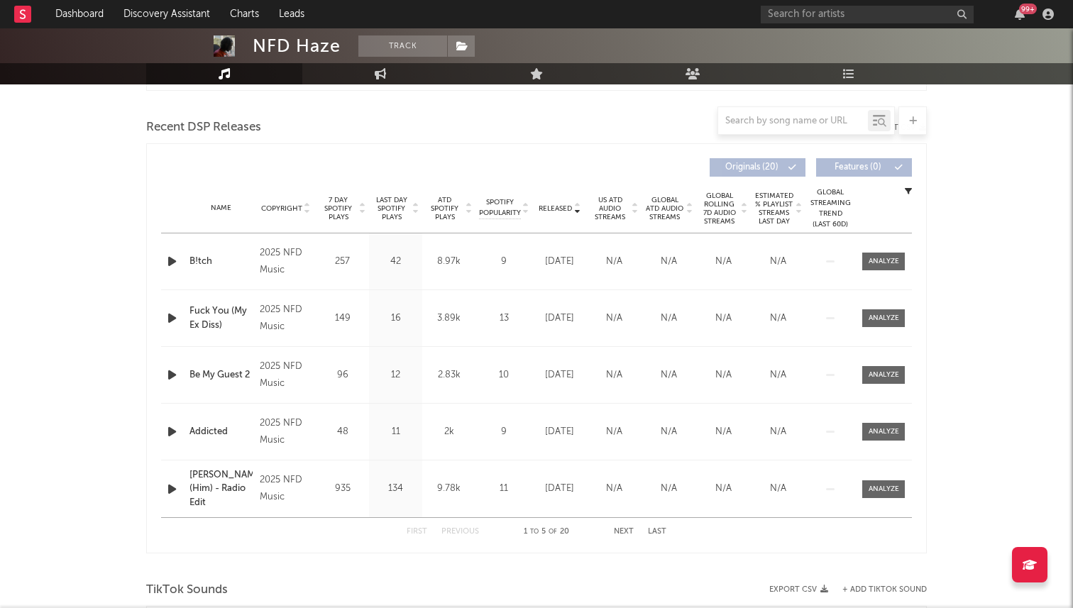
click at [329, 191] on div "Name Copyright Label Album Names Composer Names 7 Day Spotify Plays Last Day Sp…" at bounding box center [536, 209] width 751 height 50
click at [336, 204] on span "7 Day Spotify Plays" at bounding box center [338, 209] width 38 height 26
click at [892, 270] on div "Name Himothy Himandez Copyright 2024 NFD Music Label NFD Music Album Names [PER…" at bounding box center [536, 262] width 751 height 56
click at [907, 254] on div at bounding box center [883, 262] width 57 height 18
click at [894, 260] on div at bounding box center [884, 261] width 31 height 11
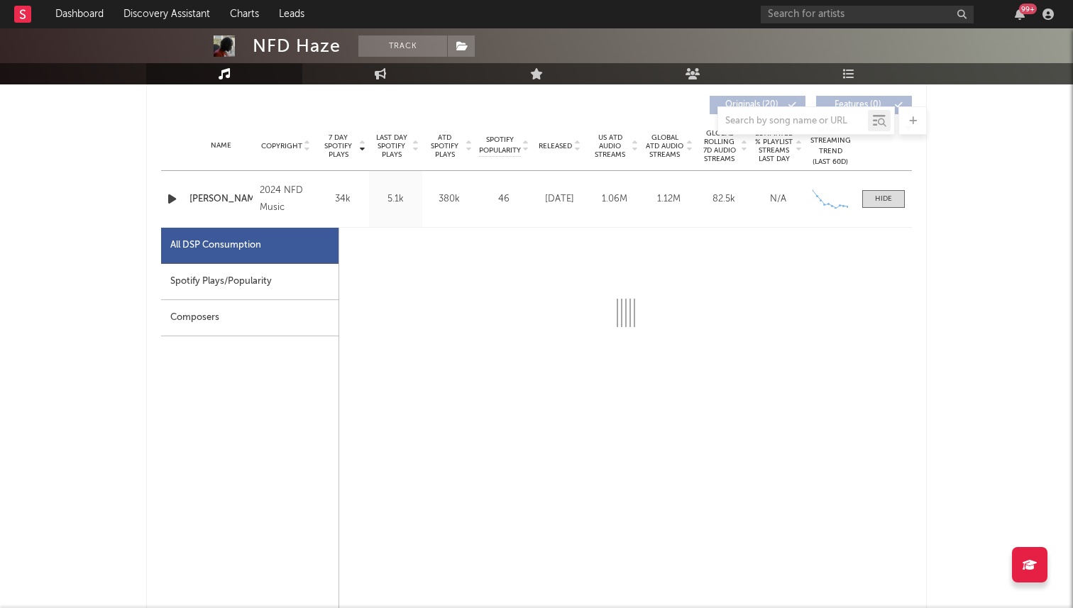
select select "1w"
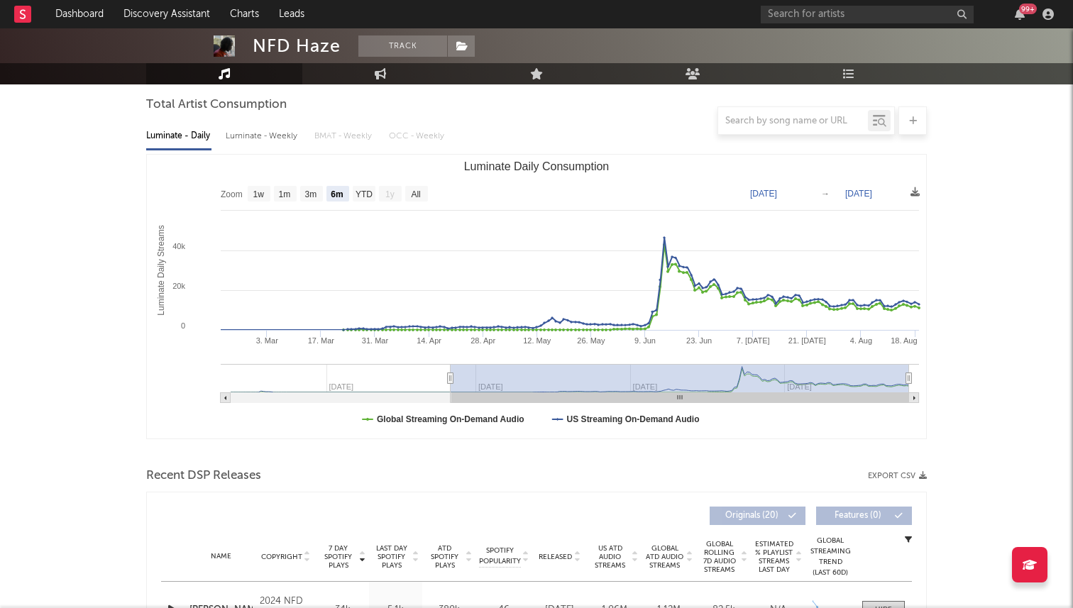
scroll to position [0, 0]
